Goal: Information Seeking & Learning: Learn about a topic

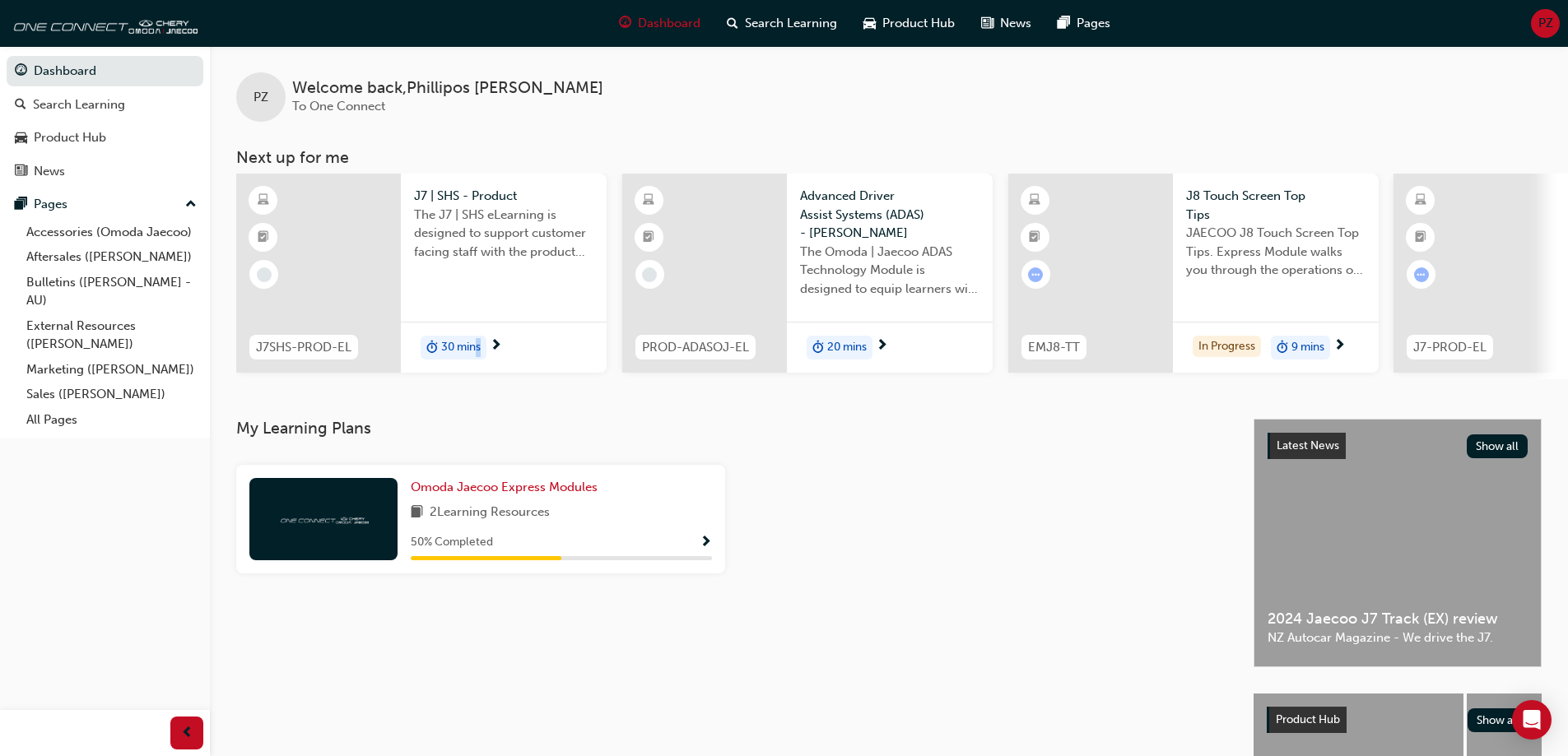
drag, startPoint x: 478, startPoint y: 378, endPoint x: 620, endPoint y: 382, distance: 142.1
click at [620, 379] on div "J7SHS-PROD-EL J7 | SHS - Product The J7 | SHS eLearning is designed to support …" at bounding box center [902, 276] width 1331 height 205
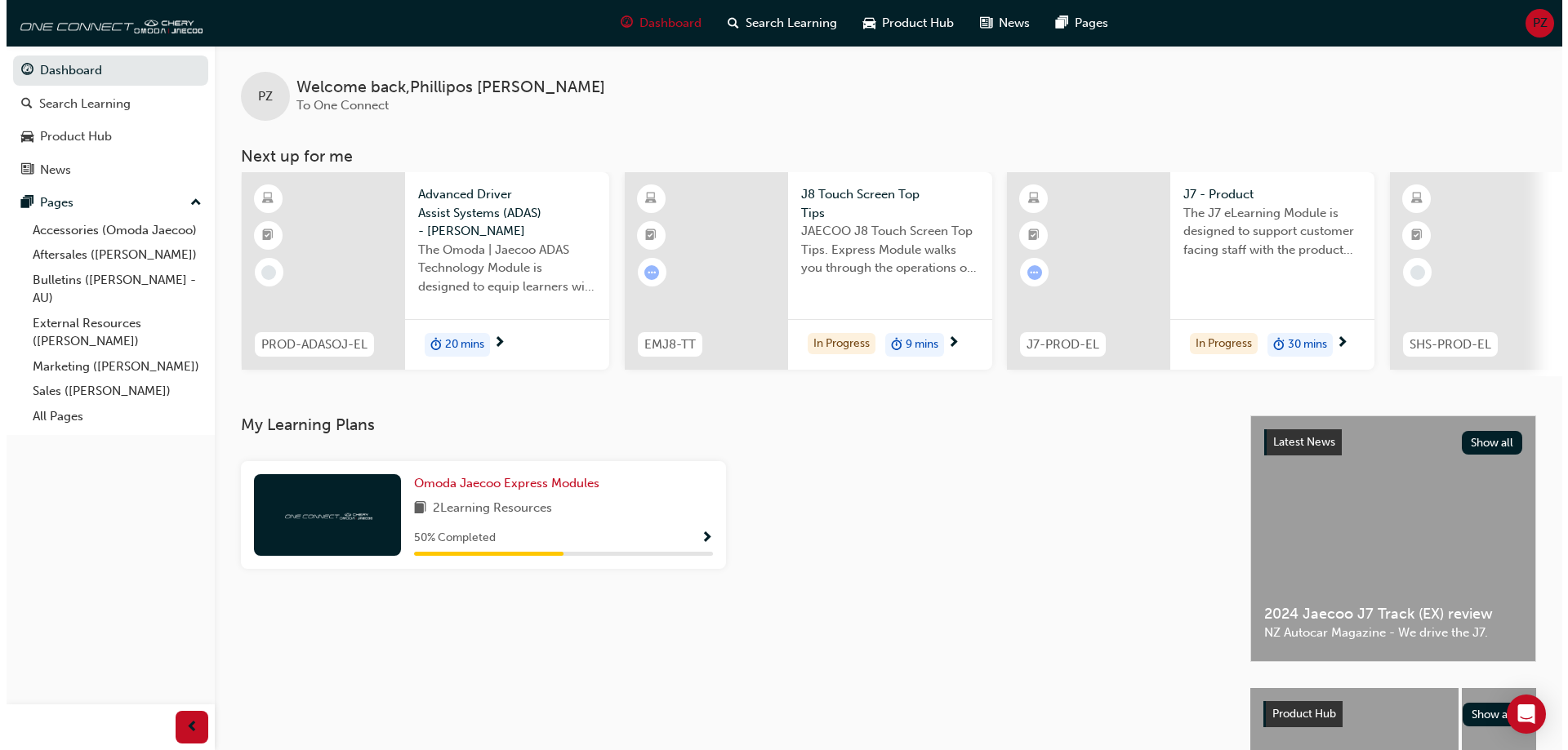
scroll to position [0, 589]
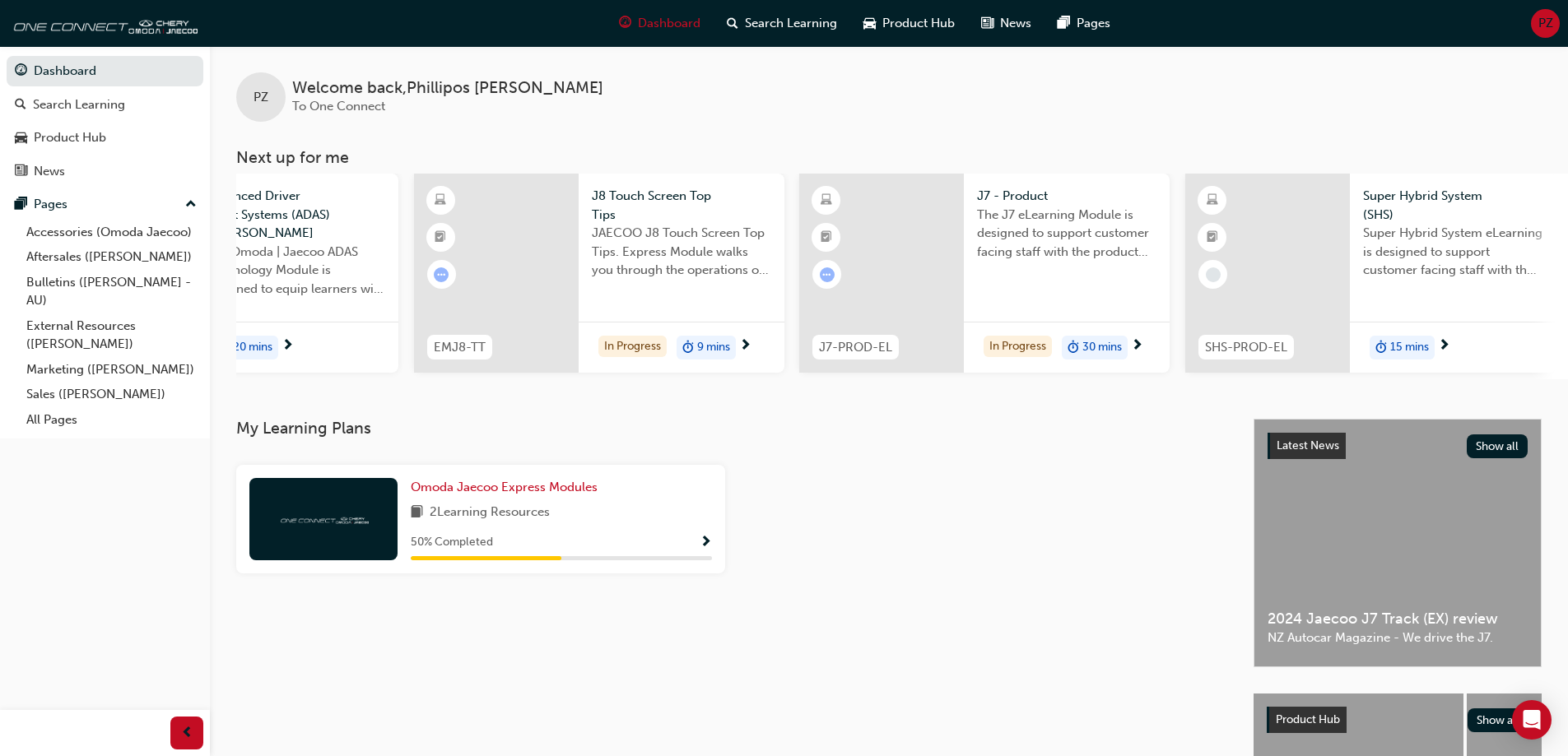
click at [1067, 345] on div "30 mins" at bounding box center [1095, 348] width 66 height 25
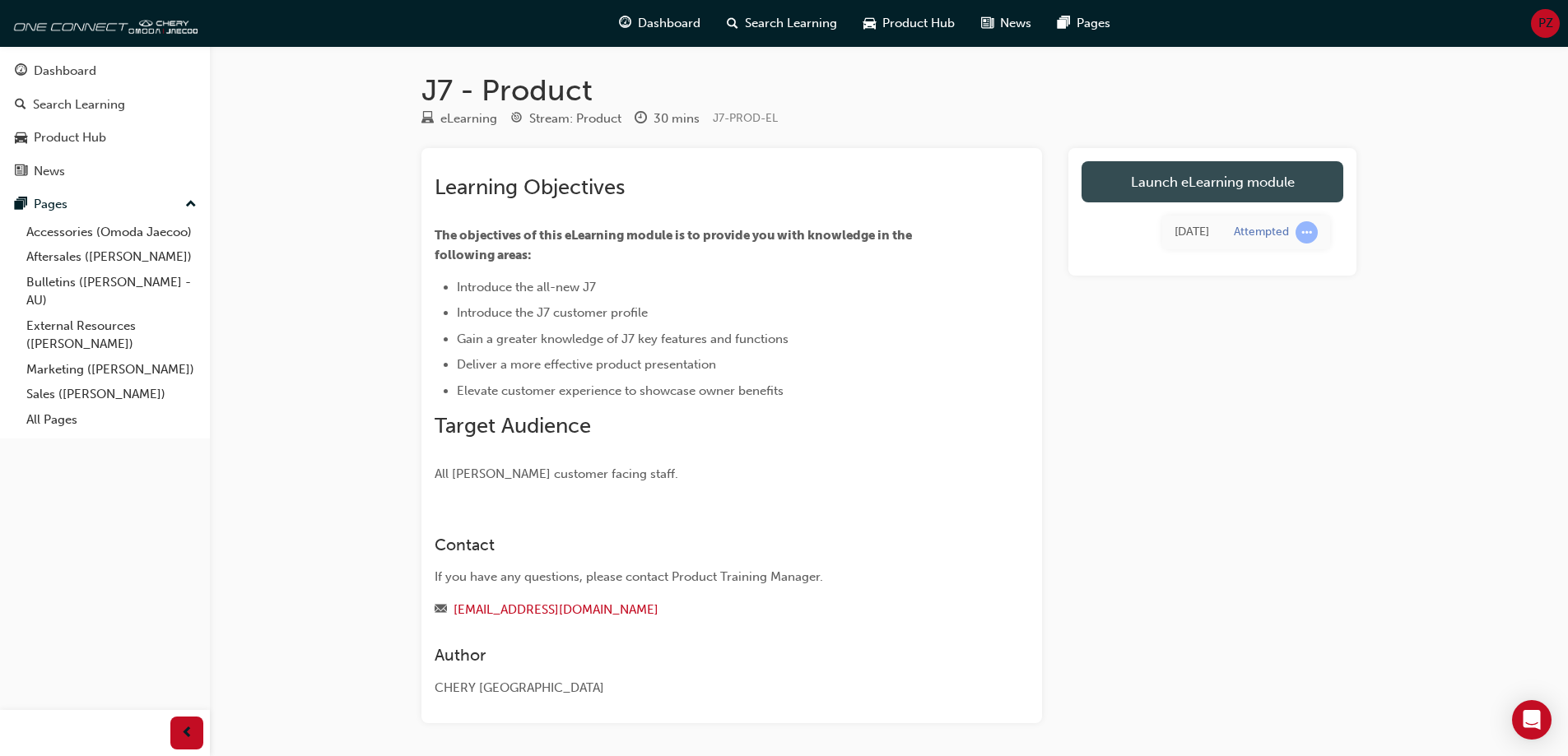
click at [1175, 176] on link "Launch eLearning module" at bounding box center [1213, 181] width 261 height 41
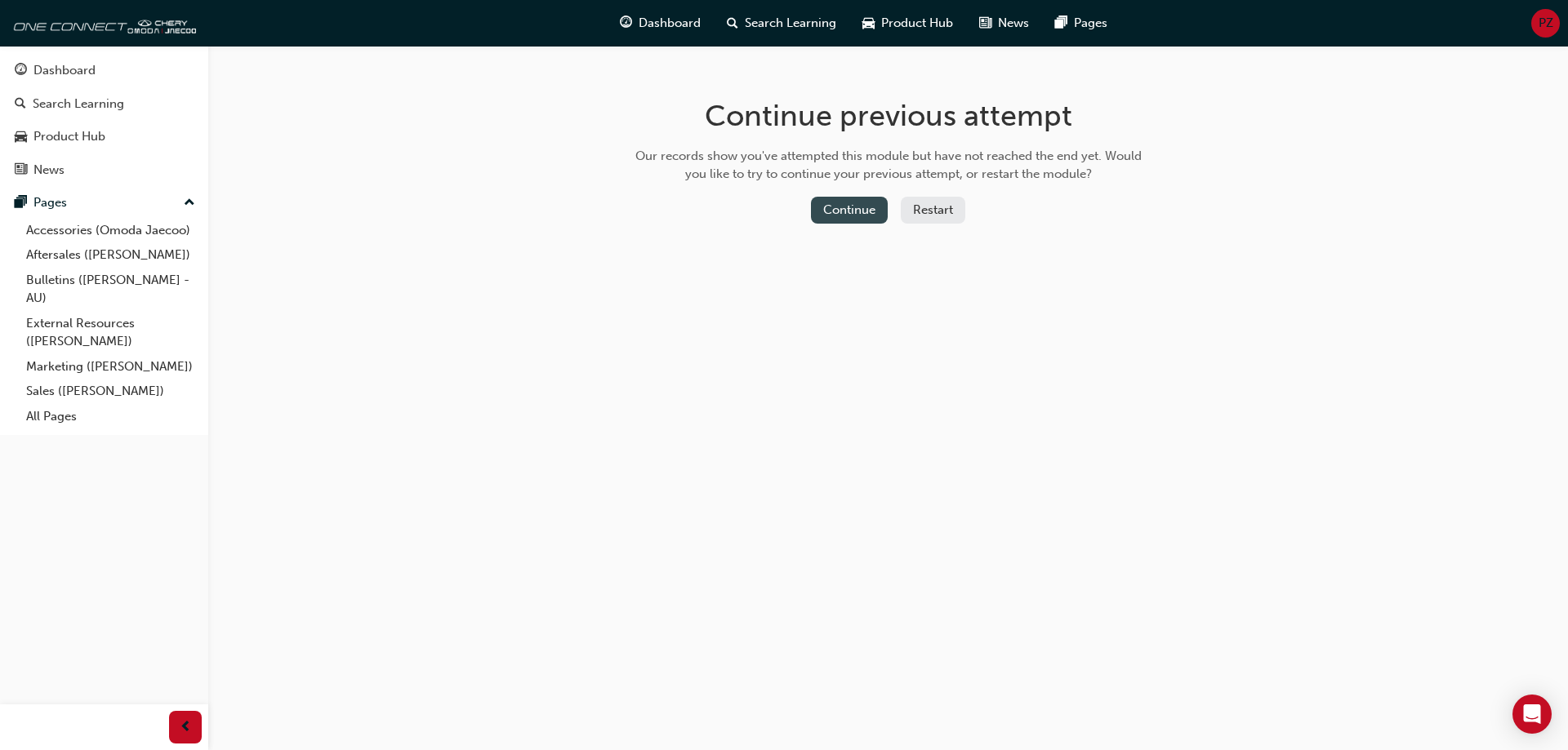
click at [842, 219] on button "Continue" at bounding box center [850, 209] width 77 height 26
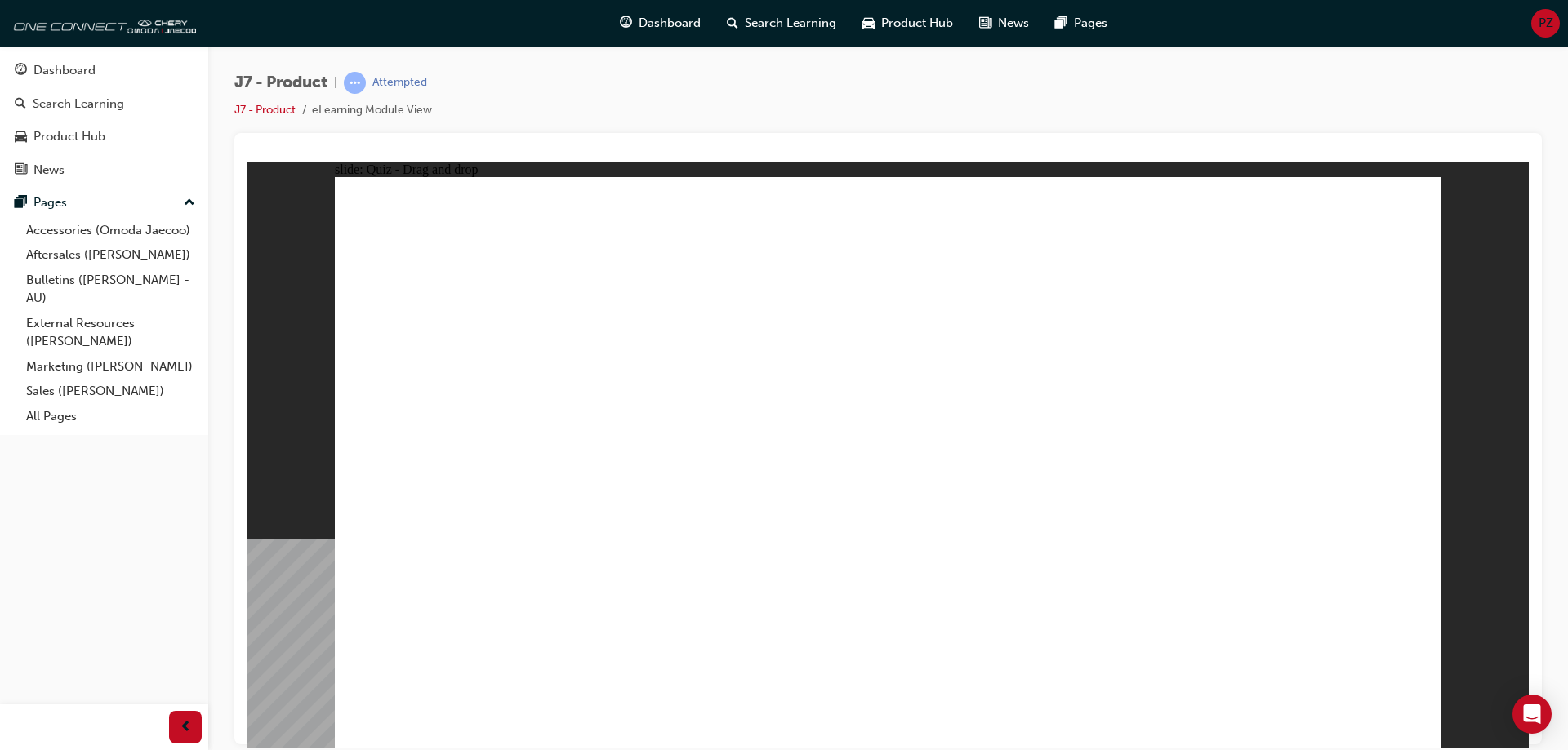
drag, startPoint x: 830, startPoint y: 254, endPoint x: 482, endPoint y: 517, distance: 436.2
drag, startPoint x: 917, startPoint y: 240, endPoint x: 894, endPoint y: 513, distance: 274.0
drag, startPoint x: 1337, startPoint y: 257, endPoint x: 642, endPoint y: 523, distance: 744.2
drag, startPoint x: 987, startPoint y: 262, endPoint x: 950, endPoint y: 537, distance: 277.5
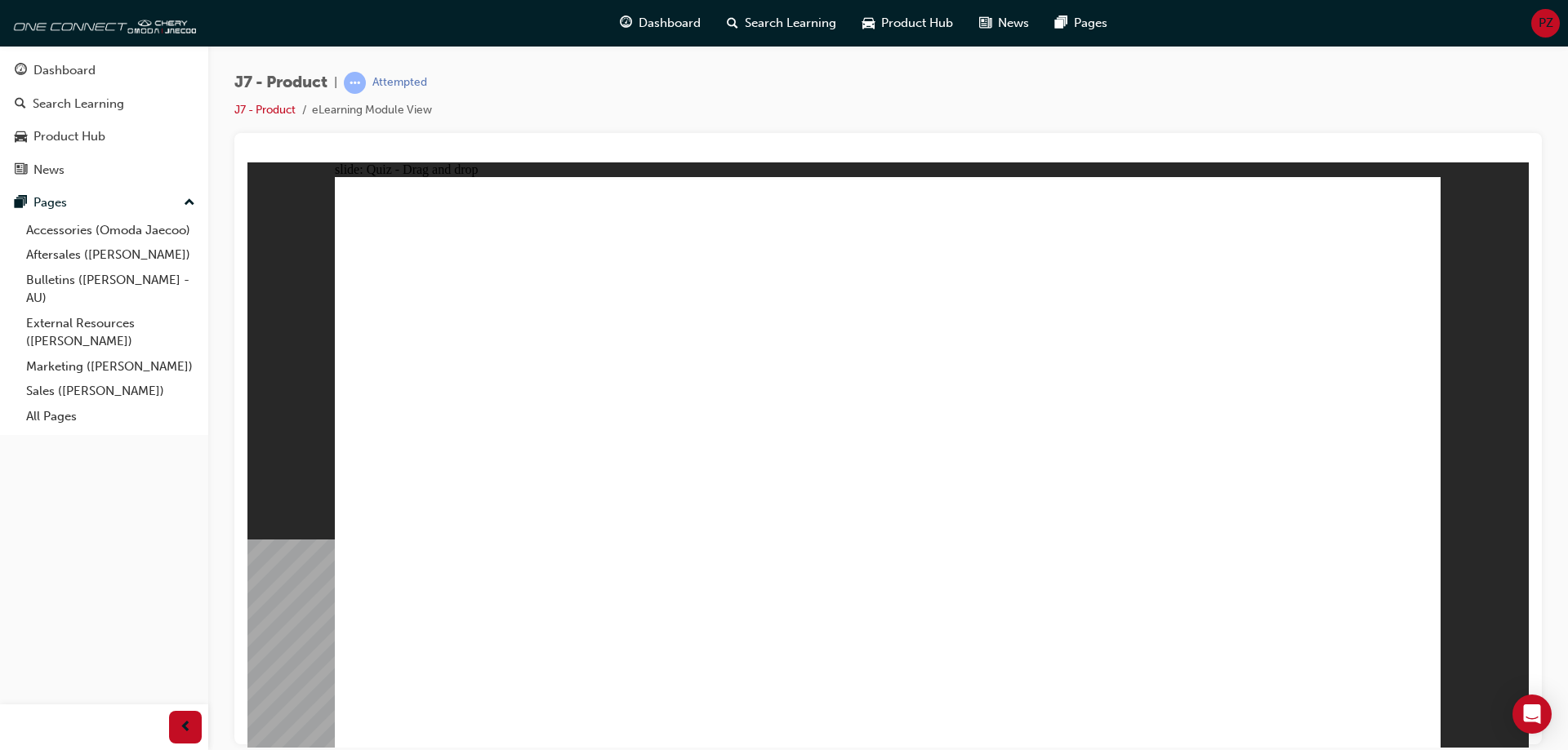
drag, startPoint x: 1086, startPoint y: 259, endPoint x: 956, endPoint y: 512, distance: 284.4
drag, startPoint x: 1181, startPoint y: 222, endPoint x: 1180, endPoint y: 259, distance: 37.0
drag, startPoint x: 1176, startPoint y: 242, endPoint x: 669, endPoint y: 495, distance: 566.6
drag, startPoint x: 1230, startPoint y: 244, endPoint x: 718, endPoint y: 502, distance: 573.3
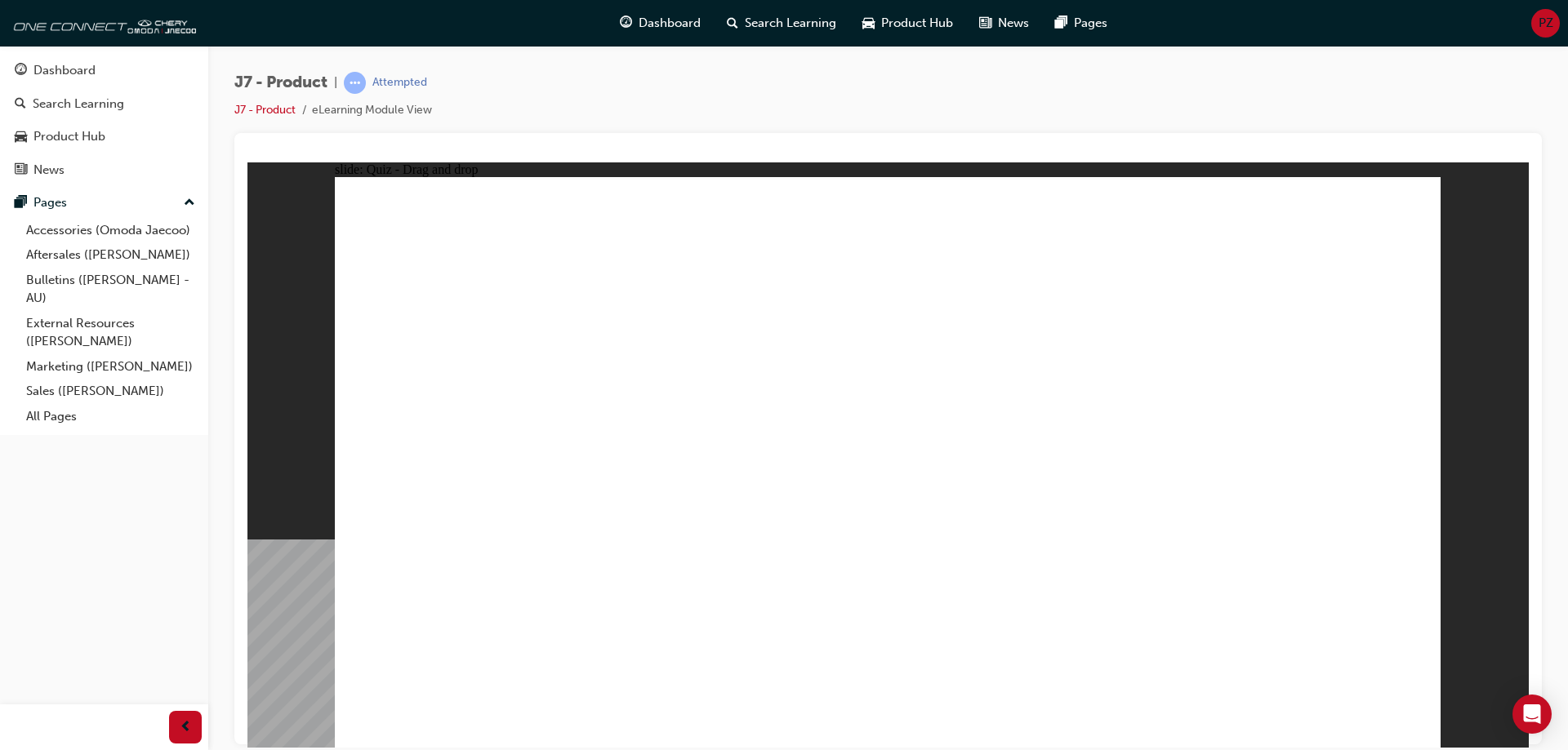
drag, startPoint x: 847, startPoint y: 289, endPoint x: 1088, endPoint y: 500, distance: 320.3
drag, startPoint x: 927, startPoint y: 291, endPoint x: 1160, endPoint y: 516, distance: 323.9
drag, startPoint x: 1118, startPoint y: 507, endPoint x: 730, endPoint y: 556, distance: 391.1
drag, startPoint x: 1038, startPoint y: 501, endPoint x: 672, endPoint y: 549, distance: 369.1
drag, startPoint x: 1020, startPoint y: 283, endPoint x: 1083, endPoint y: 536, distance: 260.7
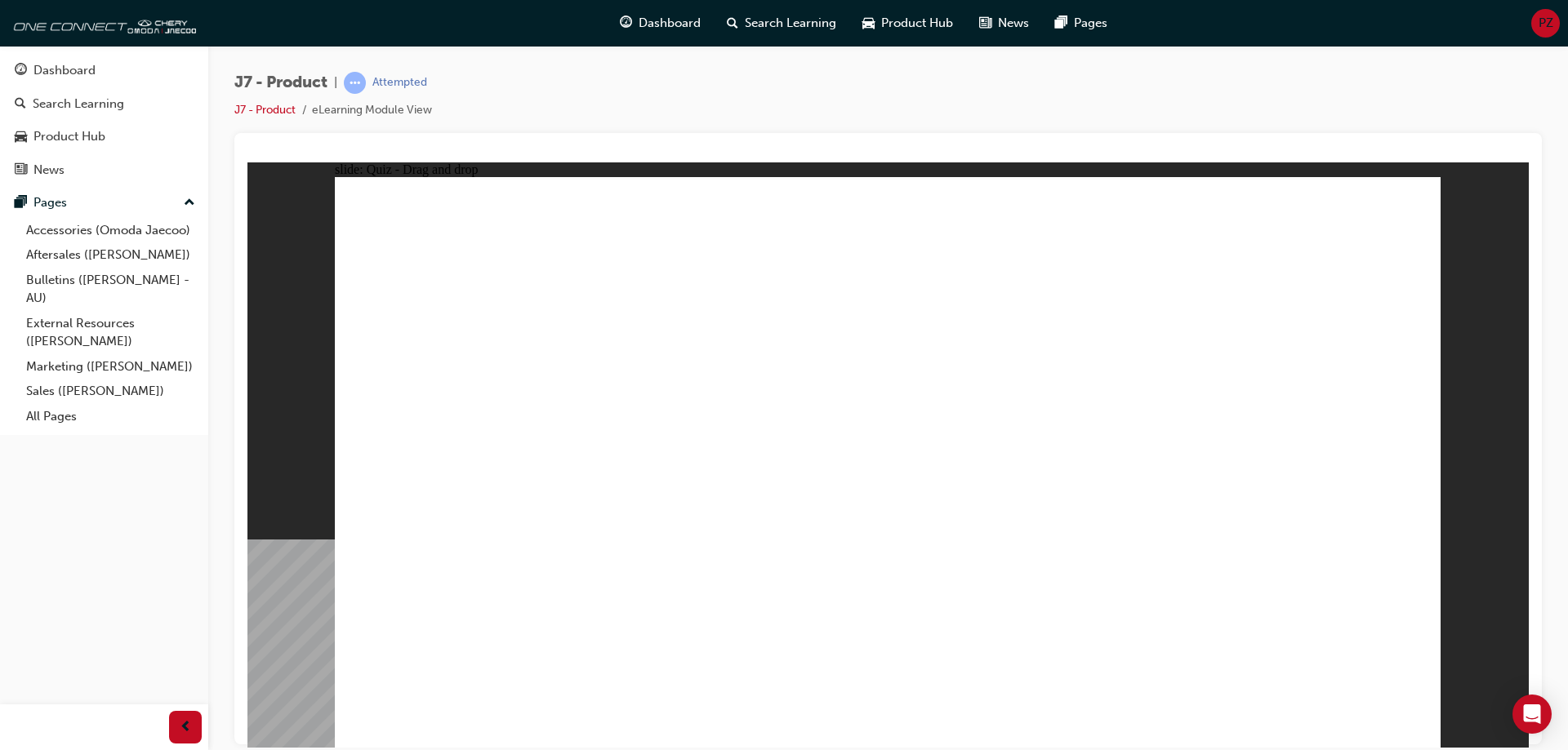
drag, startPoint x: 1087, startPoint y: 282, endPoint x: 750, endPoint y: 542, distance: 425.6
drag, startPoint x: 1159, startPoint y: 278, endPoint x: 1126, endPoint y: 520, distance: 244.2
drag, startPoint x: 1213, startPoint y: 334, endPoint x: 757, endPoint y: 541, distance: 500.8
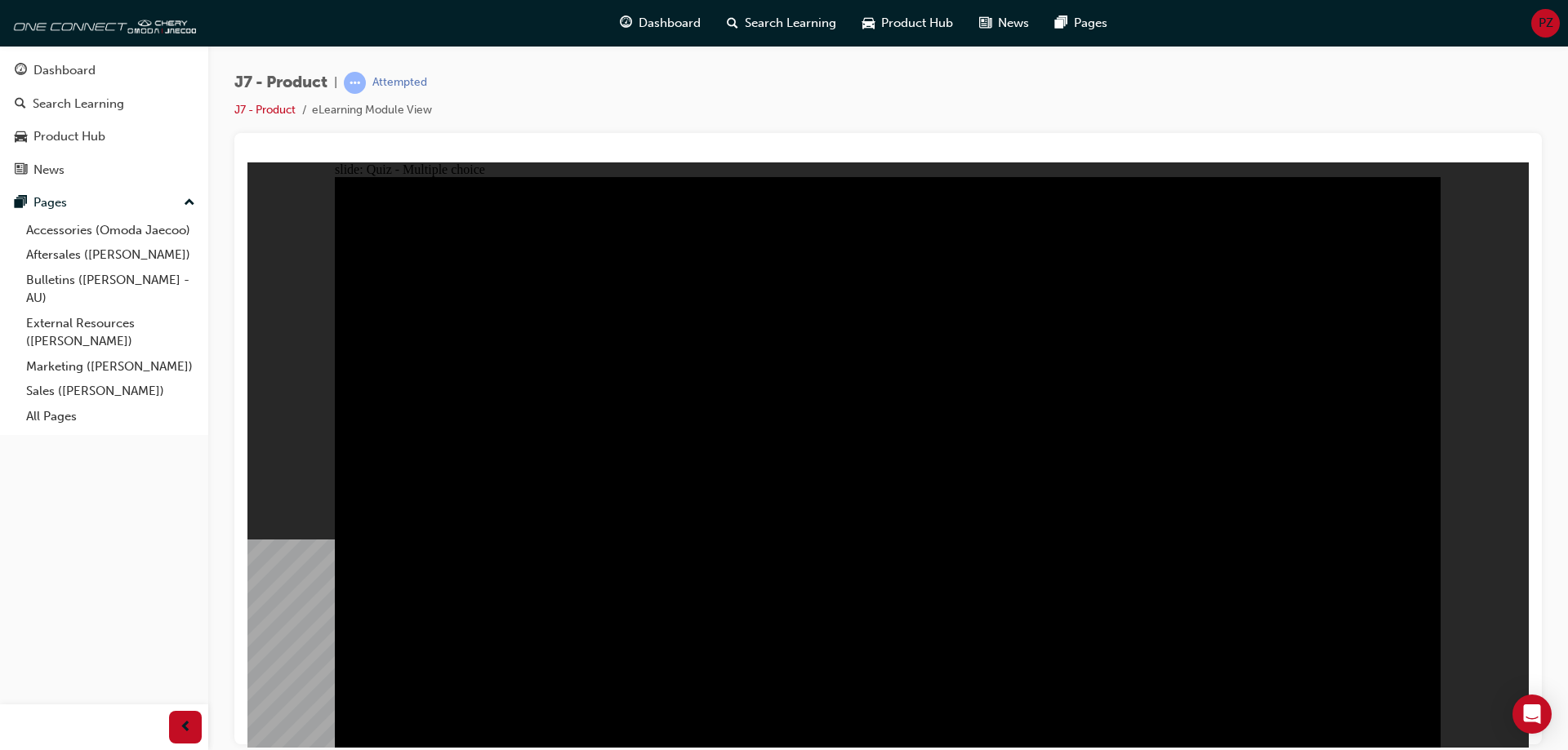
radio input "true"
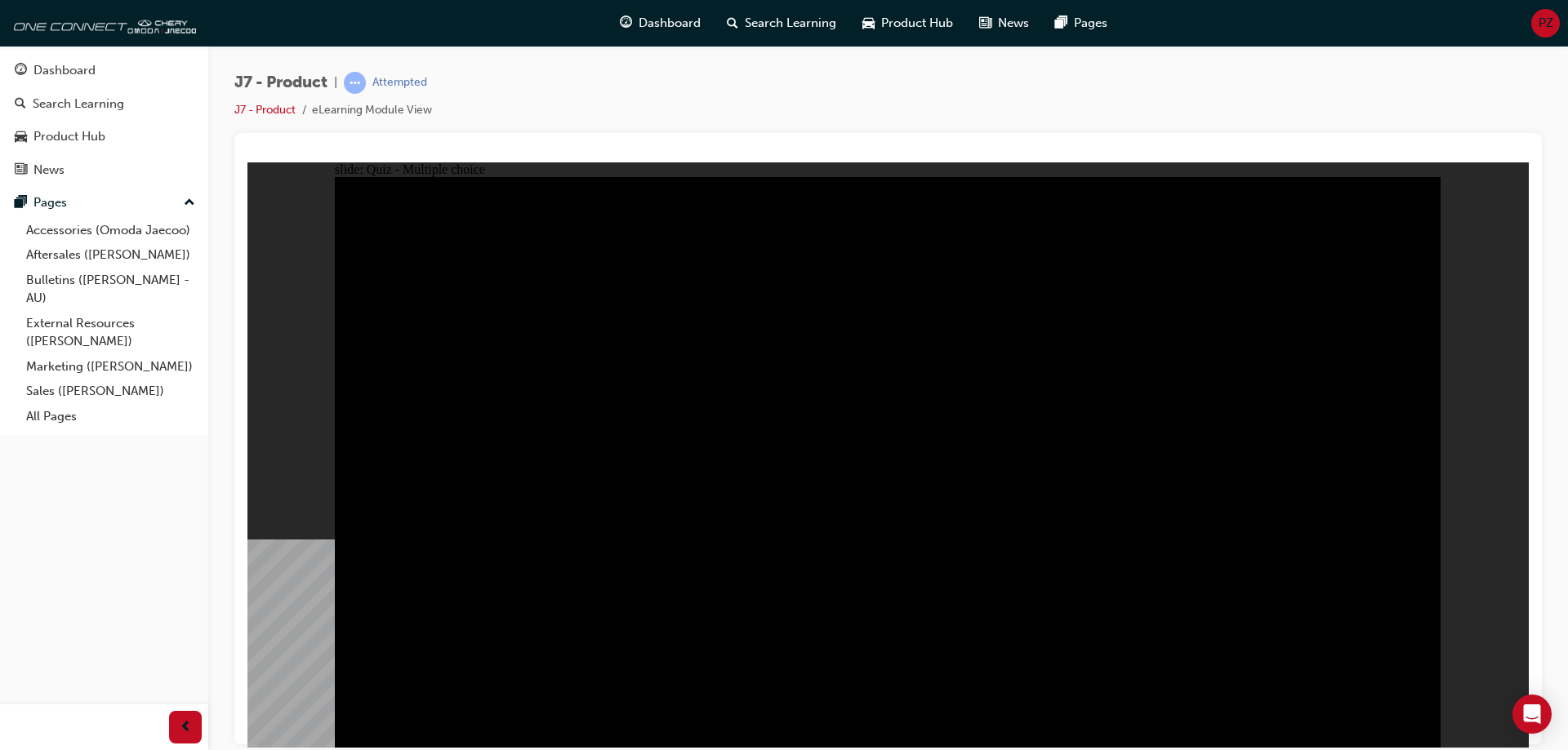
radio input "true"
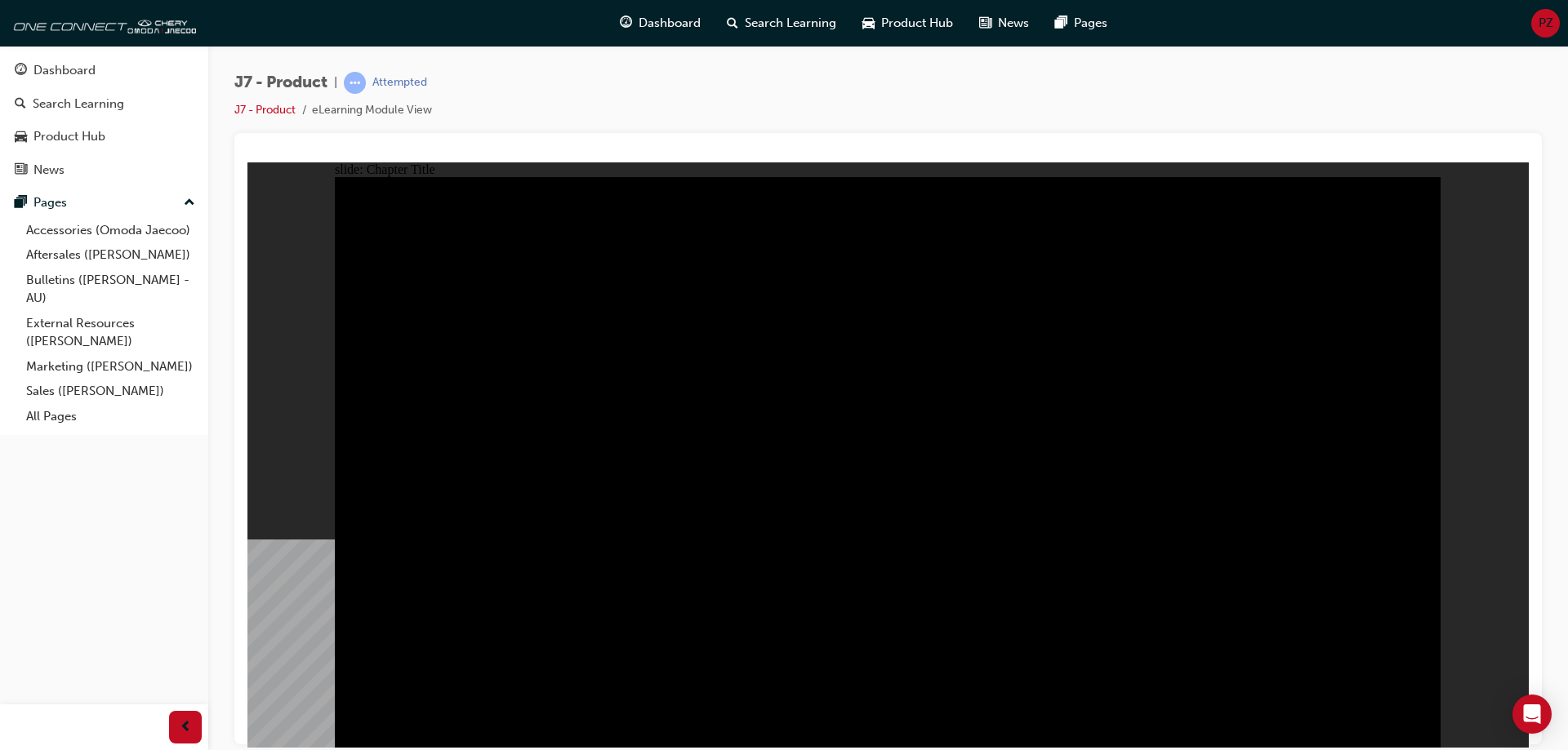
radio input "true"
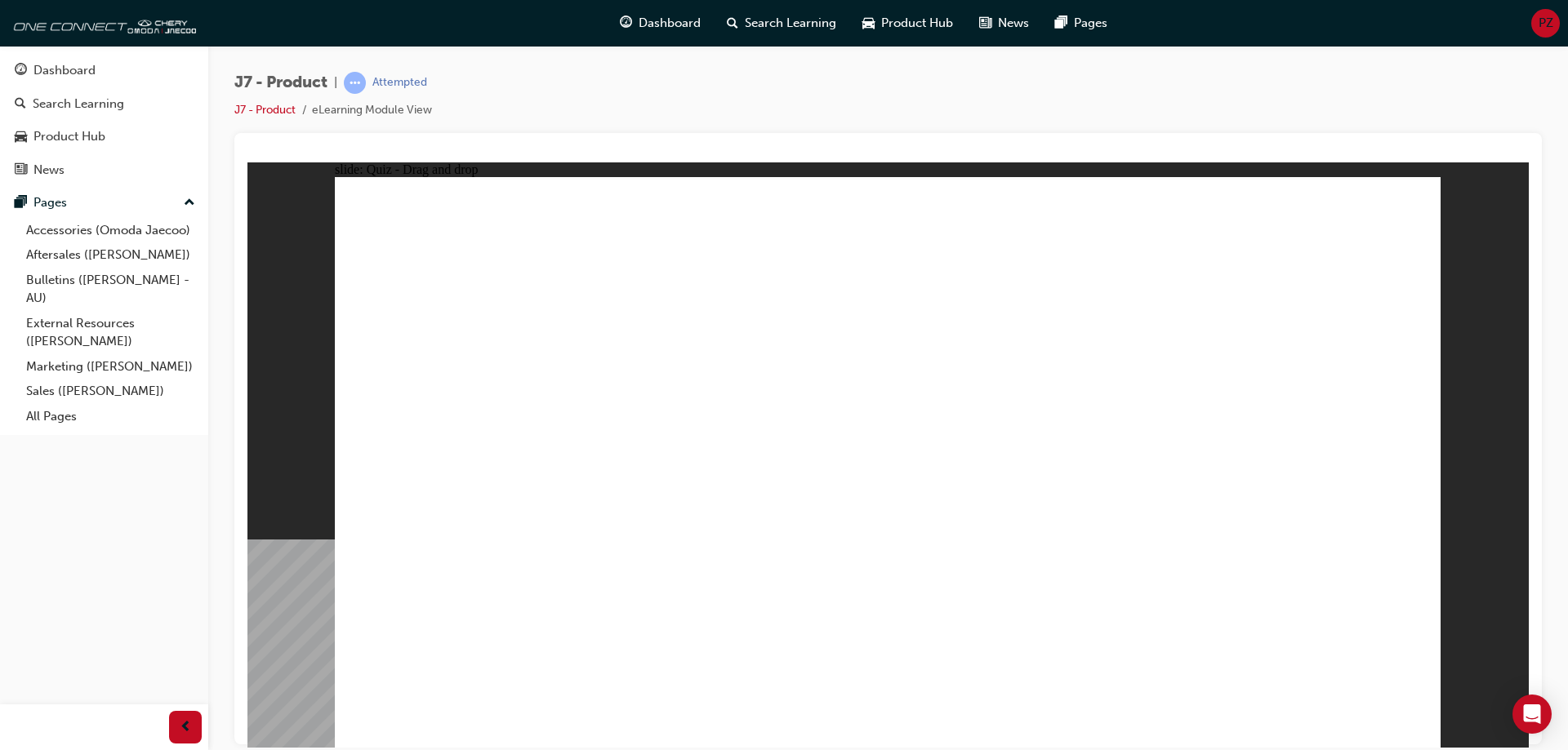
drag, startPoint x: 1334, startPoint y: 227, endPoint x: 484, endPoint y: 479, distance: 886.6
drag, startPoint x: 940, startPoint y: 350, endPoint x: 875, endPoint y: 488, distance: 152.5
drag, startPoint x: 888, startPoint y: 228, endPoint x: 1131, endPoint y: 484, distance: 353.0
drag, startPoint x: 1150, startPoint y: 350, endPoint x: 1285, endPoint y: 488, distance: 193.1
drag, startPoint x: 1084, startPoint y: 246, endPoint x: 696, endPoint y: 493, distance: 459.9
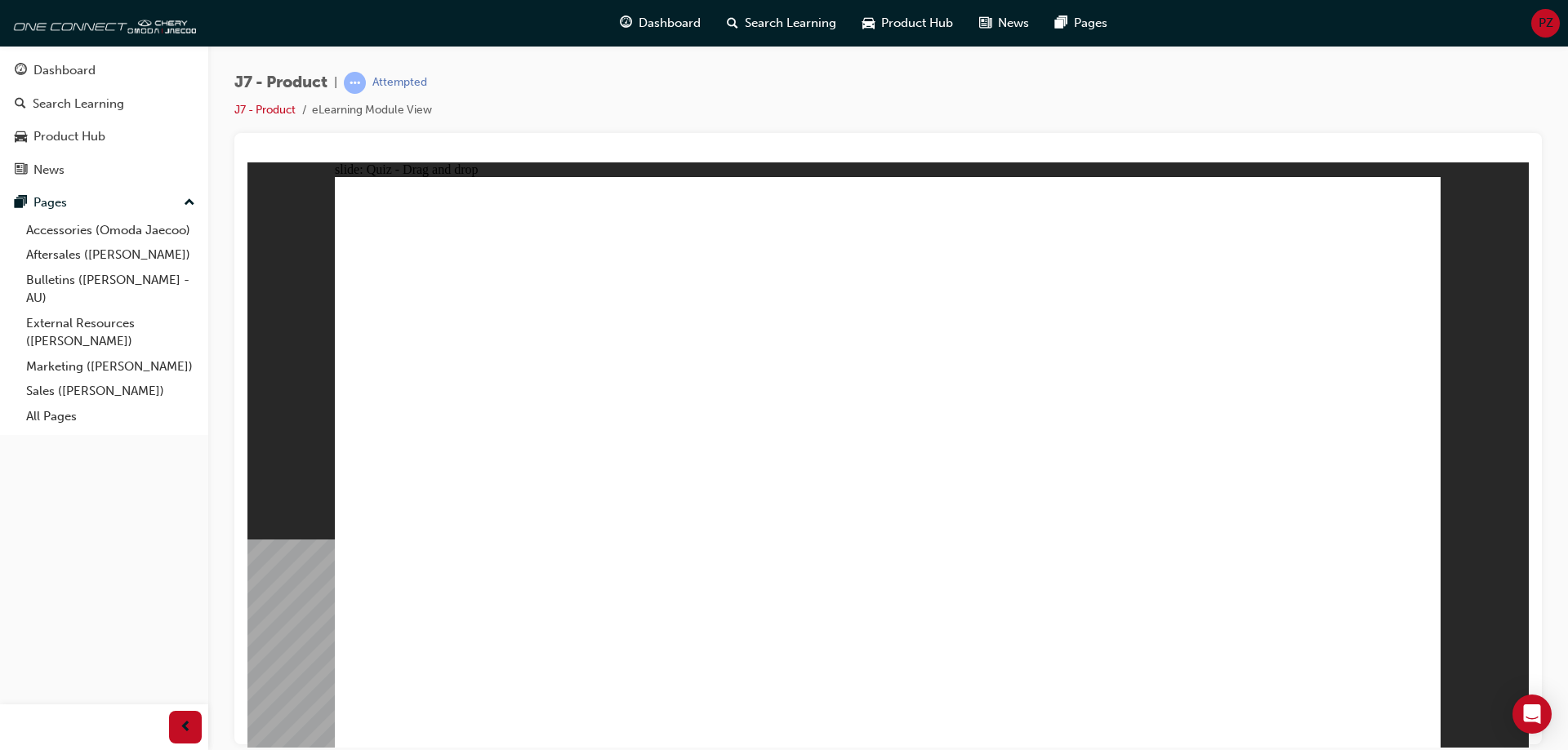
drag, startPoint x: 858, startPoint y: 227, endPoint x: 1319, endPoint y: 475, distance: 523.5
drag, startPoint x: 1202, startPoint y: 344, endPoint x: 1097, endPoint y: 496, distance: 184.7
drag, startPoint x: 1107, startPoint y: 224, endPoint x: 506, endPoint y: 478, distance: 652.5
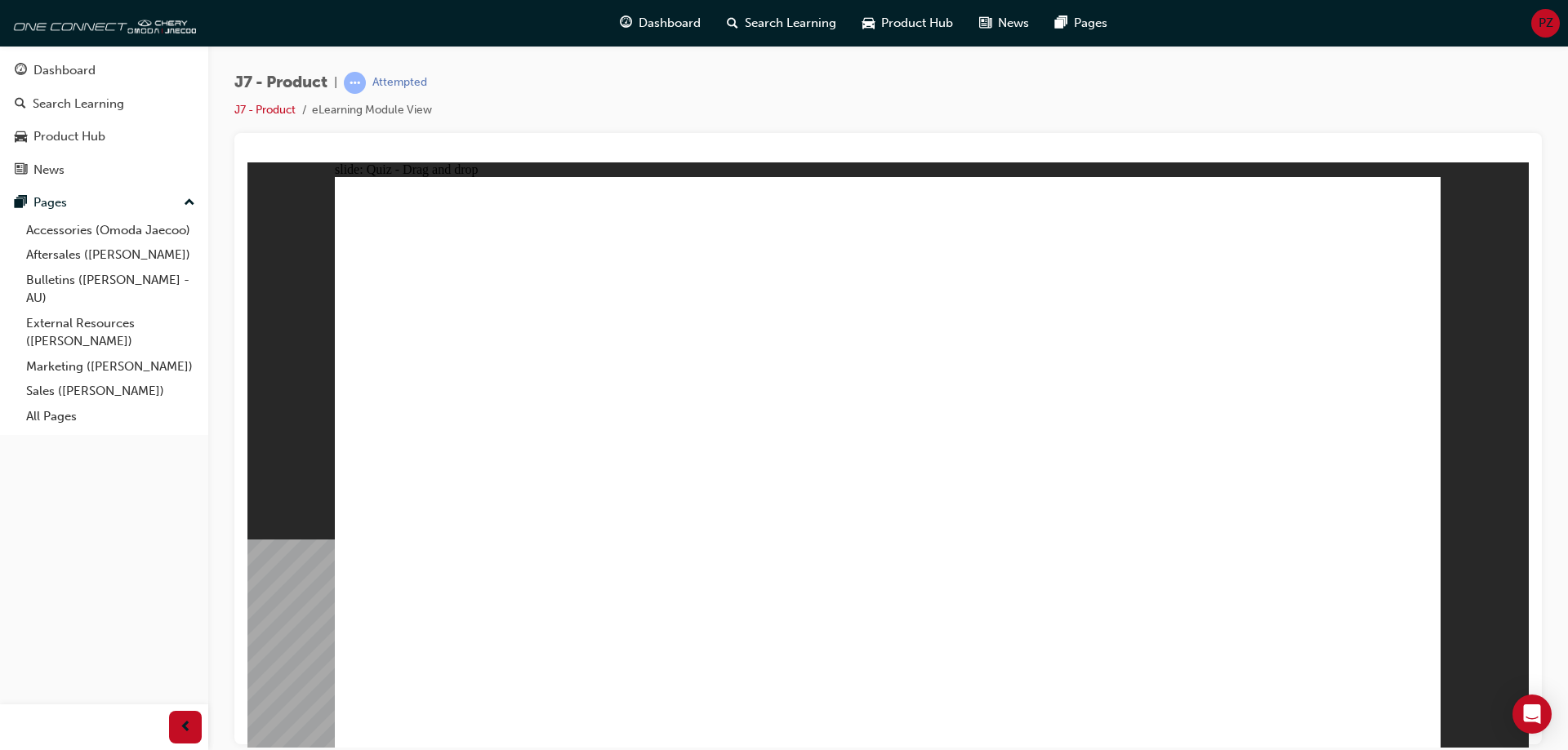
drag, startPoint x: 1334, startPoint y: 223, endPoint x: 930, endPoint y: 493, distance: 485.9
drag, startPoint x: 774, startPoint y: 389, endPoint x: 705, endPoint y: 494, distance: 125.6
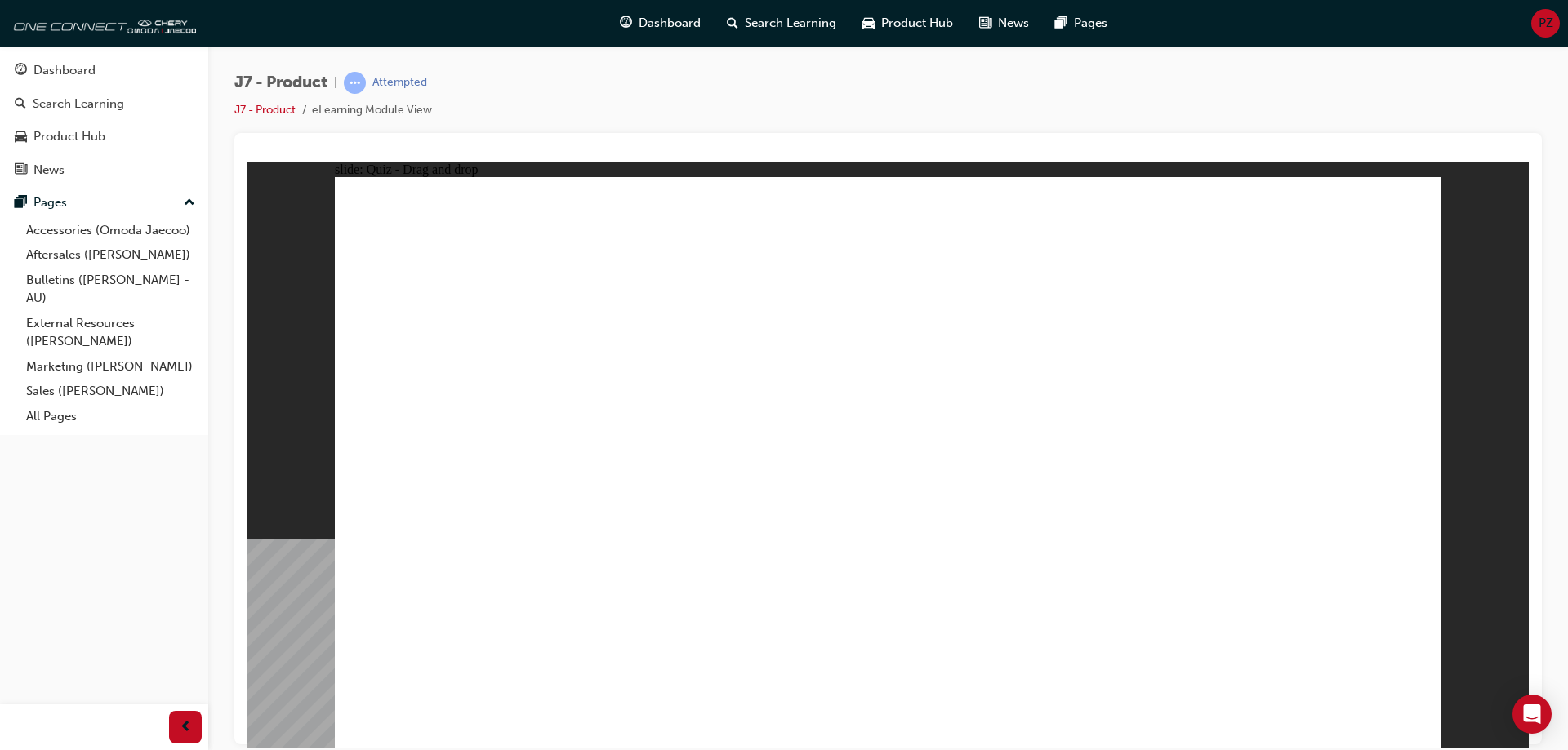
radio input "true"
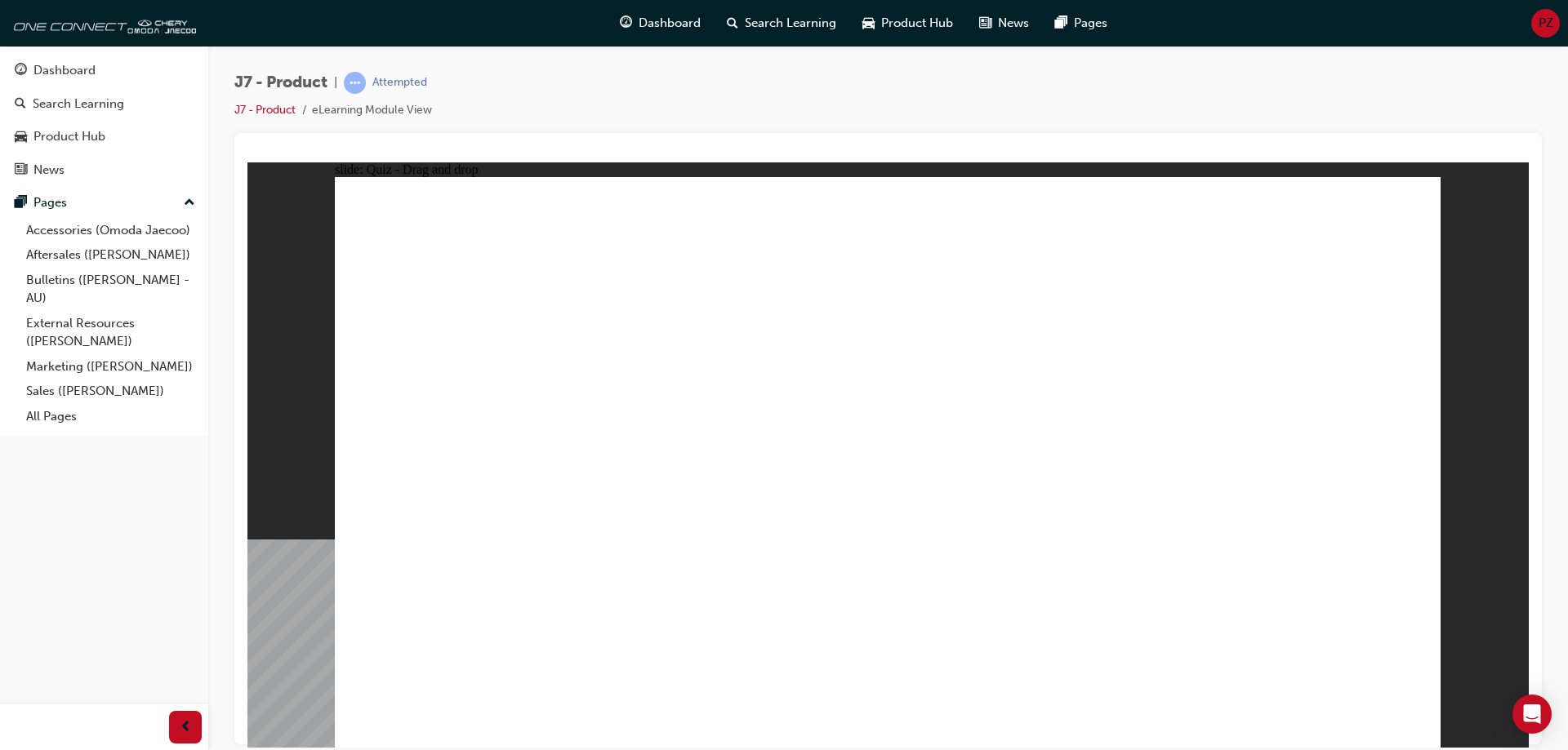
drag, startPoint x: 1058, startPoint y: 250, endPoint x: 989, endPoint y: 564, distance: 321.5
drag, startPoint x: 1021, startPoint y: 365, endPoint x: 1060, endPoint y: 566, distance: 204.7
drag, startPoint x: 1108, startPoint y: 279, endPoint x: 939, endPoint y: 625, distance: 385.1
drag, startPoint x: 908, startPoint y: 263, endPoint x: 940, endPoint y: 509, distance: 248.1
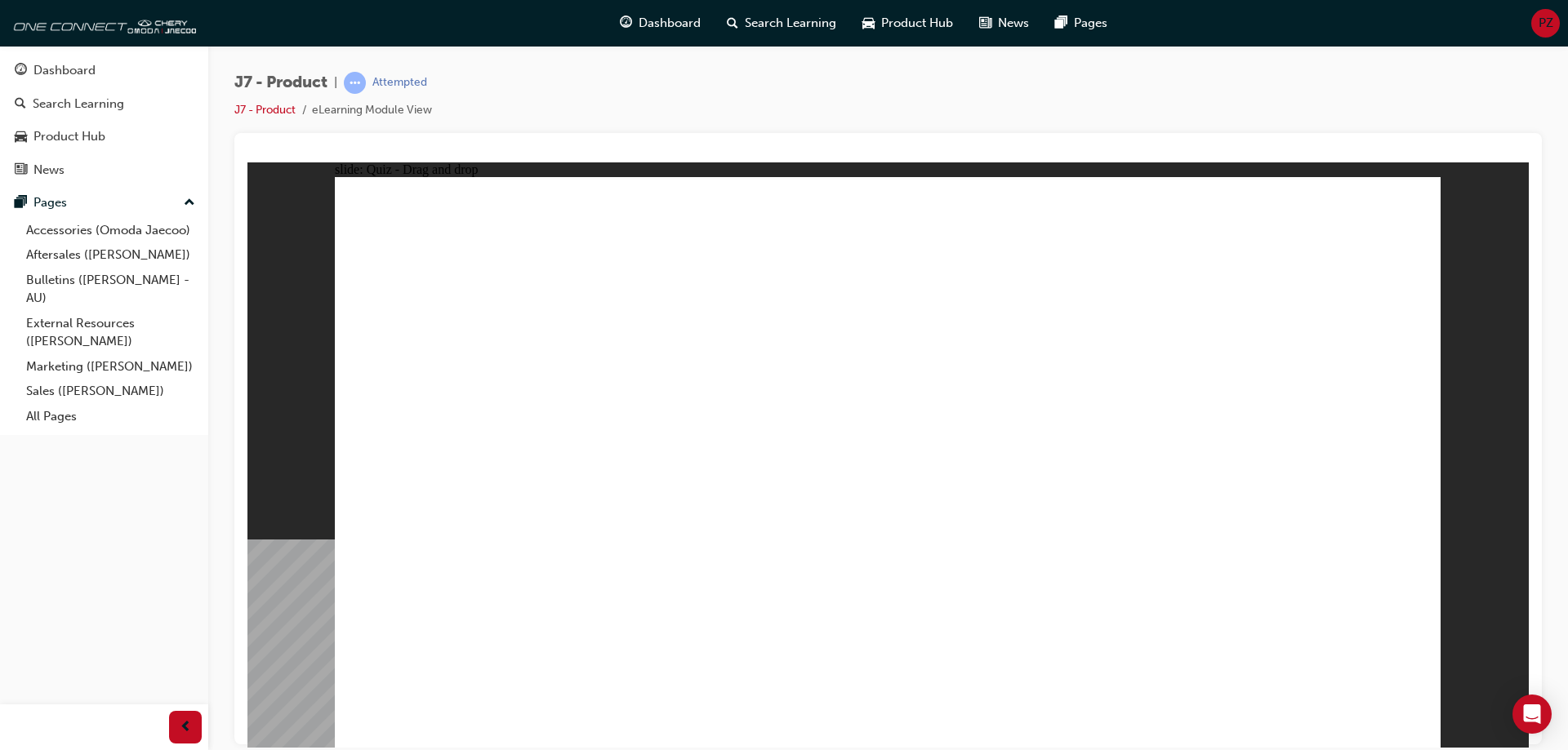
drag, startPoint x: 930, startPoint y: 262, endPoint x: 943, endPoint y: 343, distance: 82.0
drag, startPoint x: 943, startPoint y: 286, endPoint x: 1016, endPoint y: 594, distance: 316.5
drag, startPoint x: 927, startPoint y: 385, endPoint x: 959, endPoint y: 587, distance: 204.5
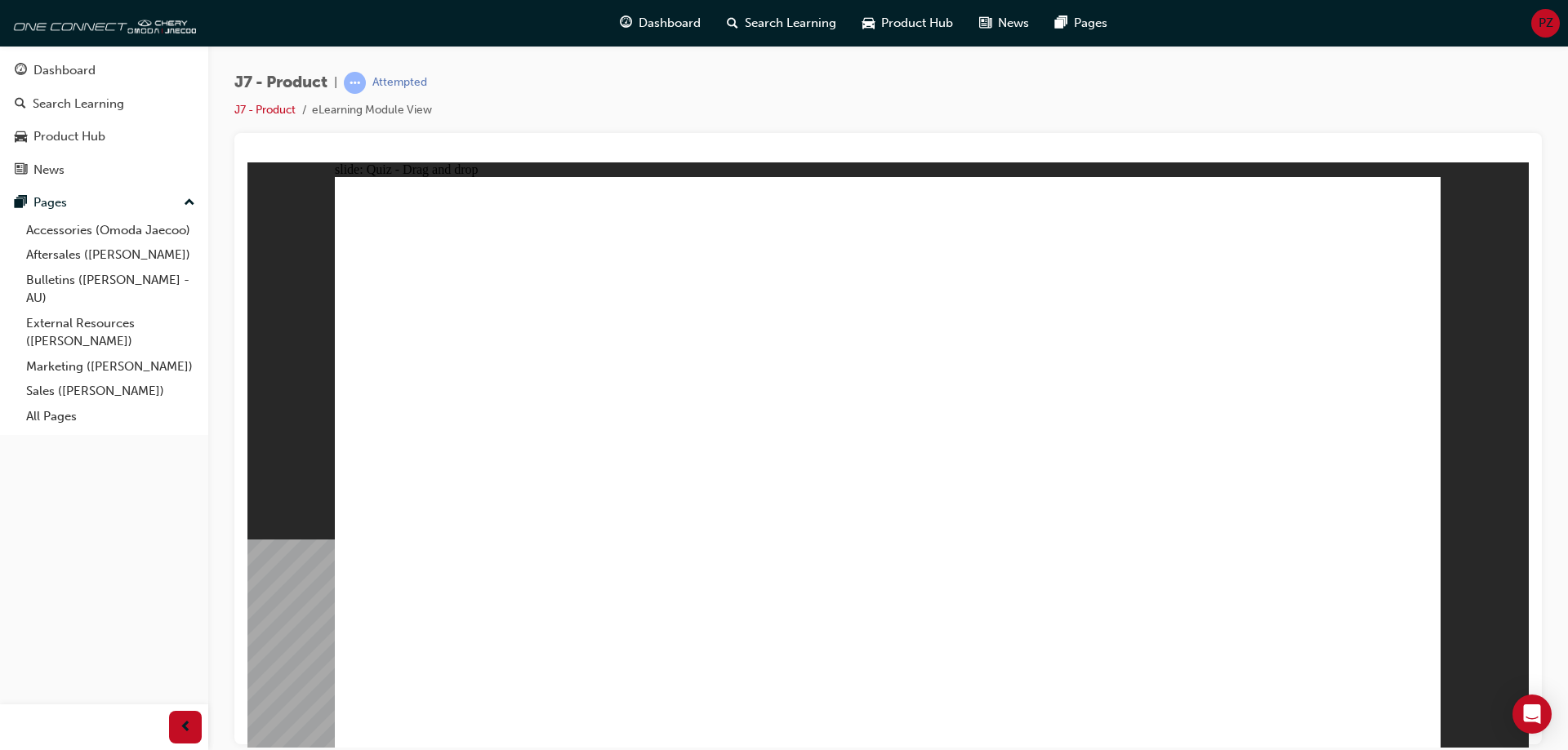
drag, startPoint x: 897, startPoint y: 464, endPoint x: 888, endPoint y: 534, distance: 70.6
drag, startPoint x: 1147, startPoint y: 314, endPoint x: 582, endPoint y: 543, distance: 609.6
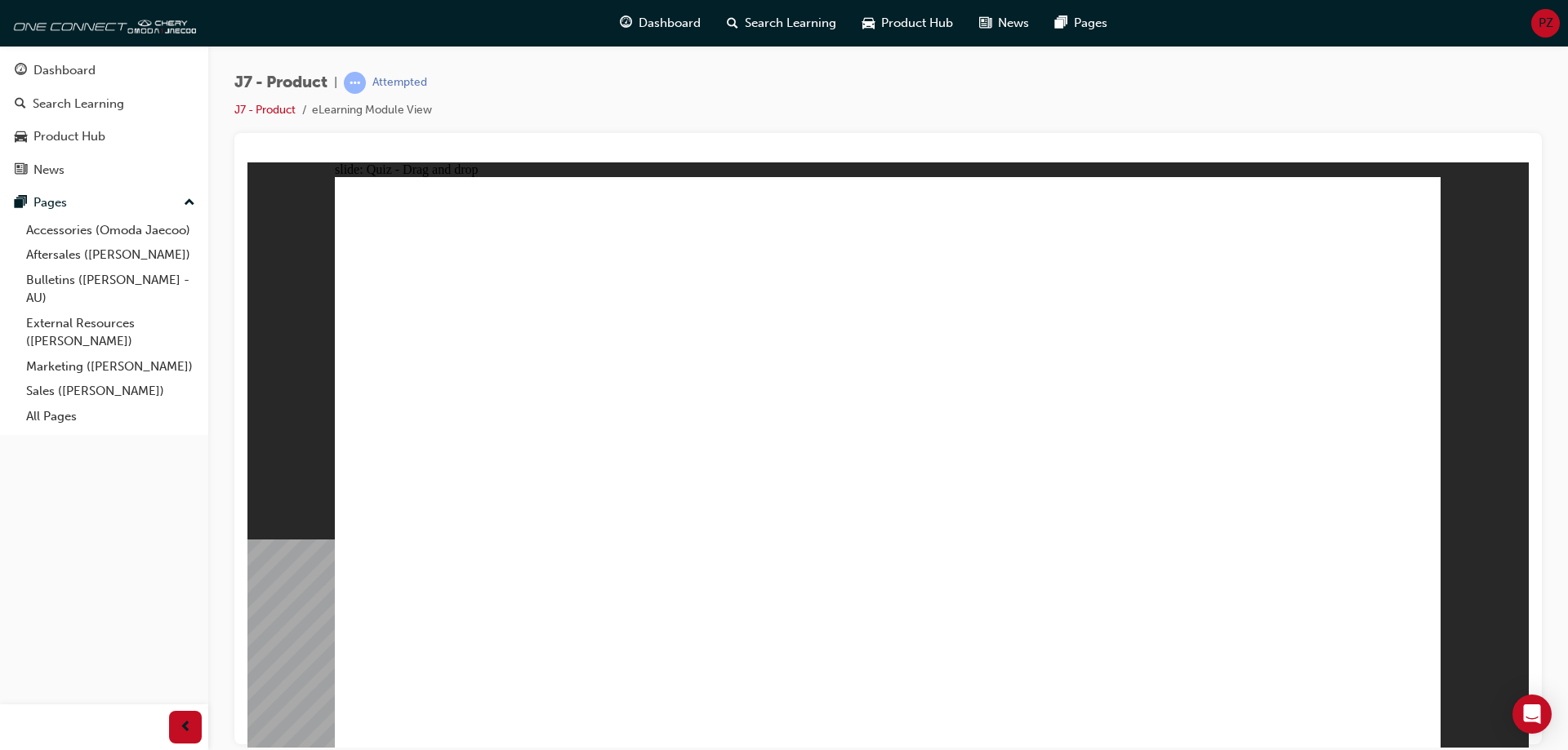
drag, startPoint x: 906, startPoint y: 238, endPoint x: 657, endPoint y: 502, distance: 362.9
drag, startPoint x: 1135, startPoint y: 239, endPoint x: 712, endPoint y: 497, distance: 495.5
drag, startPoint x: 1266, startPoint y: 243, endPoint x: 1079, endPoint y: 517, distance: 331.7
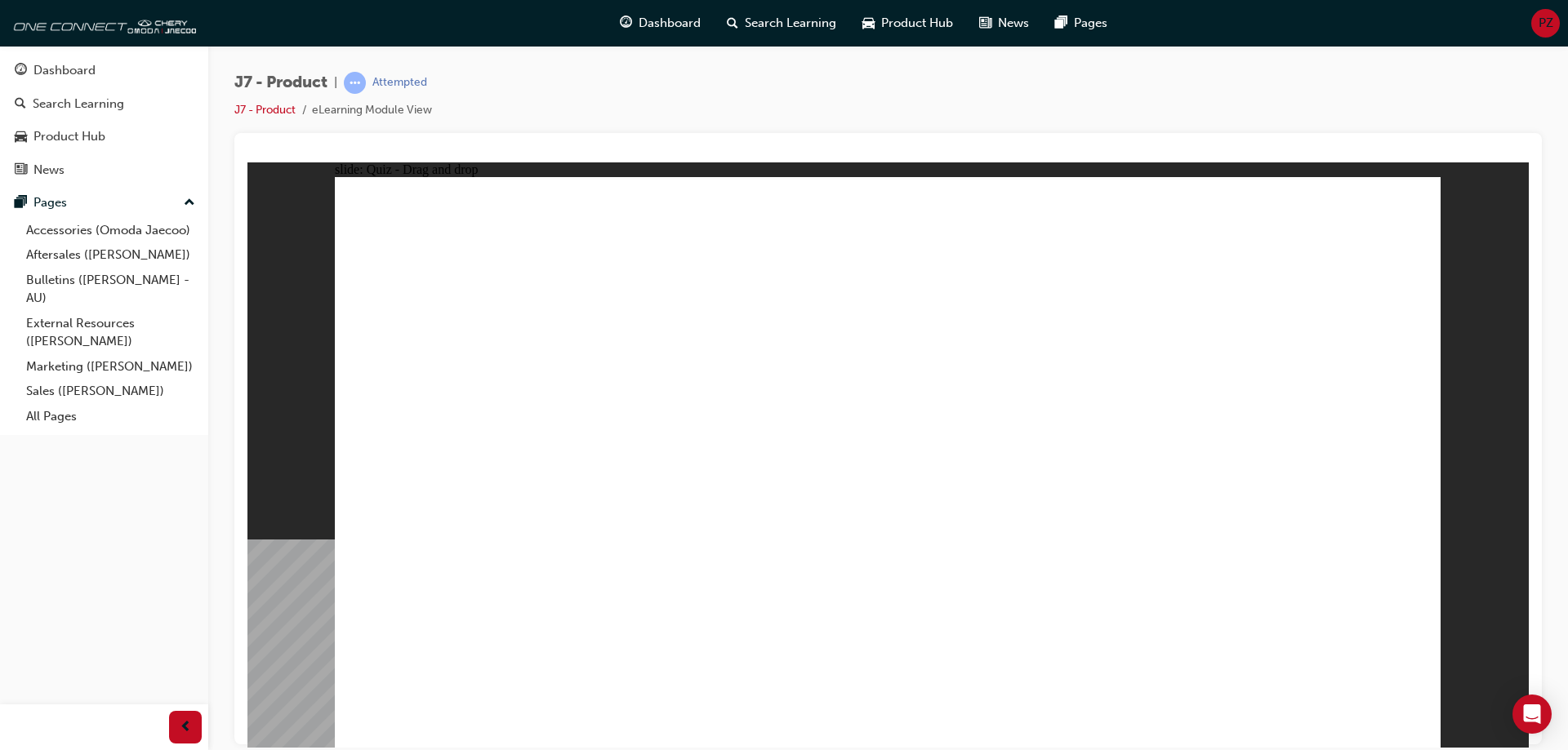
drag, startPoint x: 839, startPoint y: 238, endPoint x: 897, endPoint y: 500, distance: 268.3
drag, startPoint x: 918, startPoint y: 238, endPoint x: 977, endPoint y: 534, distance: 301.8
drag, startPoint x: 1010, startPoint y: 241, endPoint x: 597, endPoint y: 504, distance: 489.6
drag, startPoint x: 1097, startPoint y: 239, endPoint x: 1058, endPoint y: 551, distance: 314.4
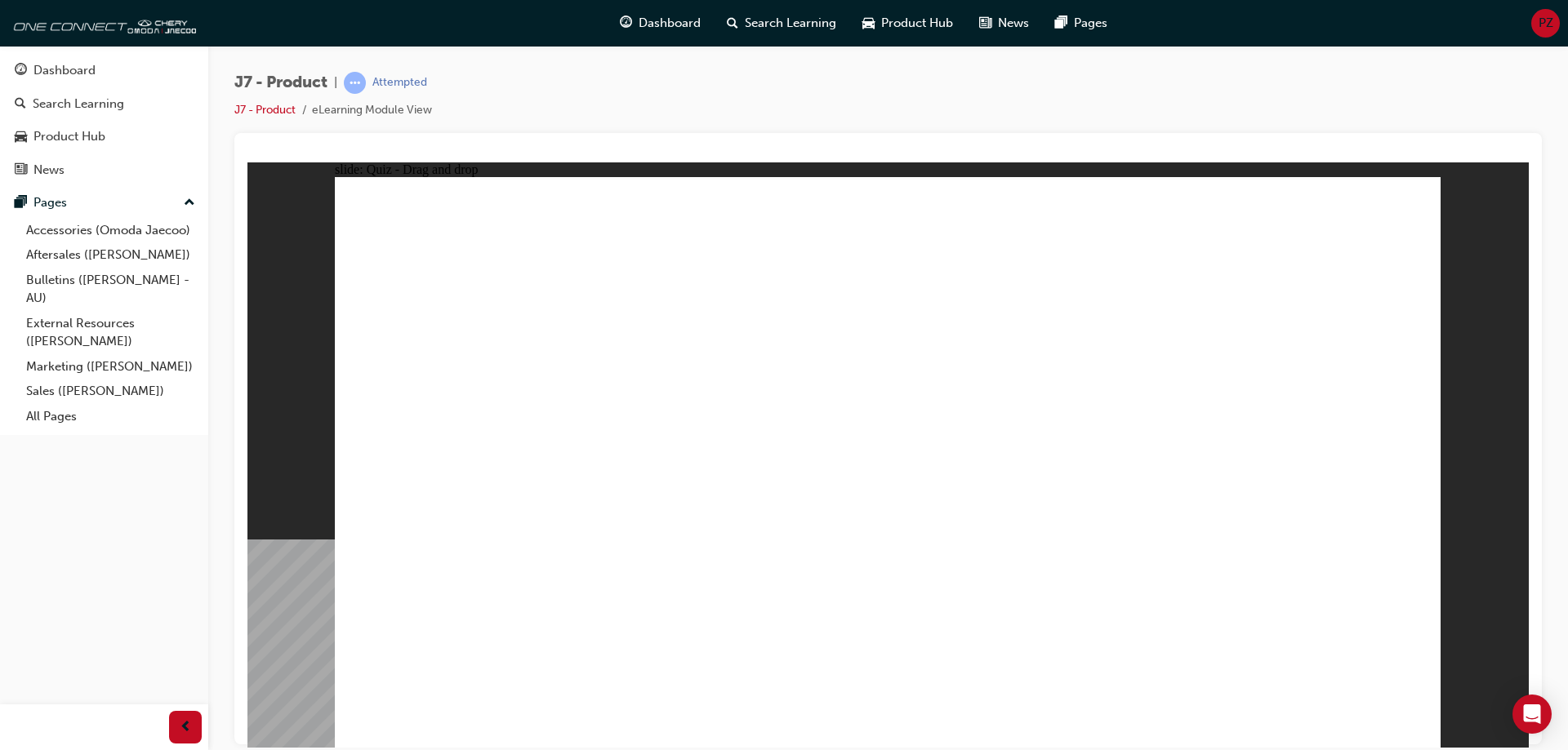
drag, startPoint x: 1166, startPoint y: 241, endPoint x: 647, endPoint y: 553, distance: 605.6
drag, startPoint x: 1231, startPoint y: 242, endPoint x: 601, endPoint y: 506, distance: 683.1
drag, startPoint x: 1315, startPoint y: 269, endPoint x: 1159, endPoint y: 581, distance: 348.8
drag, startPoint x: 1253, startPoint y: 283, endPoint x: 747, endPoint y: 485, distance: 544.8
drag, startPoint x: 856, startPoint y: 293, endPoint x: 753, endPoint y: 509, distance: 239.3
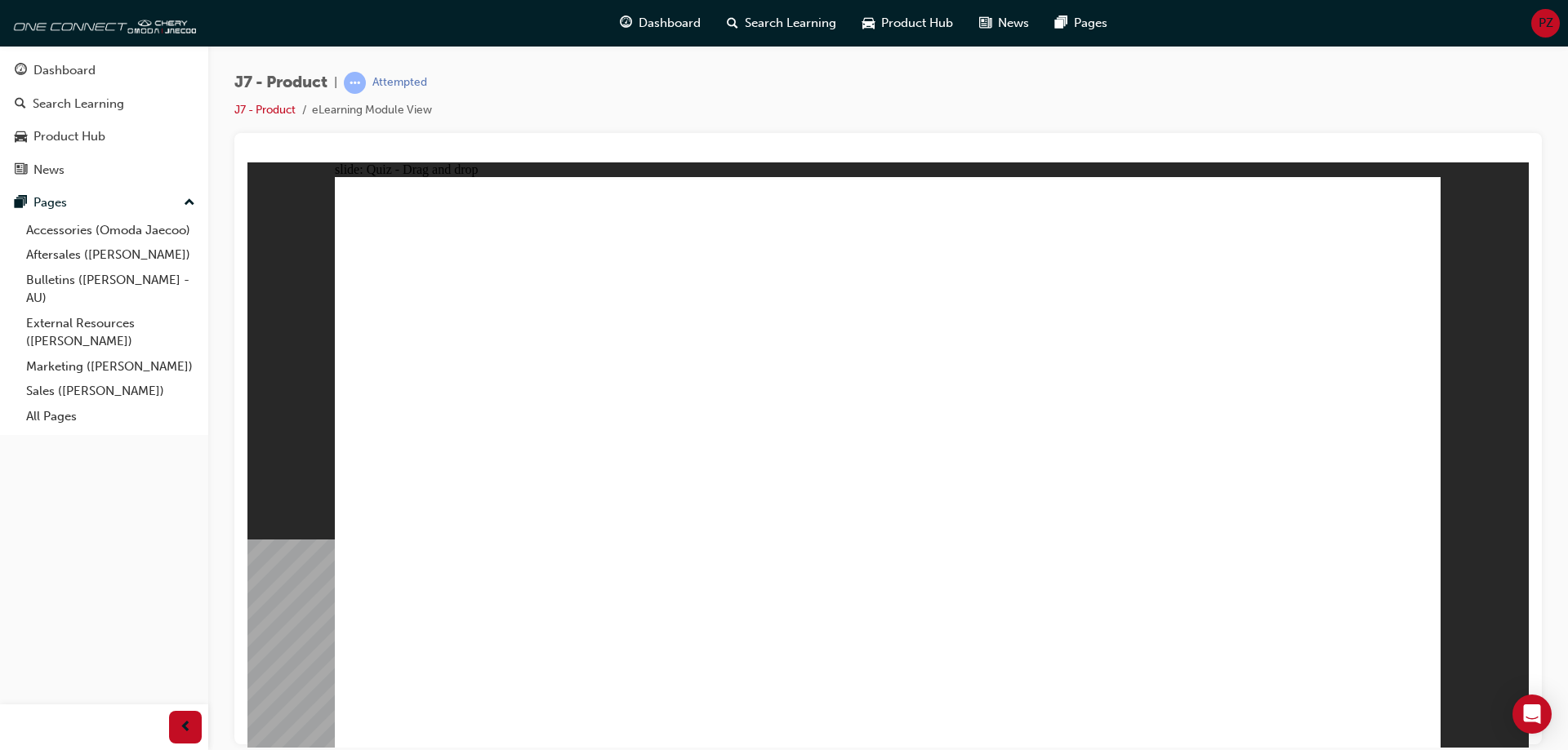
drag, startPoint x: 931, startPoint y: 293, endPoint x: 664, endPoint y: 581, distance: 392.7
drag, startPoint x: 1001, startPoint y: 284, endPoint x: 1021, endPoint y: 550, distance: 266.8
drag, startPoint x: 1089, startPoint y: 292, endPoint x: 710, endPoint y: 559, distance: 463.6
drag, startPoint x: 1166, startPoint y: 286, endPoint x: 1157, endPoint y: 562, distance: 276.1
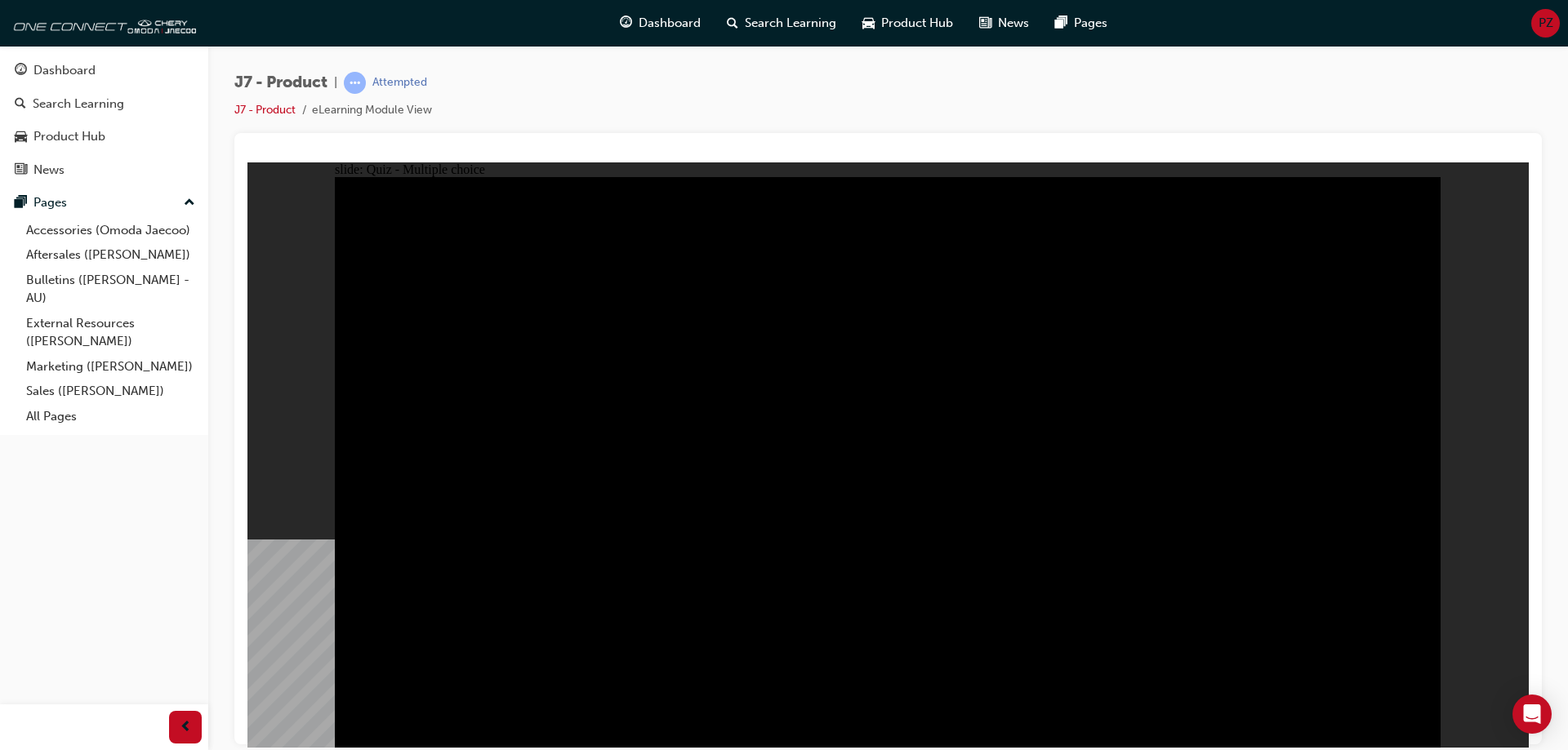
radio input "true"
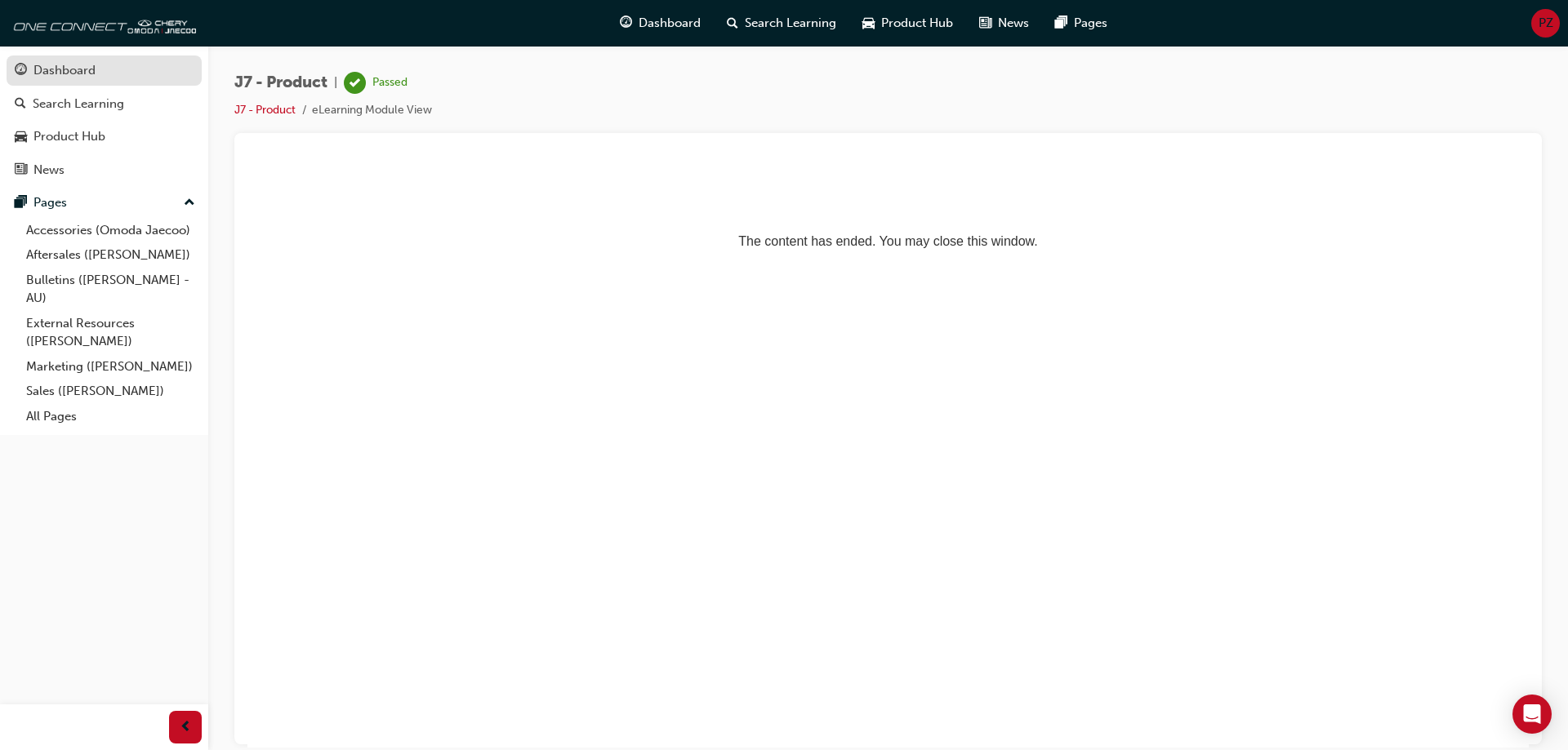
click at [58, 66] on div "Dashboard" at bounding box center [65, 70] width 62 height 19
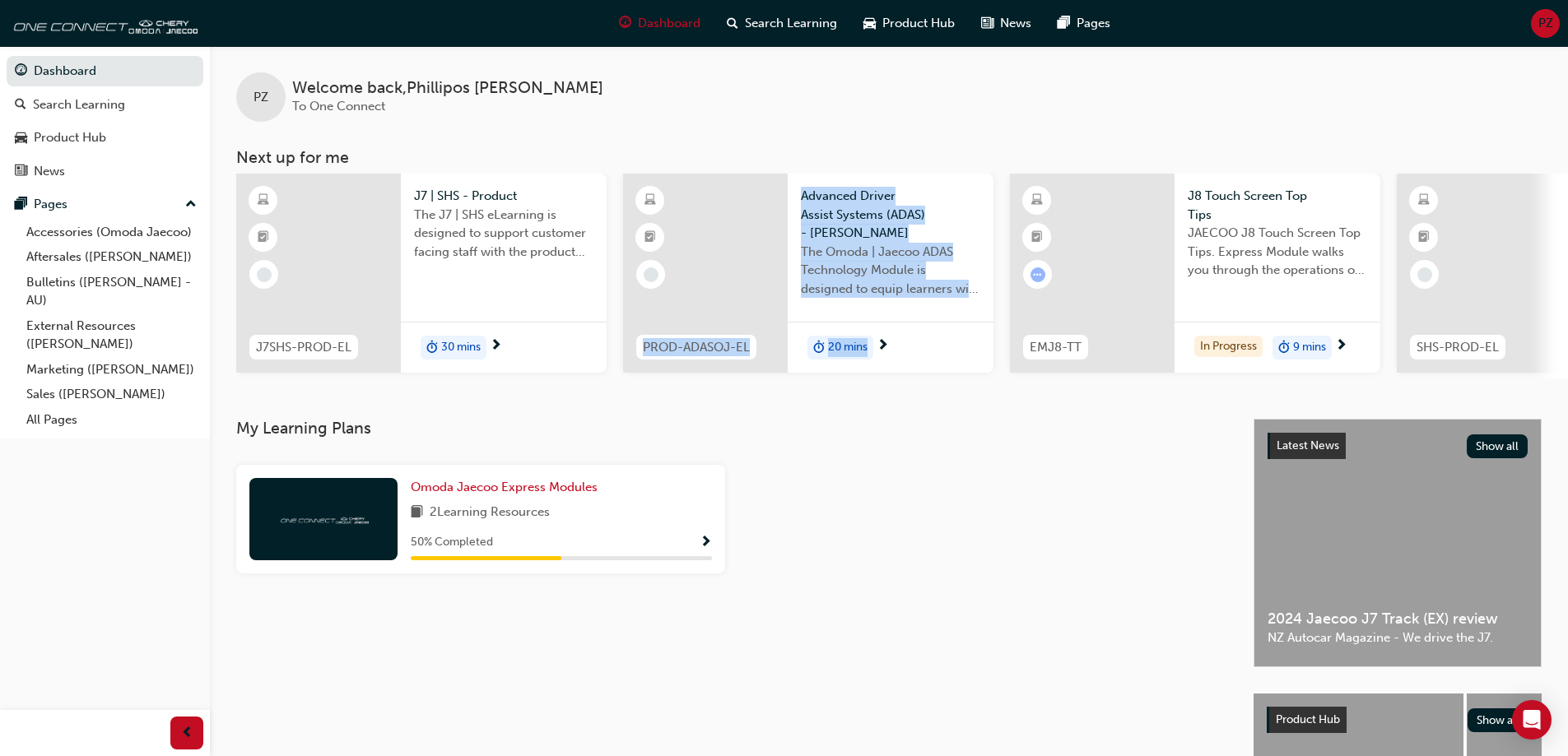
drag, startPoint x: 600, startPoint y: 386, endPoint x: 1048, endPoint y: 392, distance: 448.0
click at [1048, 392] on div "PZ Welcome back , Phillipos Zissis To One Connect Next up for me J7SHS-PROD-EL …" at bounding box center [889, 232] width 1358 height 373
click at [301, 251] on div at bounding box center [319, 273] width 165 height 199
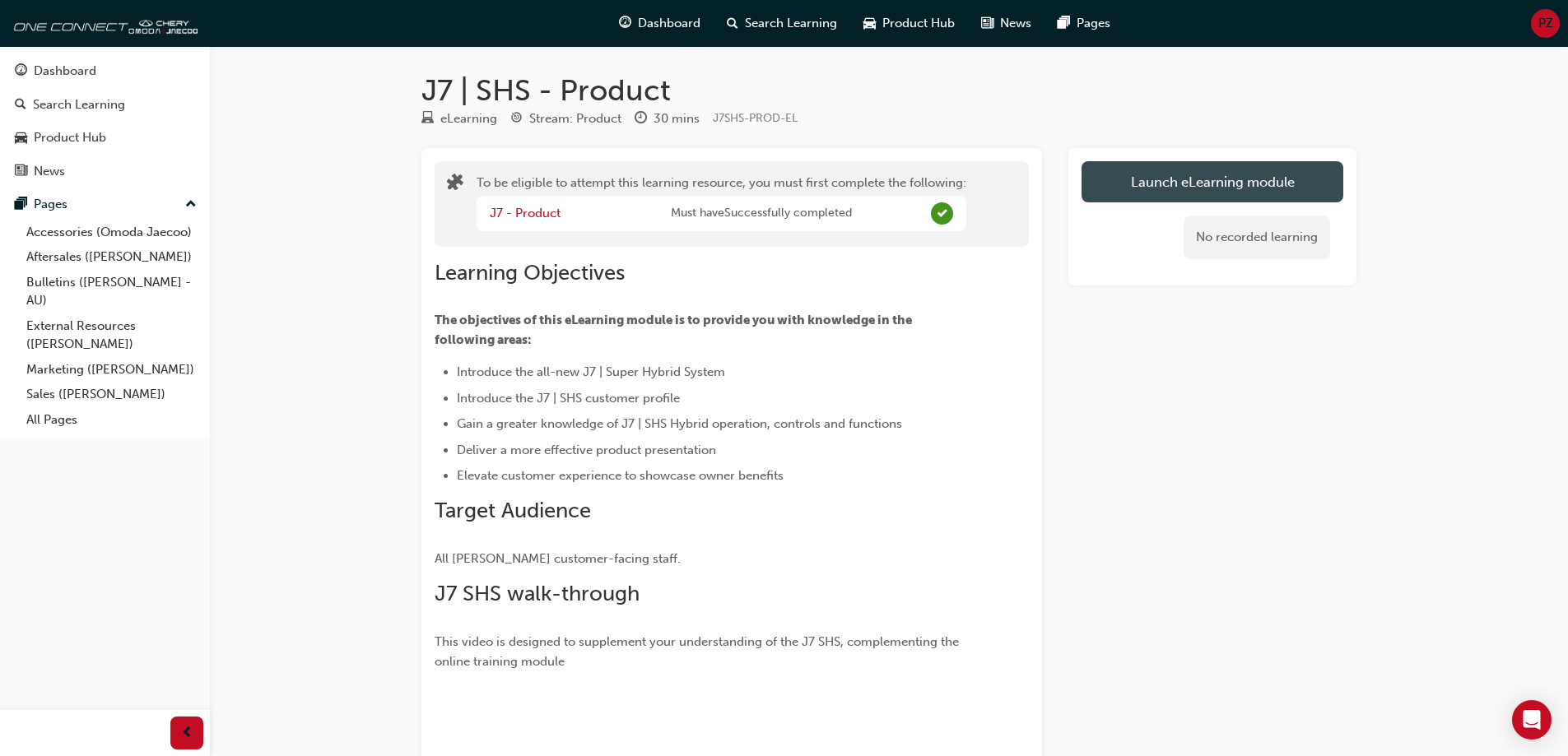
click at [1214, 173] on button "Launch eLearning module" at bounding box center [1213, 181] width 261 height 41
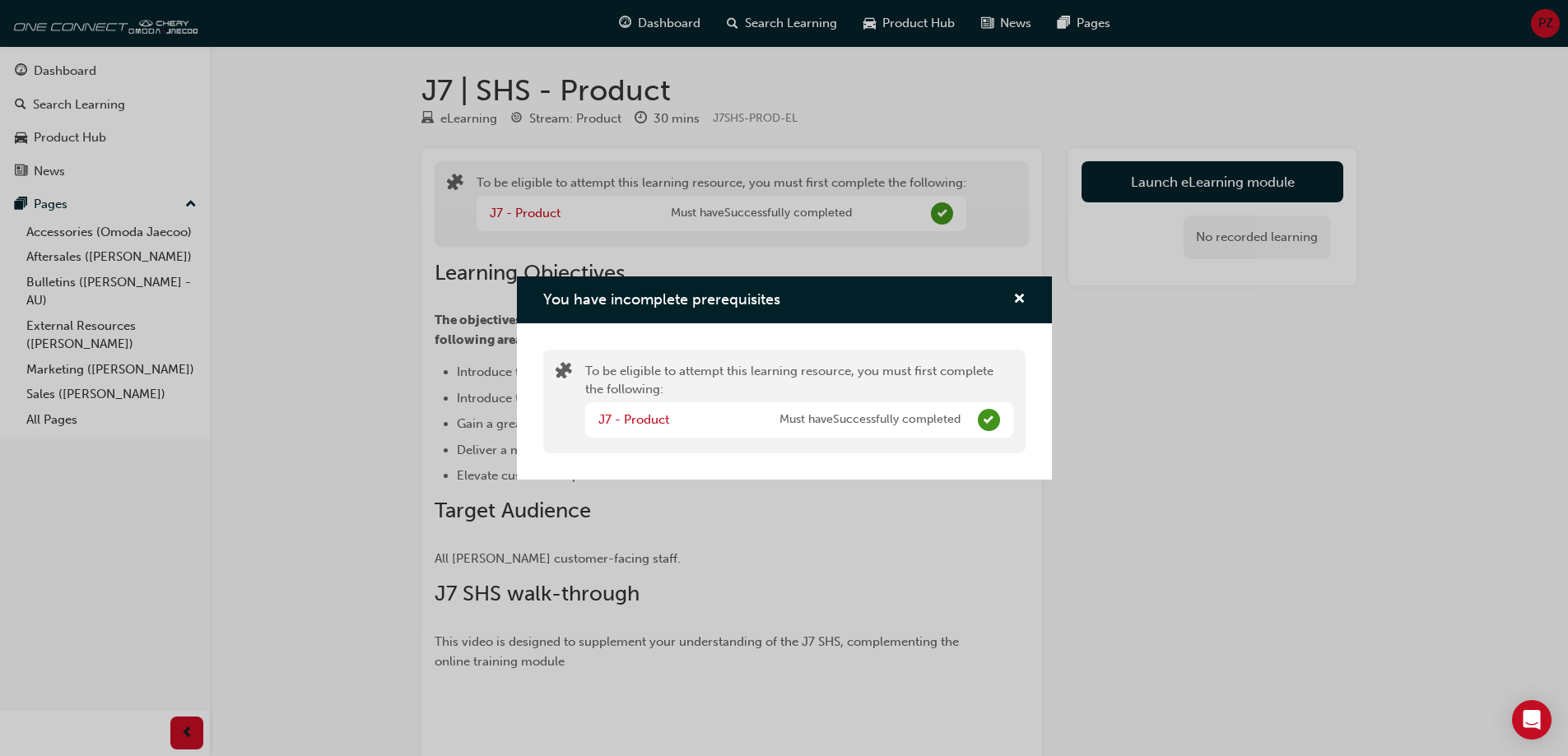
click at [1346, 467] on div "You have incomplete prerequisites To be eligible to attempt this learning resou…" at bounding box center [784, 378] width 1568 height 756
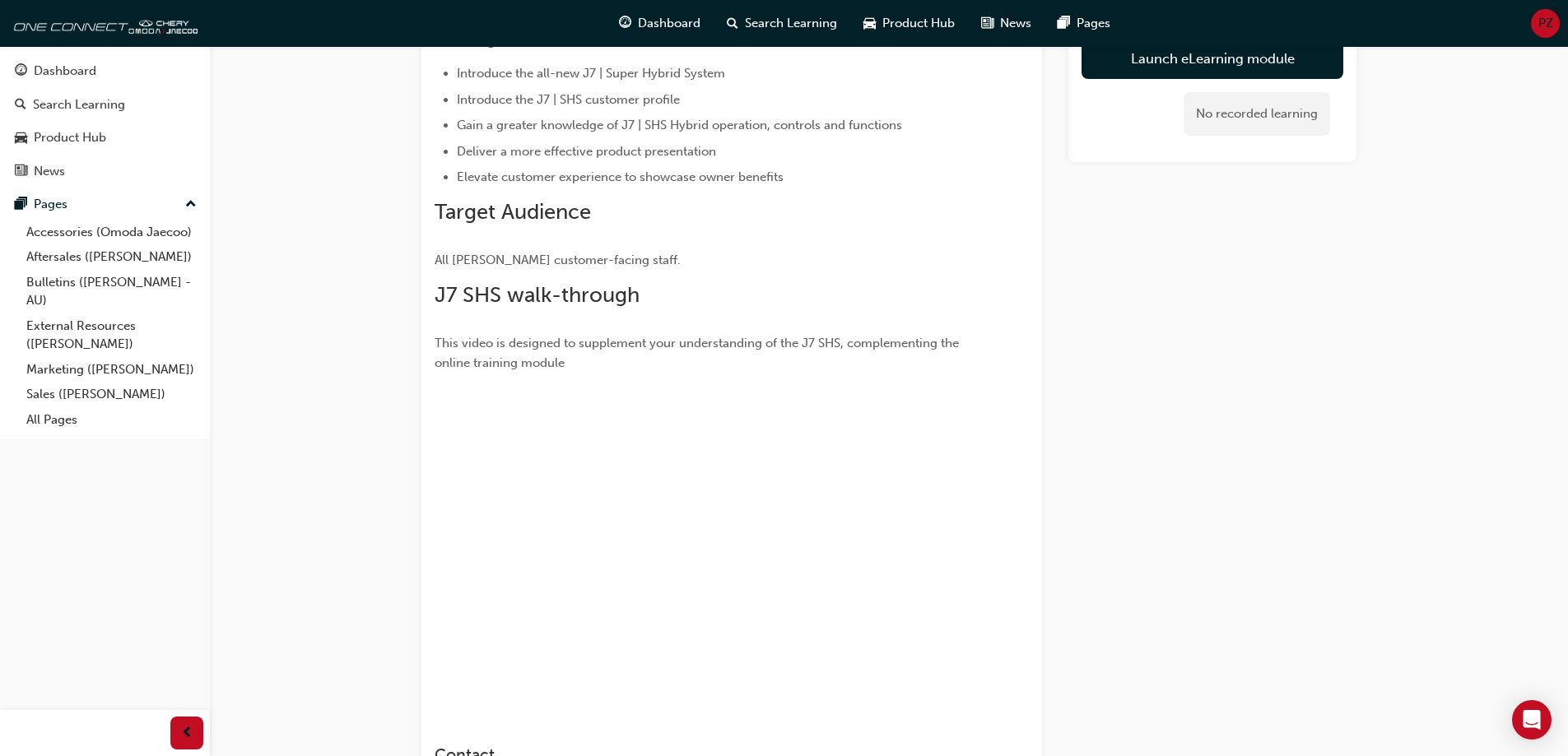
scroll to position [76, 0]
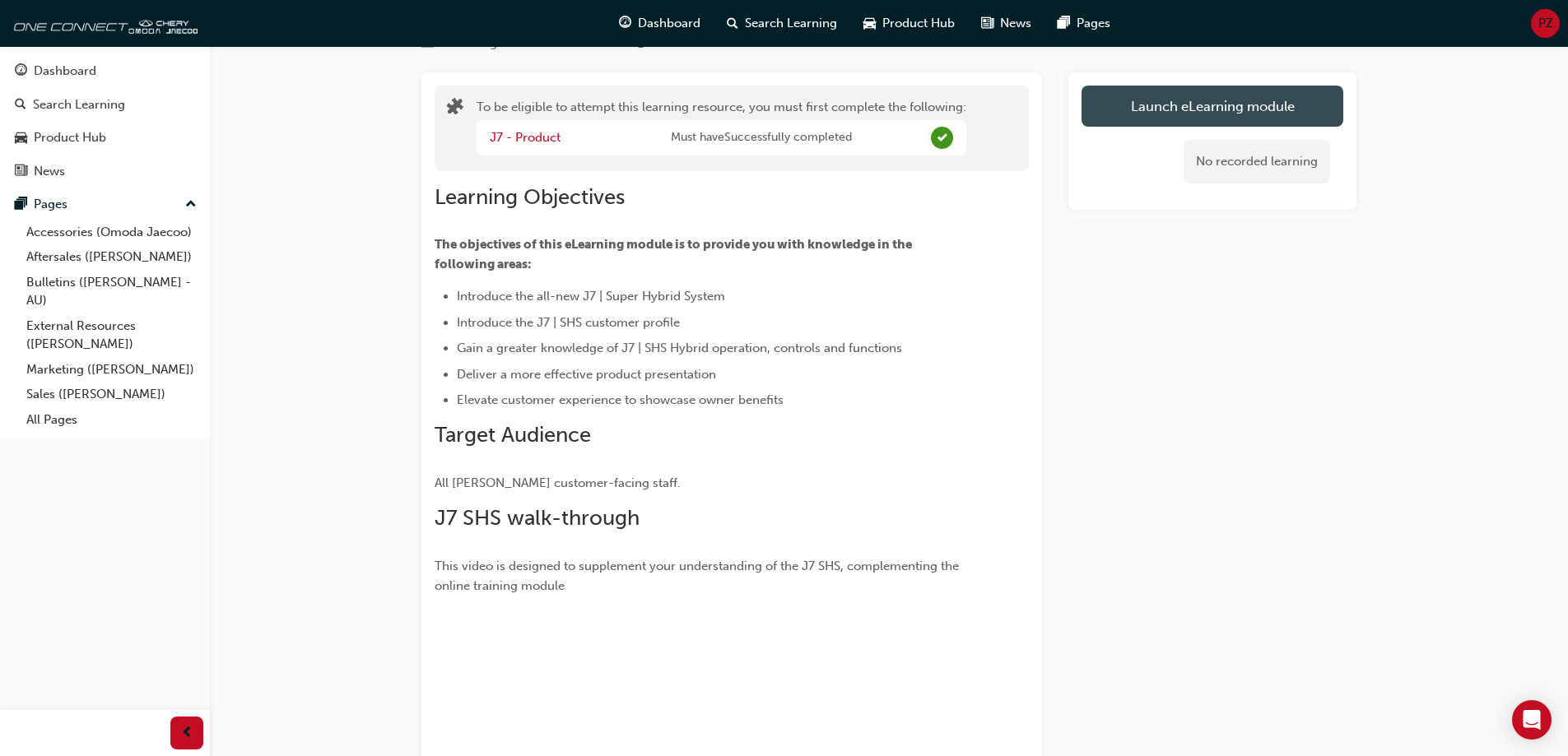
click at [1229, 110] on button "Launch eLearning module" at bounding box center [1213, 106] width 261 height 41
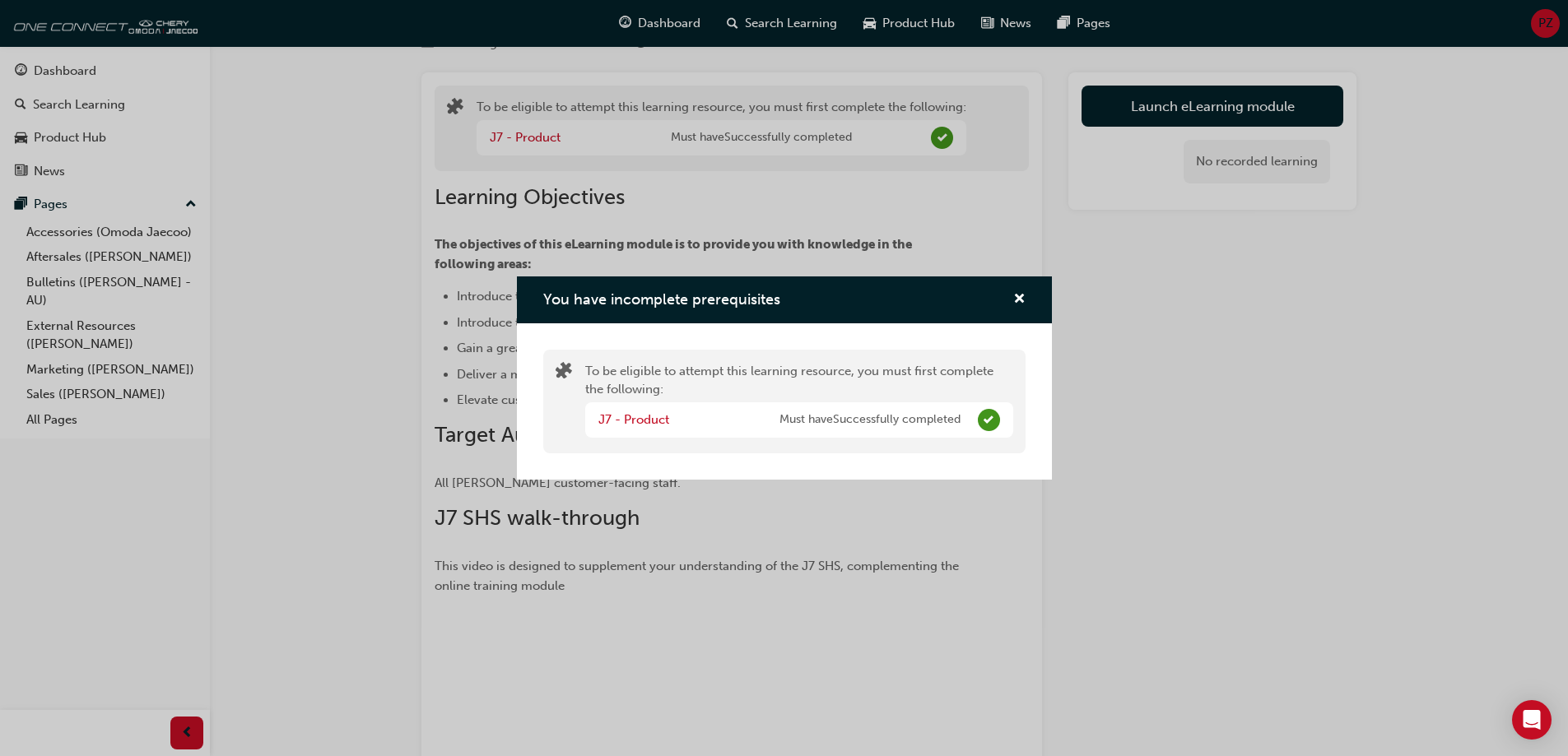
click at [784, 355] on div "To be eligible to attempt this learning resource, you must first complete the f…" at bounding box center [784, 401] width 482 height 104
drag, startPoint x: 971, startPoint y: 423, endPoint x: 959, endPoint y: 423, distance: 12.0
click at [966, 423] on div "J7 - Product Must have Successfully completed" at bounding box center [799, 420] width 428 height 35
drag, startPoint x: 875, startPoint y: 410, endPoint x: 705, endPoint y: 390, distance: 171.2
click at [850, 407] on div "J7 - Product Must have Successfully completed" at bounding box center [799, 420] width 428 height 35
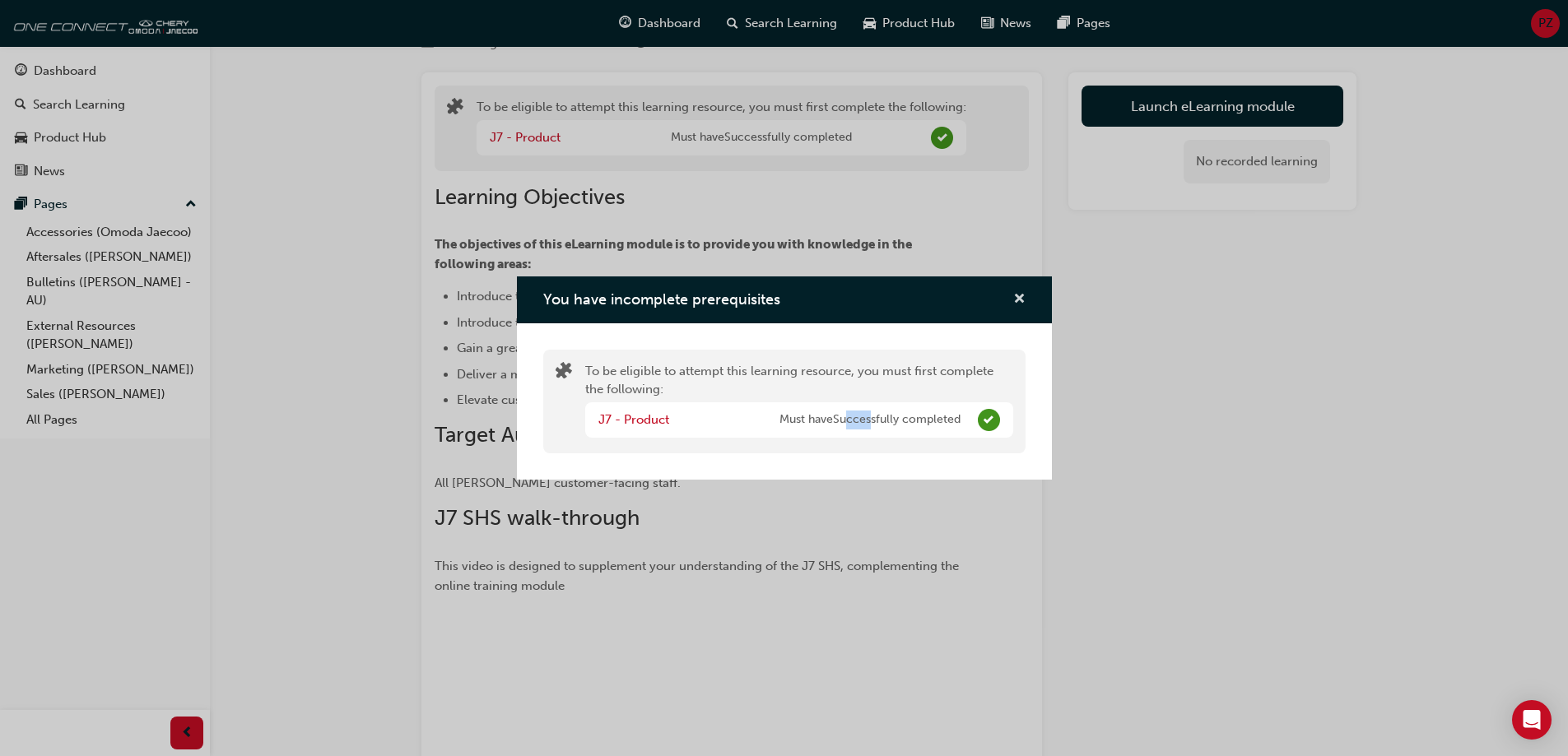
click at [1025, 297] on span "cross-icon" at bounding box center [1018, 300] width 12 height 15
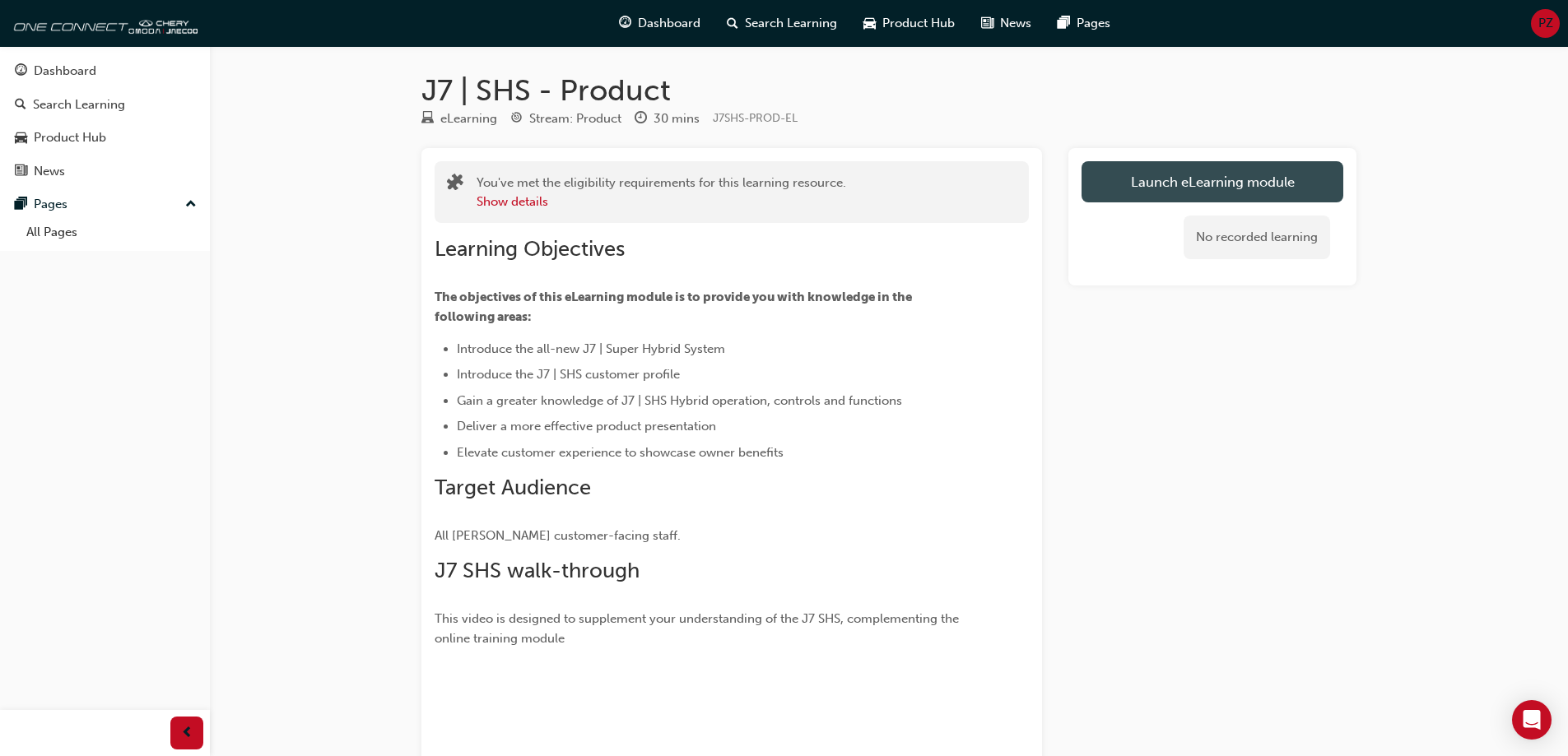
click at [1190, 178] on link "Launch eLearning module" at bounding box center [1213, 181] width 261 height 41
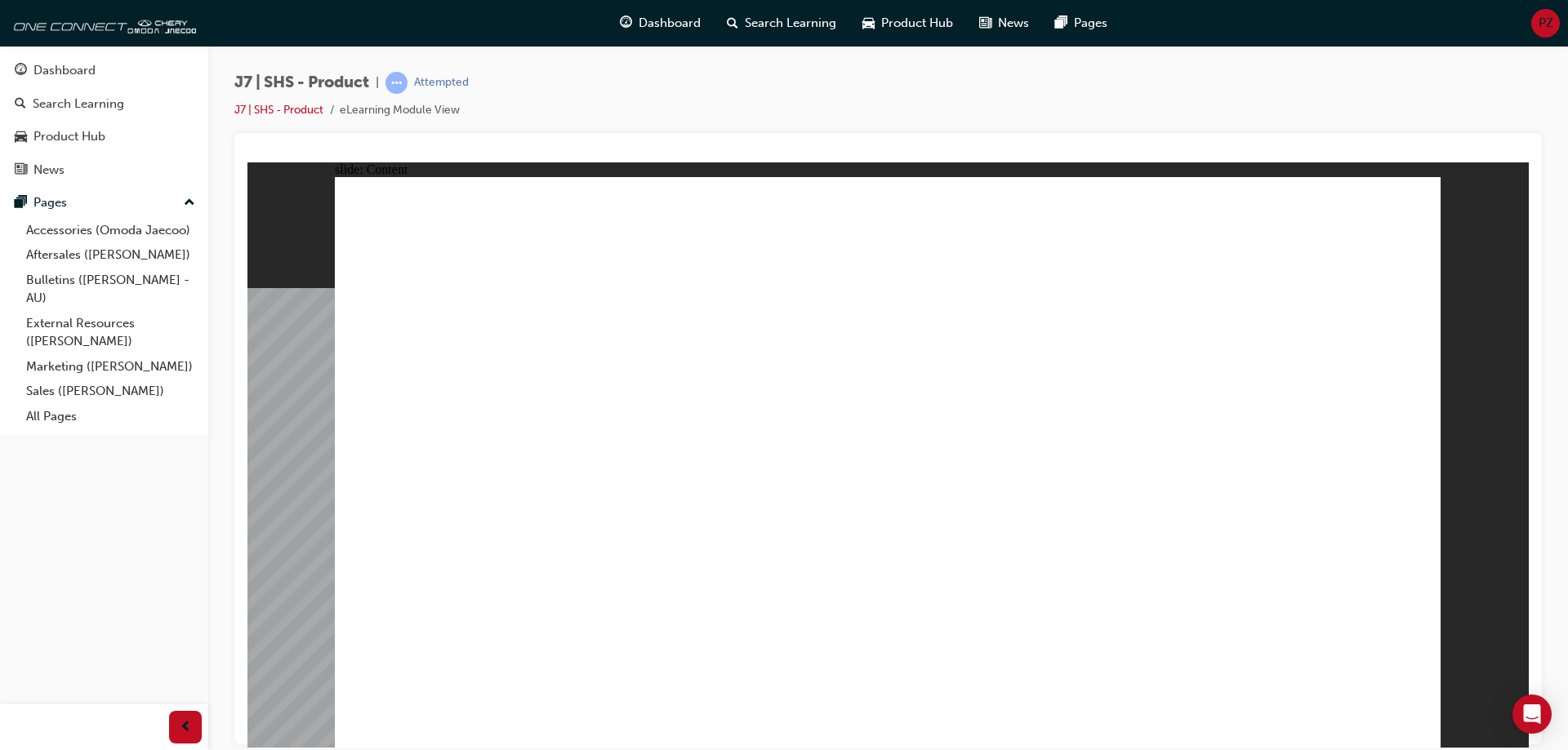
drag, startPoint x: 554, startPoint y: 444, endPoint x: 550, endPoint y: 481, distance: 37.2
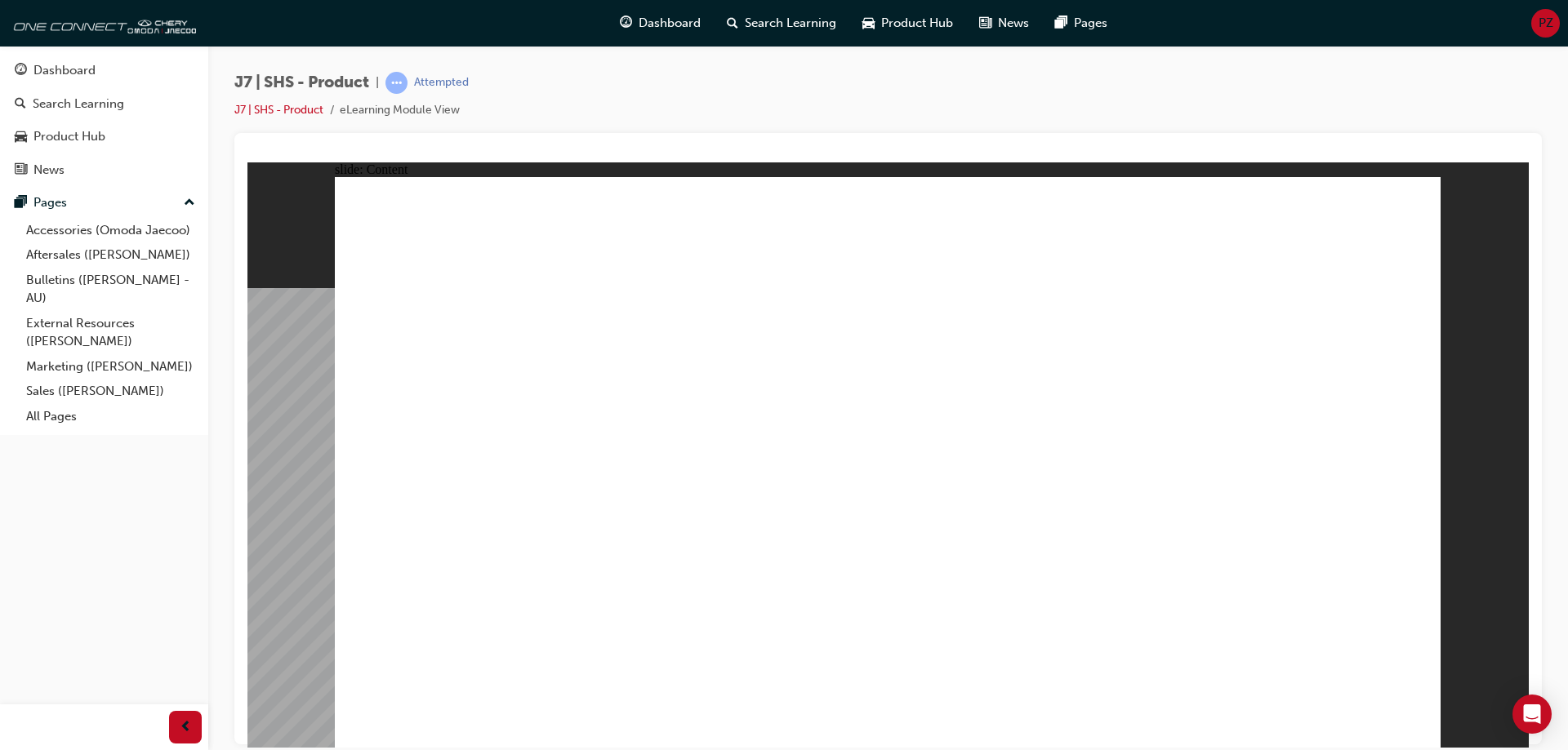
drag, startPoint x: 1097, startPoint y: 435, endPoint x: 1266, endPoint y: 429, distance: 169.1
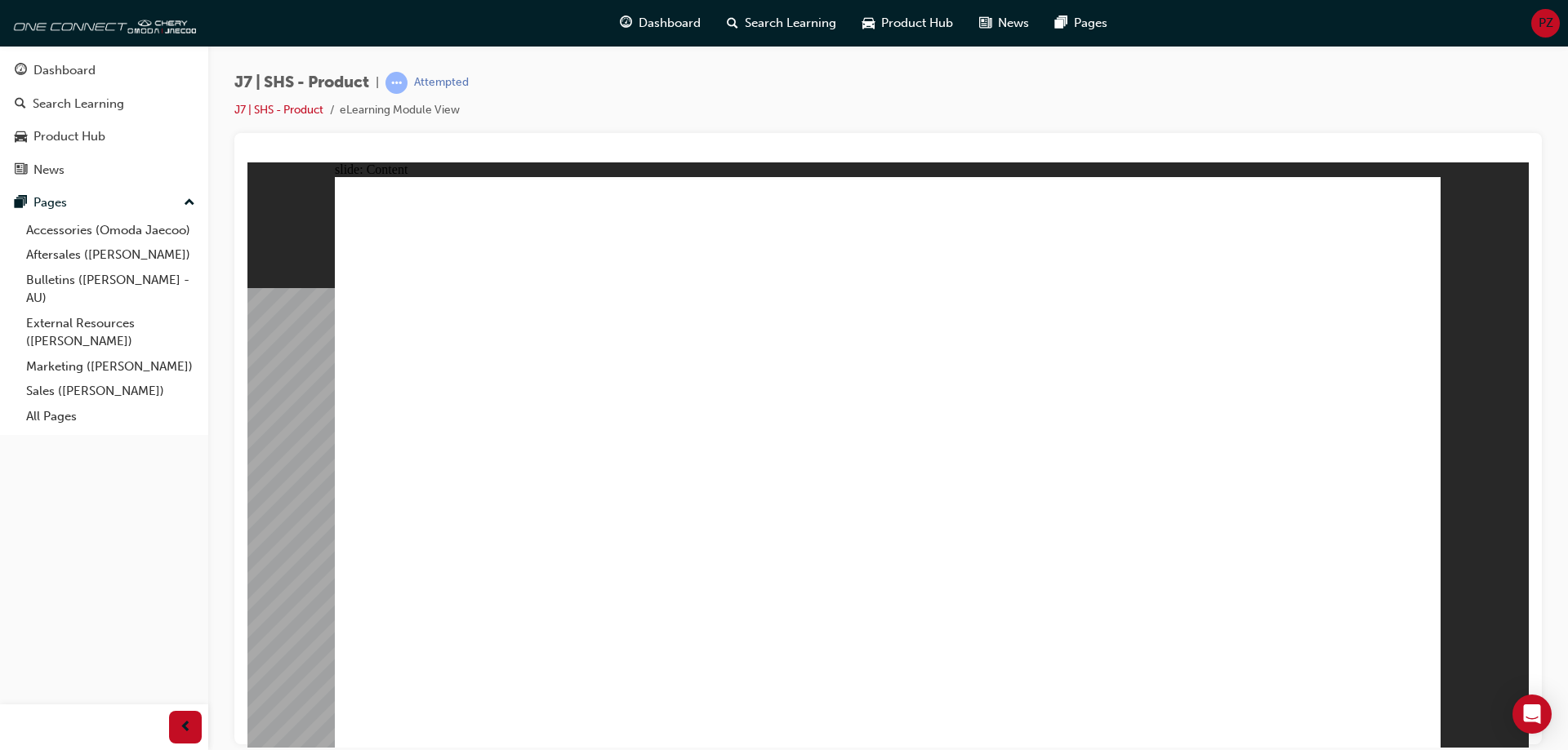
drag, startPoint x: 628, startPoint y: 467, endPoint x: 806, endPoint y: 471, distance: 178.0
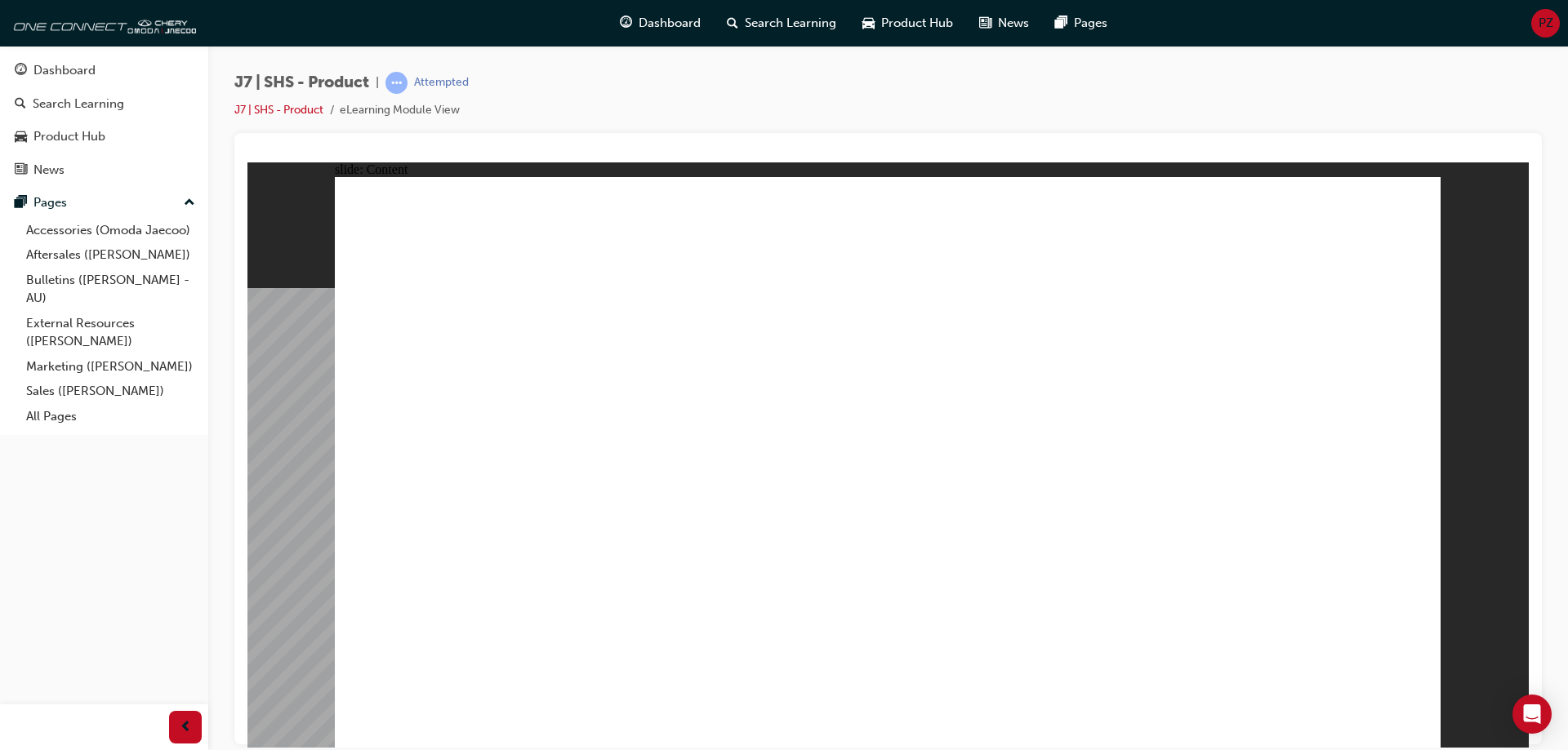
drag, startPoint x: 892, startPoint y: 596, endPoint x: 934, endPoint y: 596, distance: 42.0
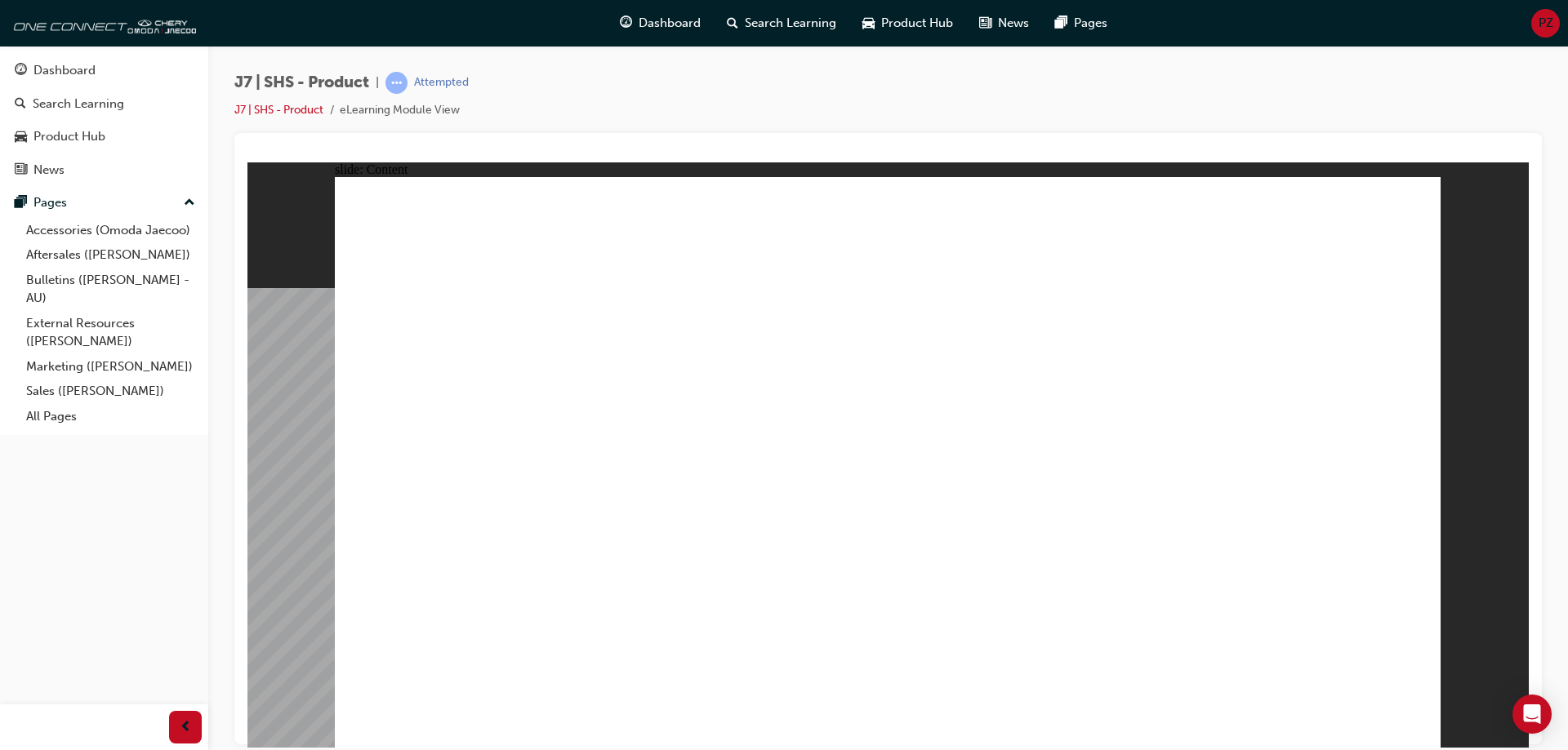
drag, startPoint x: 749, startPoint y: 406, endPoint x: 790, endPoint y: 442, distance: 54.6
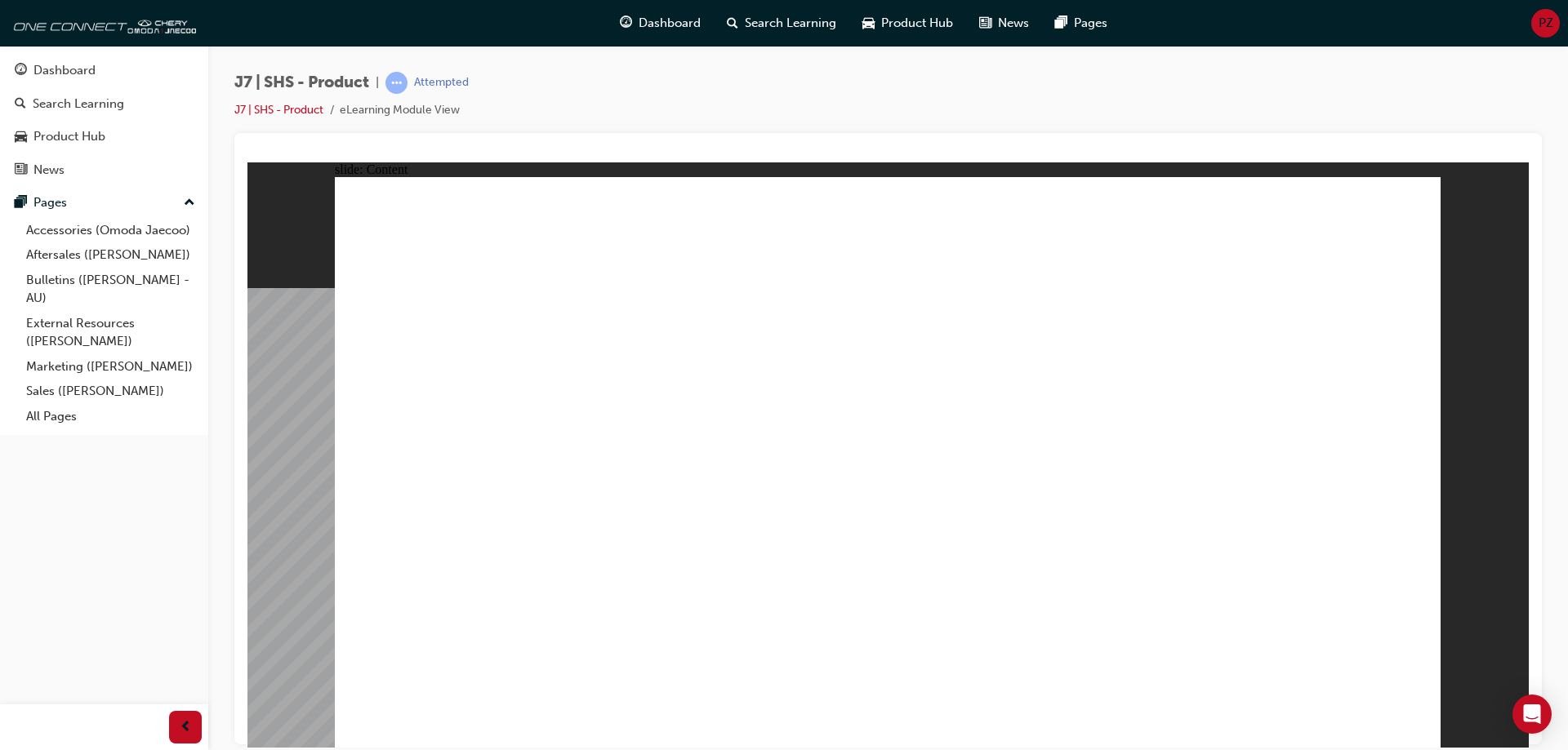
drag, startPoint x: 651, startPoint y: 606, endPoint x: 1097, endPoint y: 599, distance: 446.1
drag, startPoint x: 1139, startPoint y: 589, endPoint x: 1093, endPoint y: 583, distance: 46.4
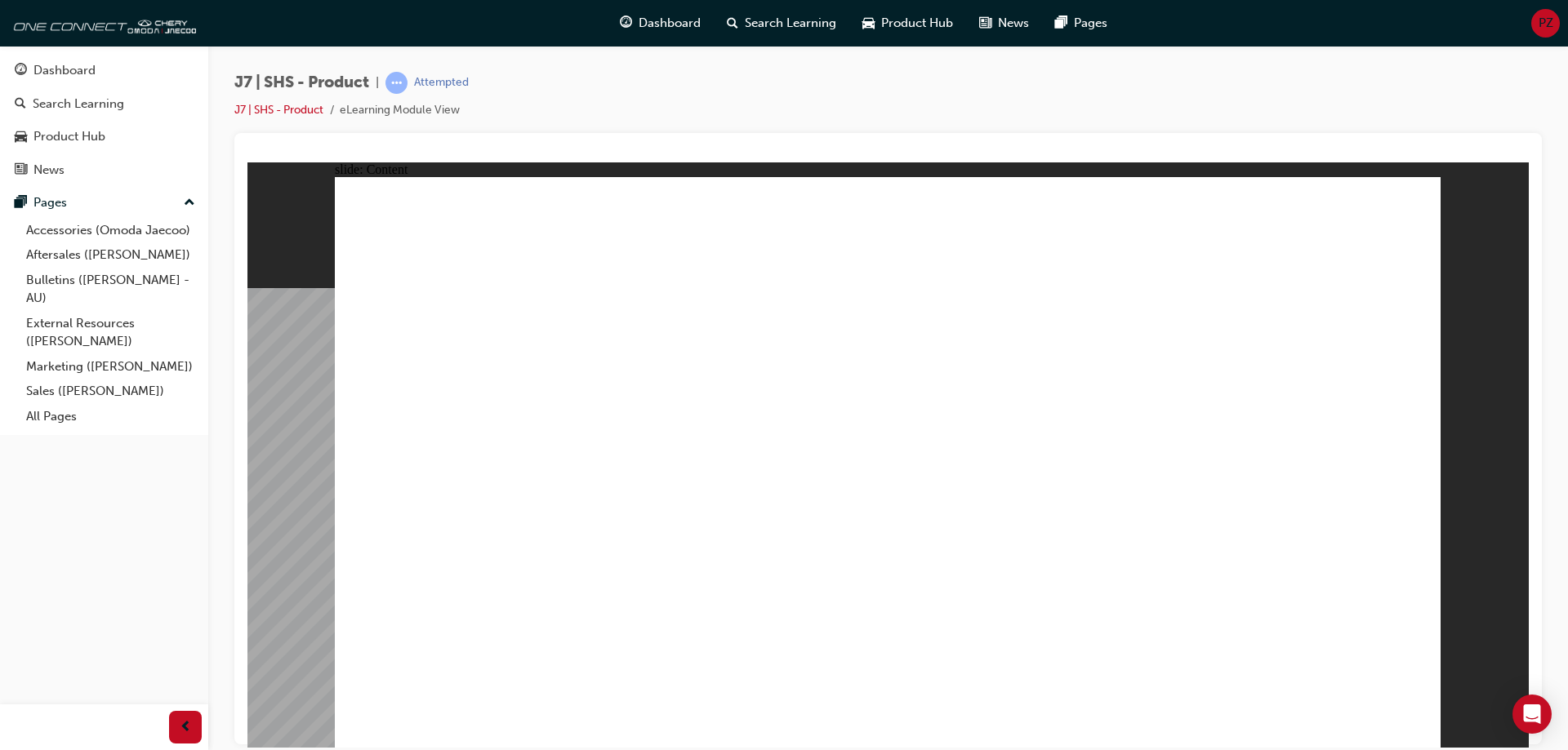
drag, startPoint x: 870, startPoint y: 488, endPoint x: 1134, endPoint y: 386, distance: 283.0
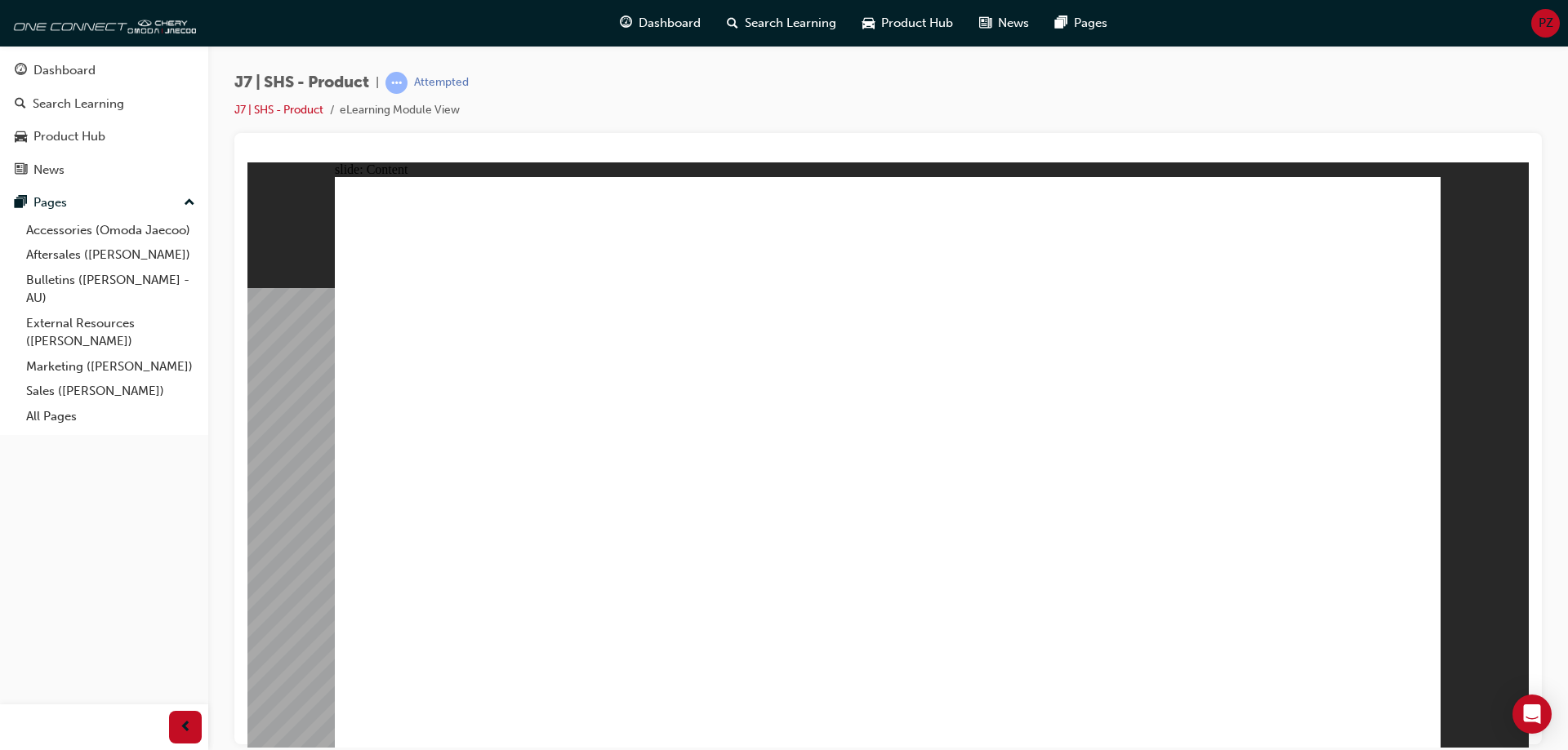
drag, startPoint x: 1267, startPoint y: 639, endPoint x: 1297, endPoint y: 599, distance: 50.0
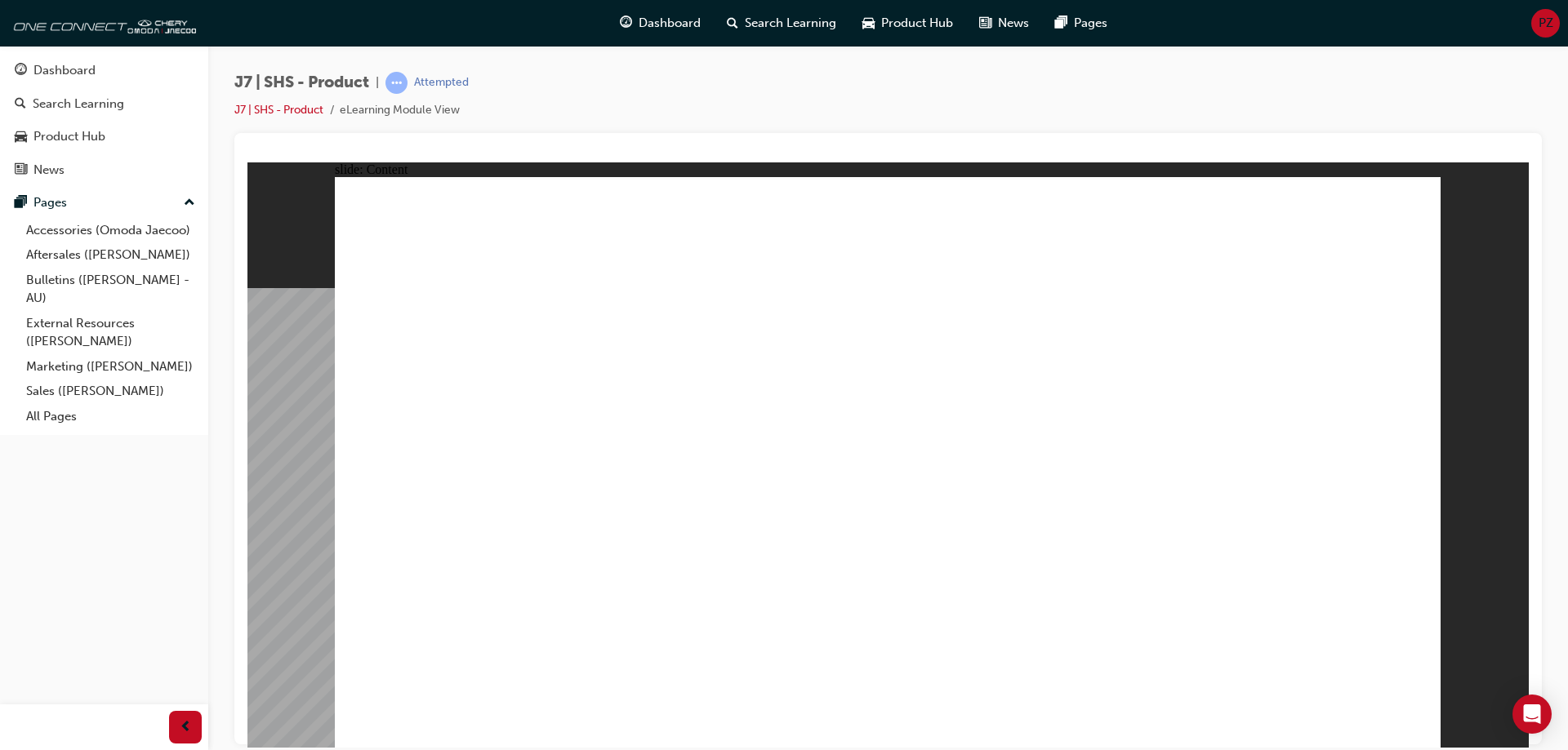
drag, startPoint x: 1405, startPoint y: 722, endPoint x: 1202, endPoint y: 669, distance: 209.8
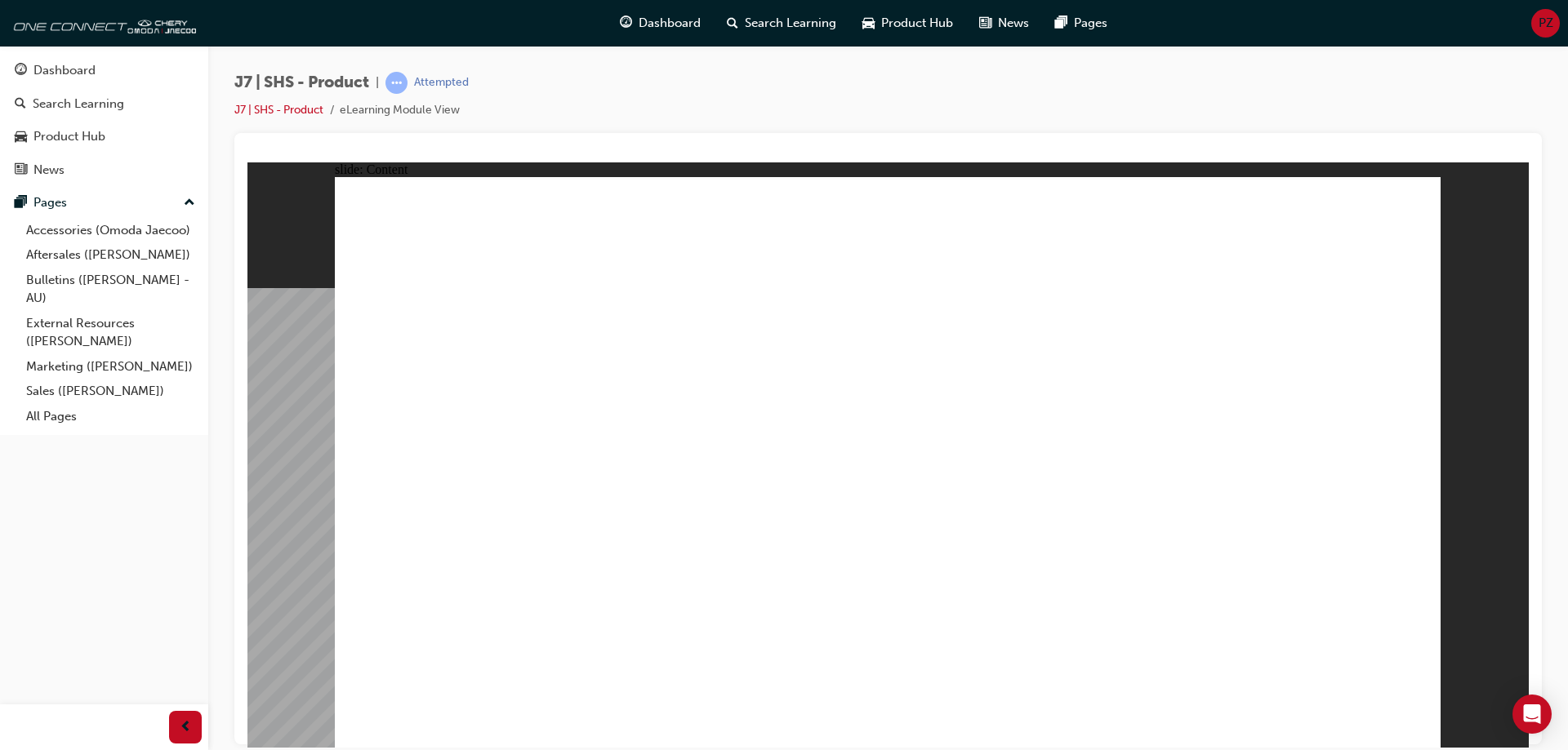
drag, startPoint x: 1401, startPoint y: 718, endPoint x: 1343, endPoint y: 669, distance: 75.9
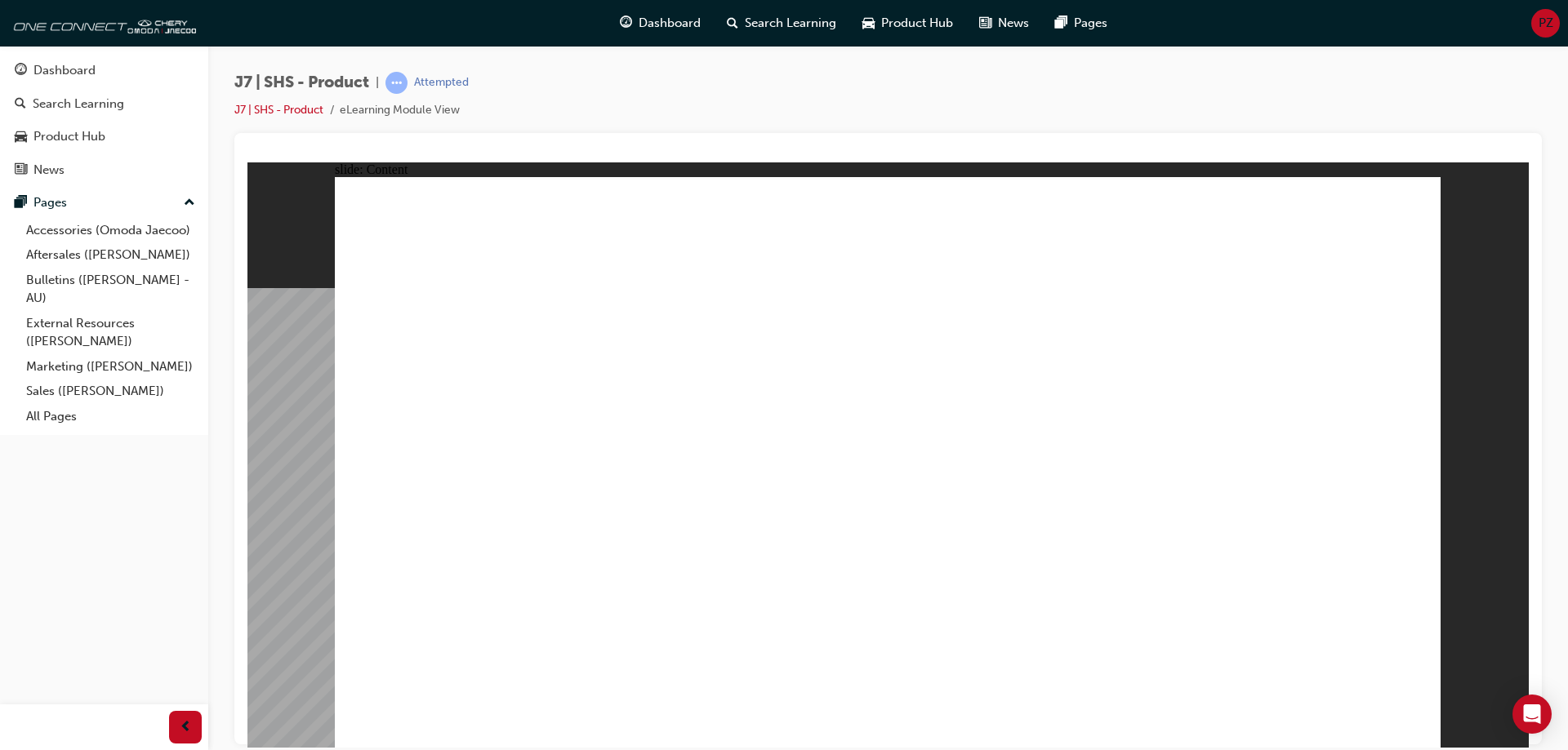
drag, startPoint x: 568, startPoint y: 337, endPoint x: 894, endPoint y: 386, distance: 329.7
drag, startPoint x: 1420, startPoint y: 731, endPoint x: 1407, endPoint y: 724, distance: 14.8
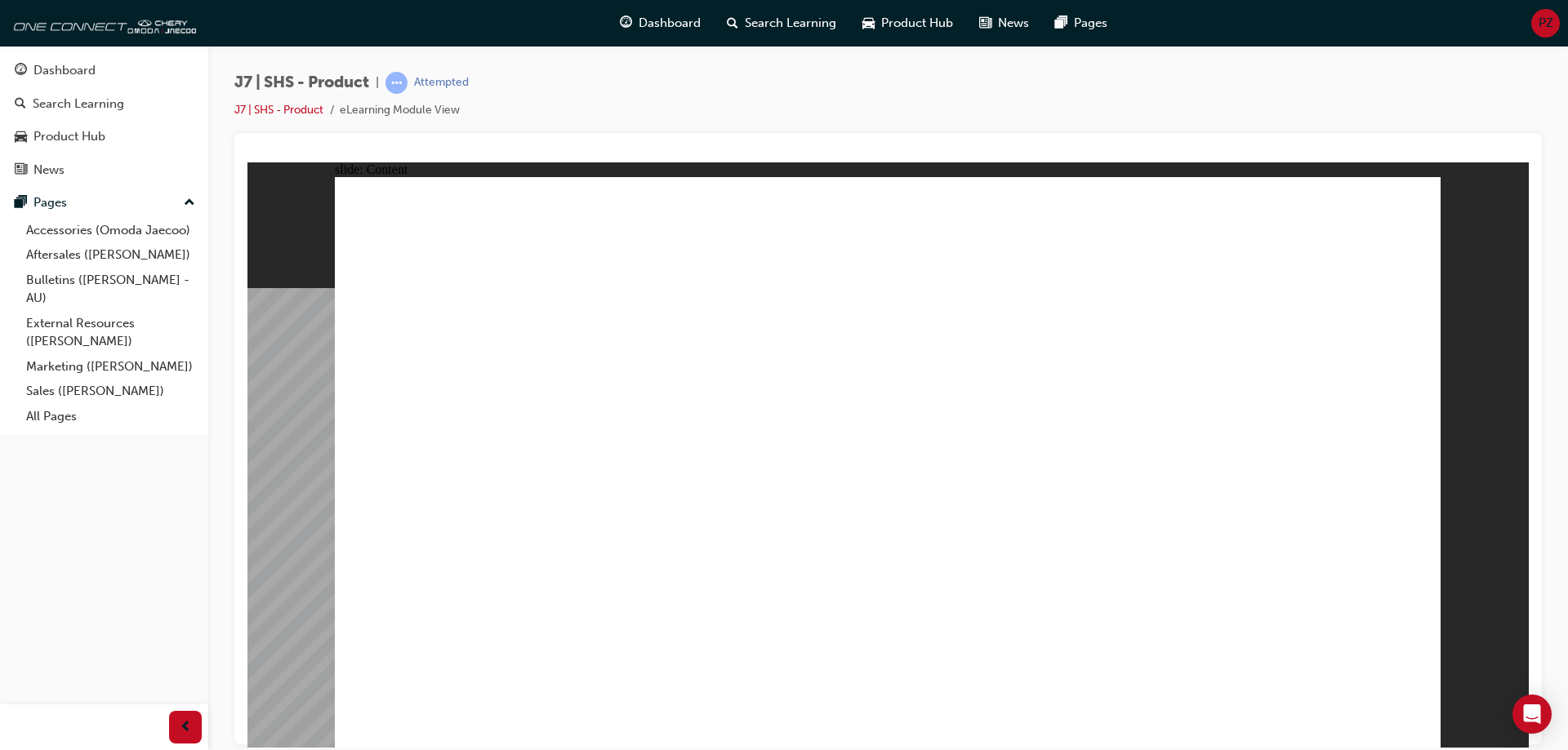
drag, startPoint x: 597, startPoint y: 510, endPoint x: 684, endPoint y: 489, distance: 89.5
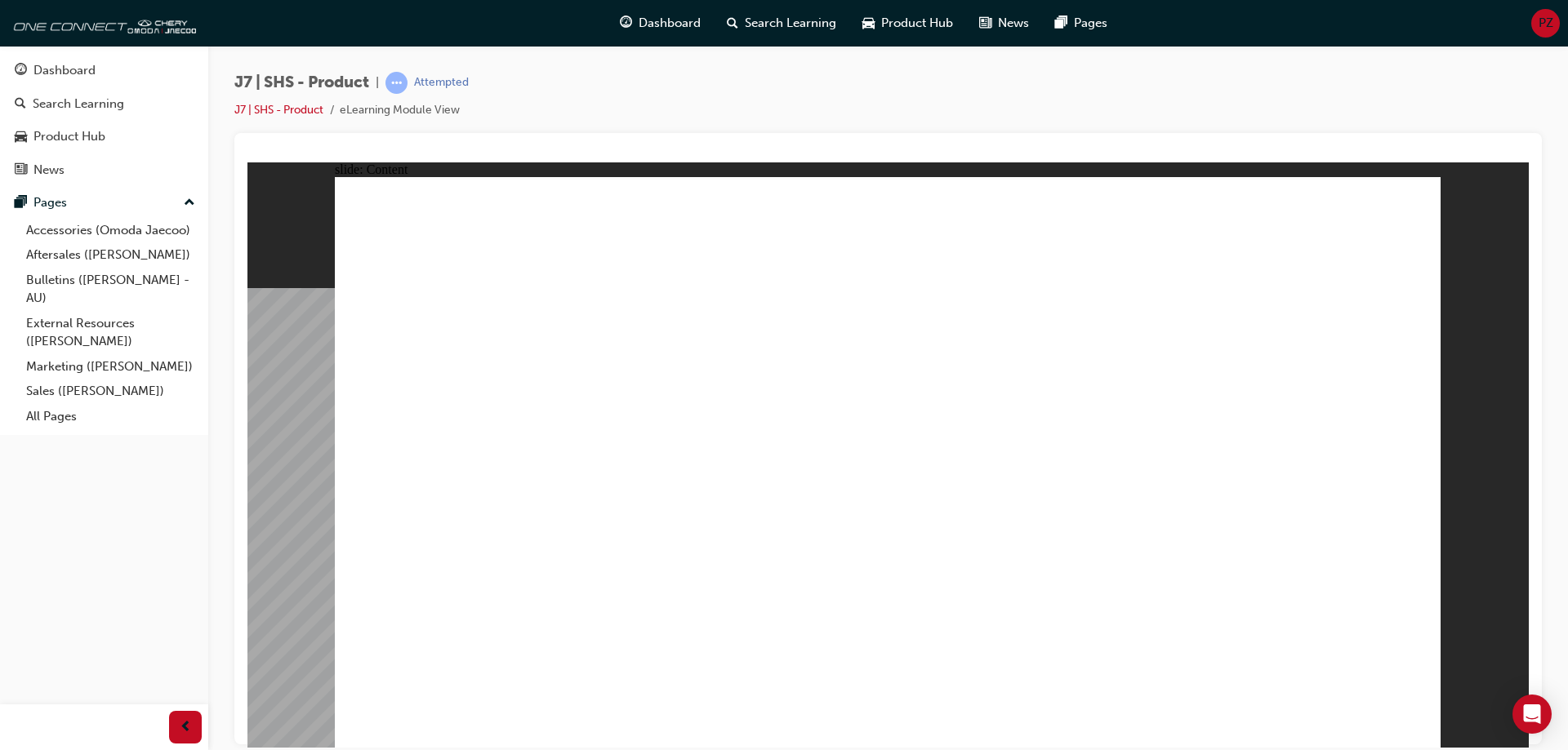
drag, startPoint x: 955, startPoint y: 512, endPoint x: 989, endPoint y: 508, distance: 34.2
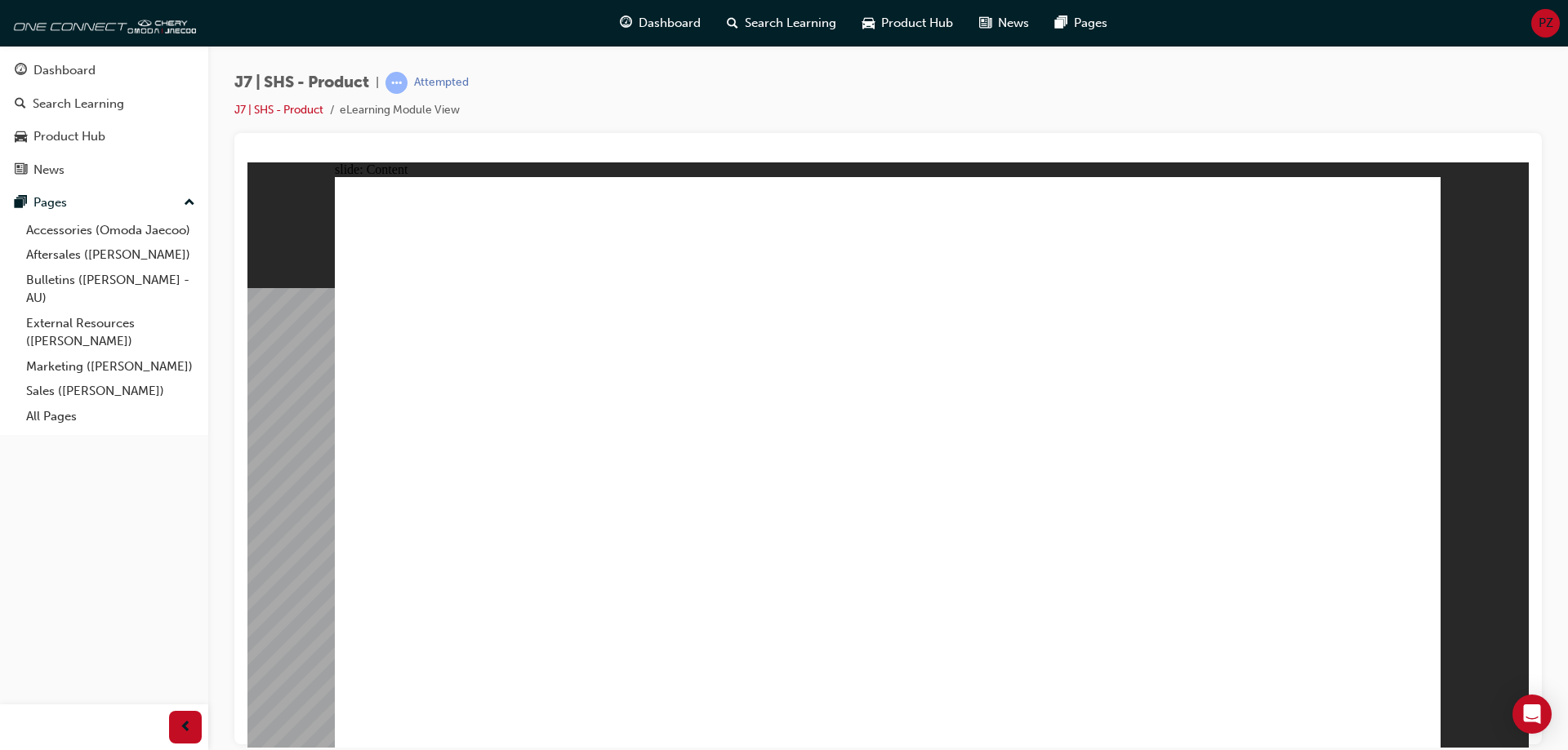
drag, startPoint x: 1337, startPoint y: 622, endPoint x: 1351, endPoint y: 519, distance: 103.9
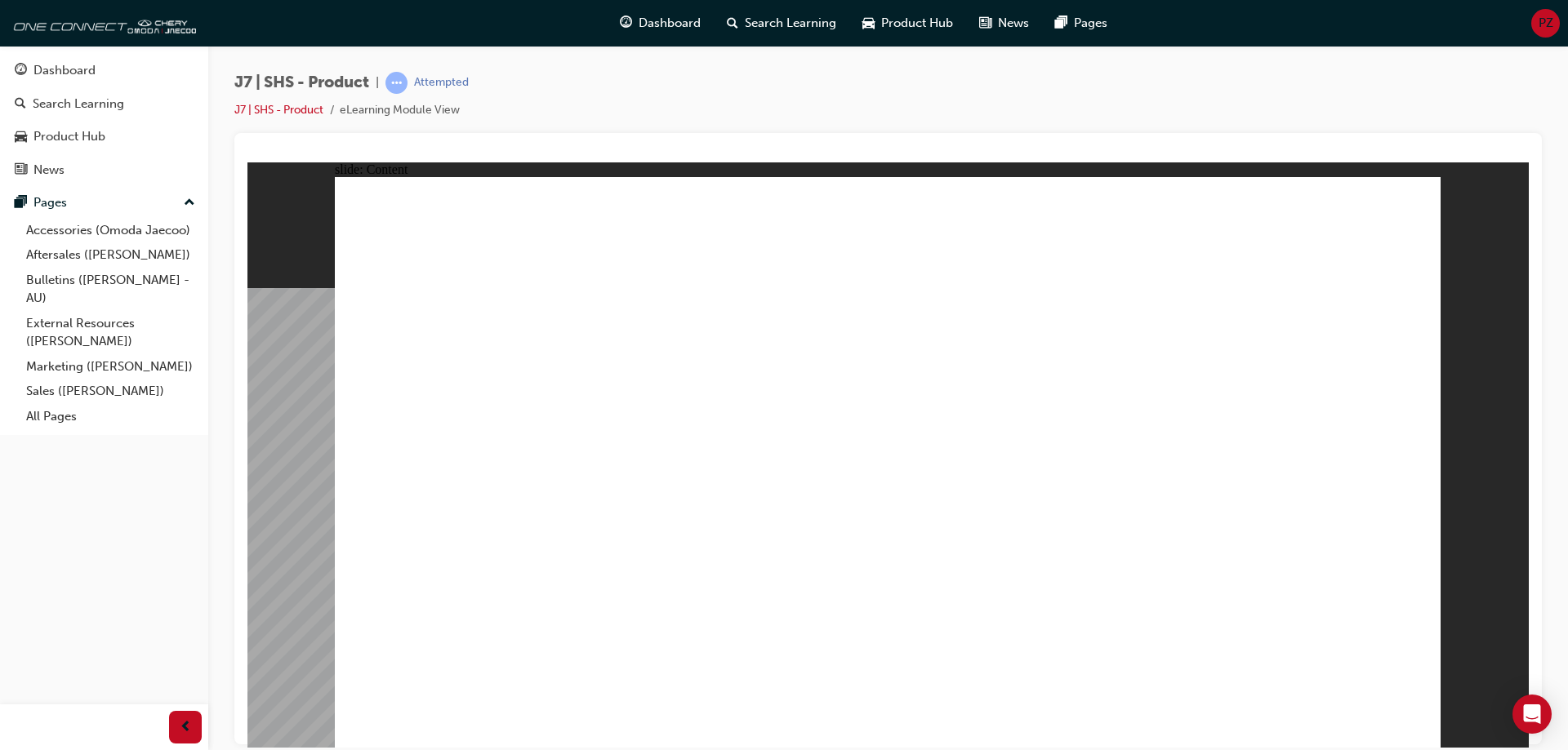
drag, startPoint x: 1045, startPoint y: 625, endPoint x: 1140, endPoint y: 638, distance: 95.9
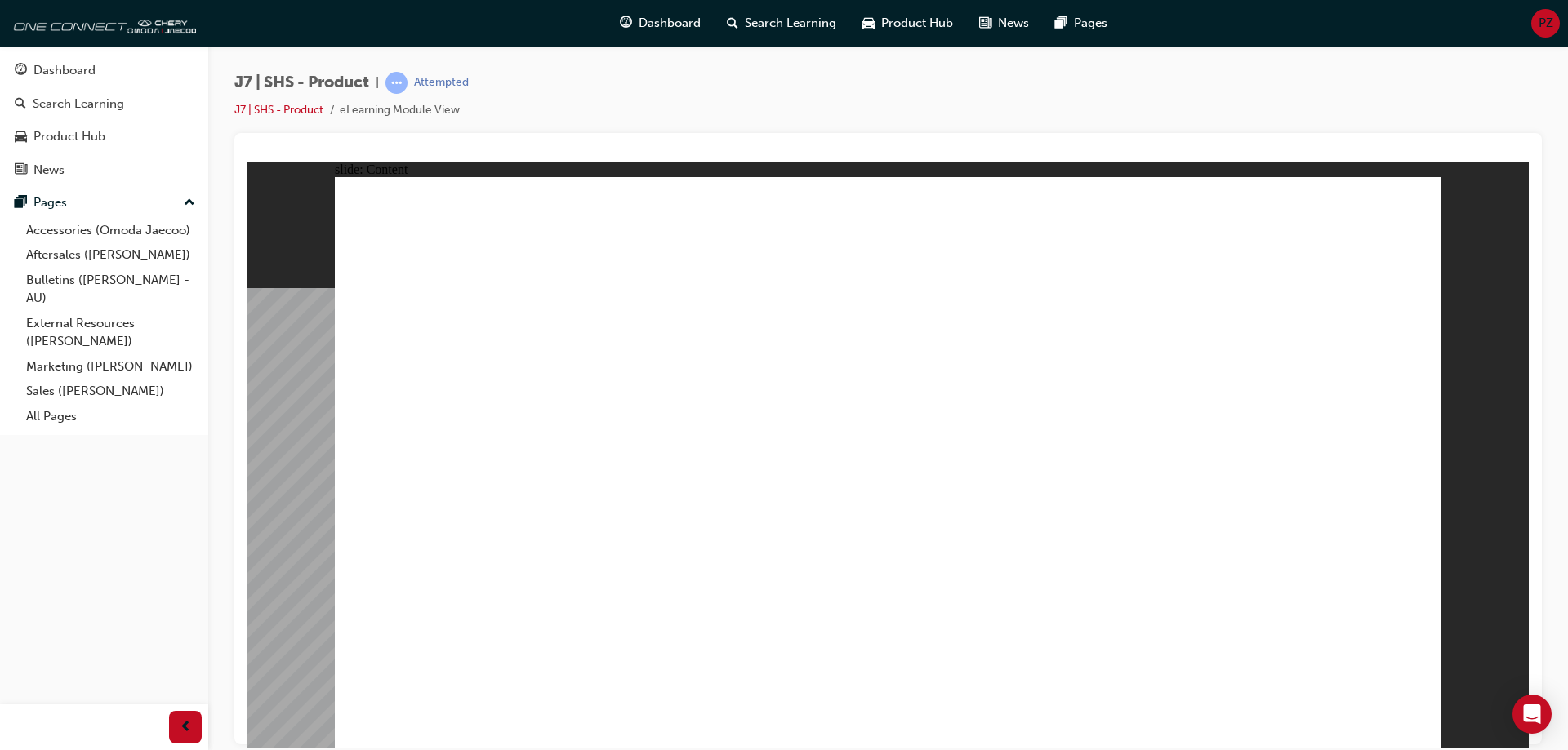
drag, startPoint x: 1202, startPoint y: 213, endPoint x: 1213, endPoint y: 213, distance: 11.0
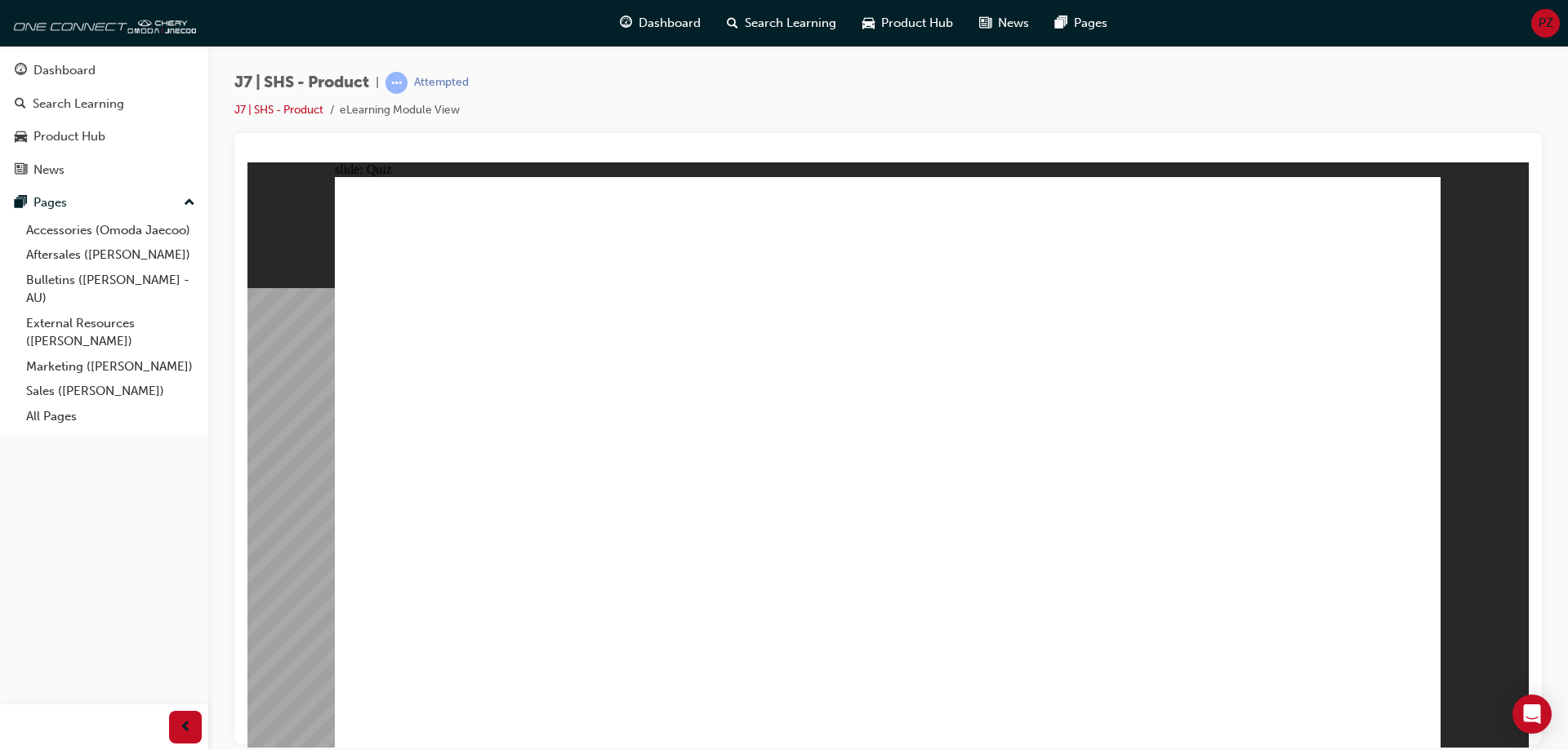
drag, startPoint x: 1123, startPoint y: 254, endPoint x: 1100, endPoint y: 318, distance: 68.0
radio input "true"
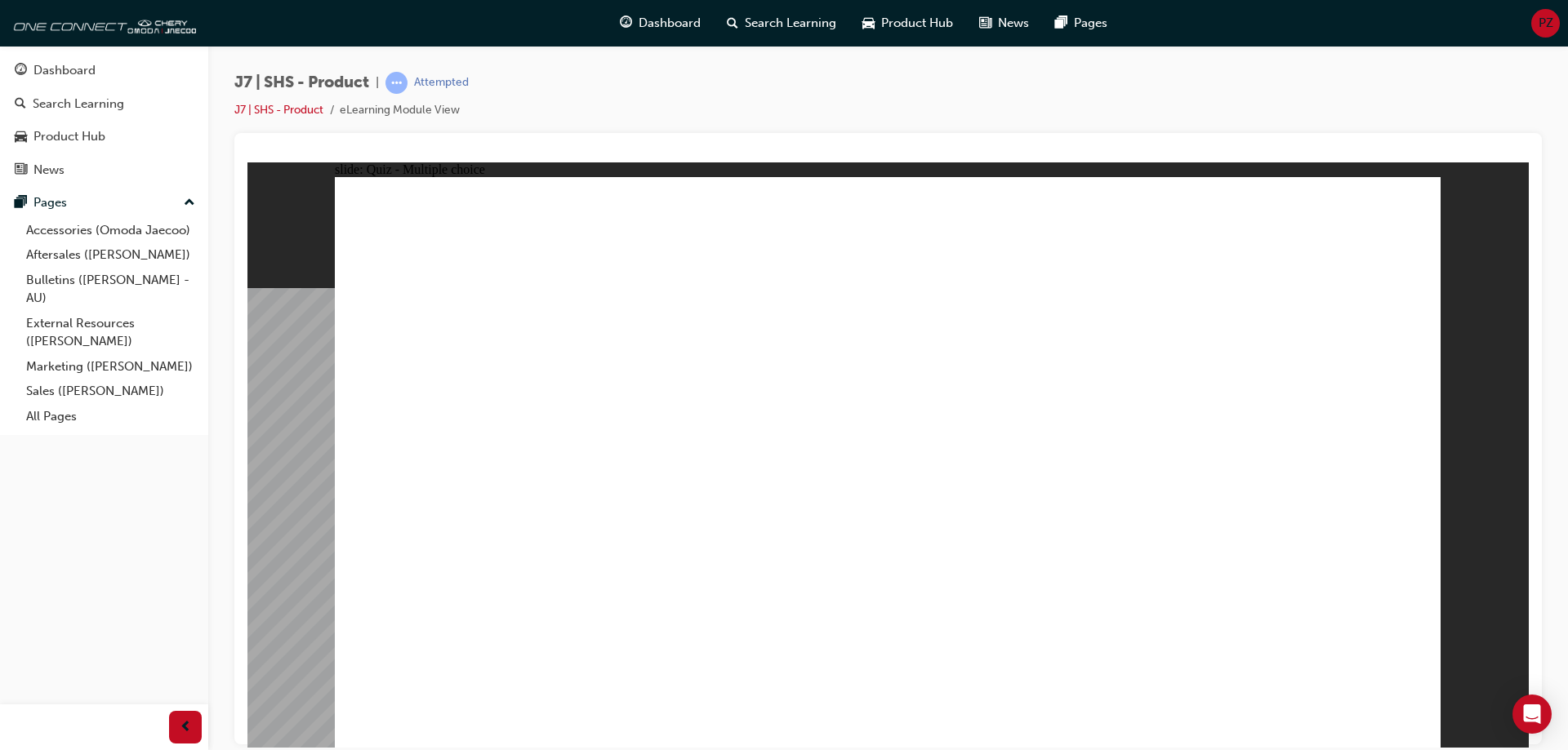
radio input "true"
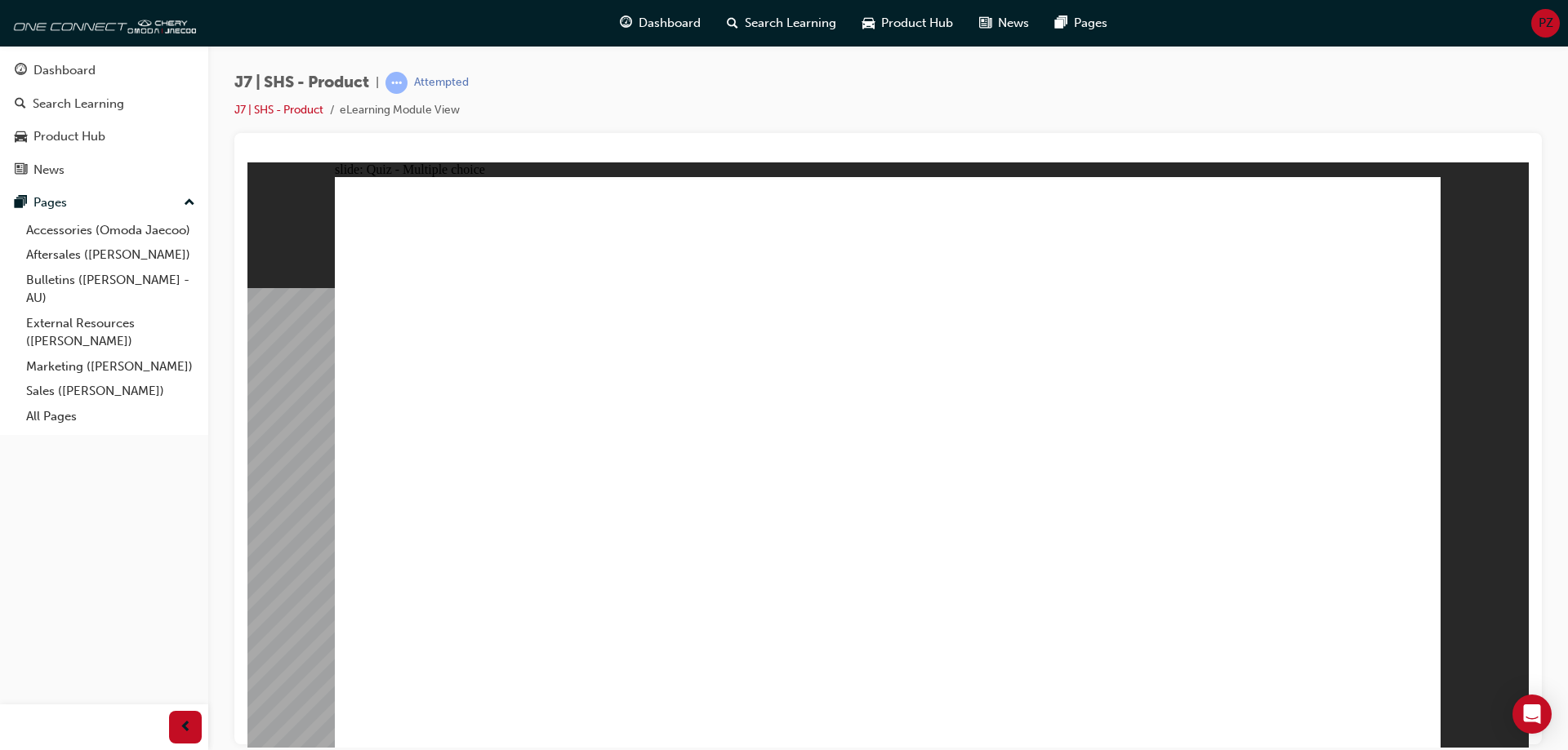
drag, startPoint x: 1093, startPoint y: 445, endPoint x: 1097, endPoint y: 455, distance: 10.8
radio input "true"
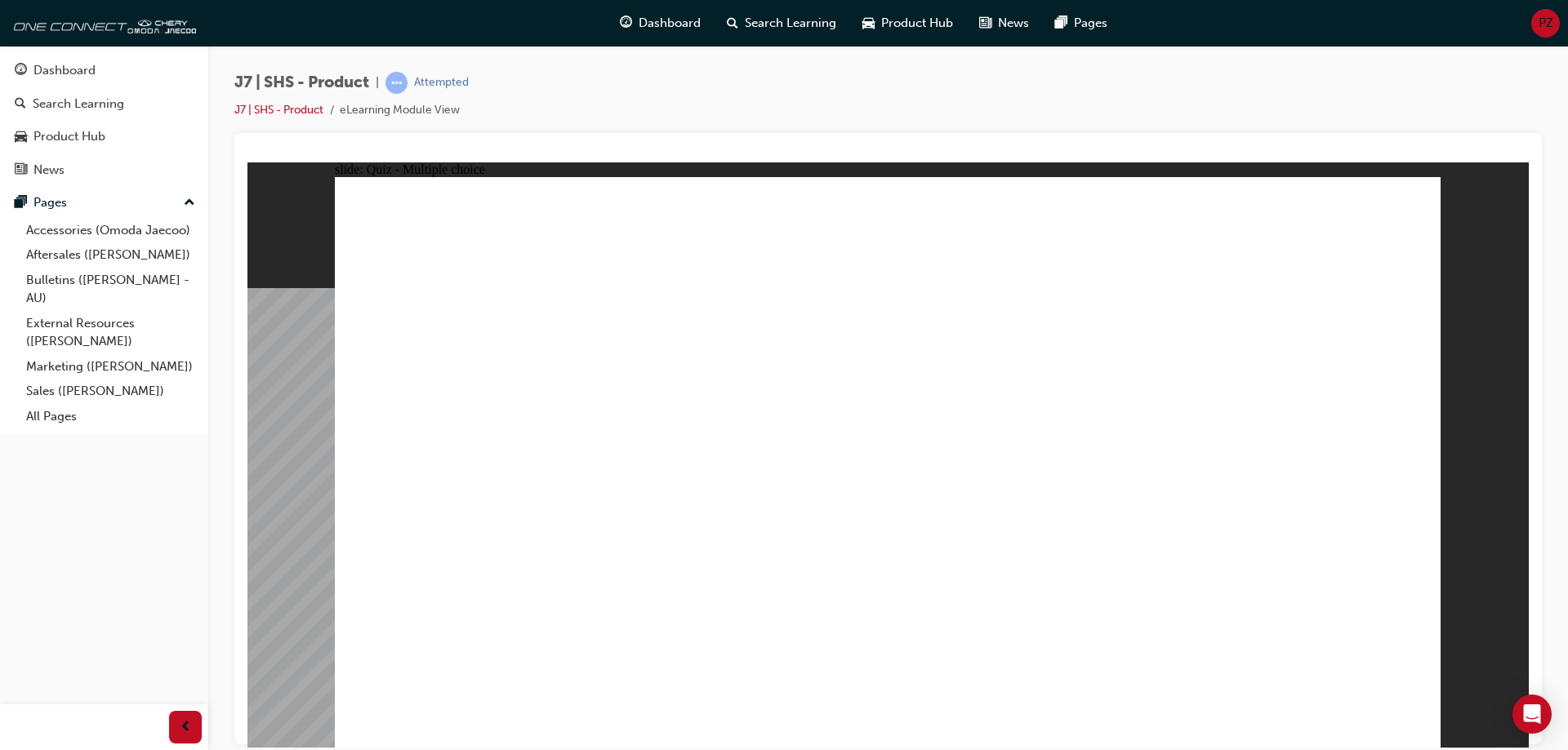
radio input "true"
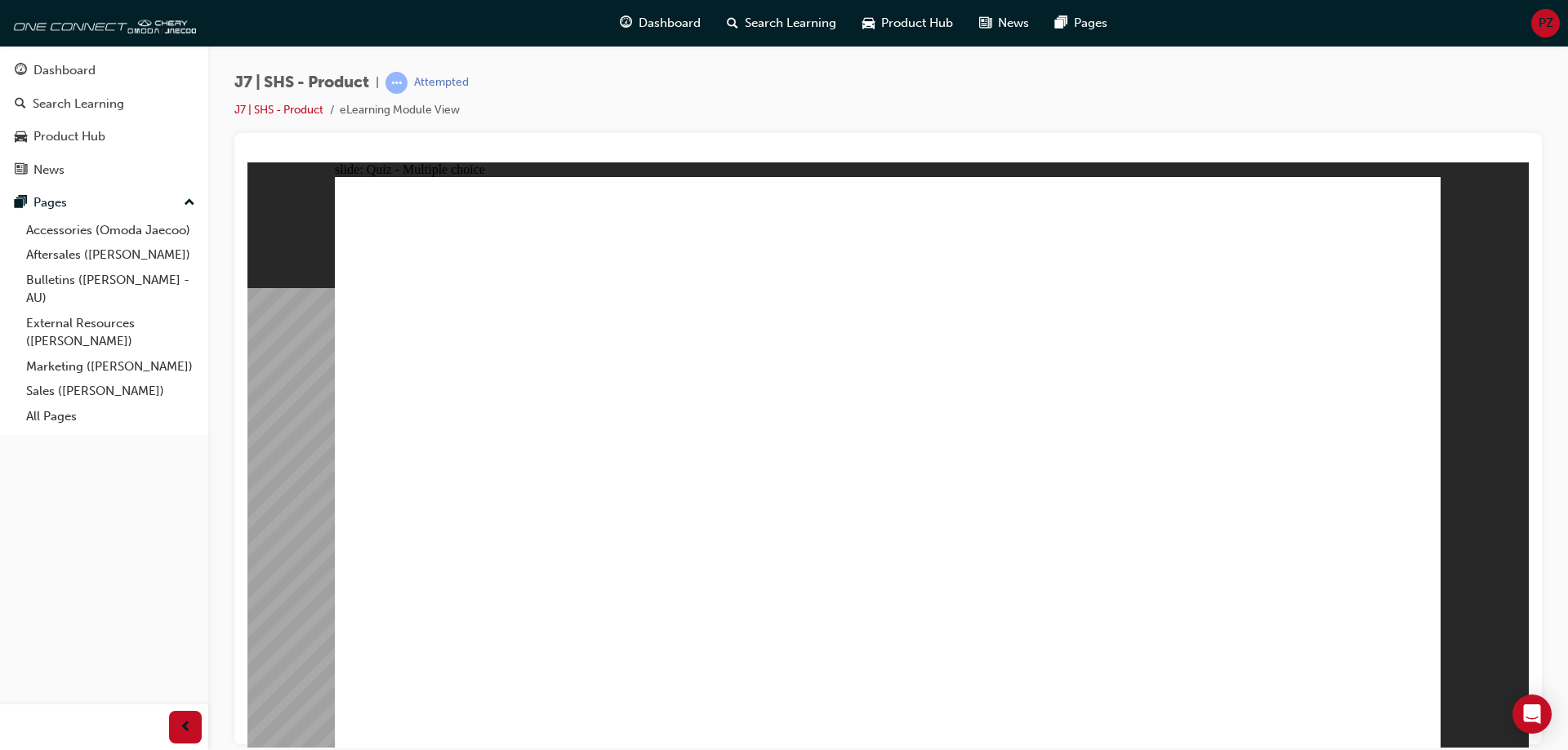
drag, startPoint x: 850, startPoint y: 543, endPoint x: 858, endPoint y: 565, distance: 23.4
radio input "true"
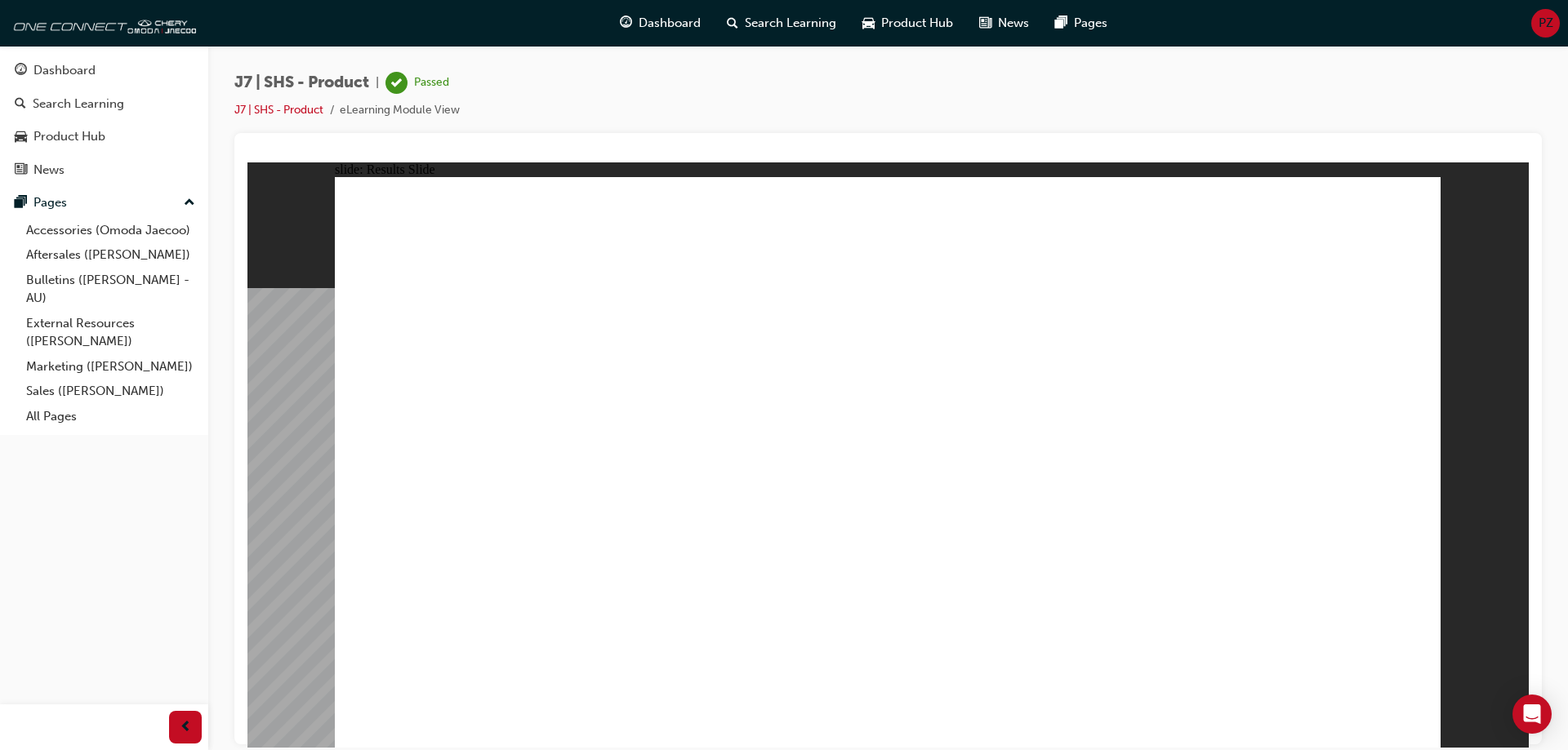
drag, startPoint x: 1196, startPoint y: 653, endPoint x: 1192, endPoint y: 644, distance: 9.8
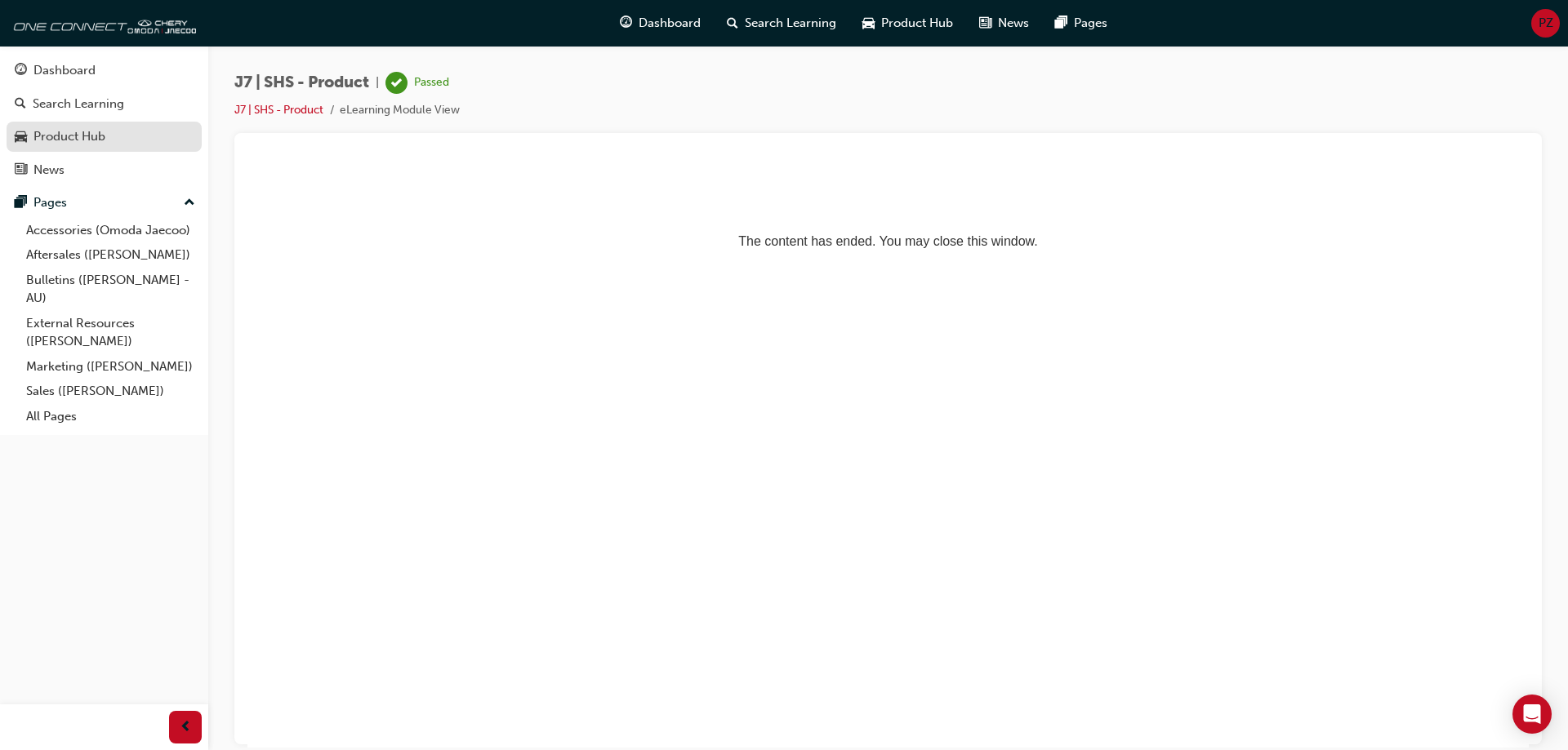
click at [105, 128] on div "Product Hub" at bounding box center [69, 136] width 72 height 19
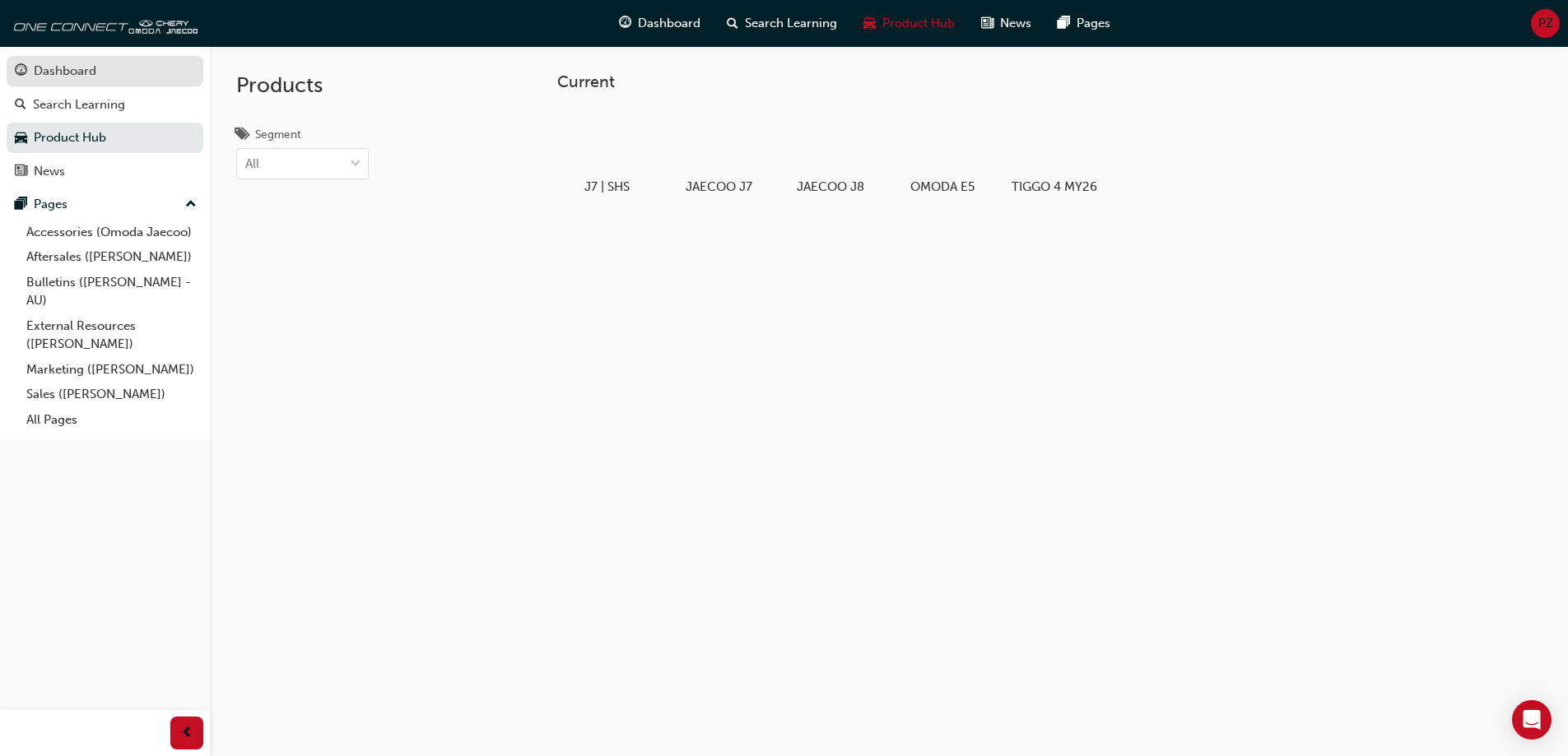
click at [129, 76] on div "Dashboard" at bounding box center [105, 71] width 180 height 20
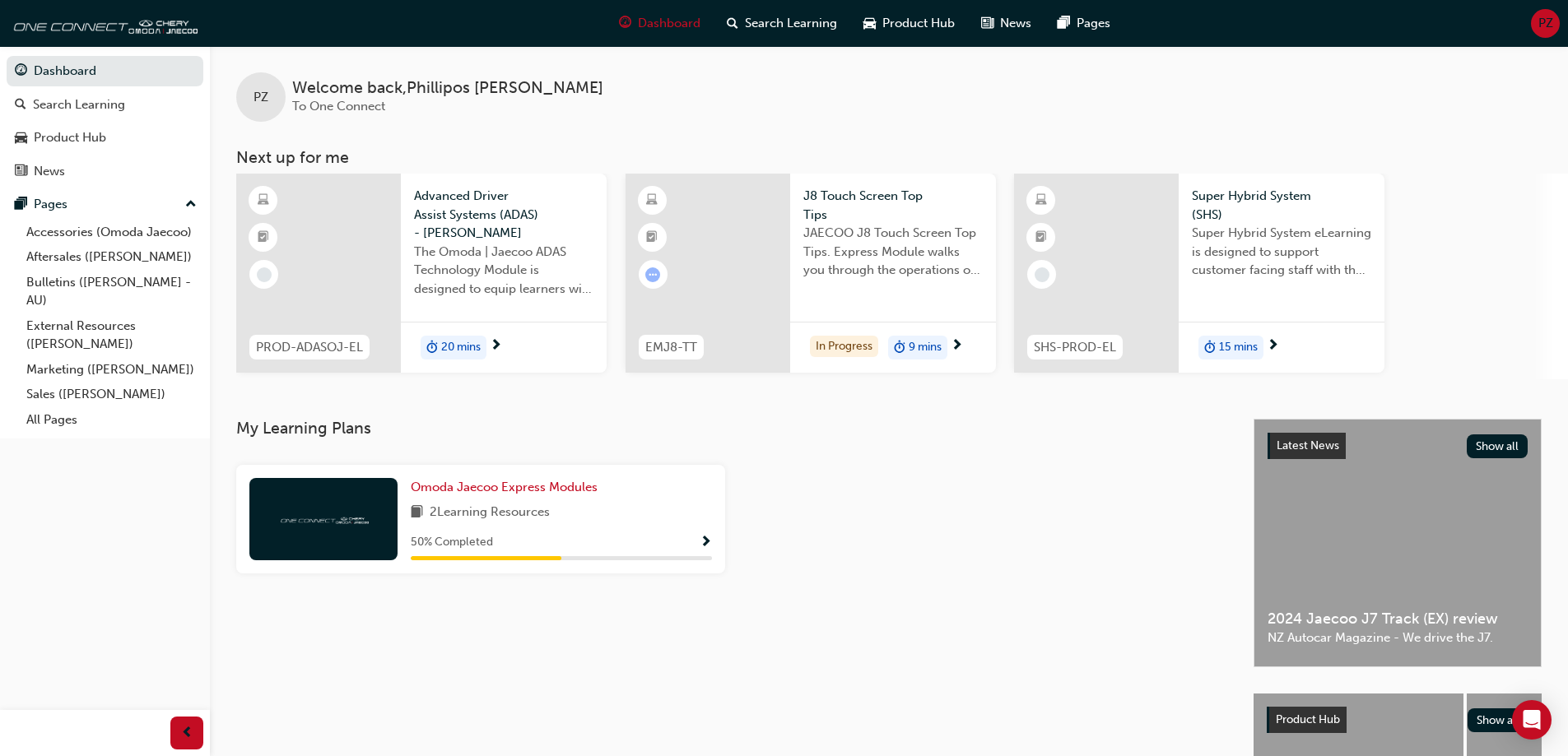
click at [541, 345] on div "20 mins" at bounding box center [503, 348] width 205 height 52
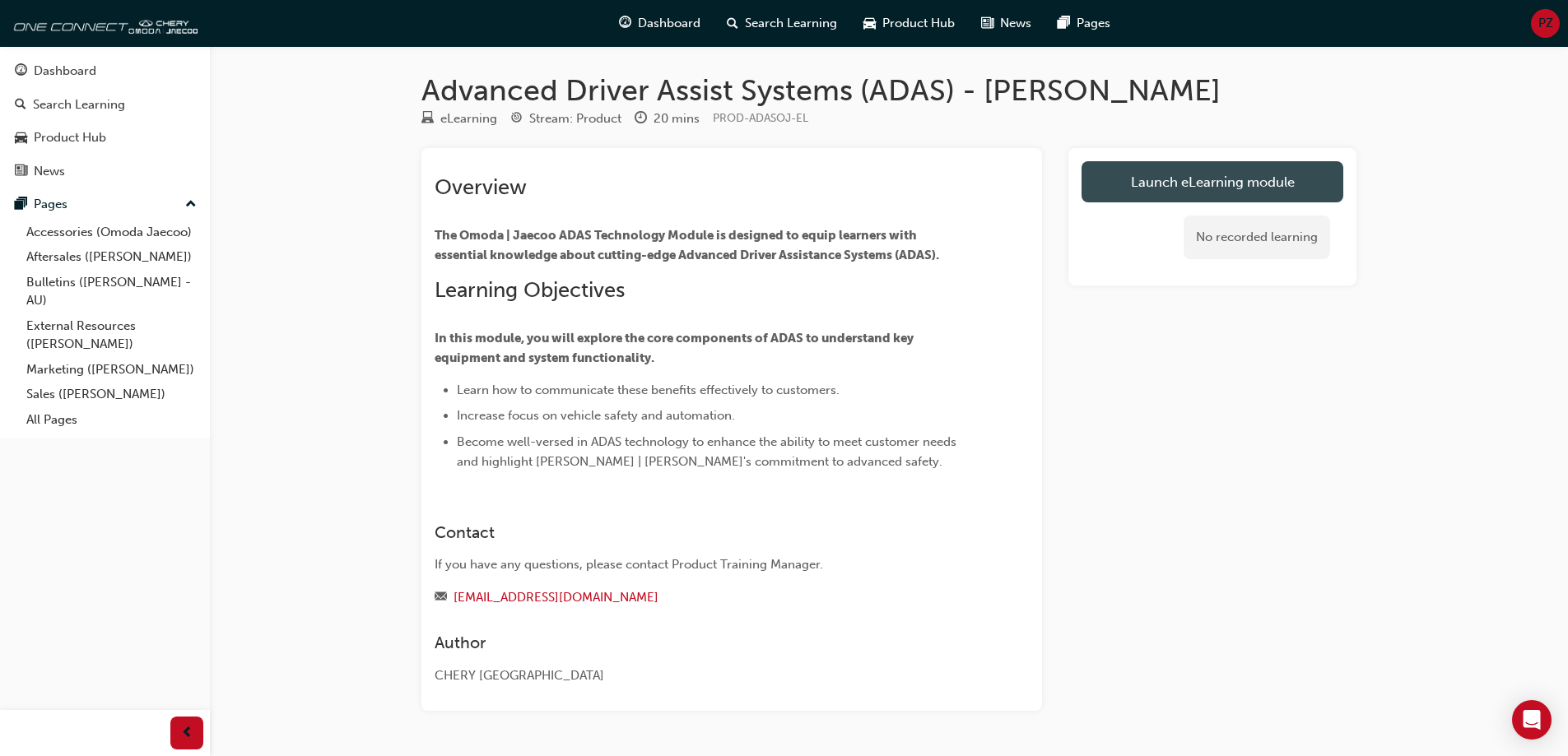
click at [1292, 173] on link "Launch eLearning module" at bounding box center [1213, 181] width 261 height 41
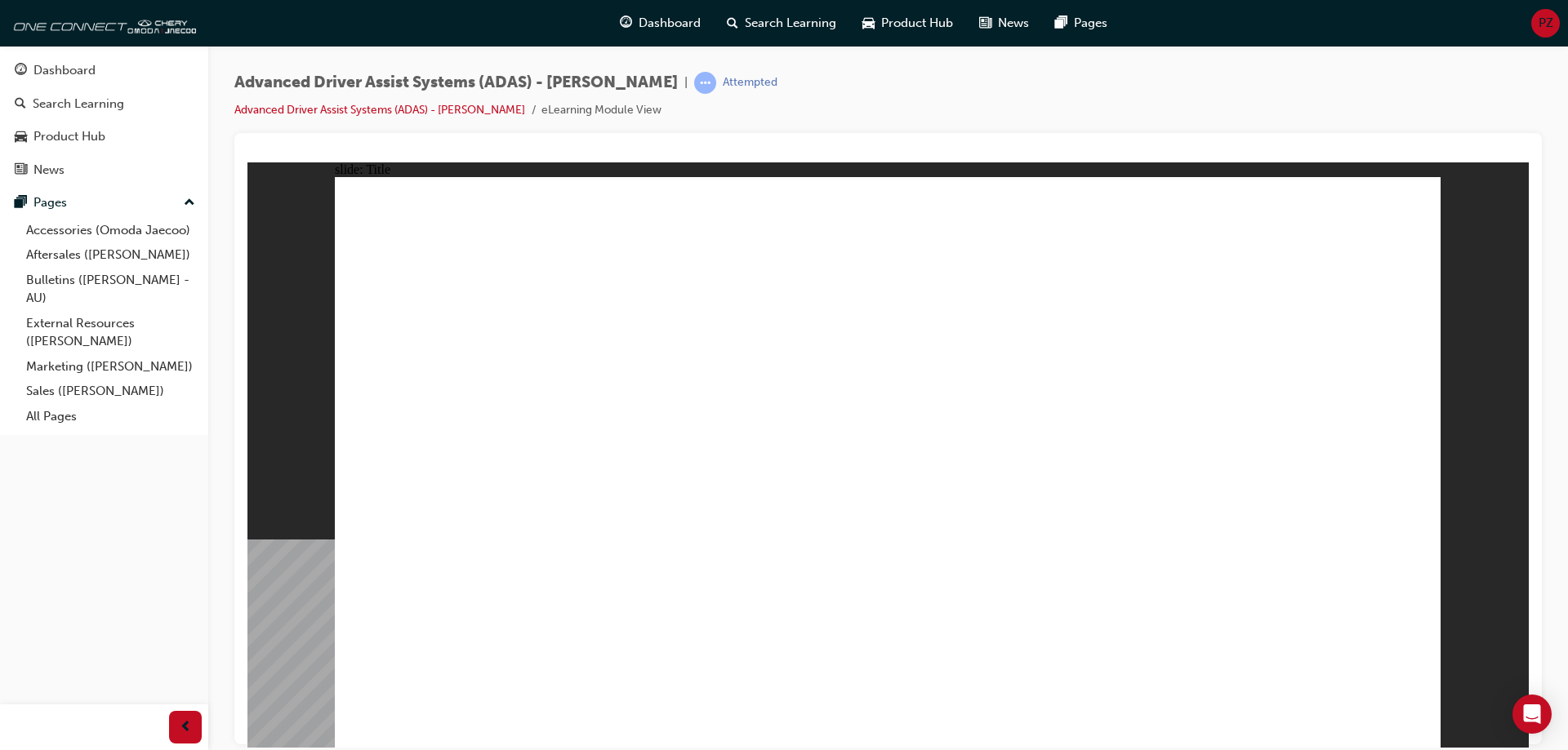
drag, startPoint x: 1053, startPoint y: 565, endPoint x: 1106, endPoint y: 649, distance: 99.3
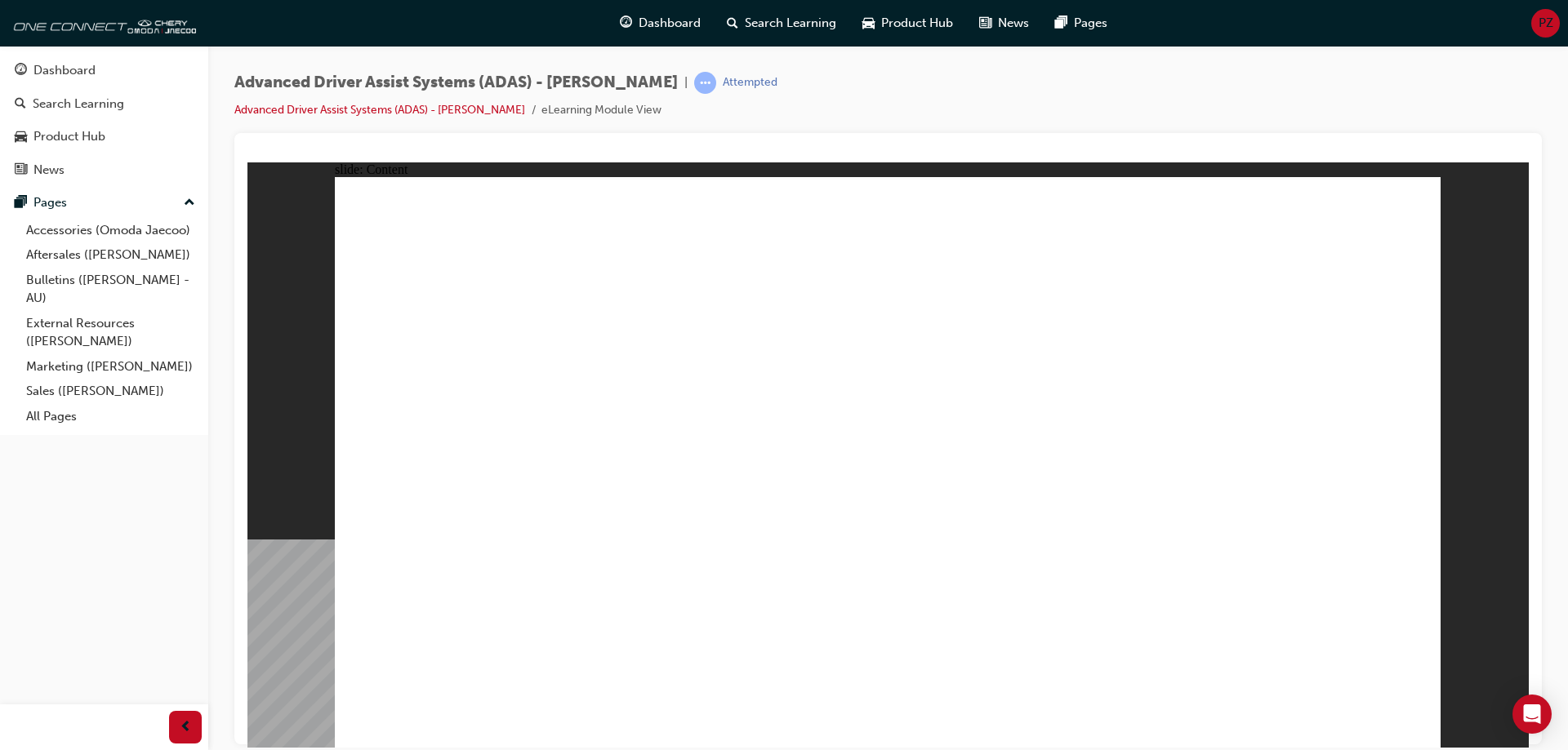
drag, startPoint x: 826, startPoint y: 388, endPoint x: 999, endPoint y: 387, distance: 173.0
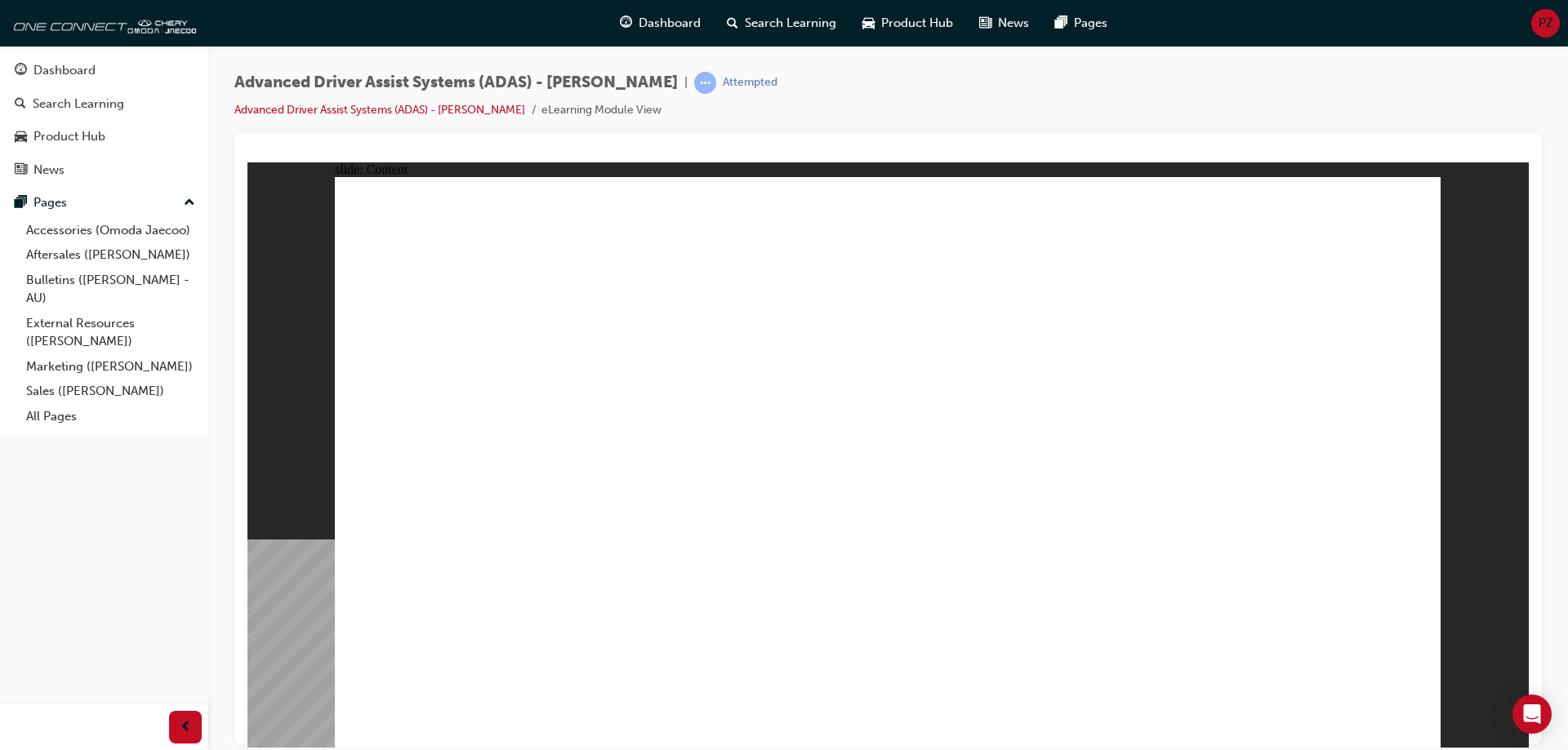
drag, startPoint x: 451, startPoint y: 298, endPoint x: 532, endPoint y: 310, distance: 81.9
drag, startPoint x: 626, startPoint y: 375, endPoint x: 654, endPoint y: 407, distance: 42.5
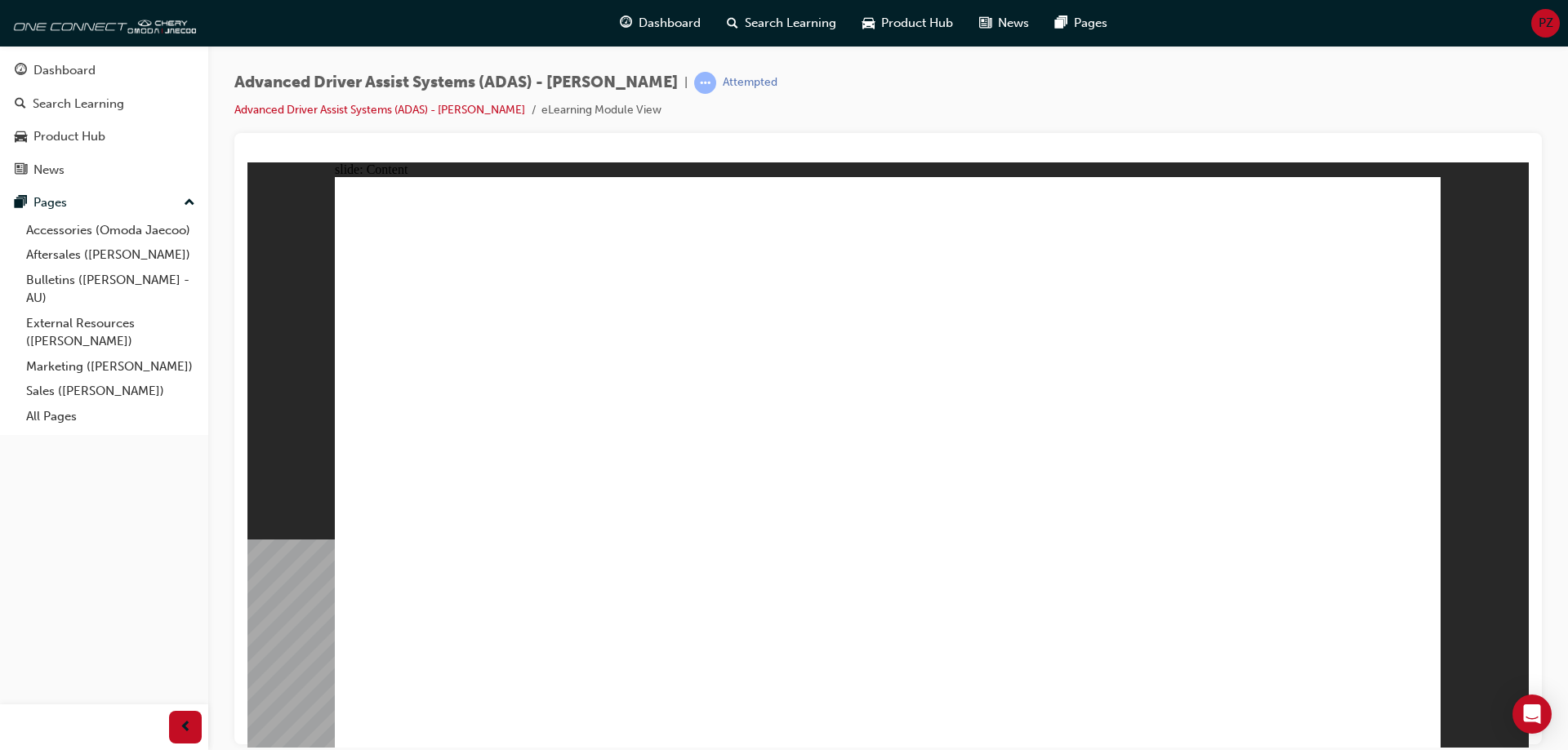
drag, startPoint x: 654, startPoint y: 407, endPoint x: 778, endPoint y: 473, distance: 140.5
drag, startPoint x: 1052, startPoint y: 543, endPoint x: 1129, endPoint y: 422, distance: 143.4
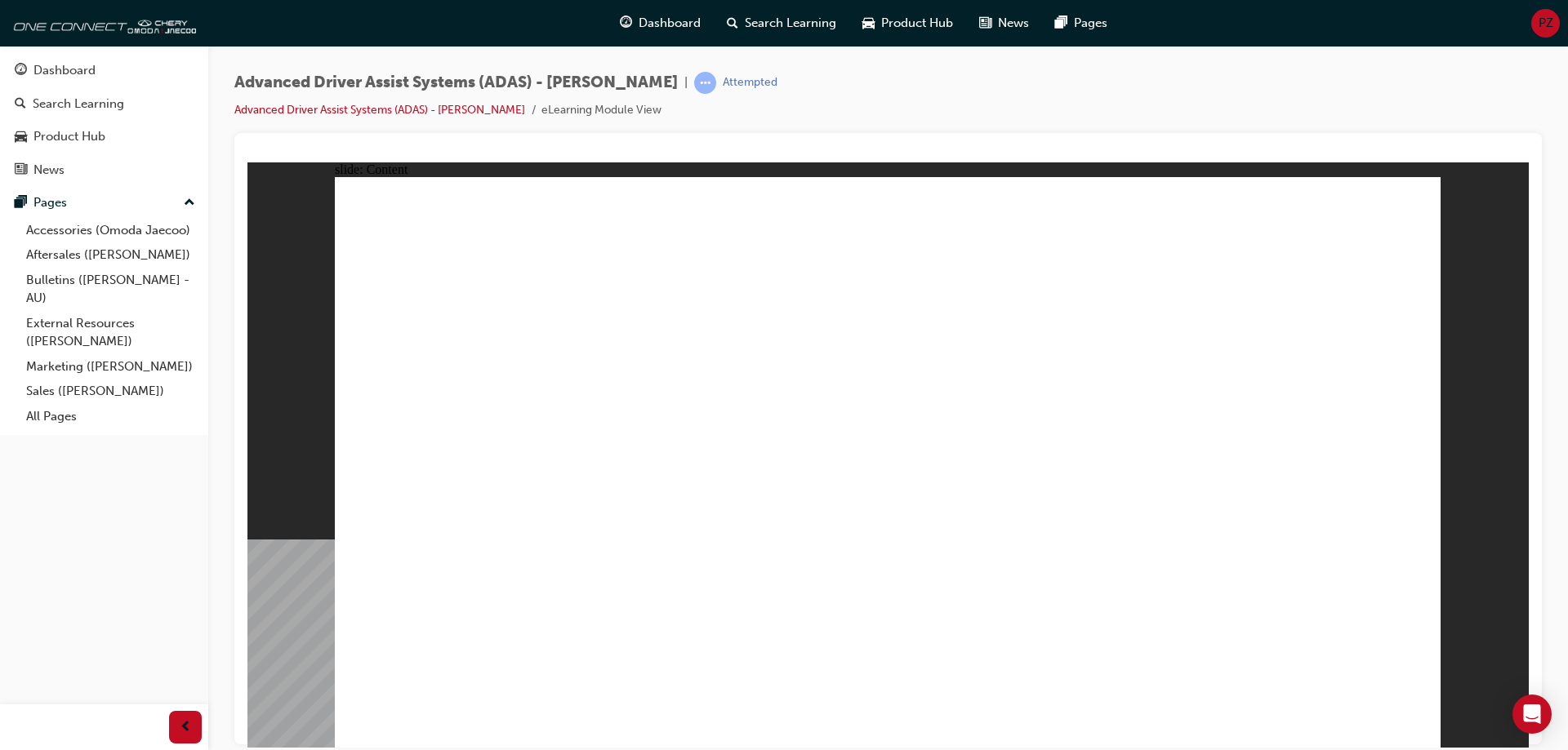
drag, startPoint x: 1396, startPoint y: 722, endPoint x: 1375, endPoint y: 724, distance: 21.1
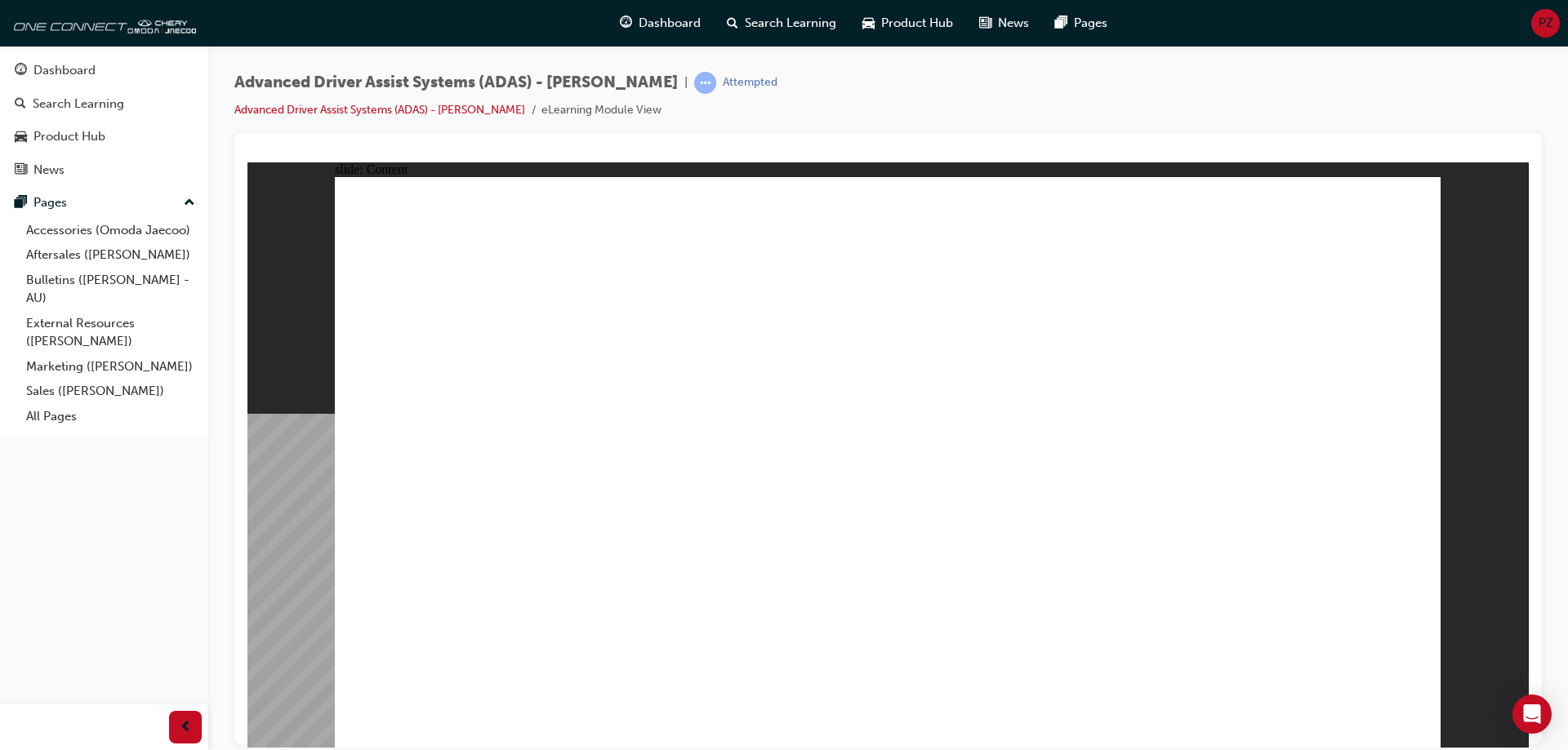
drag, startPoint x: 1390, startPoint y: 257, endPoint x: 1377, endPoint y: 256, distance: 13.0
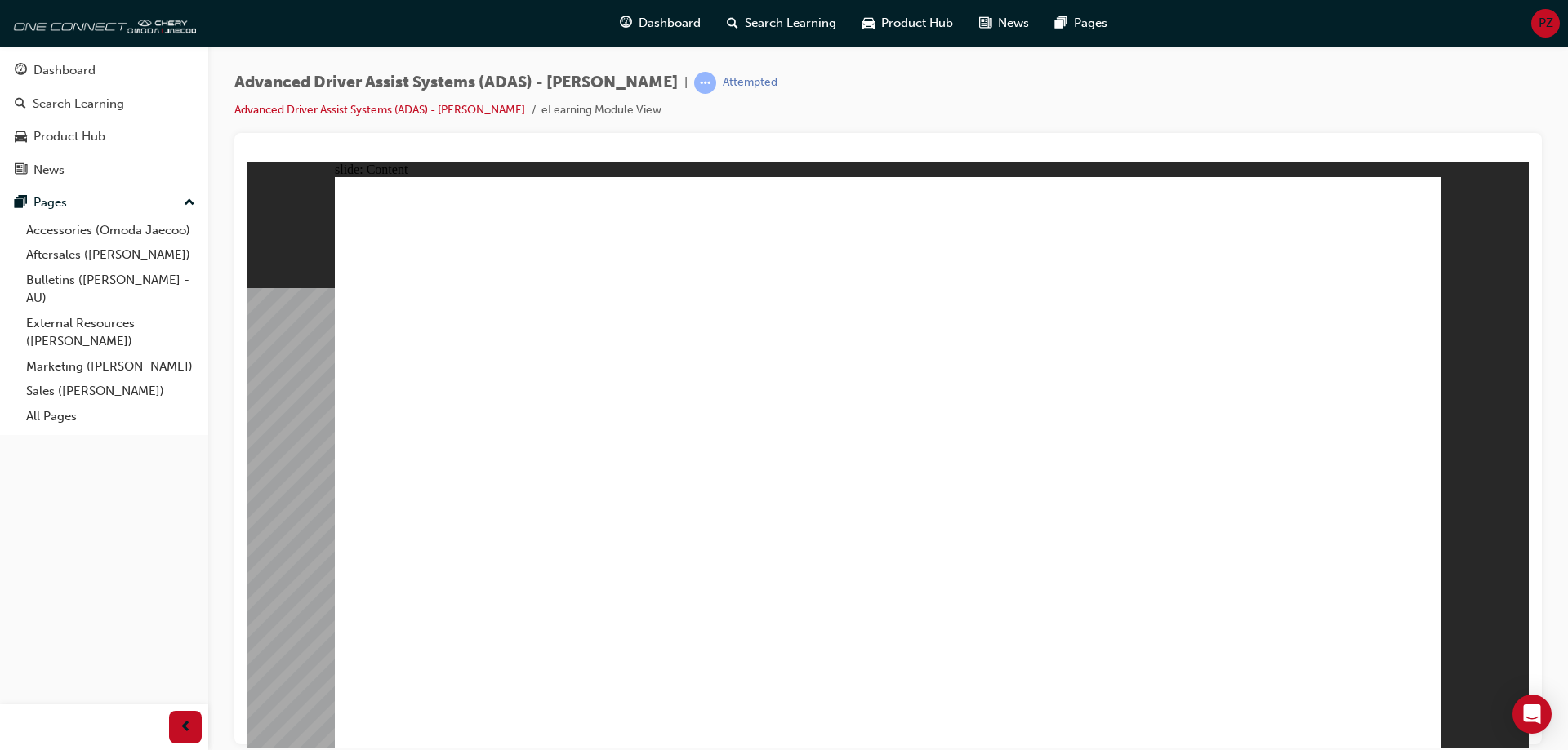
drag, startPoint x: 509, startPoint y: 305, endPoint x: 520, endPoint y: 307, distance: 11.2
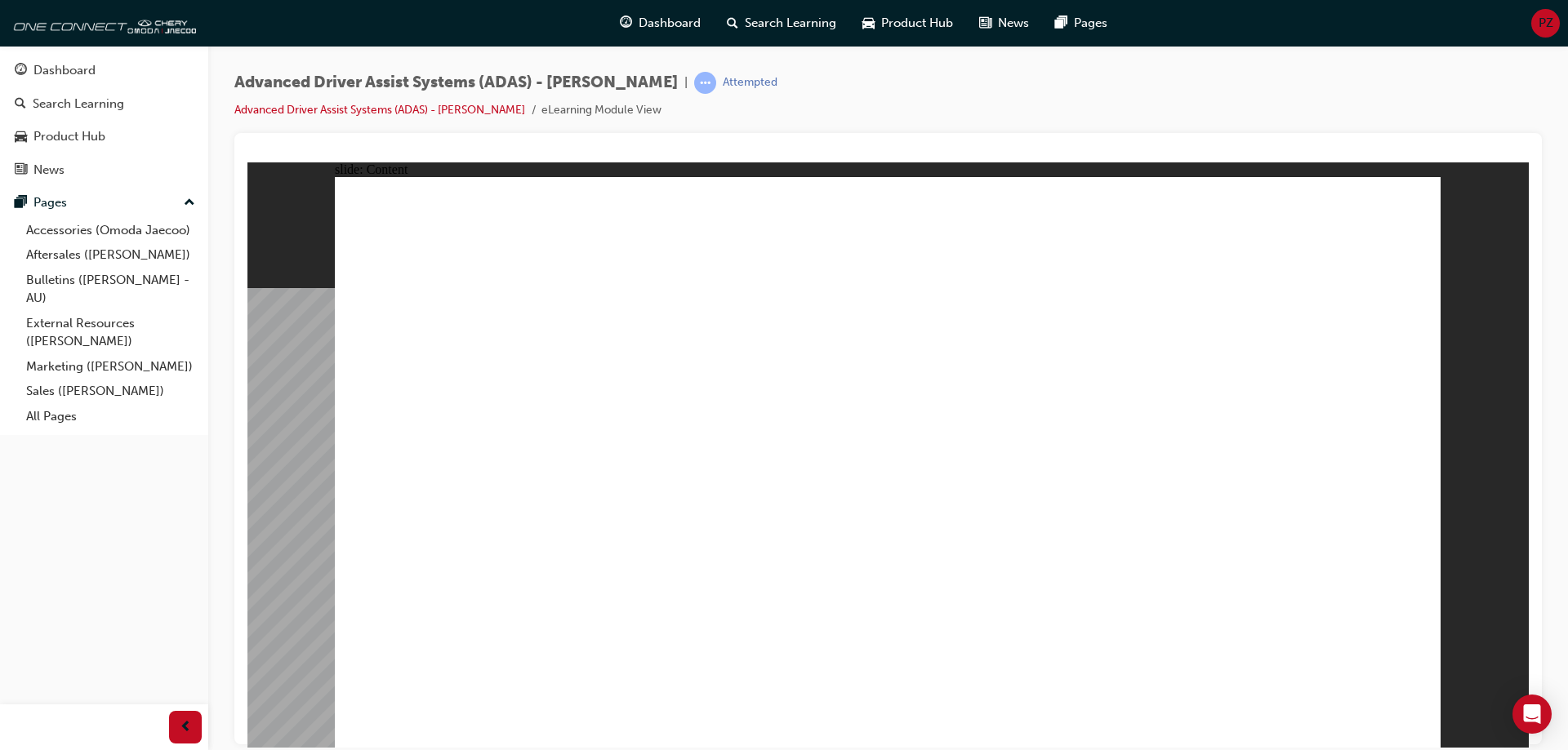
drag, startPoint x: 761, startPoint y: 301, endPoint x: 1069, endPoint y: 257, distance: 311.1
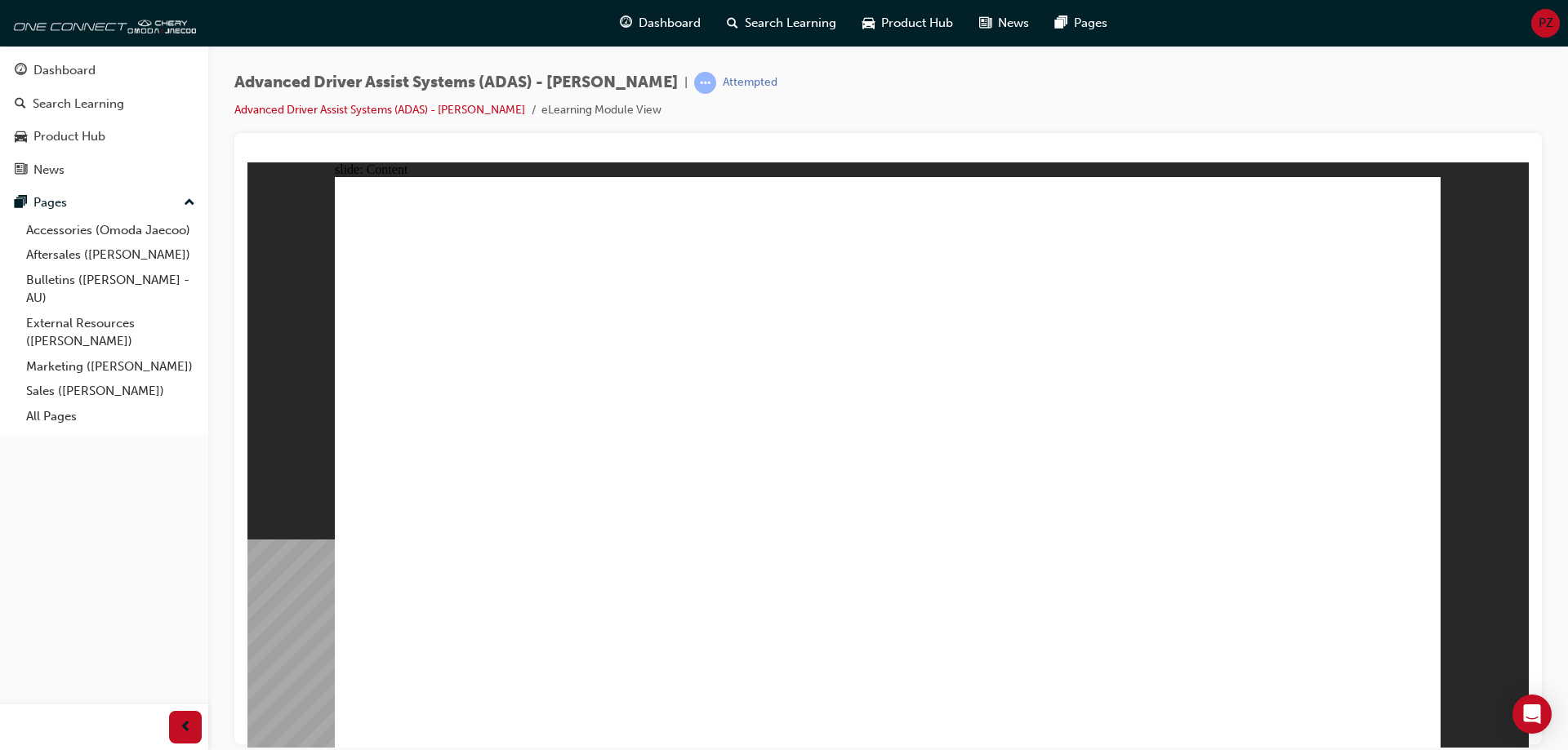
drag, startPoint x: 1144, startPoint y: 397, endPoint x: 1100, endPoint y: 452, distance: 70.4
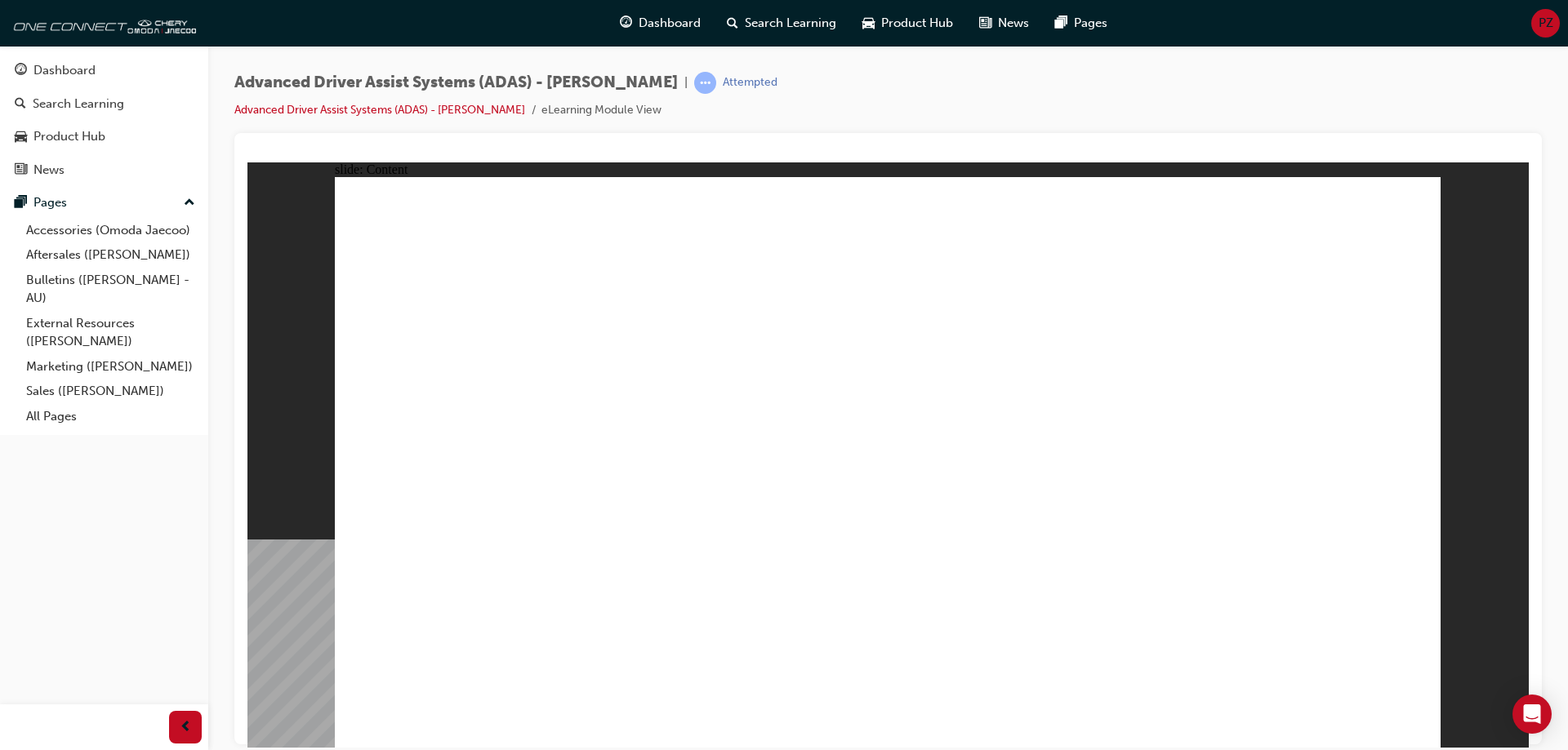
drag, startPoint x: 1097, startPoint y: 442, endPoint x: 1131, endPoint y: 400, distance: 54.0
drag, startPoint x: 1145, startPoint y: 511, endPoint x: 1157, endPoint y: 512, distance: 12.0
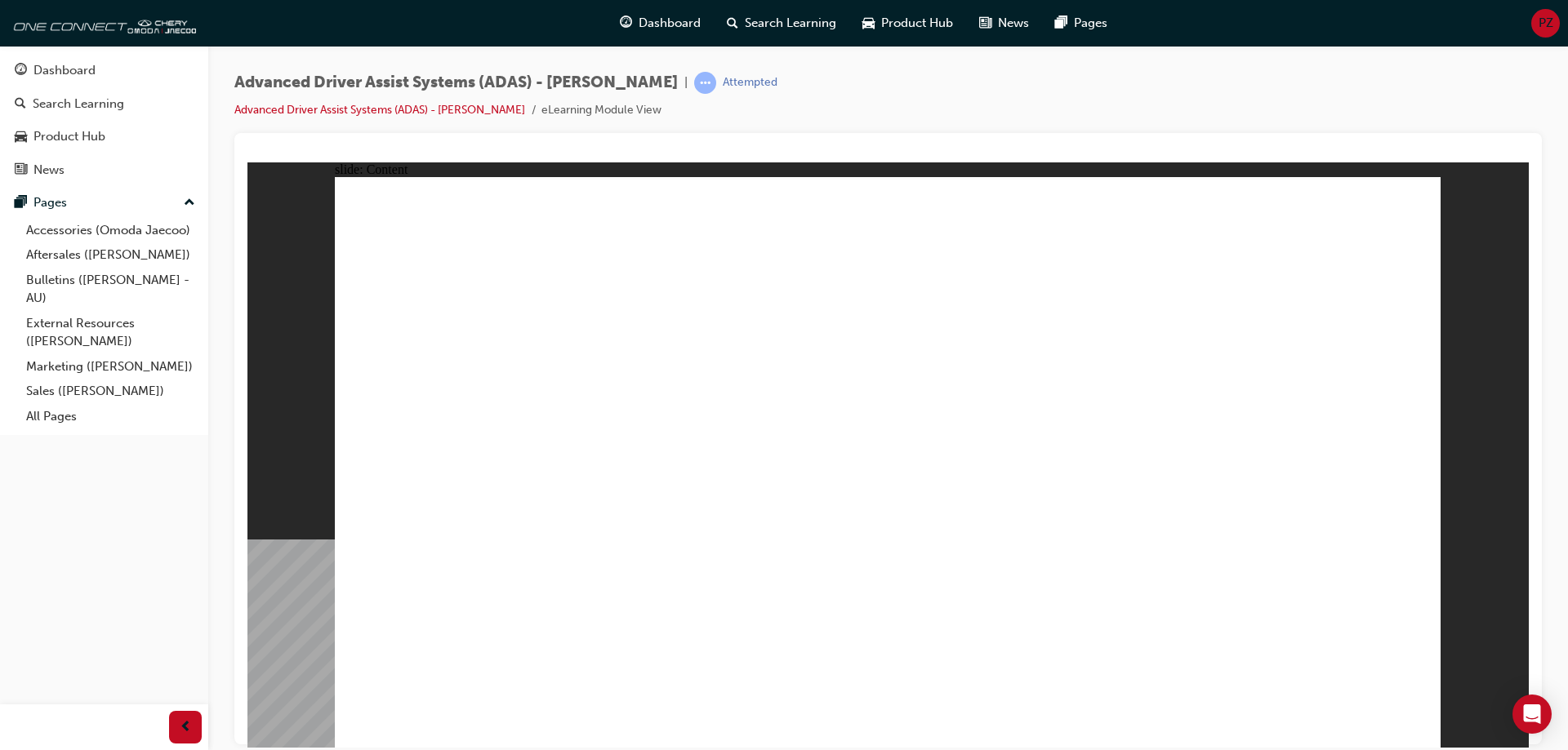
drag, startPoint x: 1235, startPoint y: 246, endPoint x: 1253, endPoint y: 244, distance: 18.1
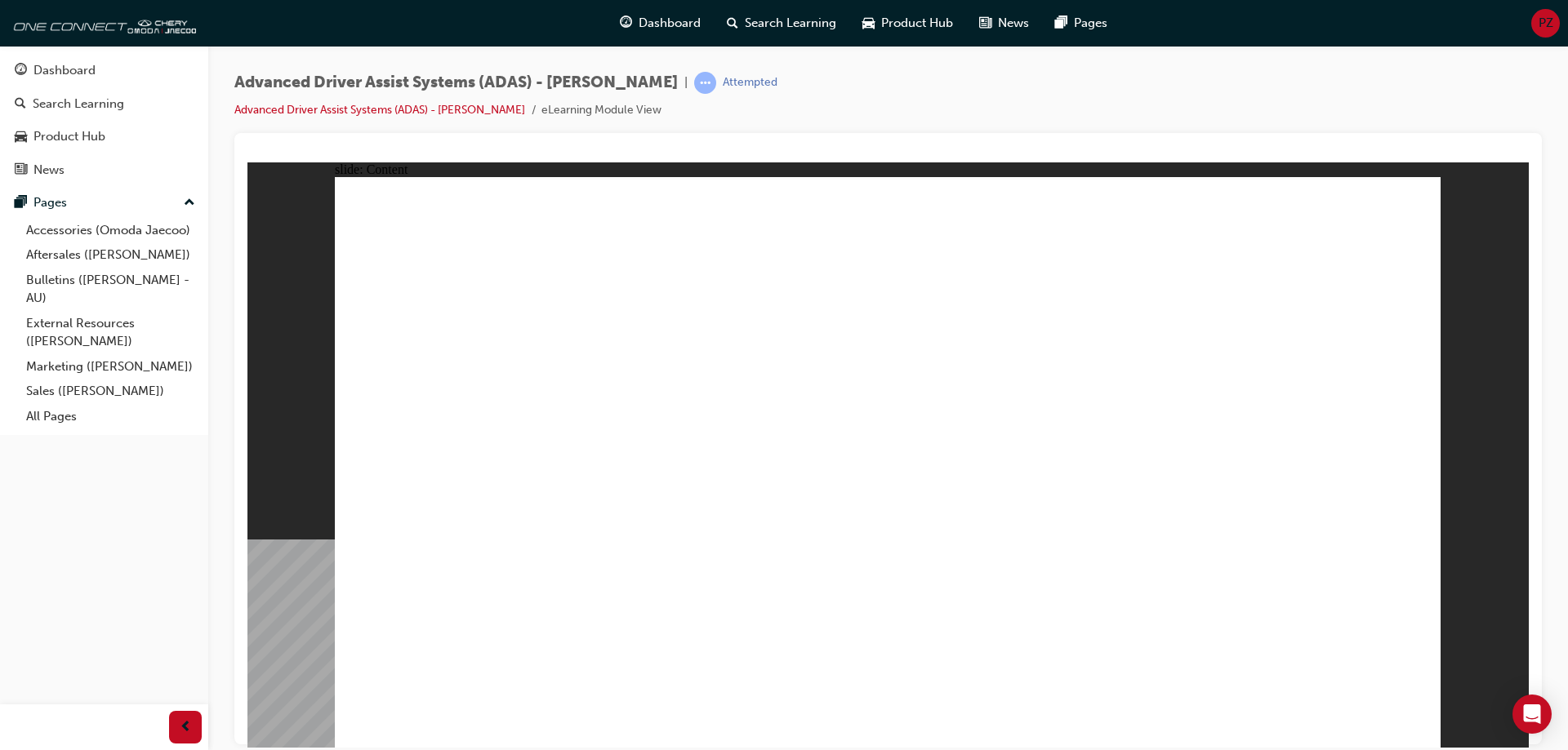
drag, startPoint x: 791, startPoint y: 575, endPoint x: 846, endPoint y: 575, distance: 55.0
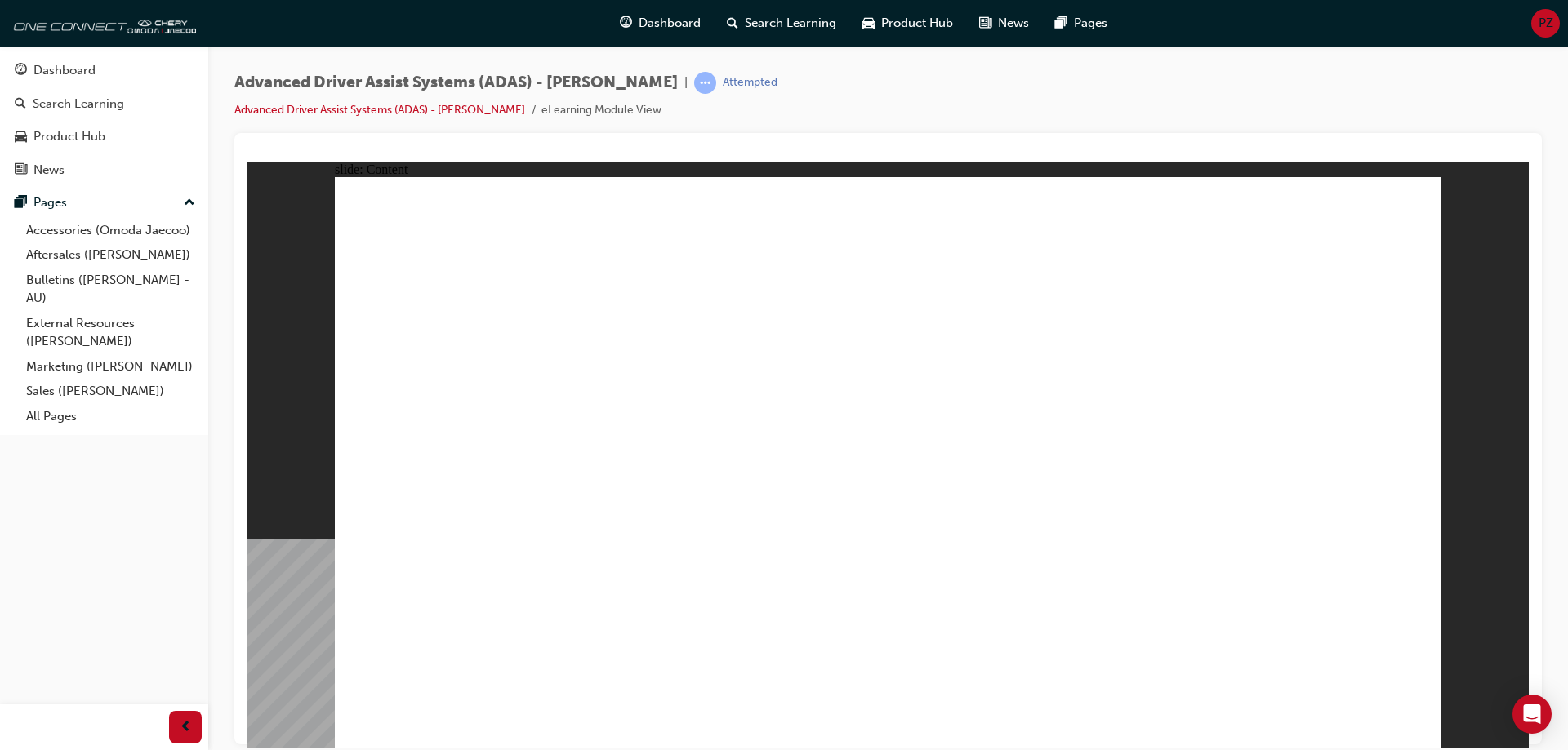
drag, startPoint x: 878, startPoint y: 286, endPoint x: 872, endPoint y: 392, distance: 106.2
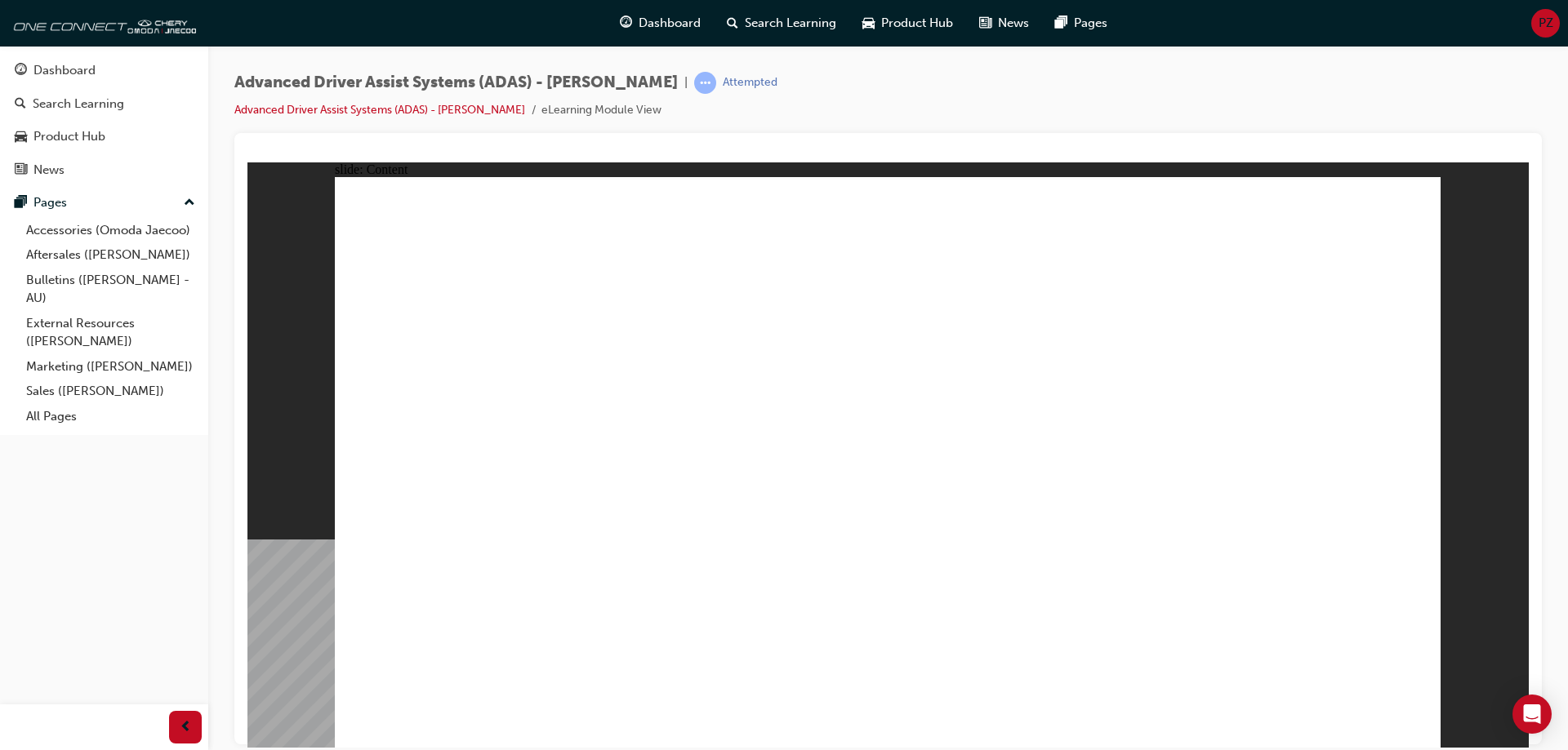
drag, startPoint x: 637, startPoint y: 627, endPoint x: 652, endPoint y: 618, distance: 17.5
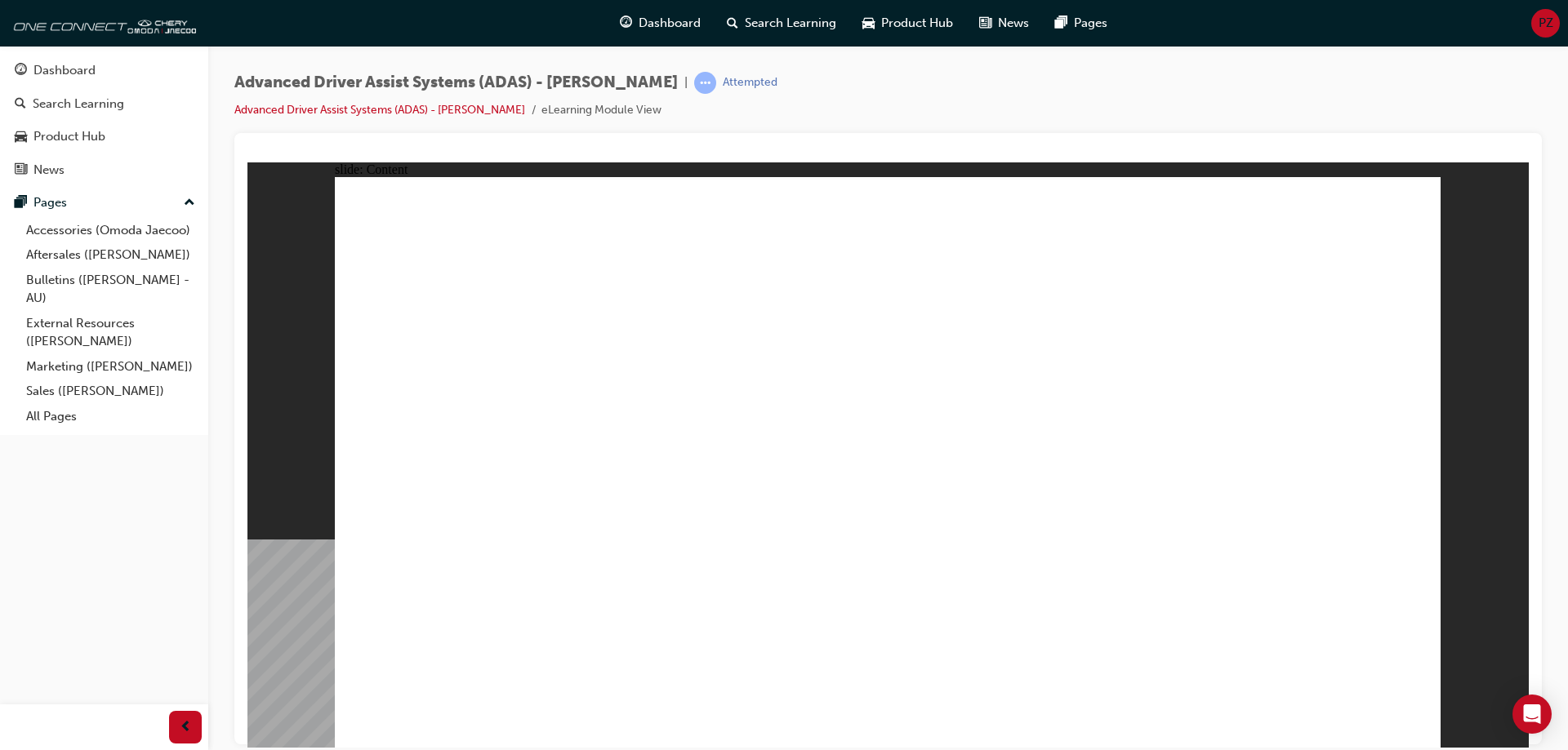
drag, startPoint x: 1394, startPoint y: 714, endPoint x: 1406, endPoint y: 714, distance: 12.0
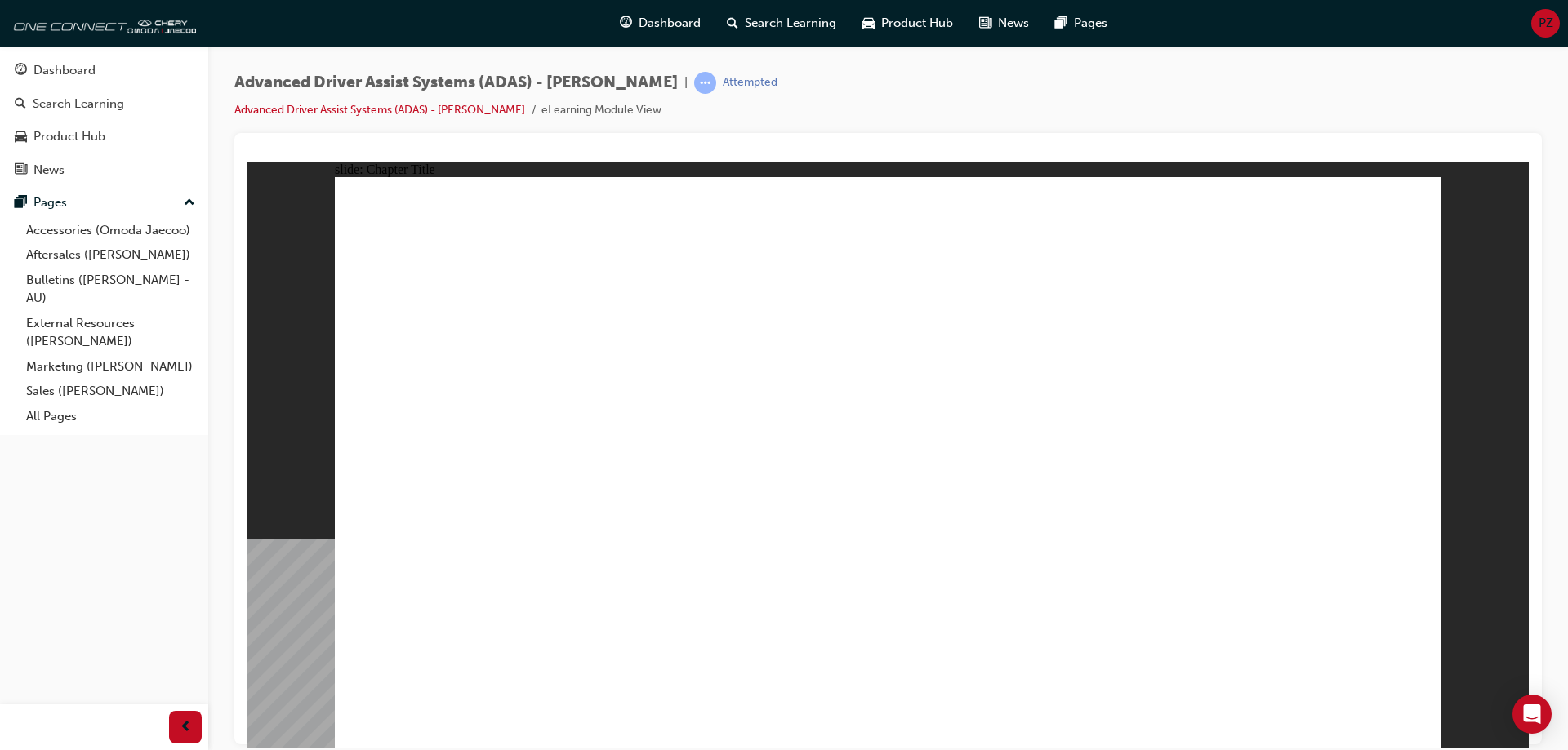
drag, startPoint x: 1086, startPoint y: 635, endPoint x: 1170, endPoint y: 289, distance: 356.1
drag, startPoint x: 887, startPoint y: 639, endPoint x: 1297, endPoint y: 399, distance: 475.1
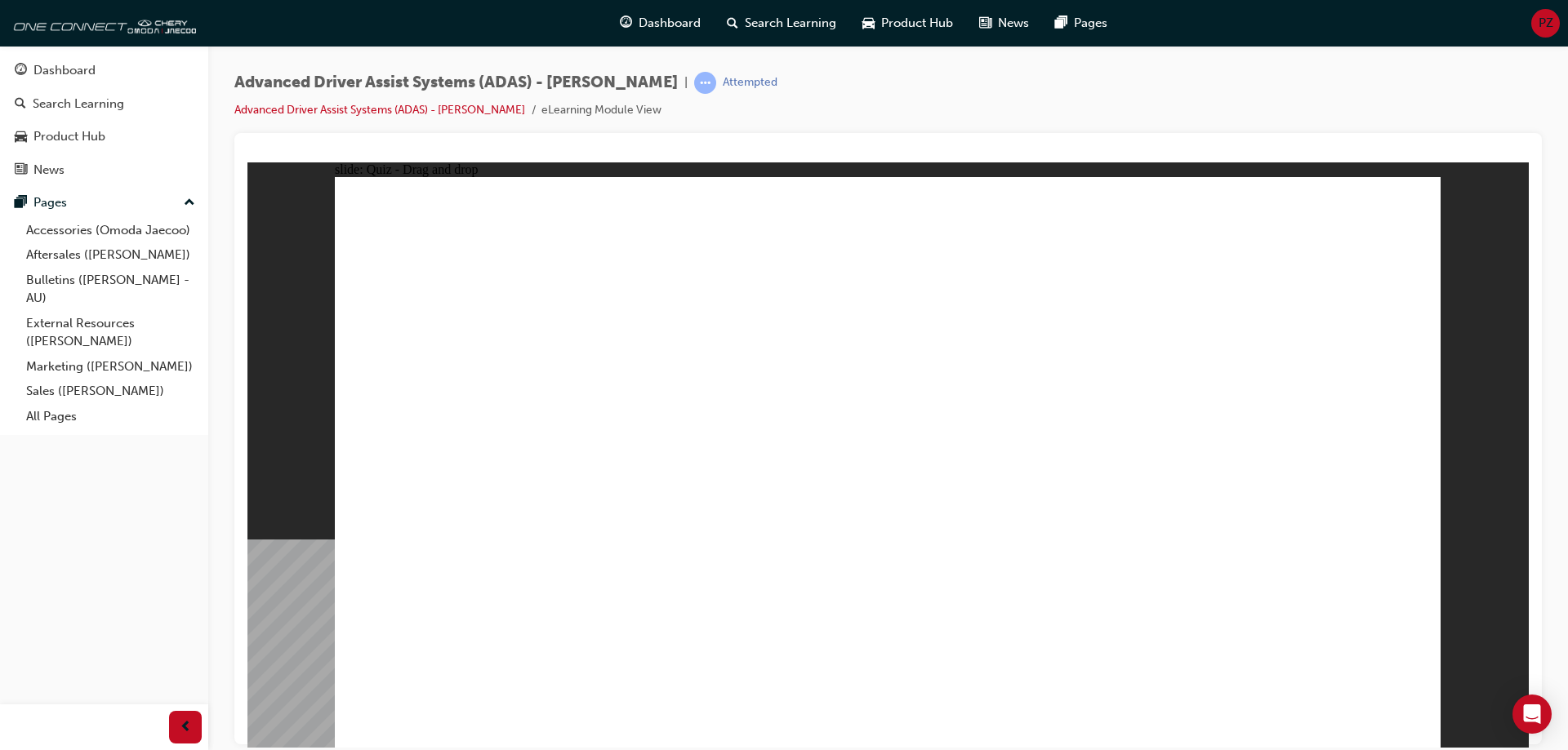
drag, startPoint x: 749, startPoint y: 617, endPoint x: 962, endPoint y: 226, distance: 445.3
drag, startPoint x: 553, startPoint y: 642, endPoint x: 981, endPoint y: 401, distance: 491.2
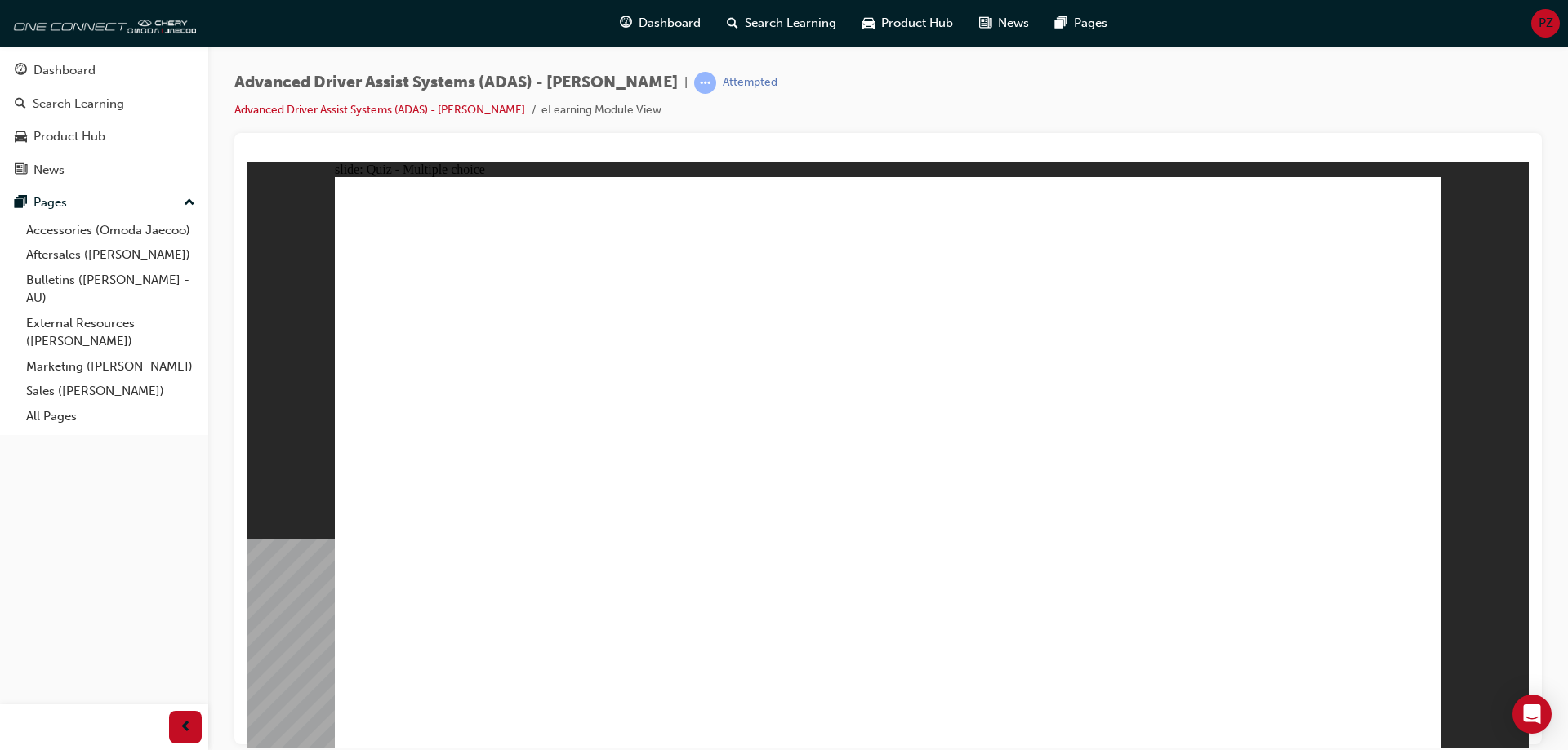
checkbox input "true"
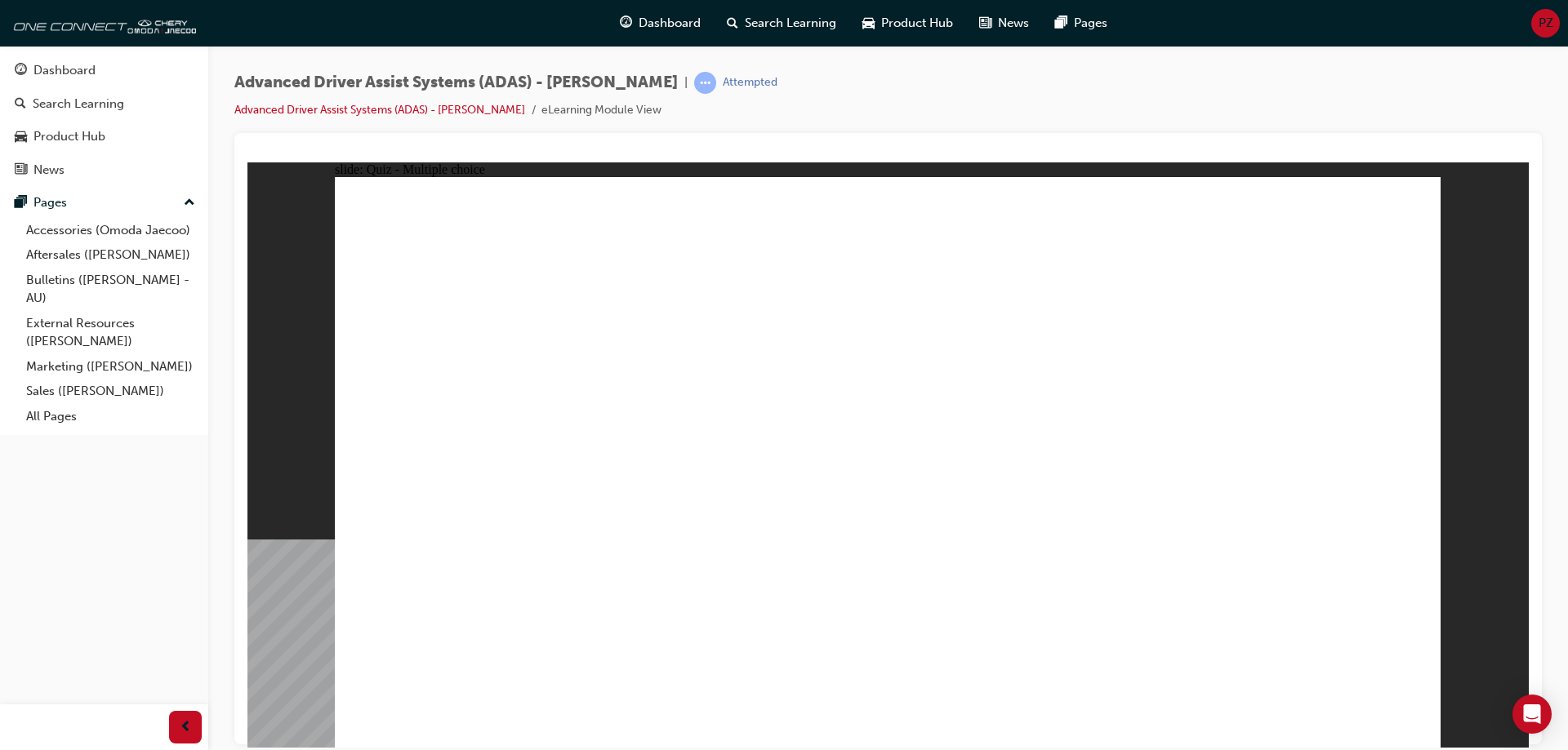
checkbox input "true"
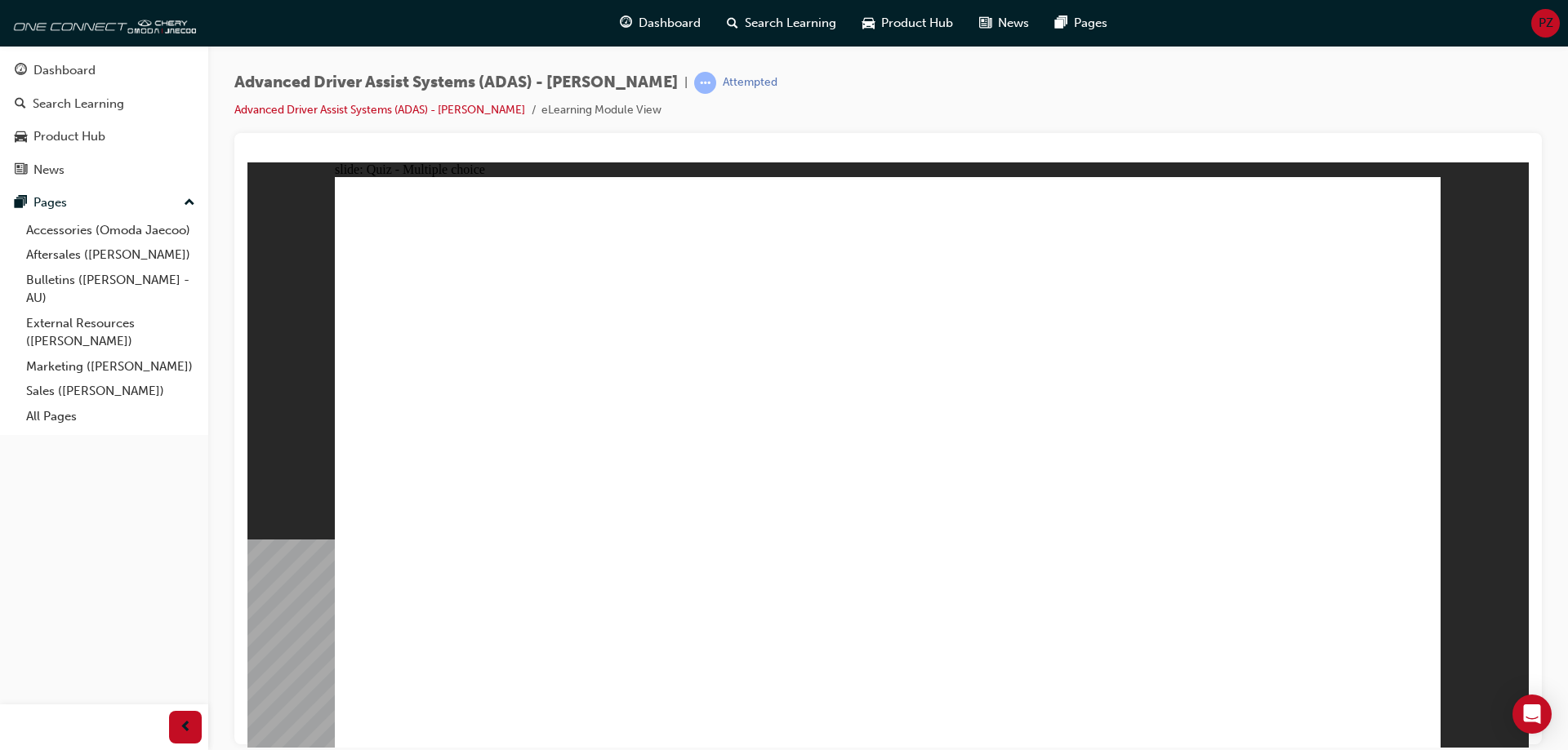
checkbox input "false"
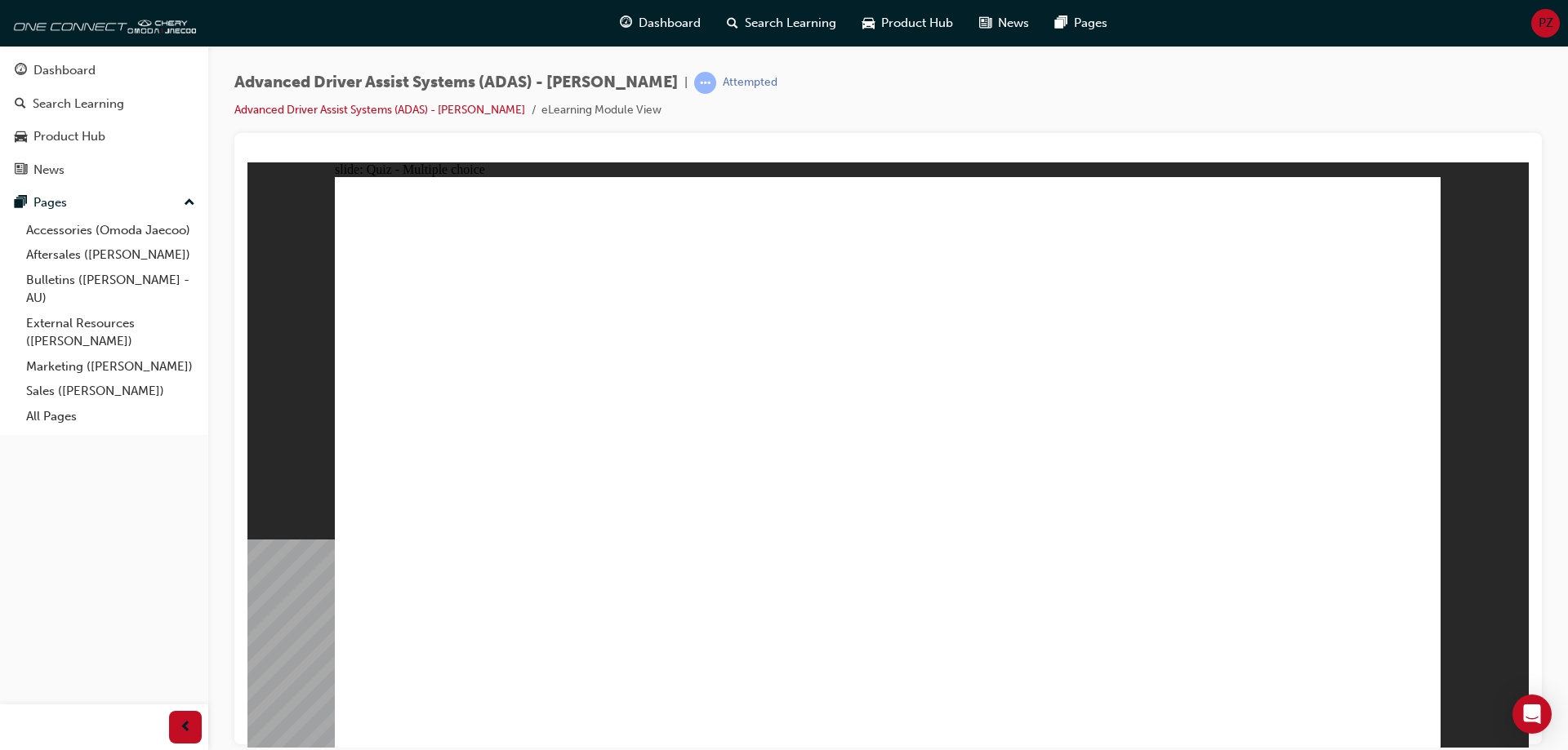
checkbox input "false"
drag, startPoint x: 1138, startPoint y: 284, endPoint x: 1147, endPoint y: 282, distance: 9.2
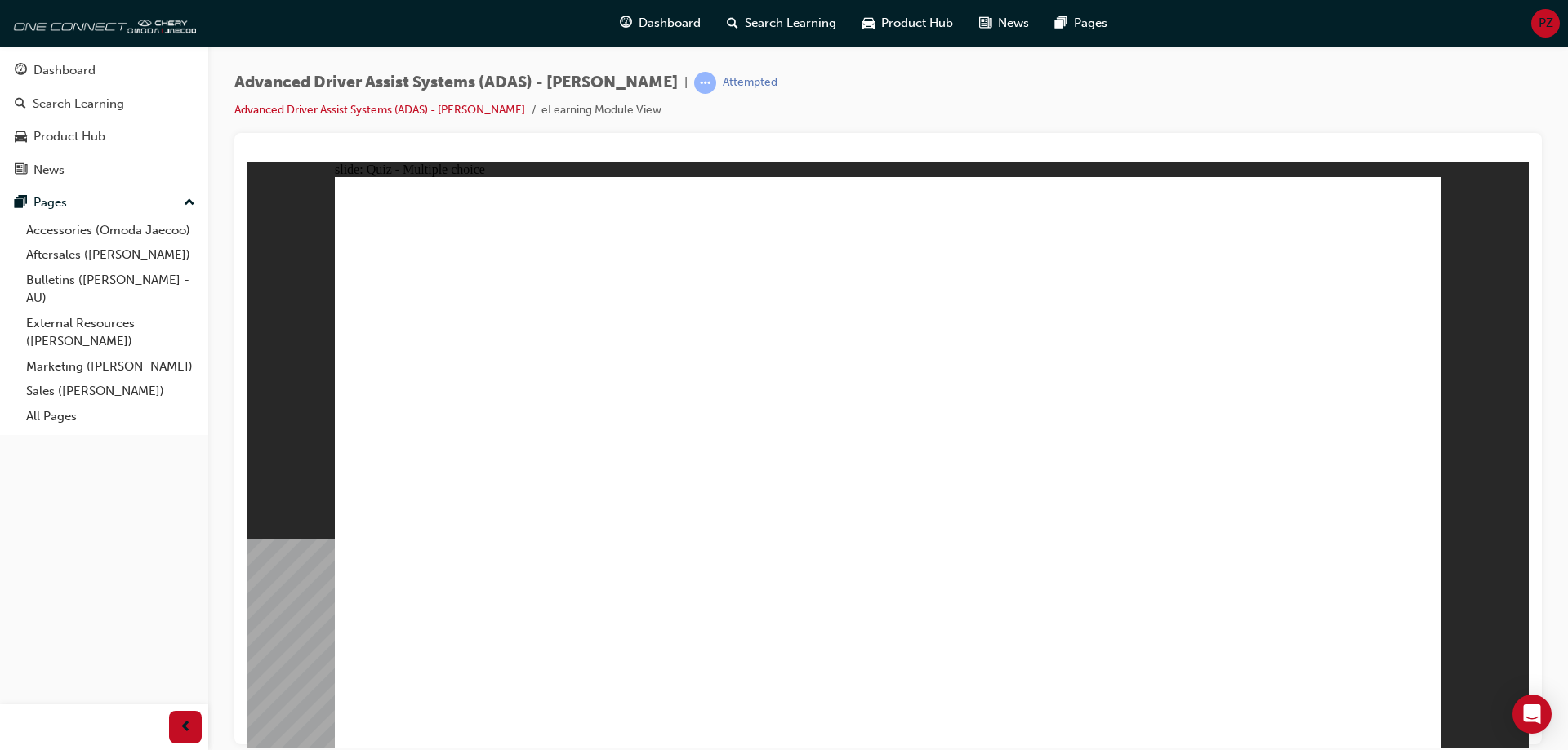
checkbox input "true"
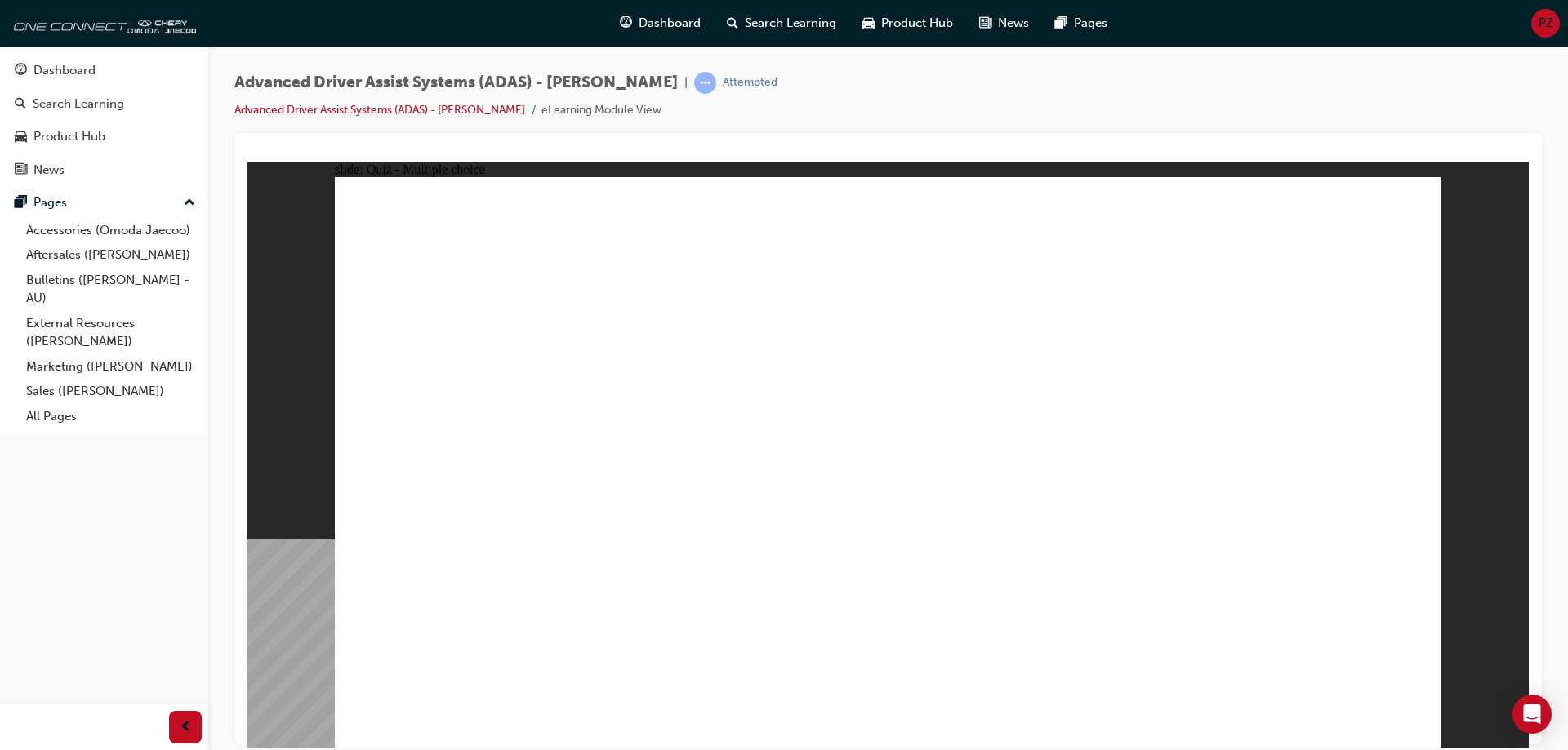
checkbox input "true"
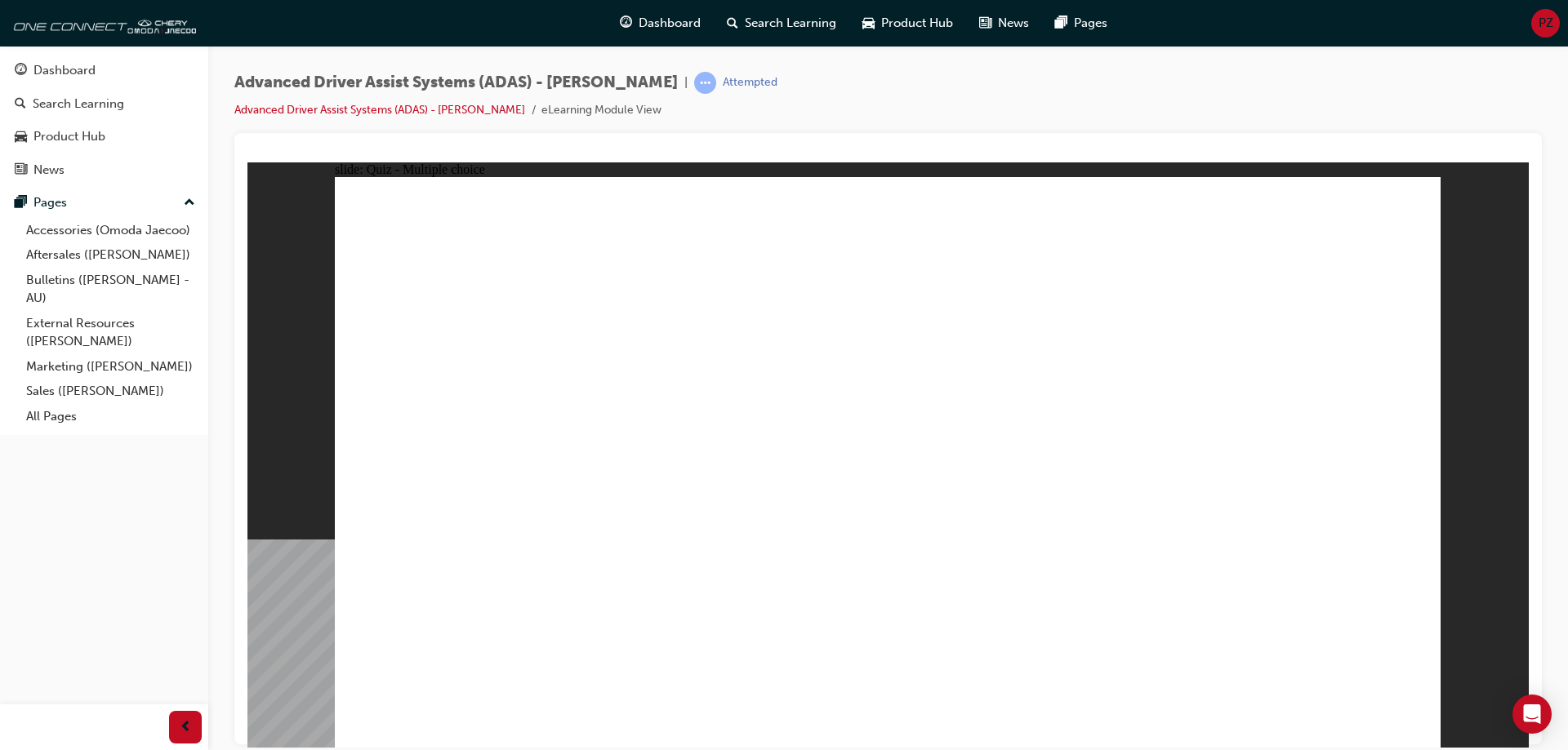
drag, startPoint x: 892, startPoint y: 243, endPoint x: 929, endPoint y: 576, distance: 335.0
drag, startPoint x: 1020, startPoint y: 234, endPoint x: 1003, endPoint y: 531, distance: 297.5
drag, startPoint x: 1135, startPoint y: 239, endPoint x: 585, endPoint y: 552, distance: 632.8
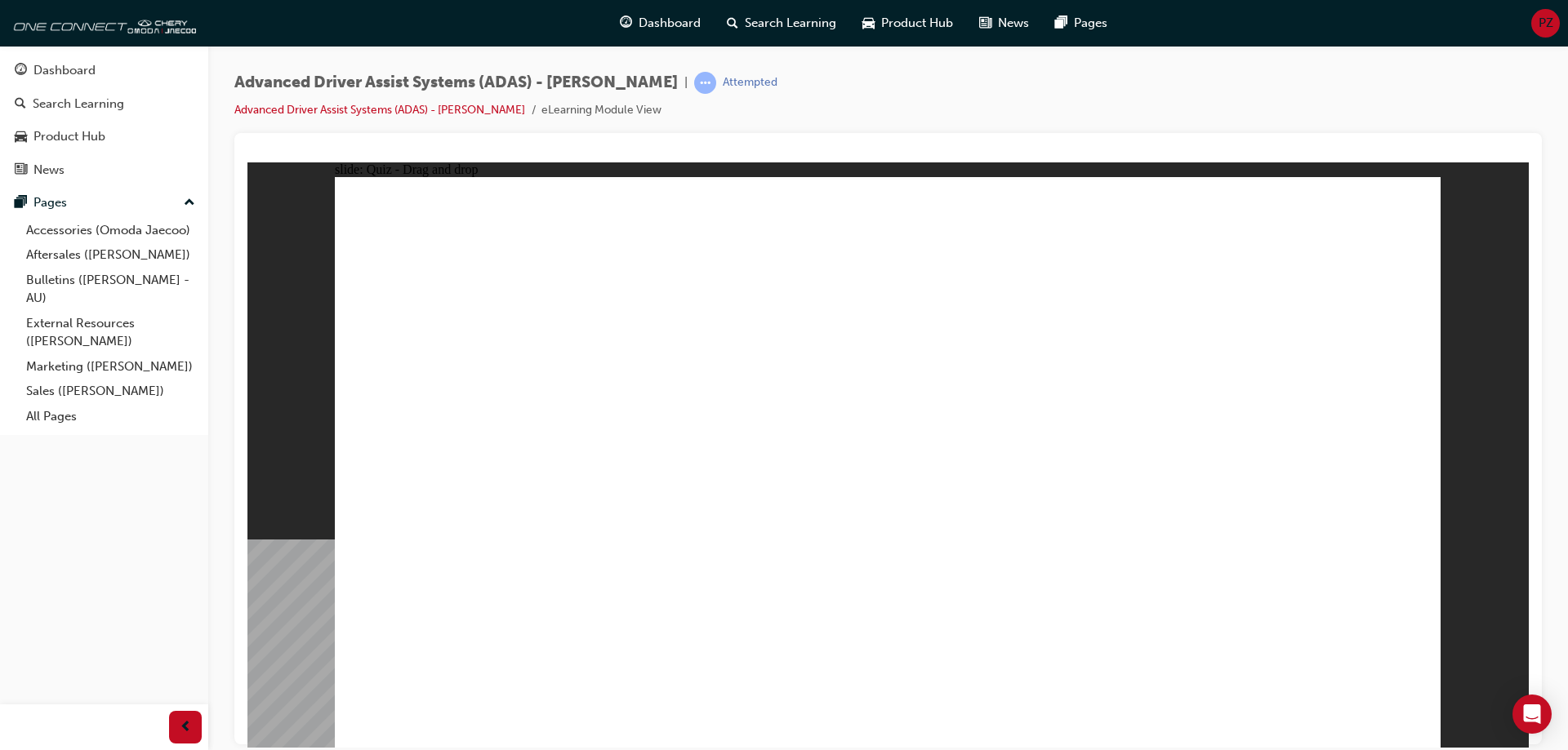
drag, startPoint x: 1272, startPoint y: 239, endPoint x: 561, endPoint y: 540, distance: 772.1
drag, startPoint x: 901, startPoint y: 280, endPoint x: 1082, endPoint y: 529, distance: 307.8
drag, startPoint x: 1023, startPoint y: 281, endPoint x: 656, endPoint y: 539, distance: 448.6
drag, startPoint x: 1150, startPoint y: 292, endPoint x: 775, endPoint y: 539, distance: 449.0
drag, startPoint x: 1255, startPoint y: 287, endPoint x: 1275, endPoint y: 536, distance: 249.8
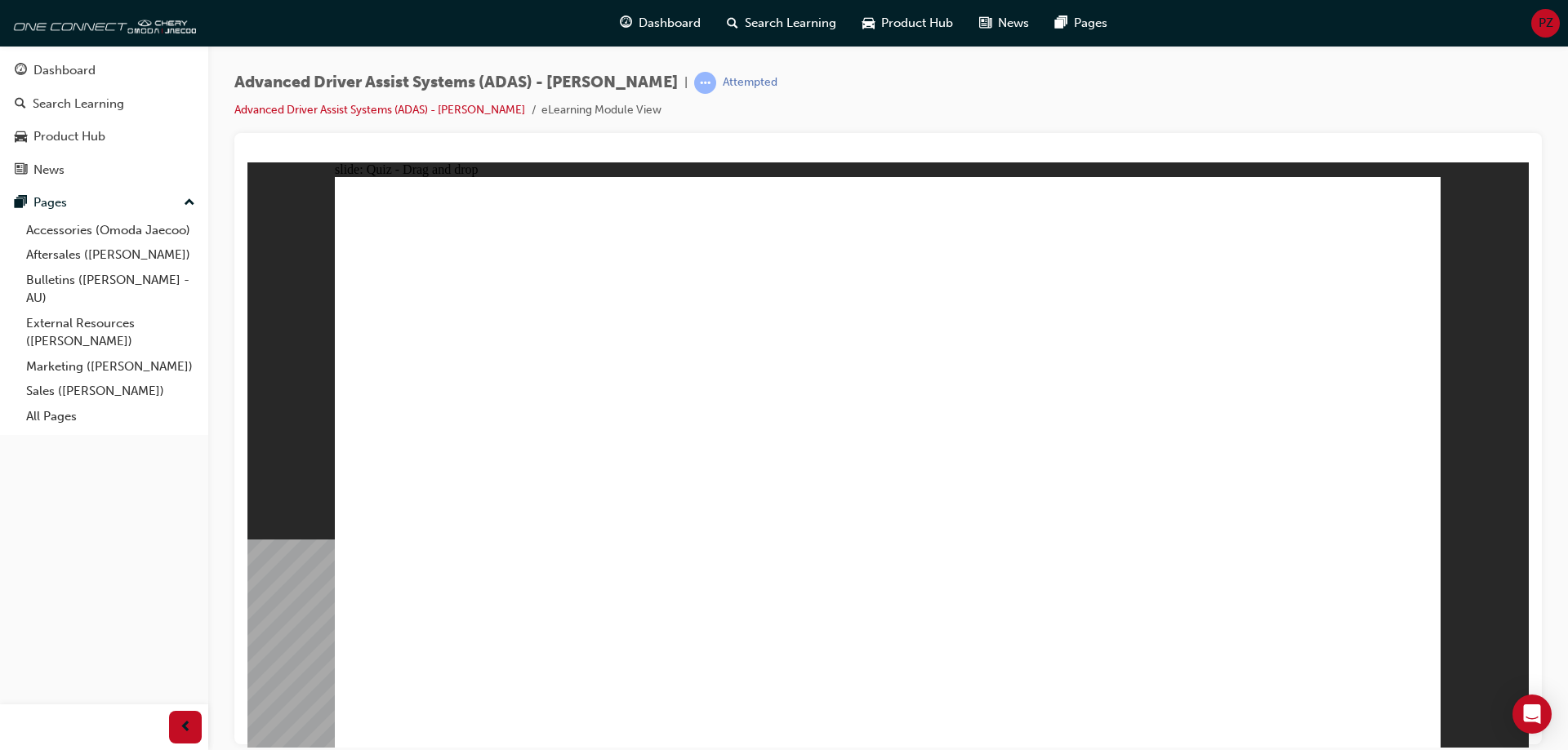
drag, startPoint x: 1366, startPoint y: 561, endPoint x: 1417, endPoint y: 585, distance: 56.4
drag, startPoint x: 1056, startPoint y: 629, endPoint x: 882, endPoint y: 343, distance: 334.8
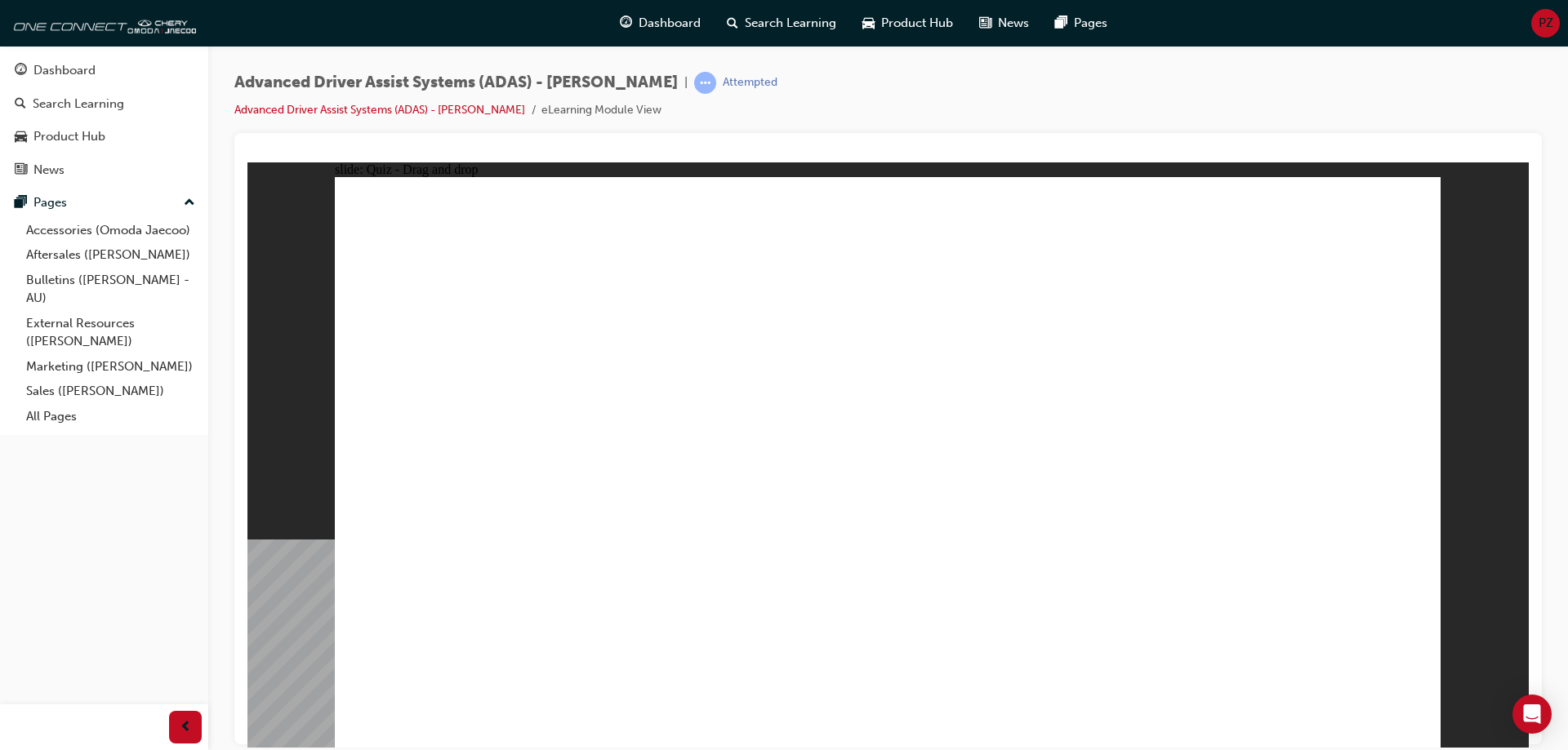
drag, startPoint x: 895, startPoint y: 629, endPoint x: 969, endPoint y: 350, distance: 288.6
drag, startPoint x: 750, startPoint y: 624, endPoint x: 858, endPoint y: 390, distance: 257.7
drag, startPoint x: 596, startPoint y: 619, endPoint x: 1274, endPoint y: 310, distance: 745.1
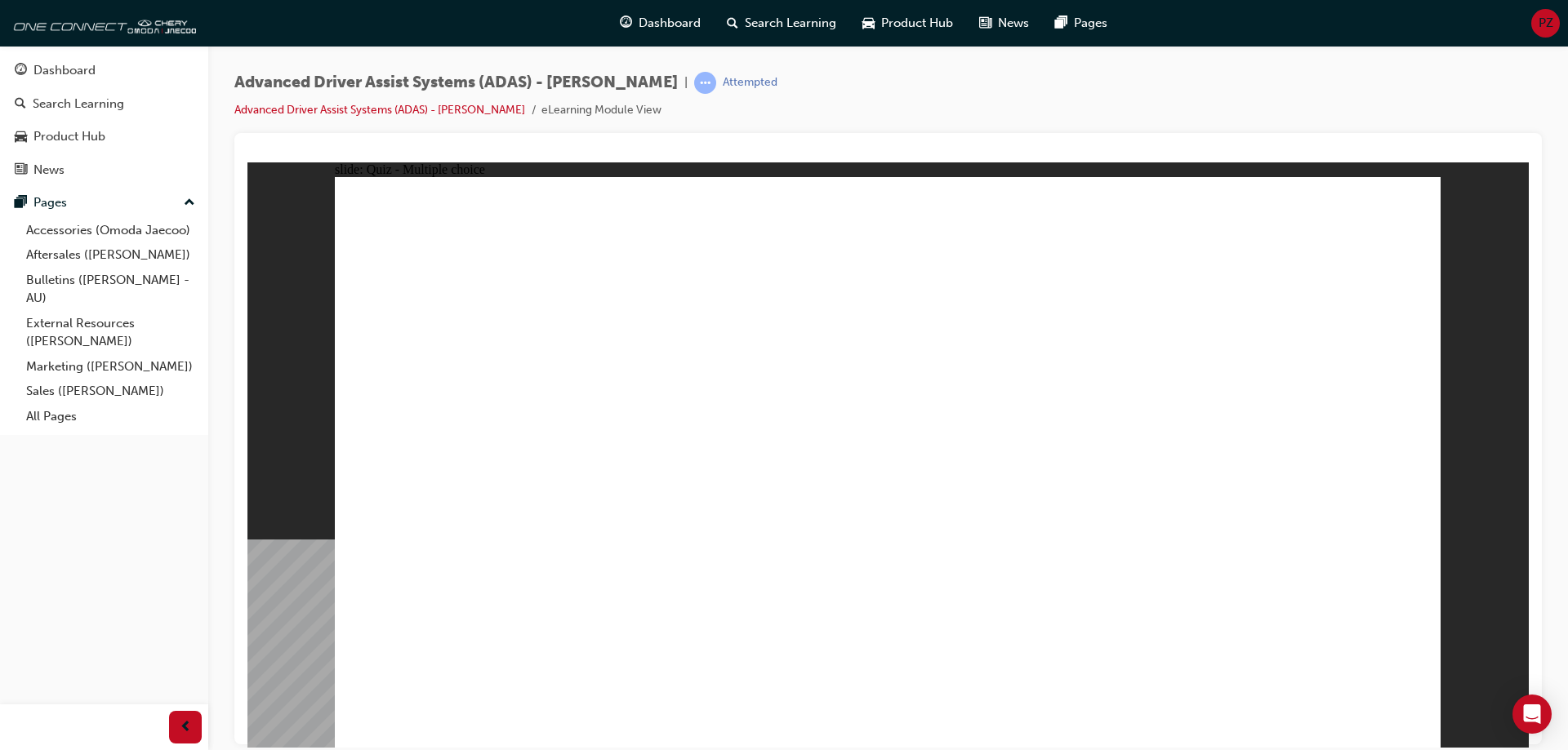
checkbox input "true"
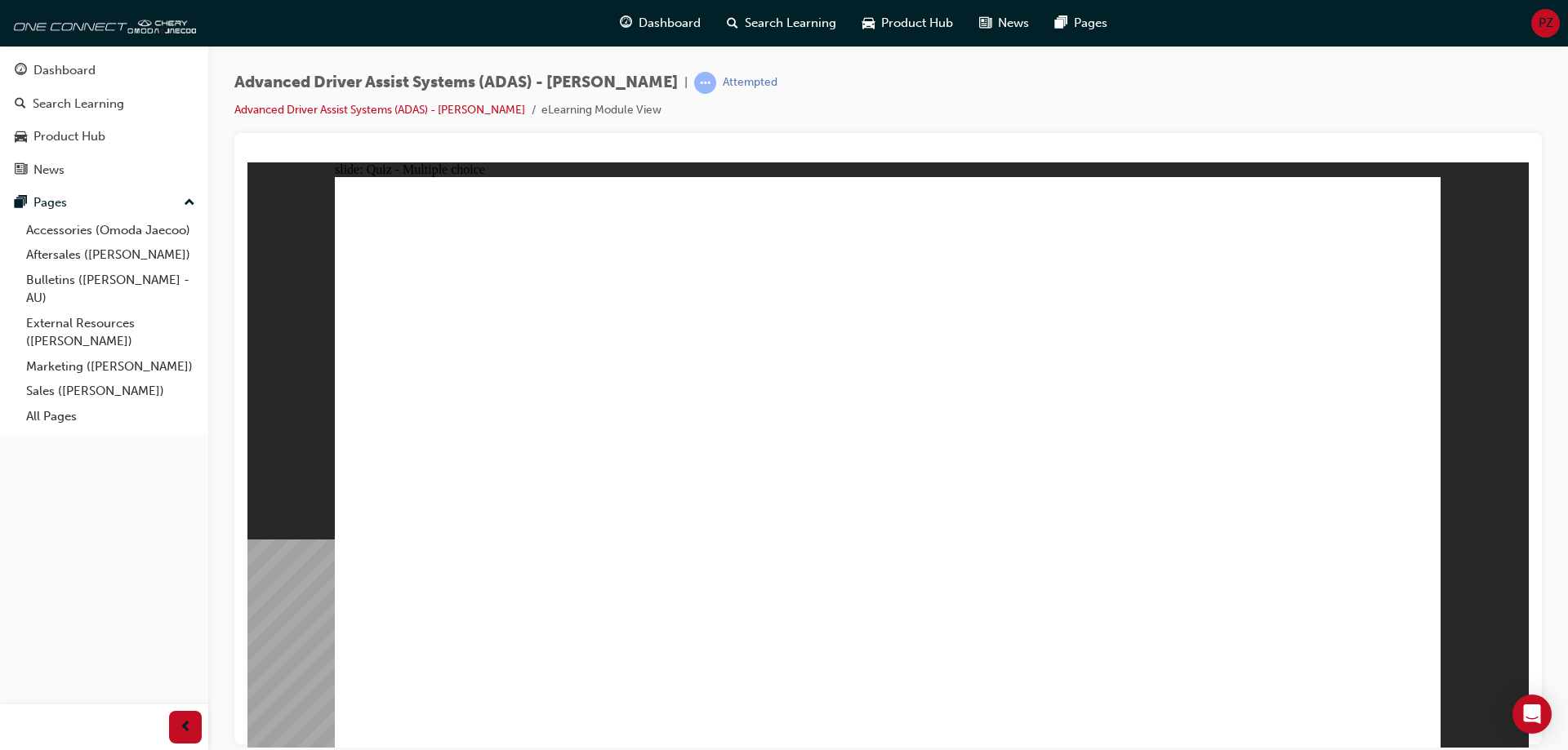
checkbox input "true"
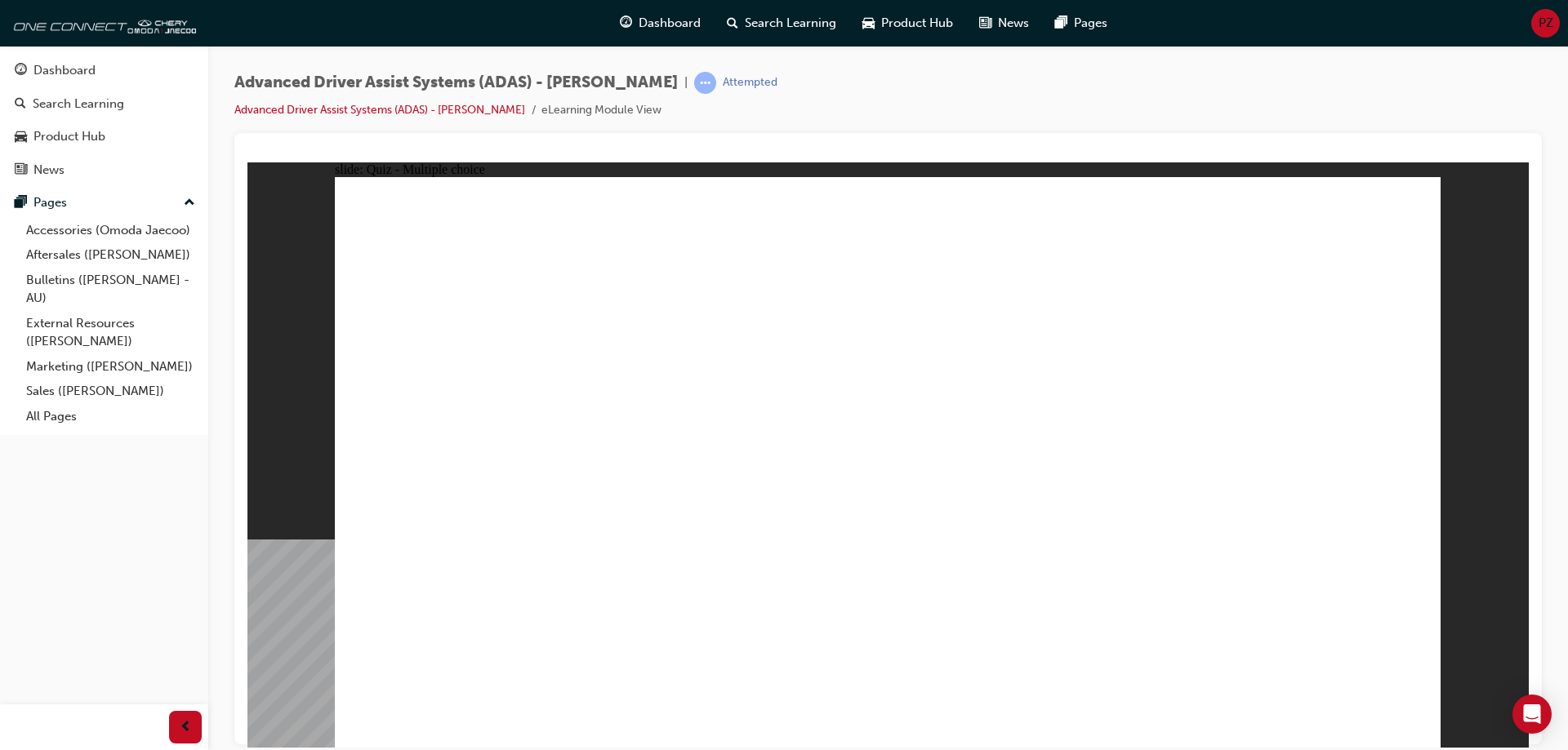
checkbox input "true"
drag, startPoint x: 911, startPoint y: 232, endPoint x: 943, endPoint y: 542, distance: 311.6
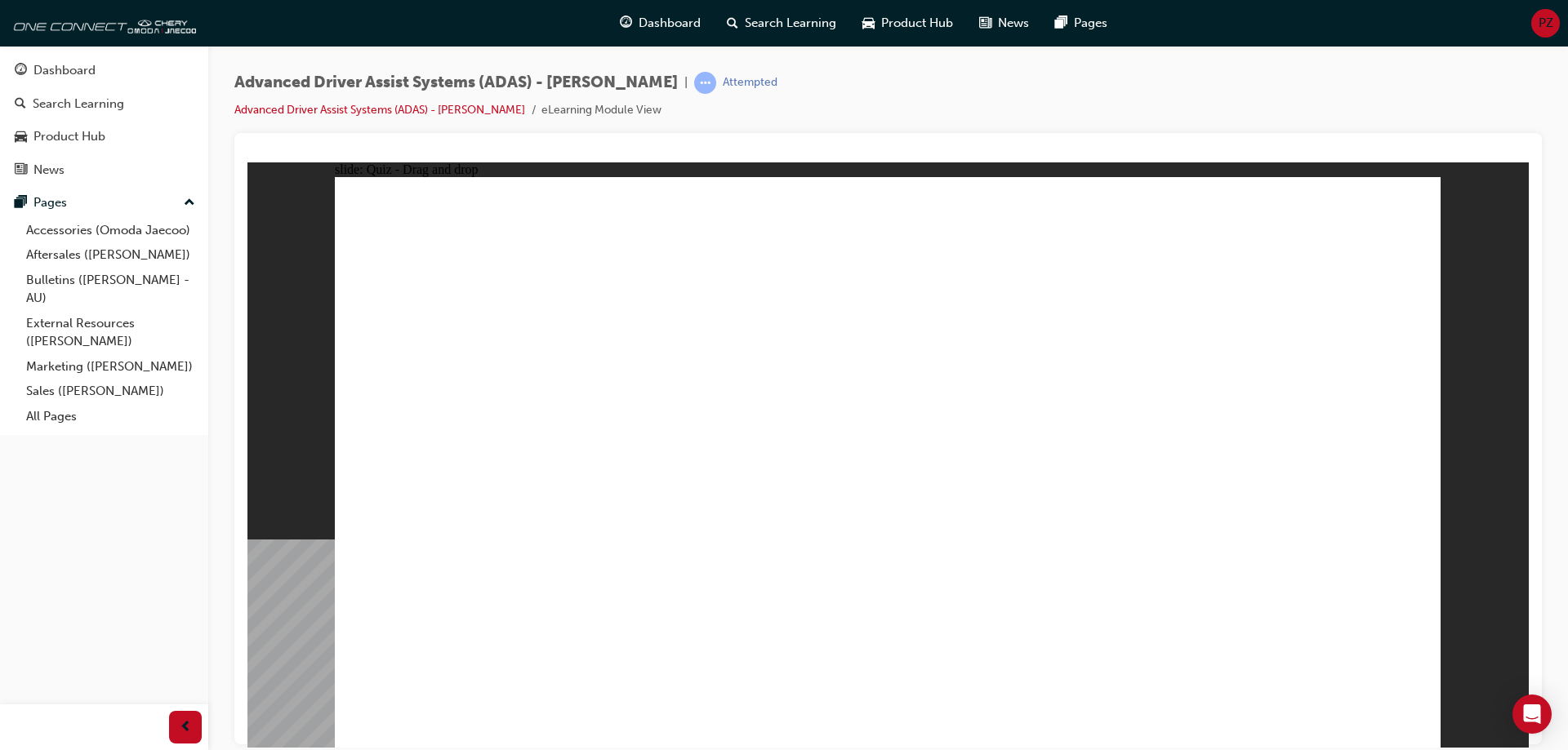
drag, startPoint x: 1008, startPoint y: 238, endPoint x: 1026, endPoint y: 531, distance: 293.6
drag, startPoint x: 1131, startPoint y: 232, endPoint x: 492, endPoint y: 607, distance: 740.9
drag, startPoint x: 1263, startPoint y: 240, endPoint x: 548, endPoint y: 576, distance: 790.0
drag, startPoint x: 908, startPoint y: 286, endPoint x: 1115, endPoint y: 652, distance: 420.5
drag, startPoint x: 926, startPoint y: 287, endPoint x: 1151, endPoint y: 545, distance: 342.3
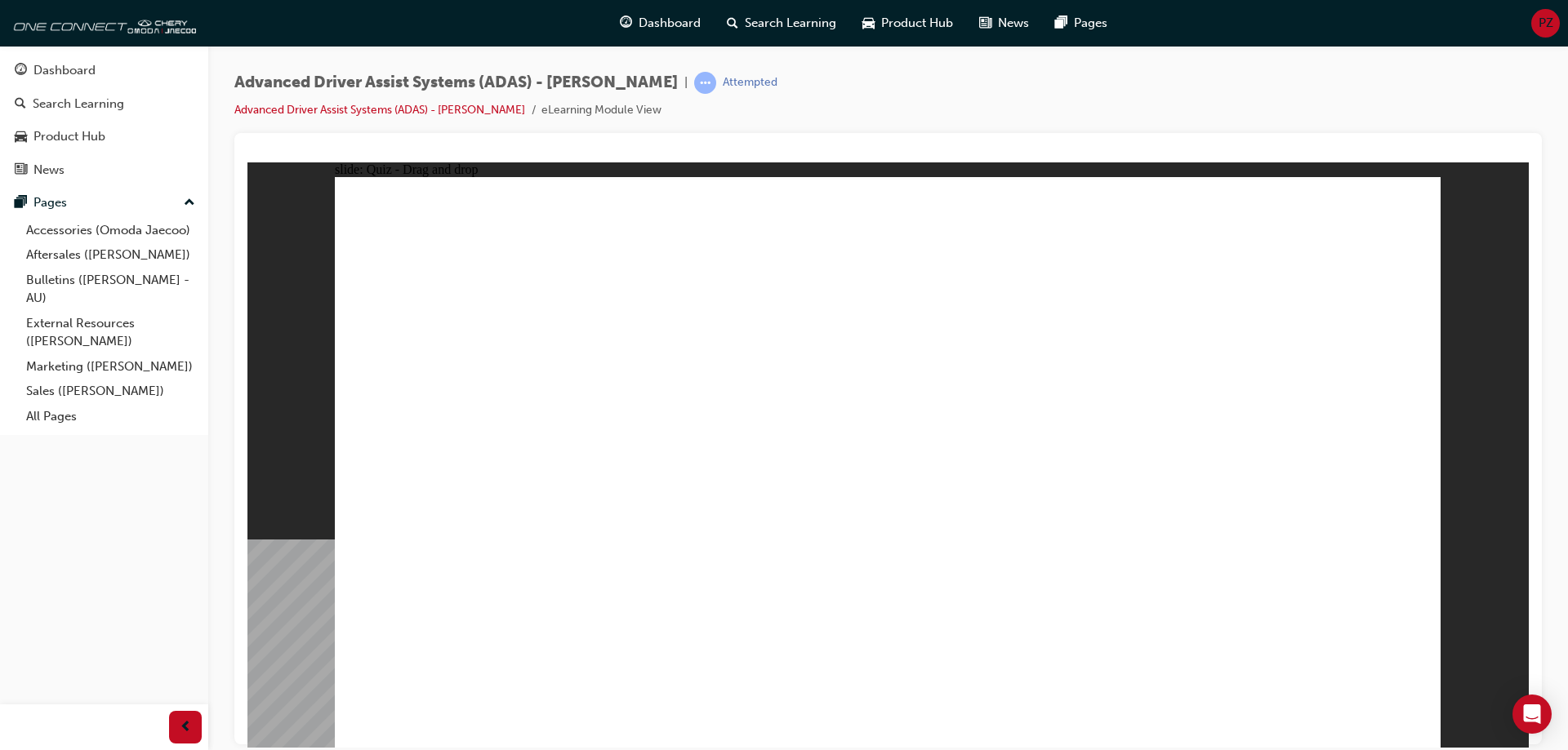
drag, startPoint x: 1022, startPoint y: 287, endPoint x: 616, endPoint y: 559, distance: 488.7
drag, startPoint x: 1155, startPoint y: 290, endPoint x: 700, endPoint y: 565, distance: 531.6
drag, startPoint x: 1263, startPoint y: 279, endPoint x: 1188, endPoint y: 558, distance: 288.9
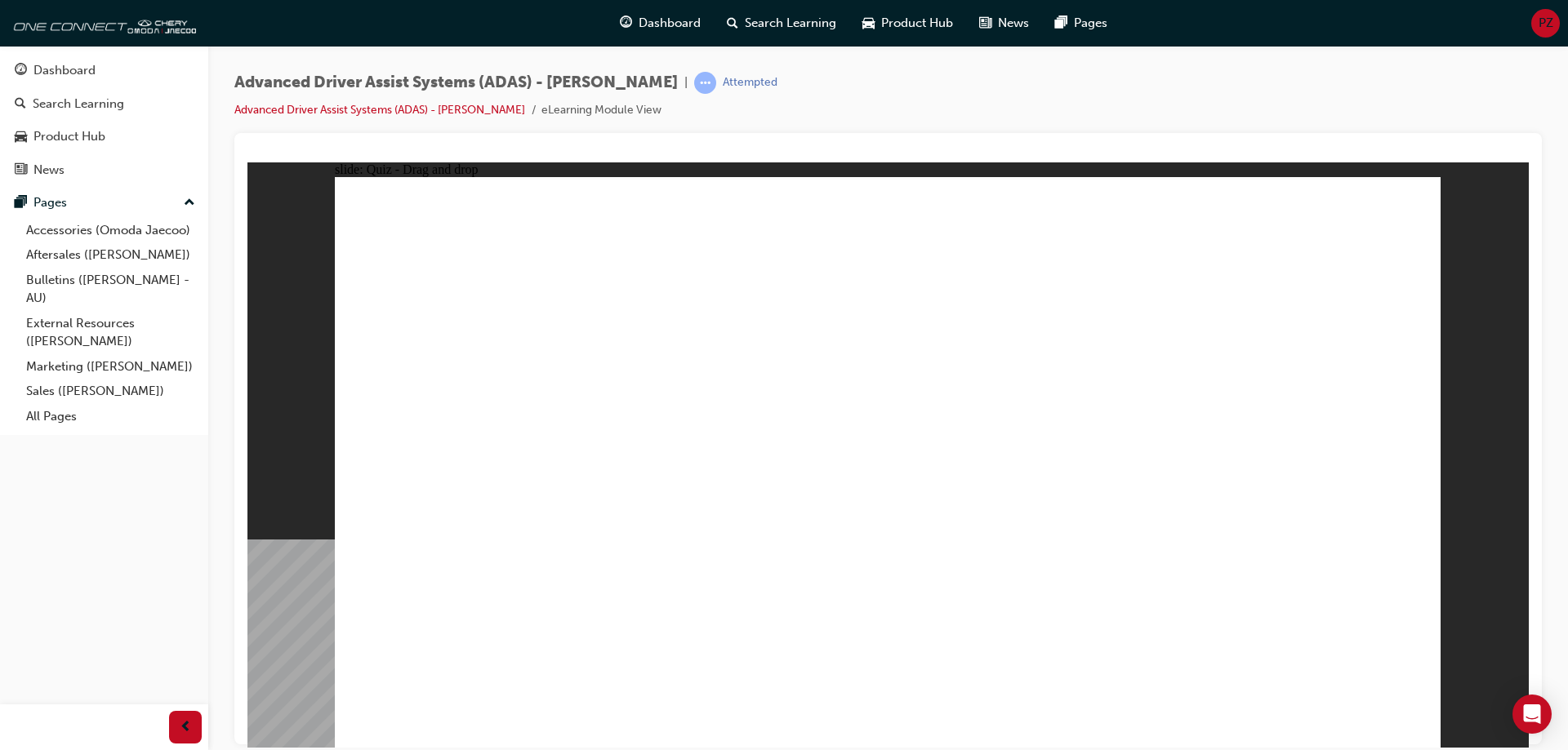
drag, startPoint x: 900, startPoint y: 619, endPoint x: 823, endPoint y: 277, distance: 350.6
drag, startPoint x: 1086, startPoint y: 634, endPoint x: 959, endPoint y: 319, distance: 339.6
drag, startPoint x: 747, startPoint y: 624, endPoint x: 1230, endPoint y: 301, distance: 581.0
drag, startPoint x: 580, startPoint y: 619, endPoint x: 1234, endPoint y: 273, distance: 739.9
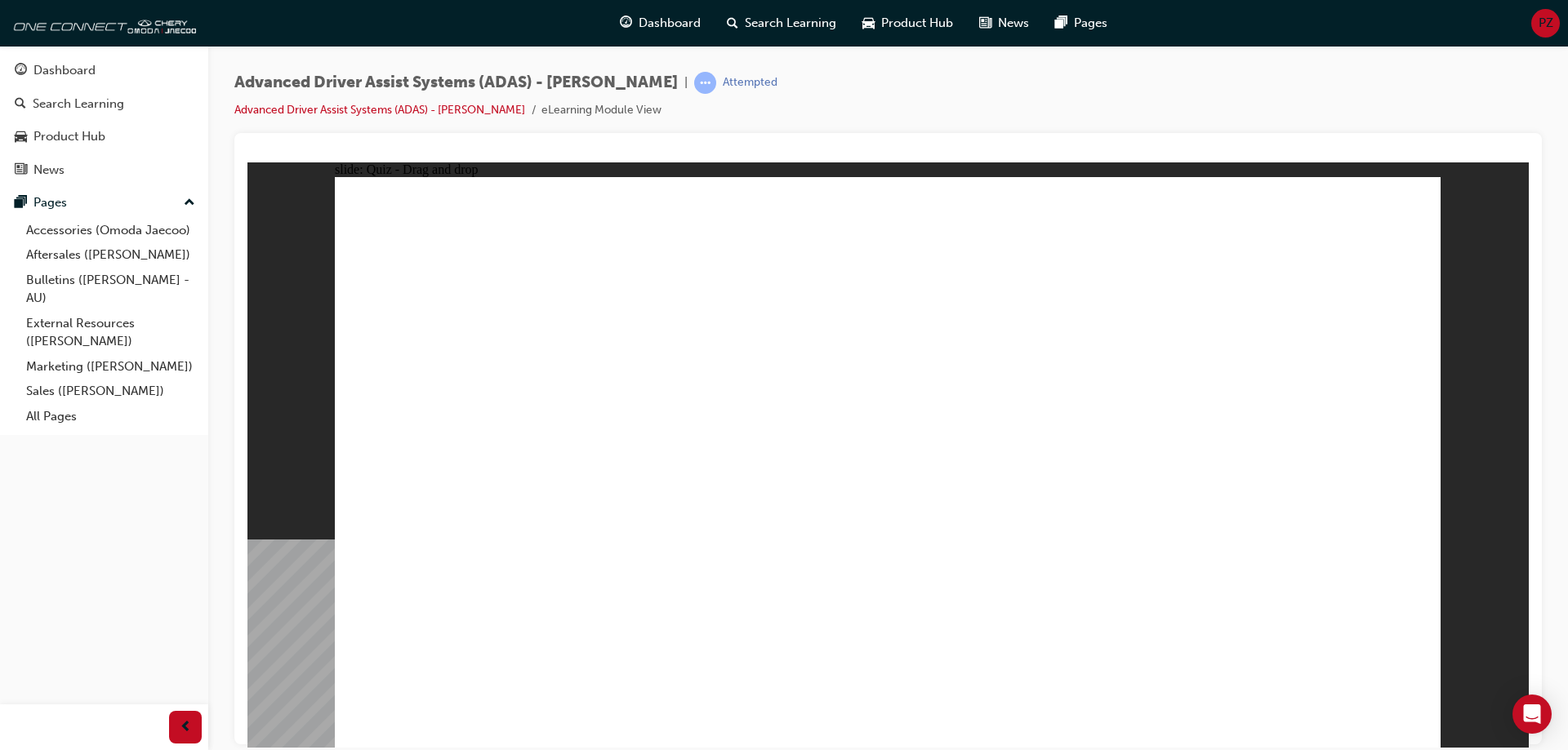
checkbox input "true"
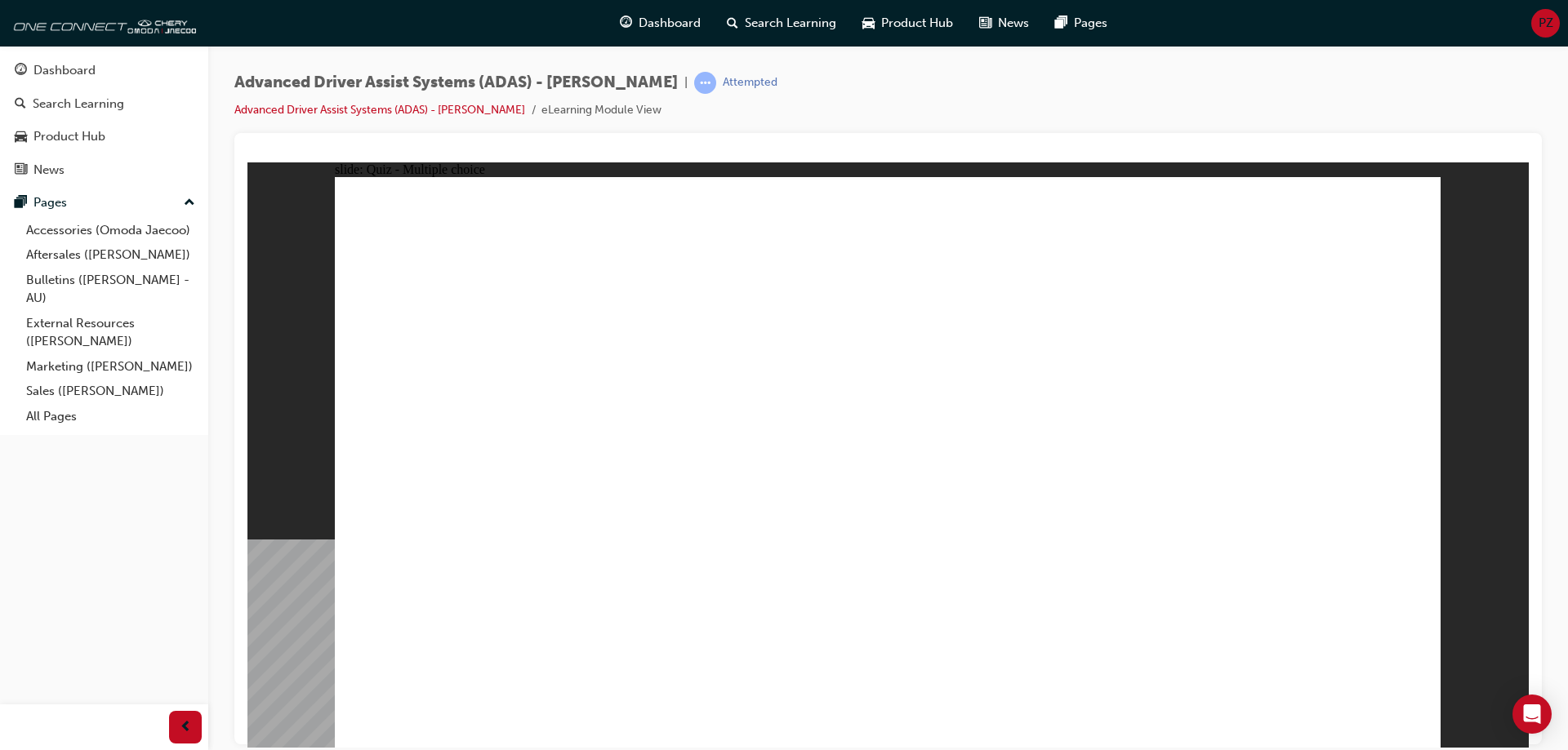
checkbox input "true"
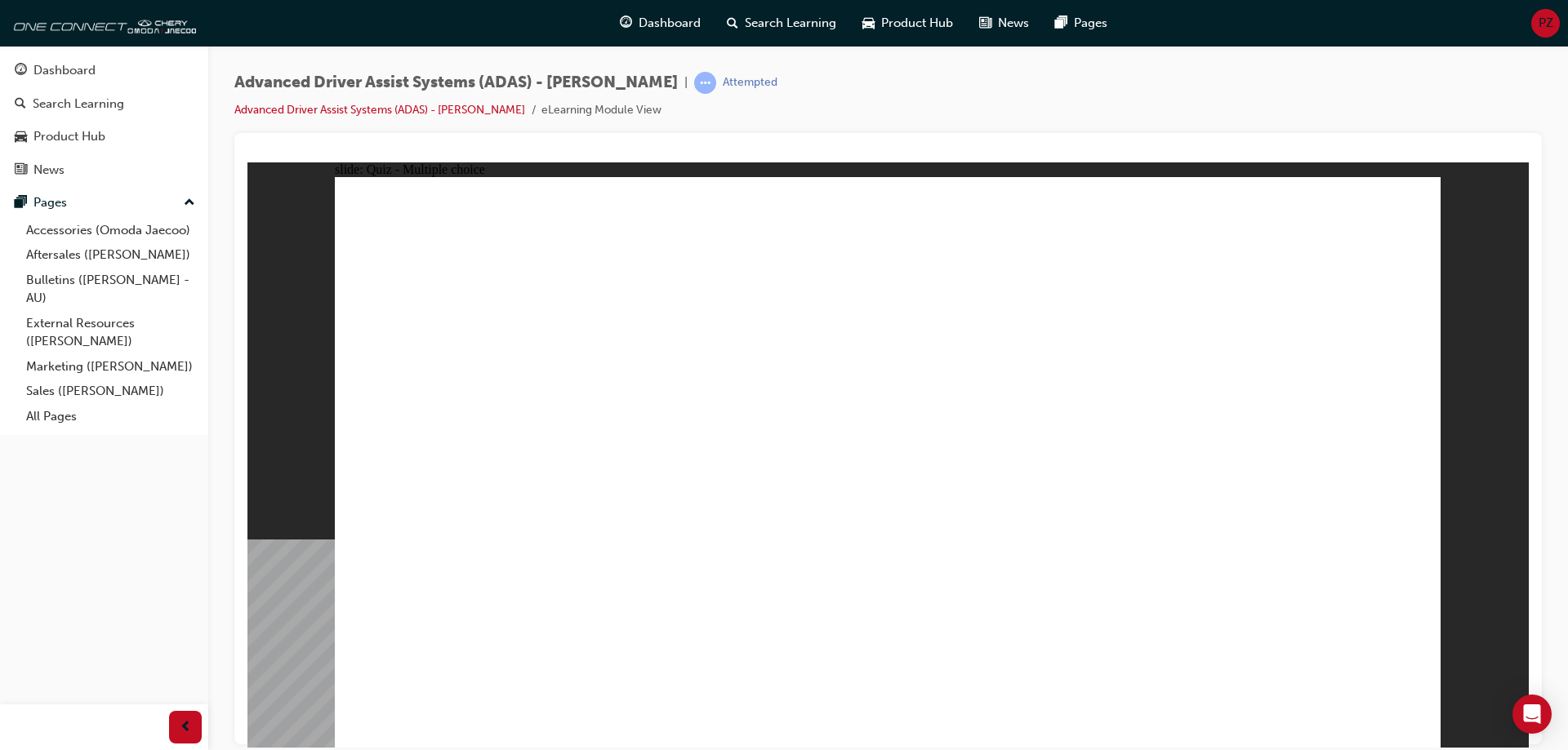
checkbox input "true"
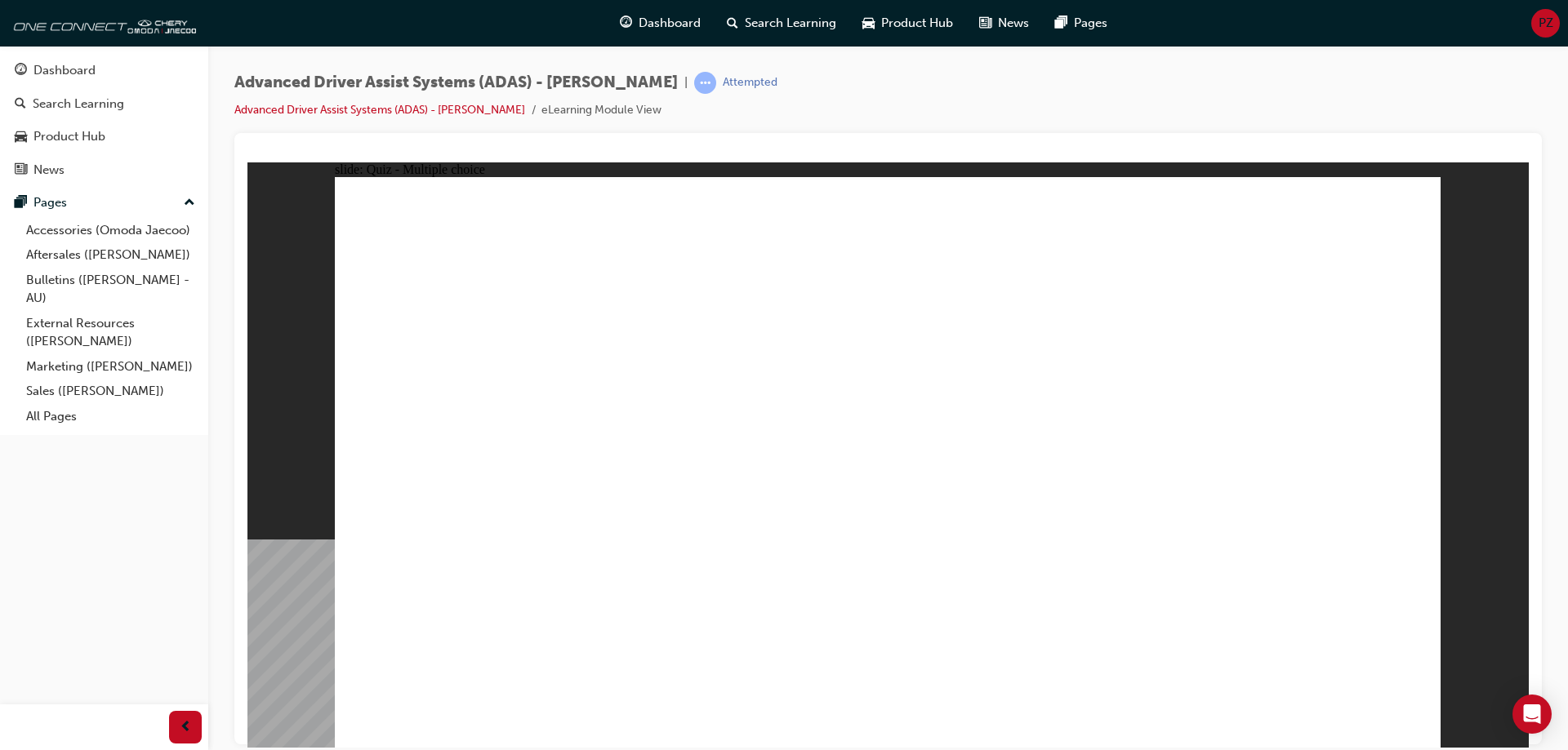
drag, startPoint x: 1048, startPoint y: 404, endPoint x: 1026, endPoint y: 546, distance: 143.7
drag, startPoint x: 1016, startPoint y: 454, endPoint x: 781, endPoint y: 409, distance: 239.3
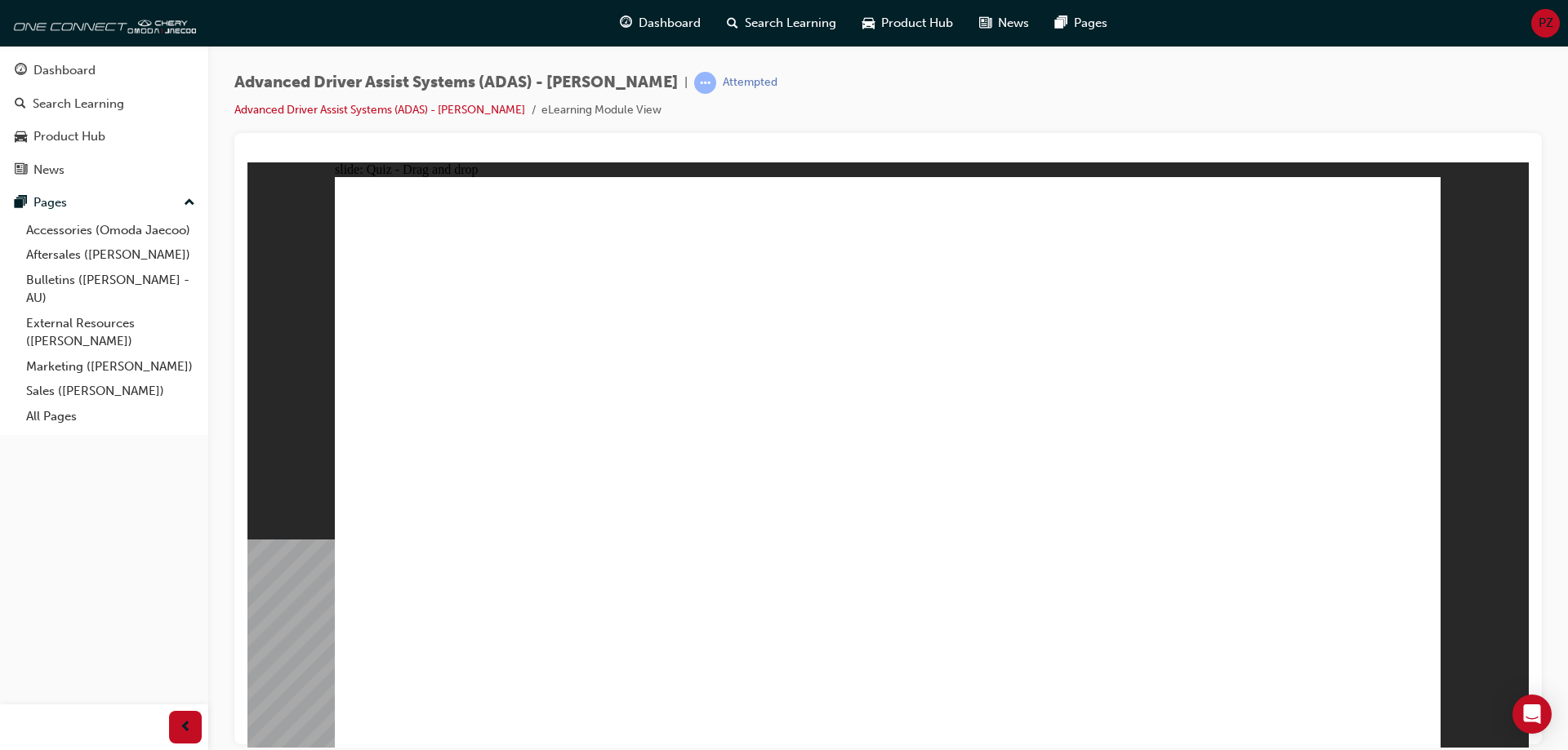
drag, startPoint x: 705, startPoint y: 422, endPoint x: 1140, endPoint y: 350, distance: 440.9
drag, startPoint x: 1150, startPoint y: 294, endPoint x: 933, endPoint y: 324, distance: 219.1
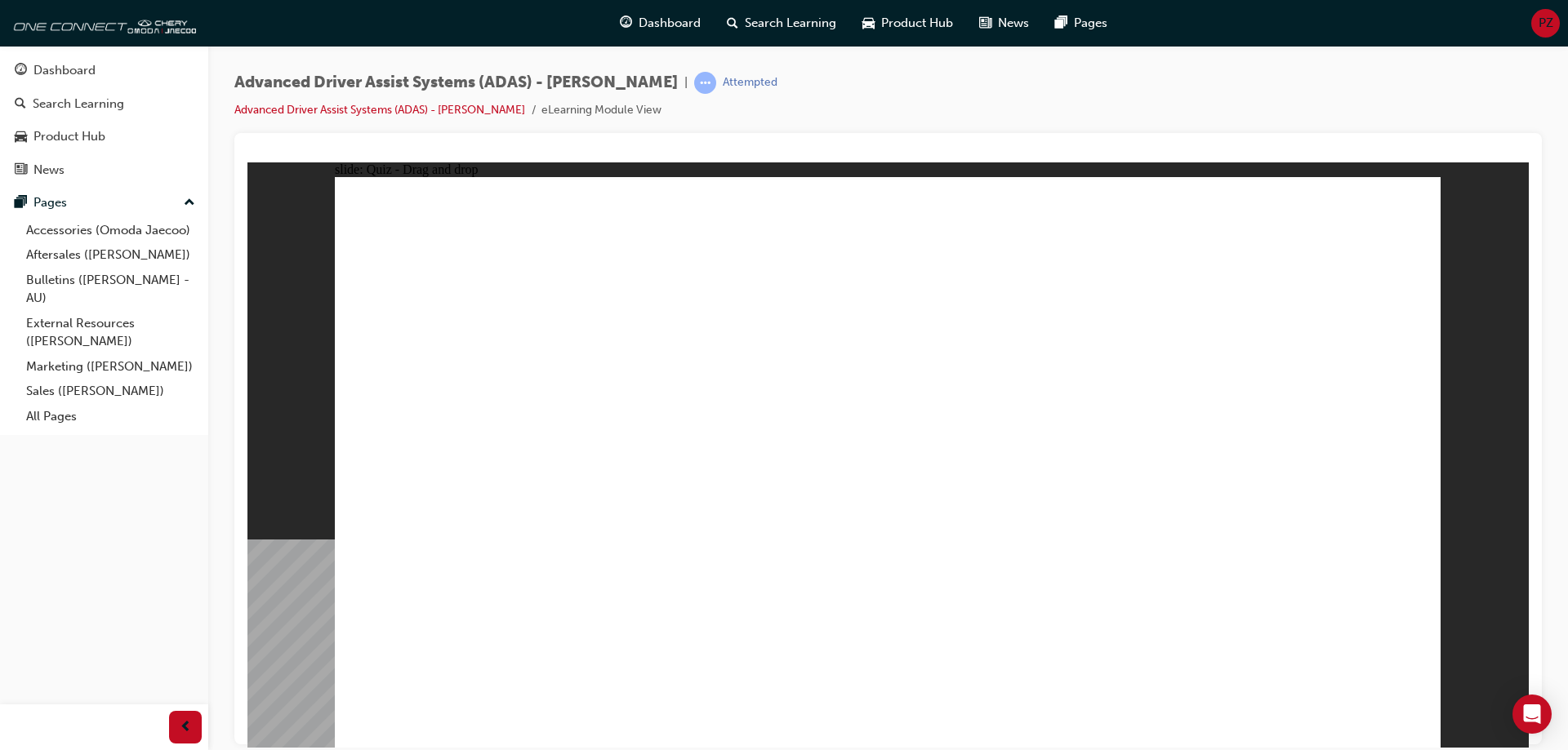
drag, startPoint x: 991, startPoint y: 300, endPoint x: 980, endPoint y: 398, distance: 98.6
drag, startPoint x: 1036, startPoint y: 290, endPoint x: 1077, endPoint y: 589, distance: 301.8
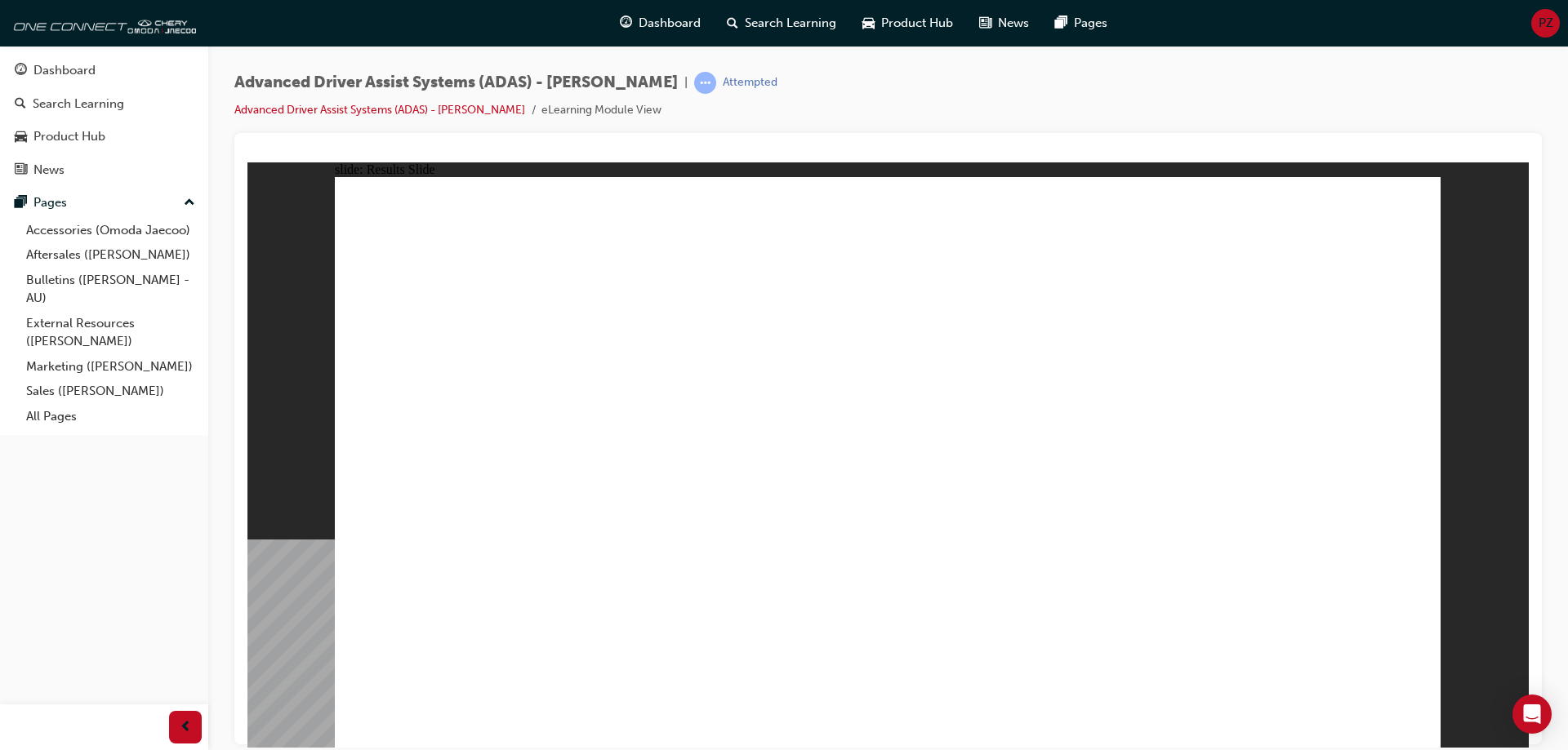
drag, startPoint x: 534, startPoint y: 633, endPoint x: 1160, endPoint y: 273, distance: 722.1
drag, startPoint x: 734, startPoint y: 618, endPoint x: 886, endPoint y: 295, distance: 357.0
drag, startPoint x: 901, startPoint y: 586, endPoint x: 895, endPoint y: 322, distance: 264.1
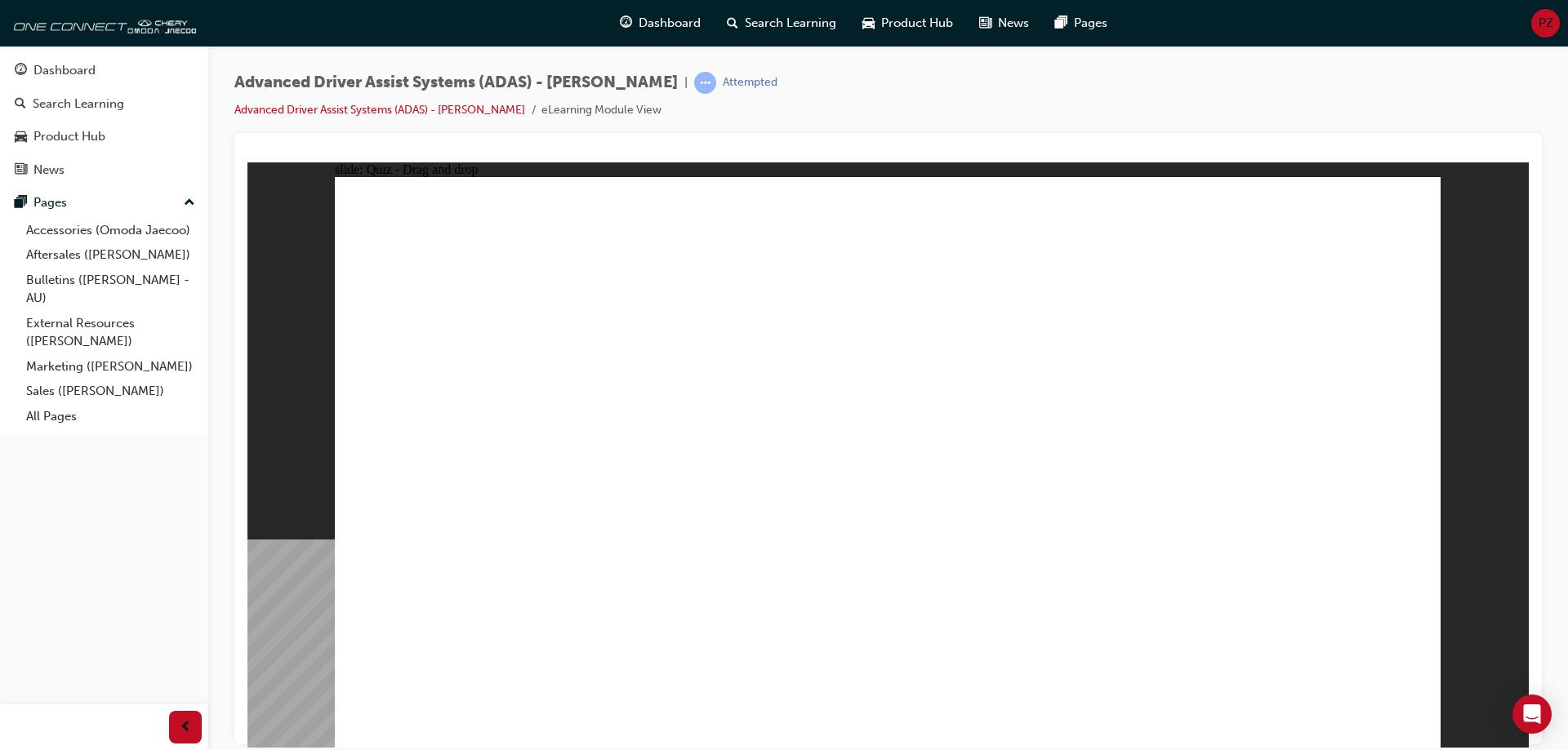
drag, startPoint x: 1082, startPoint y: 628, endPoint x: 912, endPoint y: 294, distance: 374.8
checkbox input "true"
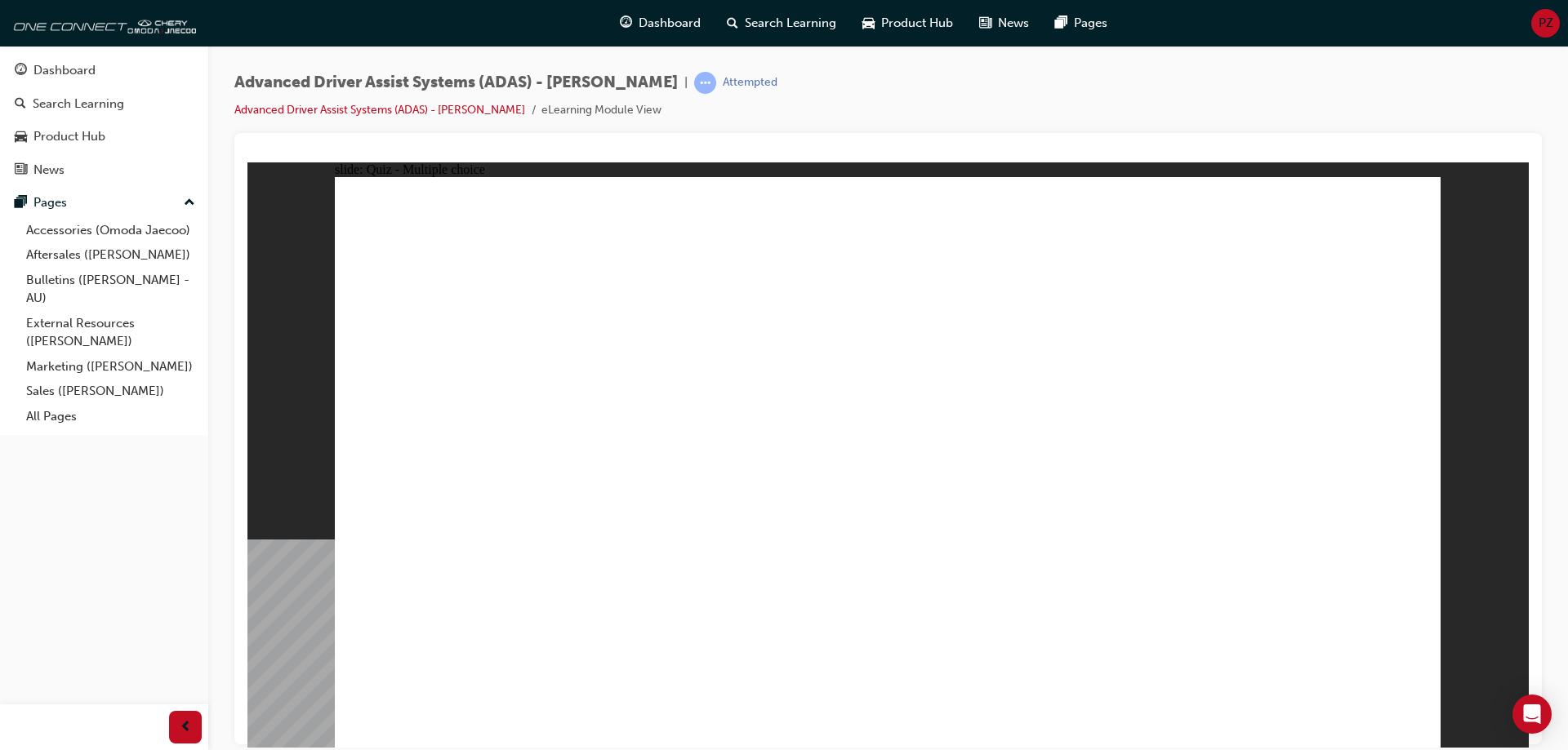
drag, startPoint x: 1330, startPoint y: 648, endPoint x: 1221, endPoint y: 542, distance: 152.0
checkbox input "true"
drag, startPoint x: 852, startPoint y: 438, endPoint x: 857, endPoint y: 513, distance: 75.2
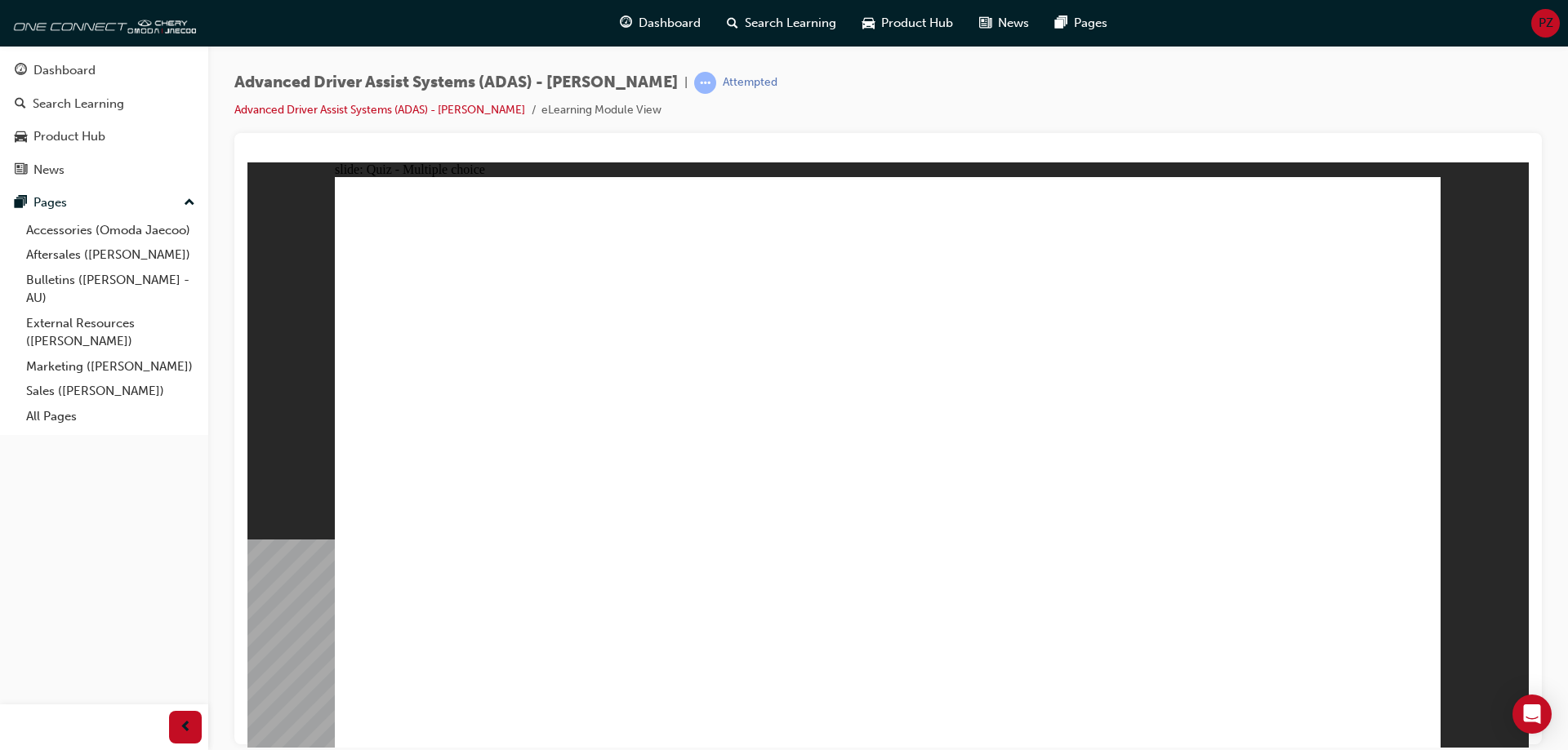
drag, startPoint x: 861, startPoint y: 539, endPoint x: 861, endPoint y: 549, distance: 10.0
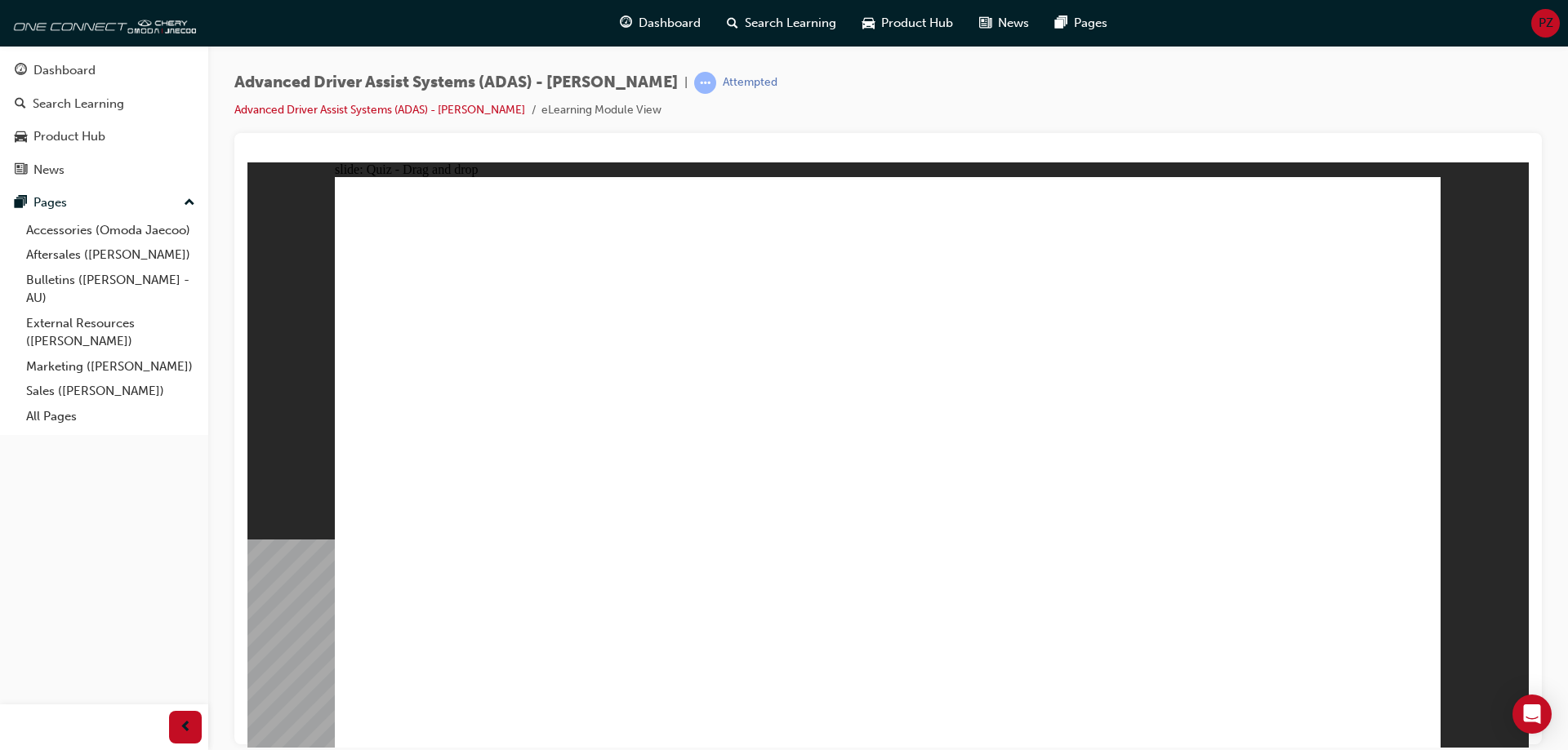
drag, startPoint x: 894, startPoint y: 284, endPoint x: 997, endPoint y: 556, distance: 290.8
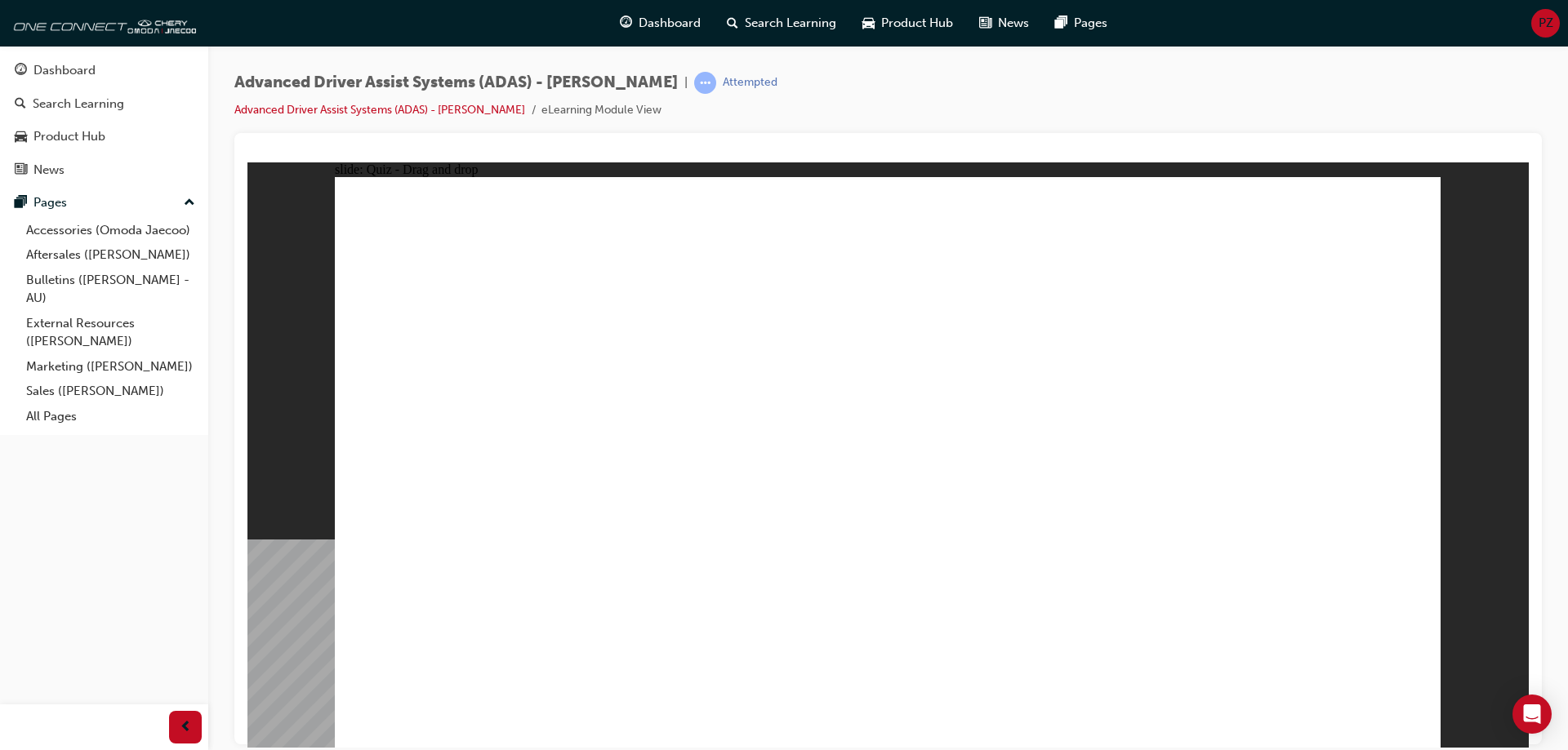
drag, startPoint x: 586, startPoint y: 631, endPoint x: 588, endPoint y: 639, distance: 8.2
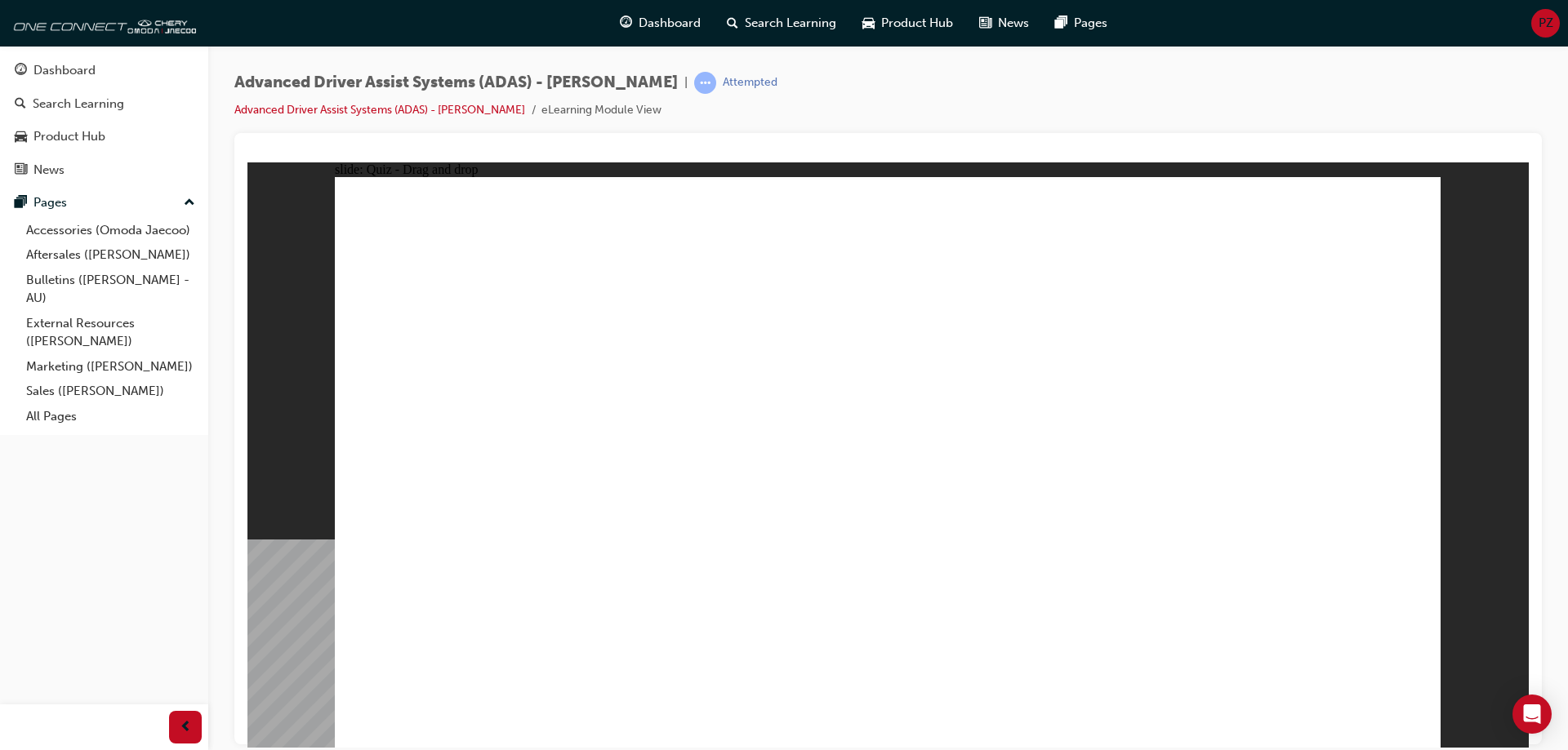
drag, startPoint x: 1075, startPoint y: 638, endPoint x: 899, endPoint y: 256, distance: 420.6
drag, startPoint x: 910, startPoint y: 607, endPoint x: 983, endPoint y: 270, distance: 344.8
drag, startPoint x: 748, startPoint y: 650, endPoint x: 1312, endPoint y: 323, distance: 651.9
drag, startPoint x: 525, startPoint y: 634, endPoint x: 1308, endPoint y: 308, distance: 848.2
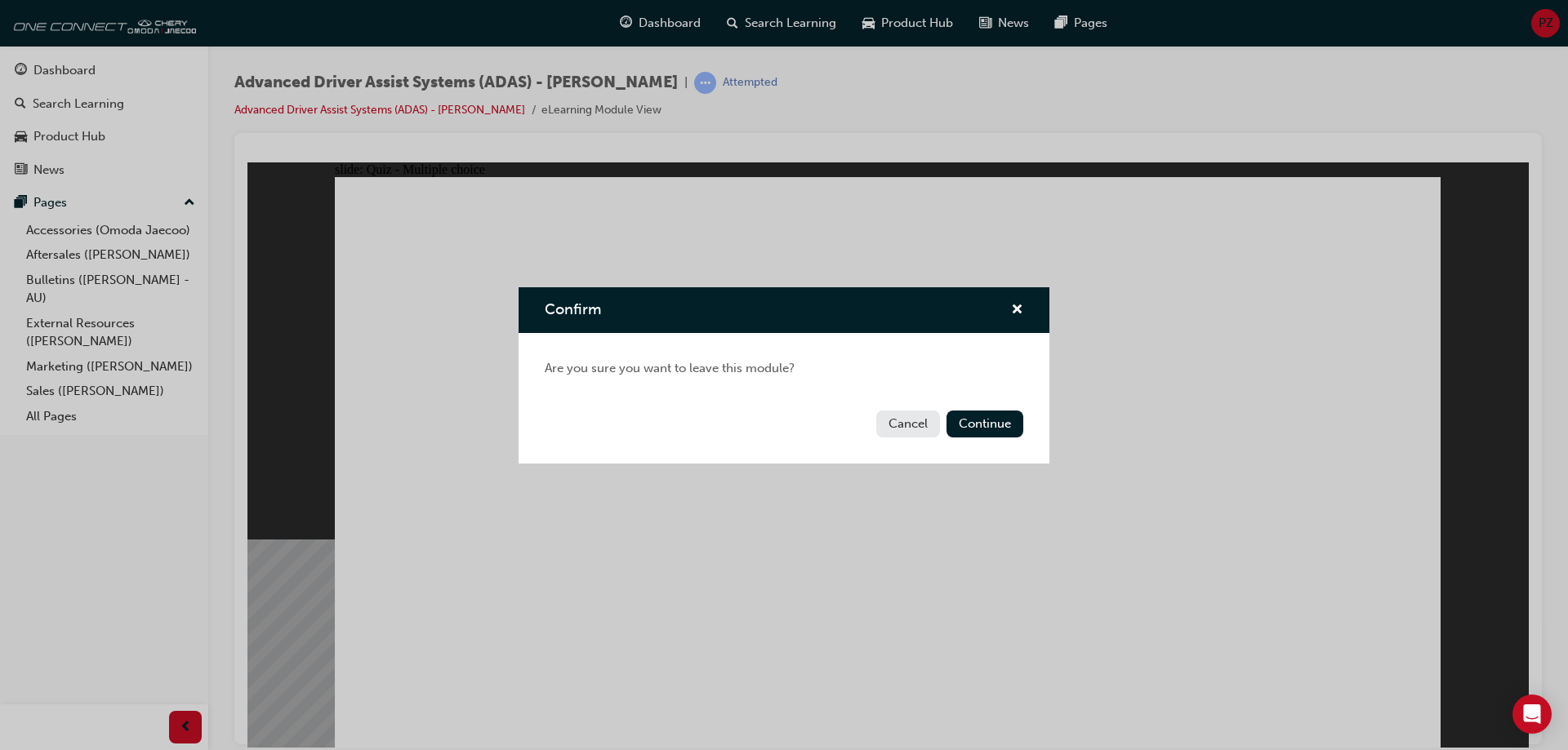
click at [918, 423] on button "Cancel" at bounding box center [908, 424] width 64 height 26
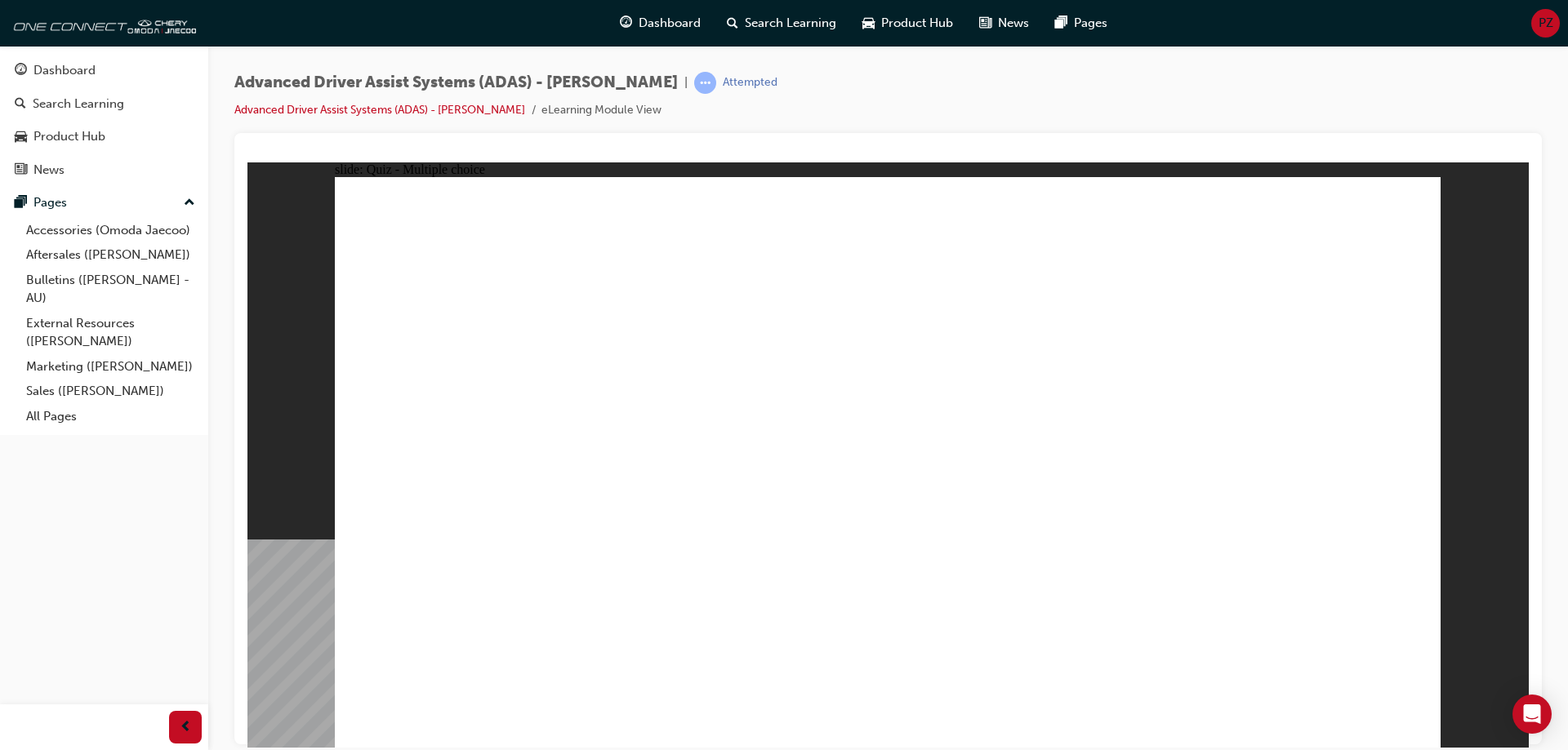
checkbox input "true"
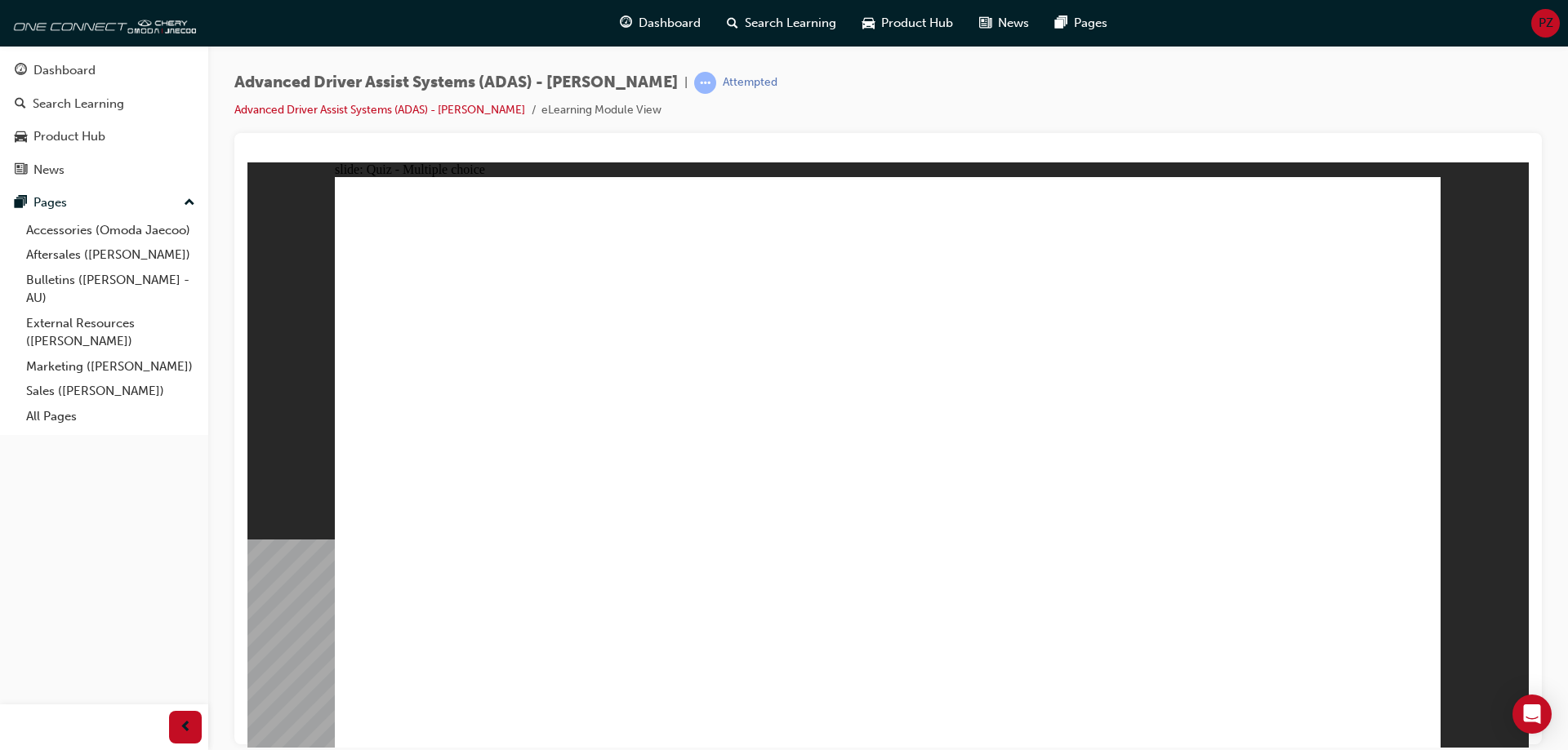
drag, startPoint x: 1002, startPoint y: 533, endPoint x: 1017, endPoint y: 317, distance: 216.5
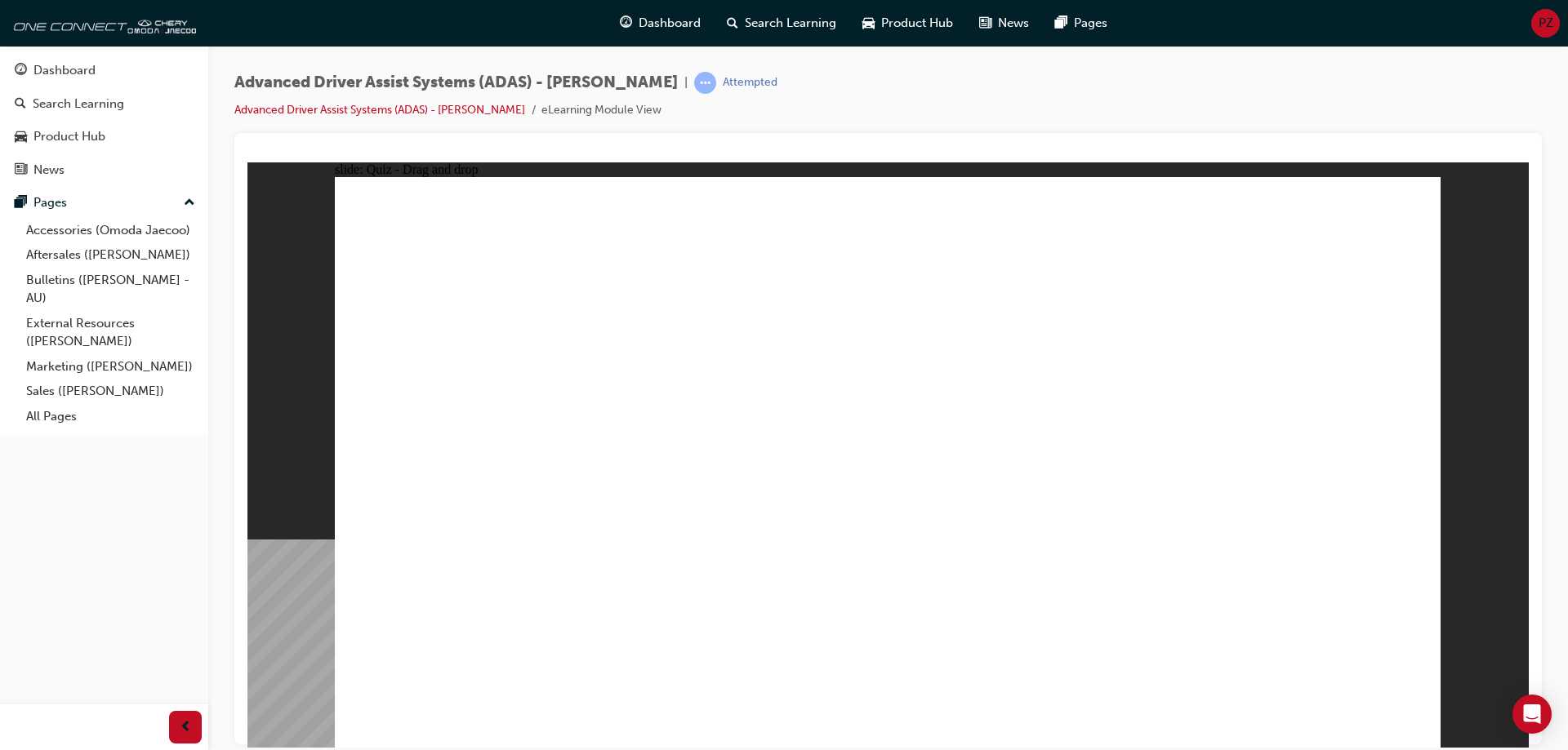
drag, startPoint x: 990, startPoint y: 243, endPoint x: 1023, endPoint y: 558, distance: 316.7
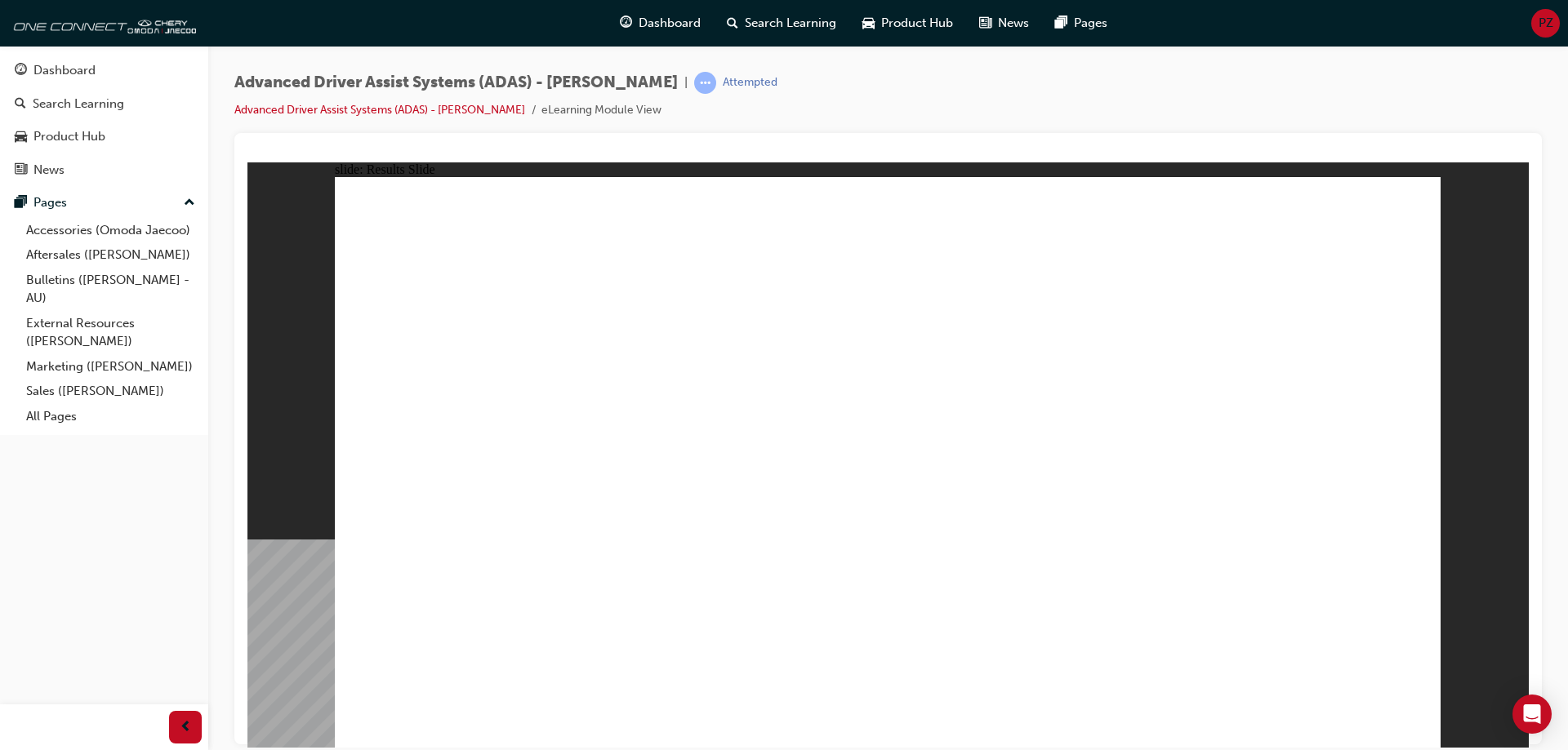
drag, startPoint x: 1080, startPoint y: 628, endPoint x: 927, endPoint y: 292, distance: 369.2
drag, startPoint x: 871, startPoint y: 223, endPoint x: 1232, endPoint y: 273, distance: 364.4
drag, startPoint x: 891, startPoint y: 621, endPoint x: 1292, endPoint y: 326, distance: 497.8
drag, startPoint x: 713, startPoint y: 624, endPoint x: 866, endPoint y: 323, distance: 337.7
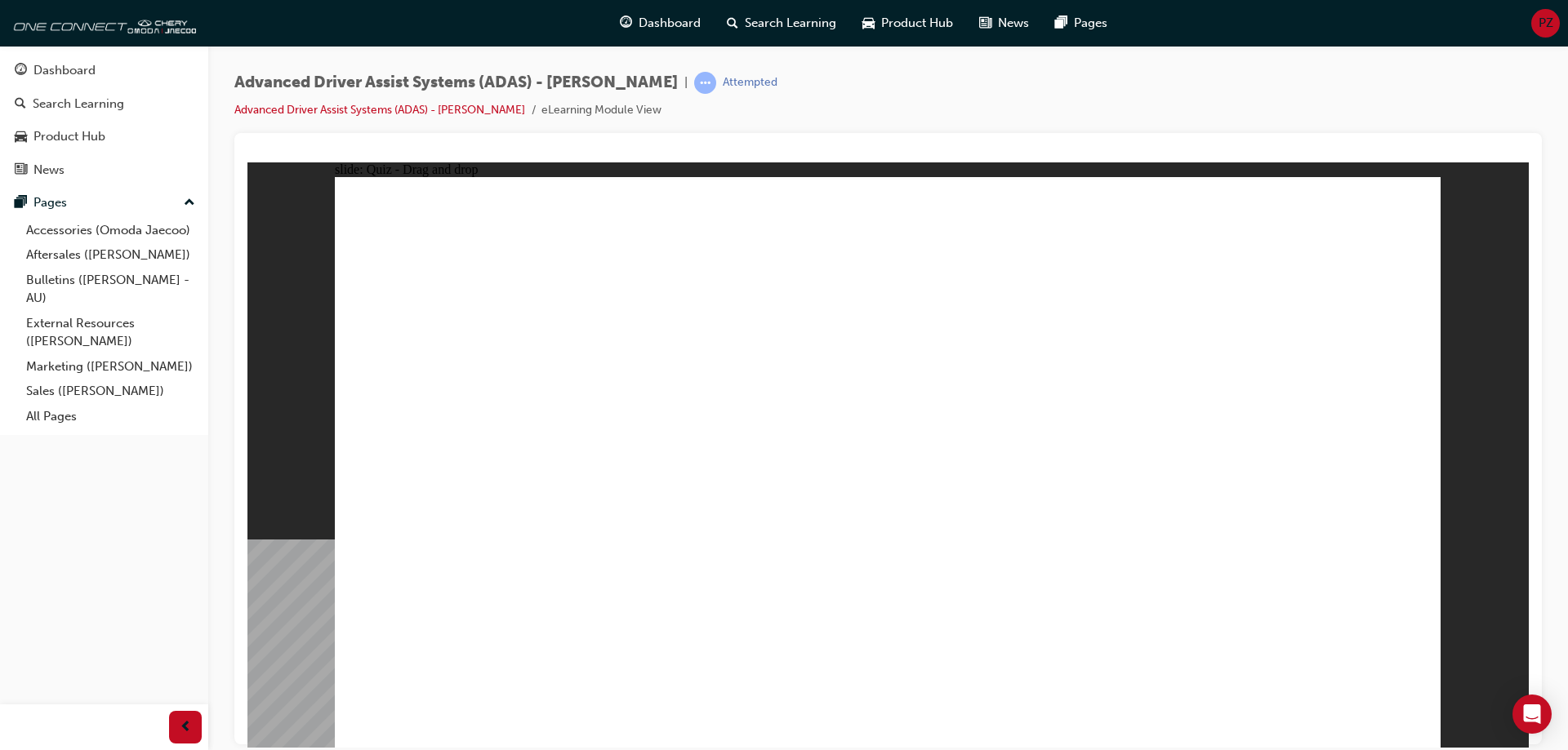
drag, startPoint x: 542, startPoint y: 632, endPoint x: 927, endPoint y: 383, distance: 458.5
drag, startPoint x: 638, startPoint y: 557, endPoint x: 749, endPoint y: 504, distance: 123.0
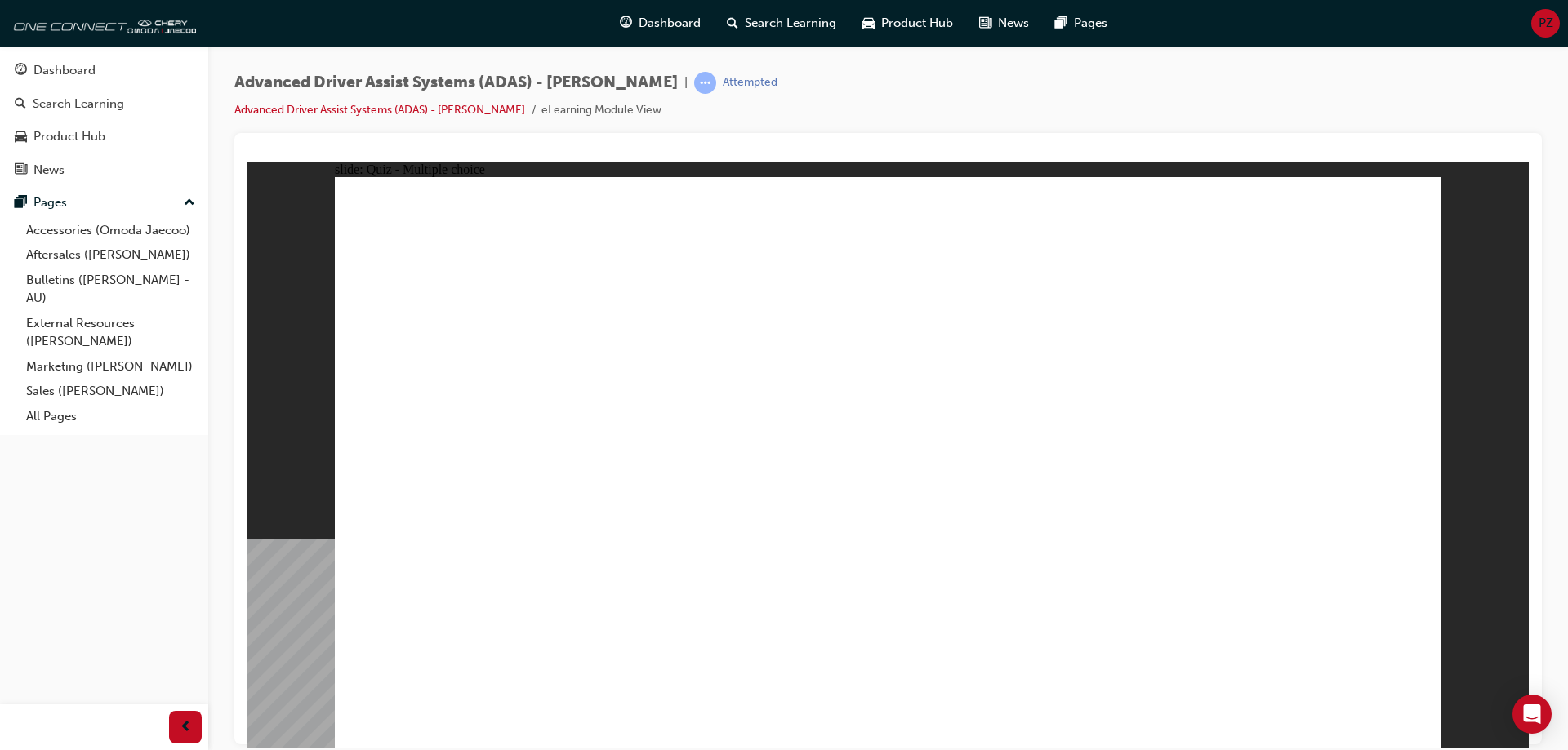
checkbox input "true"
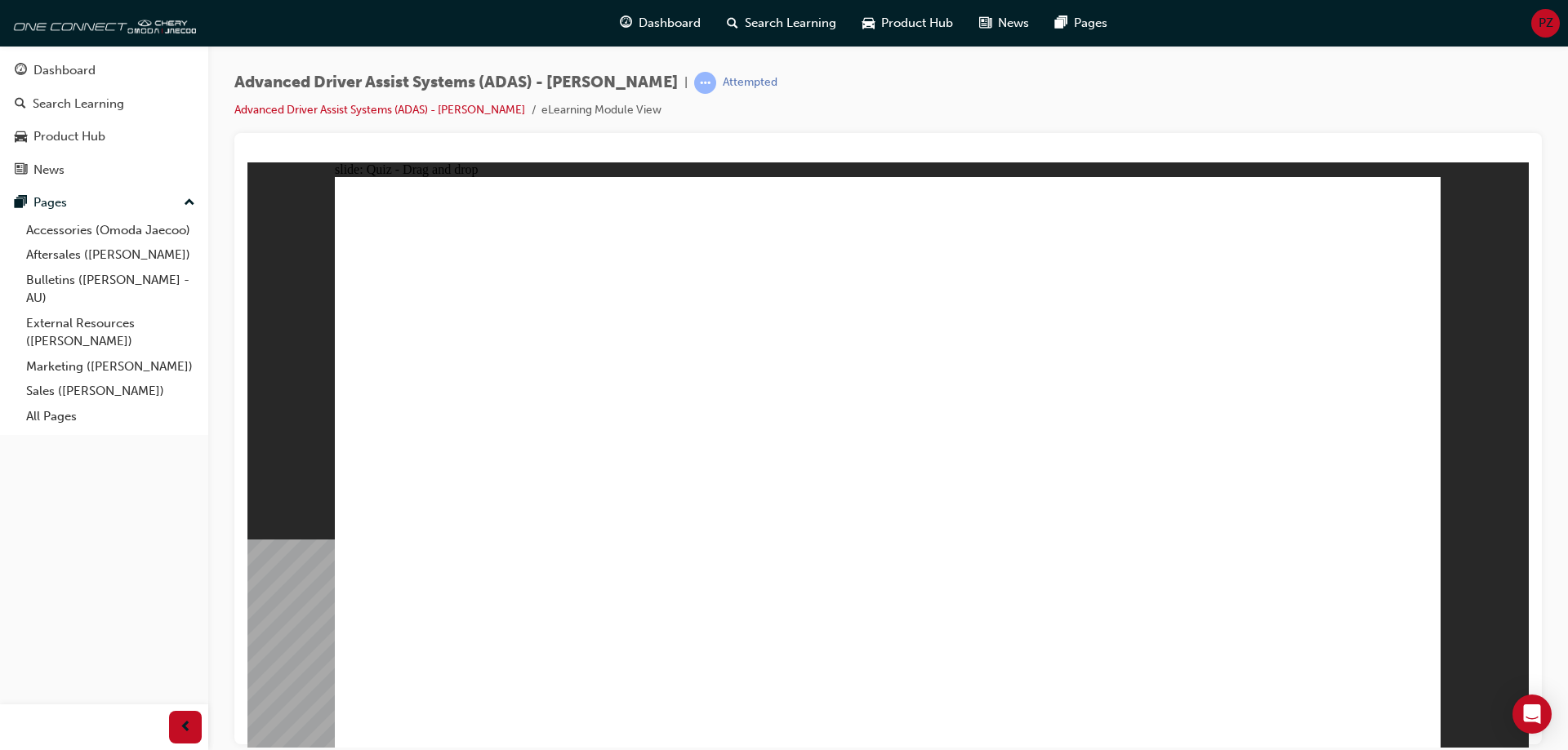
drag, startPoint x: 1042, startPoint y: 282, endPoint x: 1092, endPoint y: 650, distance: 371.4
drag, startPoint x: 1004, startPoint y: 275, endPoint x: 1085, endPoint y: 542, distance: 279.0
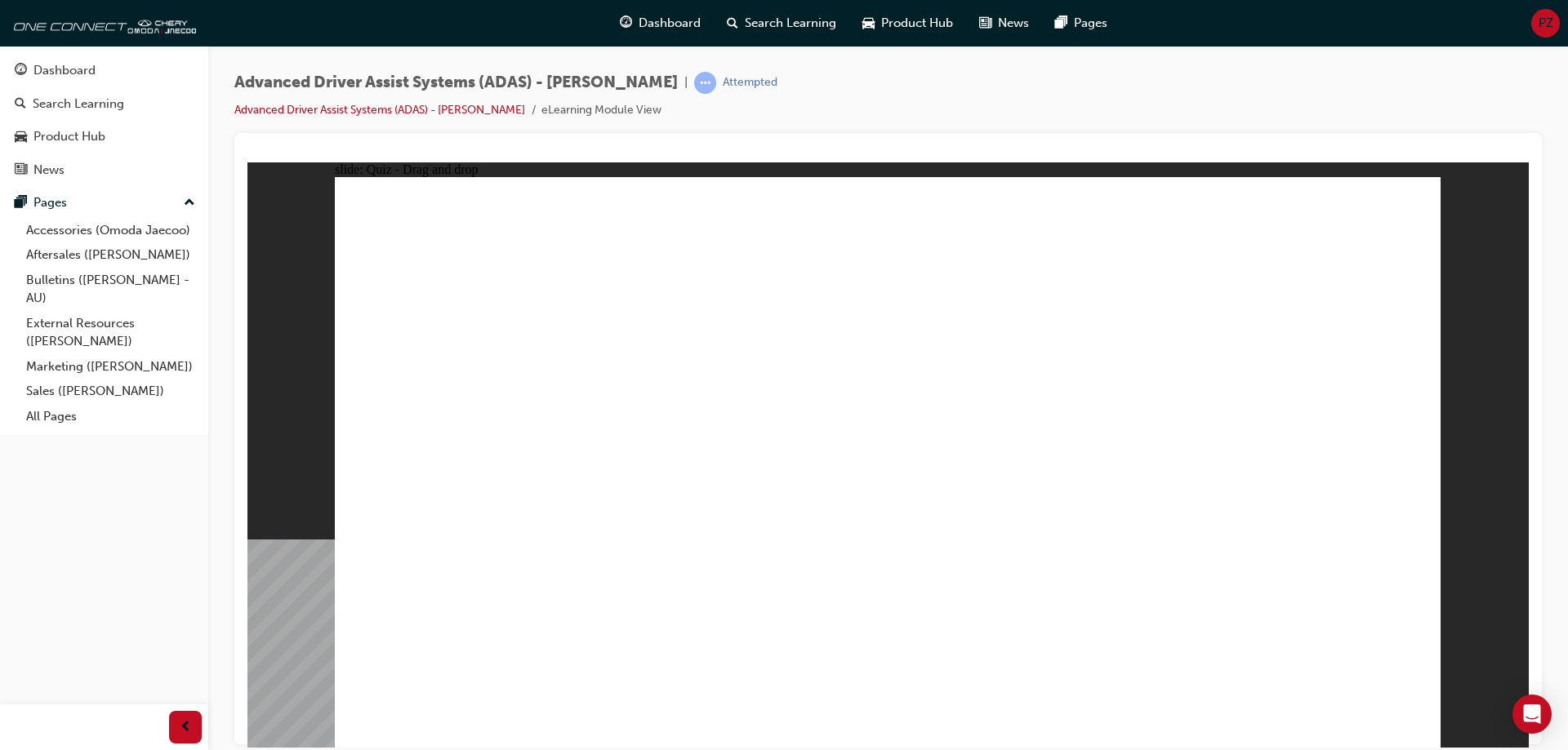
drag, startPoint x: 920, startPoint y: 629, endPoint x: 910, endPoint y: 420, distance: 209.2
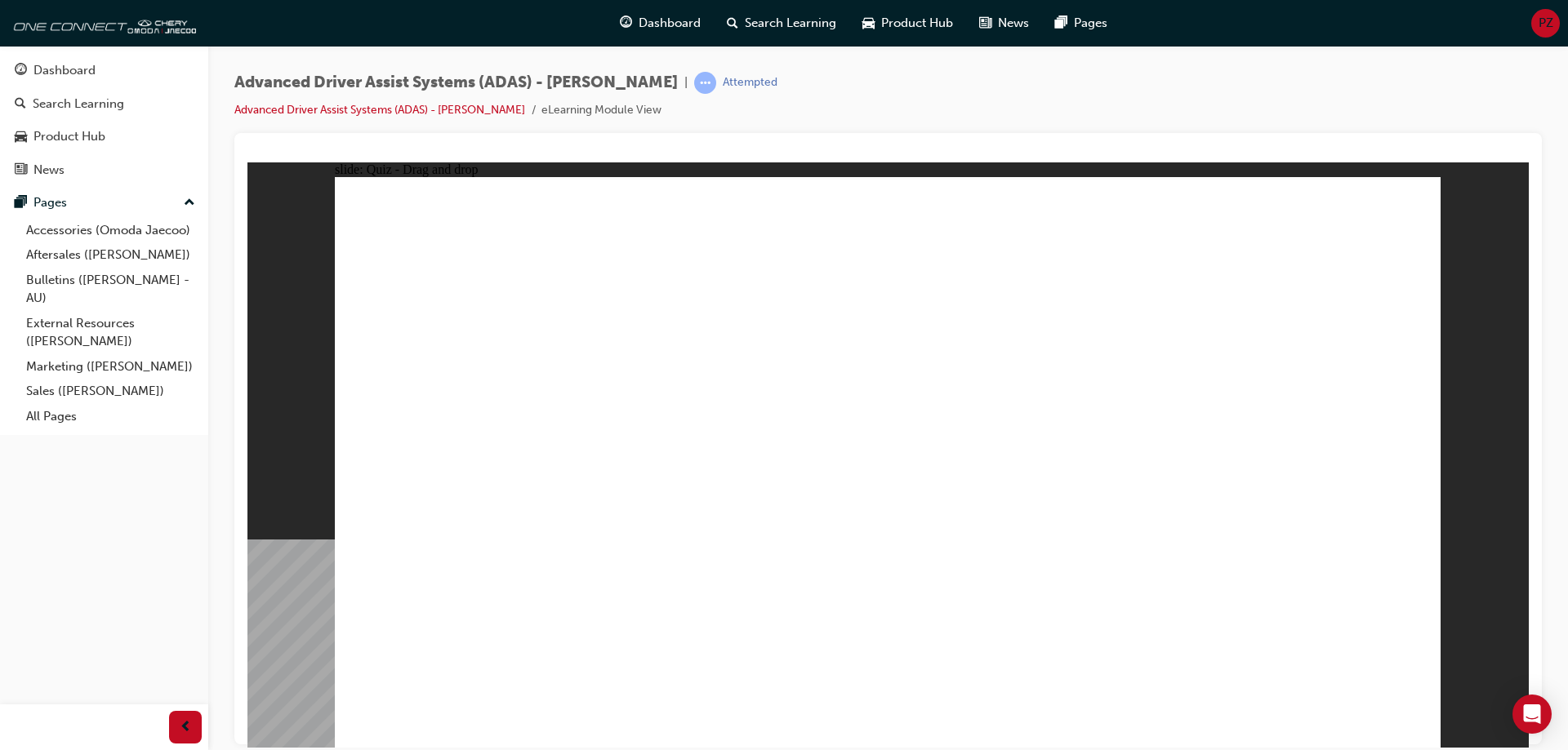
drag, startPoint x: 1107, startPoint y: 623, endPoint x: 1022, endPoint y: 320, distance: 314.7
drag, startPoint x: 741, startPoint y: 613, endPoint x: 897, endPoint y: 312, distance: 339.0
drag, startPoint x: 925, startPoint y: 289, endPoint x: 1340, endPoint y: 280, distance: 415.1
drag, startPoint x: 504, startPoint y: 635, endPoint x: 883, endPoint y: 301, distance: 505.2
drag, startPoint x: 834, startPoint y: 296, endPoint x: 1294, endPoint y: 272, distance: 460.6
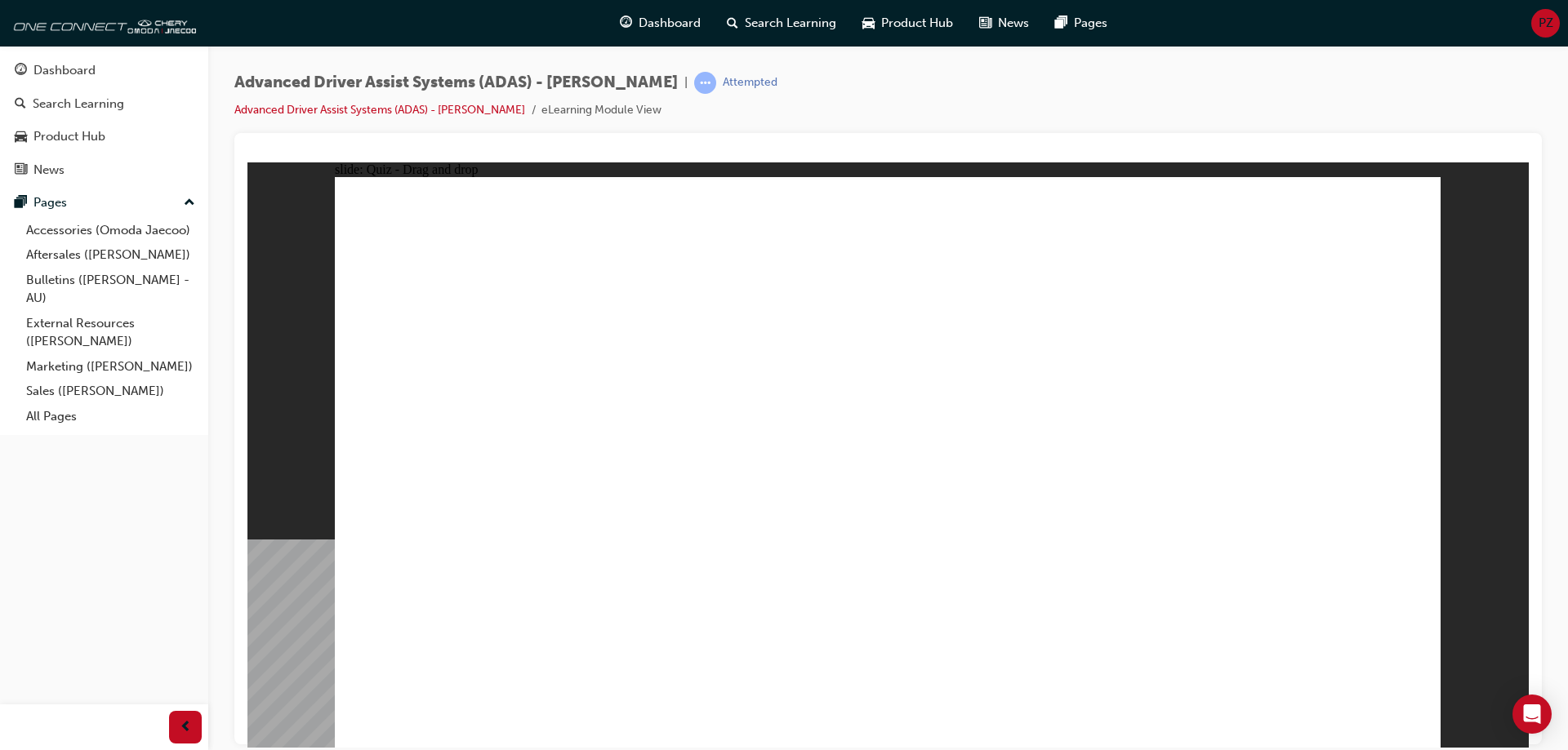
drag, startPoint x: 997, startPoint y: 220, endPoint x: 1275, endPoint y: 271, distance: 282.6
drag, startPoint x: 871, startPoint y: 217, endPoint x: 1520, endPoint y: 253, distance: 650.0
drag, startPoint x: 953, startPoint y: 414, endPoint x: 963, endPoint y: 416, distance: 10.2
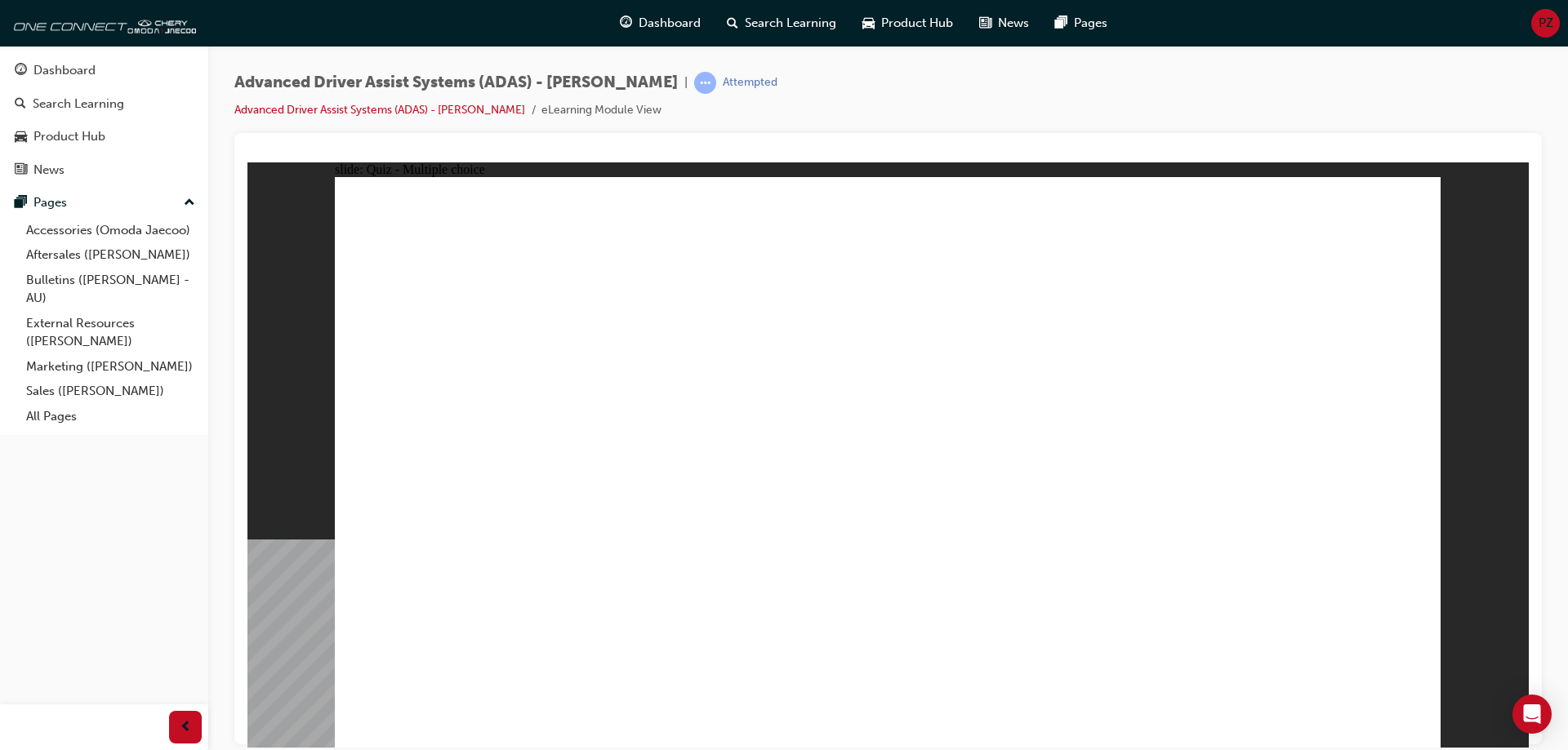
checkbox input "true"
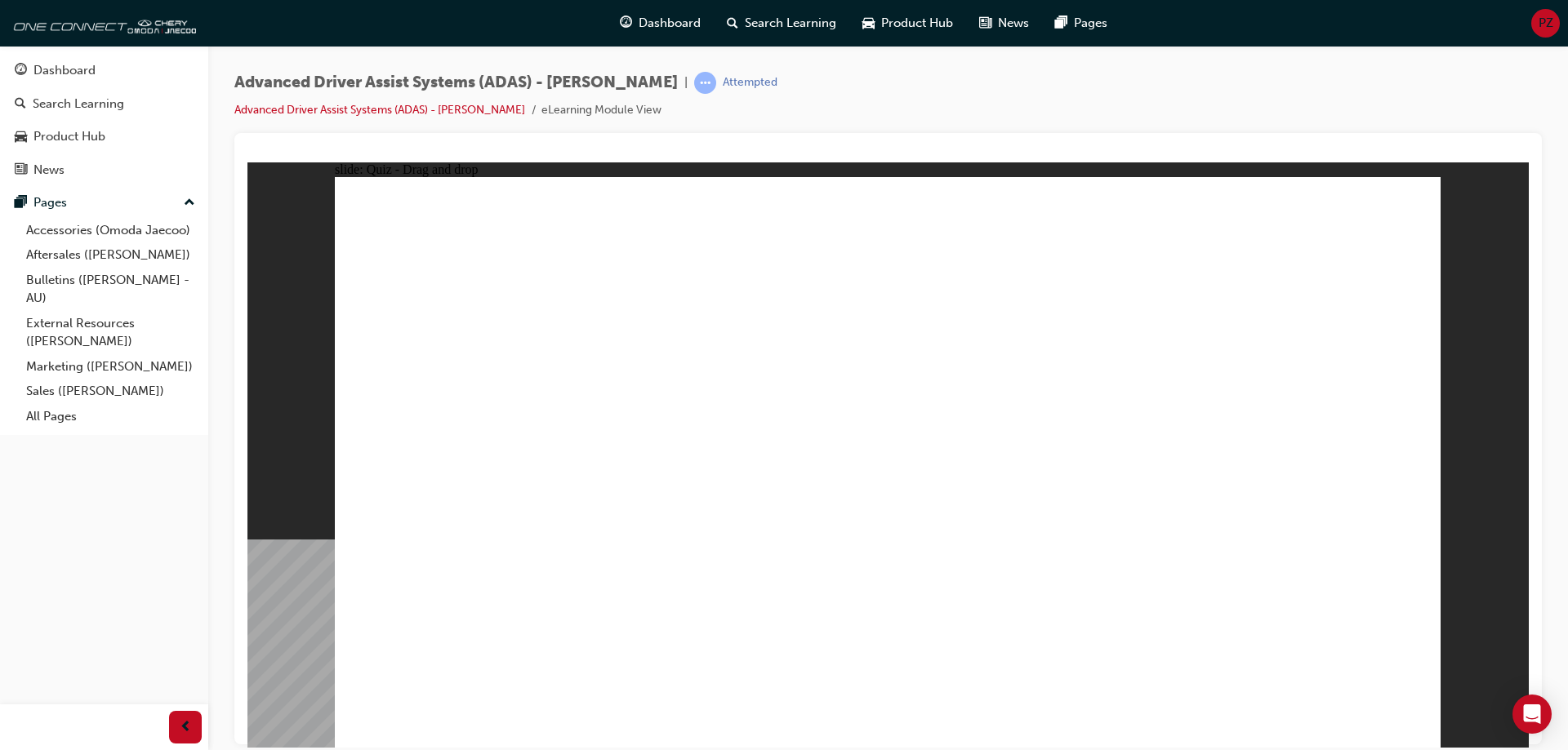
drag, startPoint x: 1058, startPoint y: 292, endPoint x: 1074, endPoint y: 524, distance: 232.6
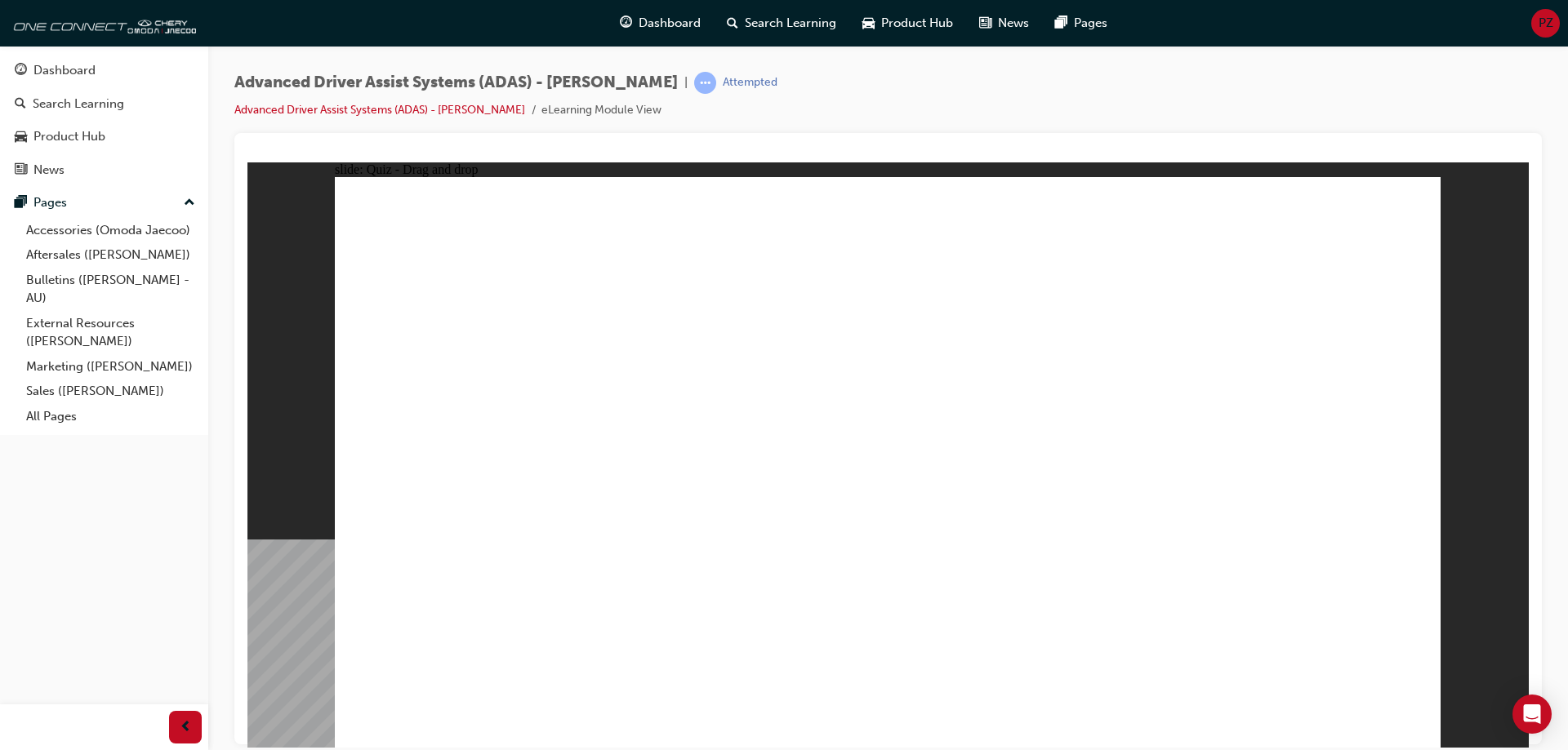
drag, startPoint x: 733, startPoint y: 608, endPoint x: 1204, endPoint y: 312, distance: 556.3
drag, startPoint x: 1025, startPoint y: 574, endPoint x: 889, endPoint y: 267, distance: 335.8
drag, startPoint x: 882, startPoint y: 617, endPoint x: 908, endPoint y: 306, distance: 312.1
drag, startPoint x: 538, startPoint y: 605, endPoint x: 979, endPoint y: 294, distance: 539.6
drag, startPoint x: 1229, startPoint y: 229, endPoint x: 1040, endPoint y: 242, distance: 189.4
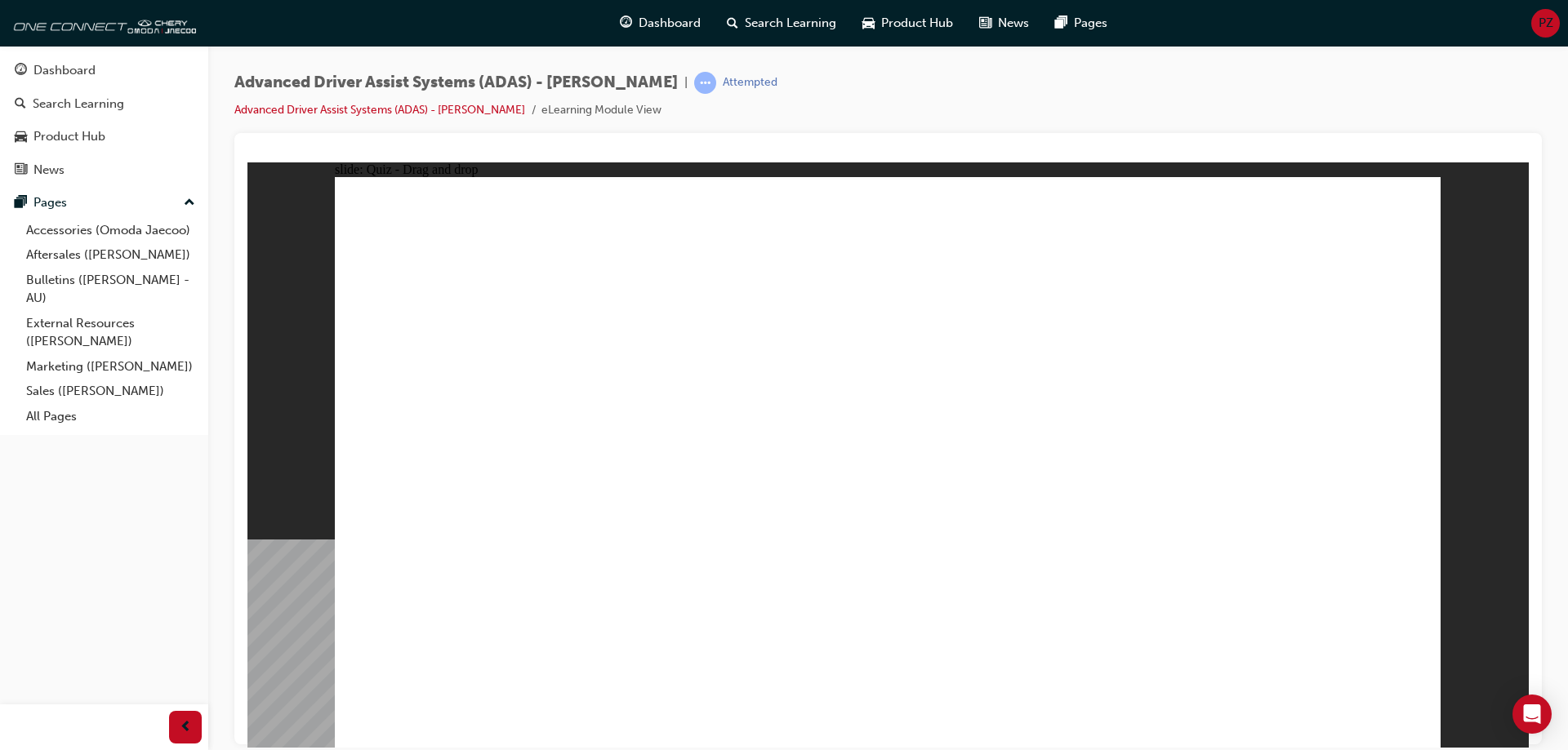
drag, startPoint x: 839, startPoint y: 284, endPoint x: 1327, endPoint y: 284, distance: 488.0
drag, startPoint x: 1382, startPoint y: 223, endPoint x: 954, endPoint y: 272, distance: 430.8
drag, startPoint x: 991, startPoint y: 224, endPoint x: 1200, endPoint y: 272, distance: 214.4
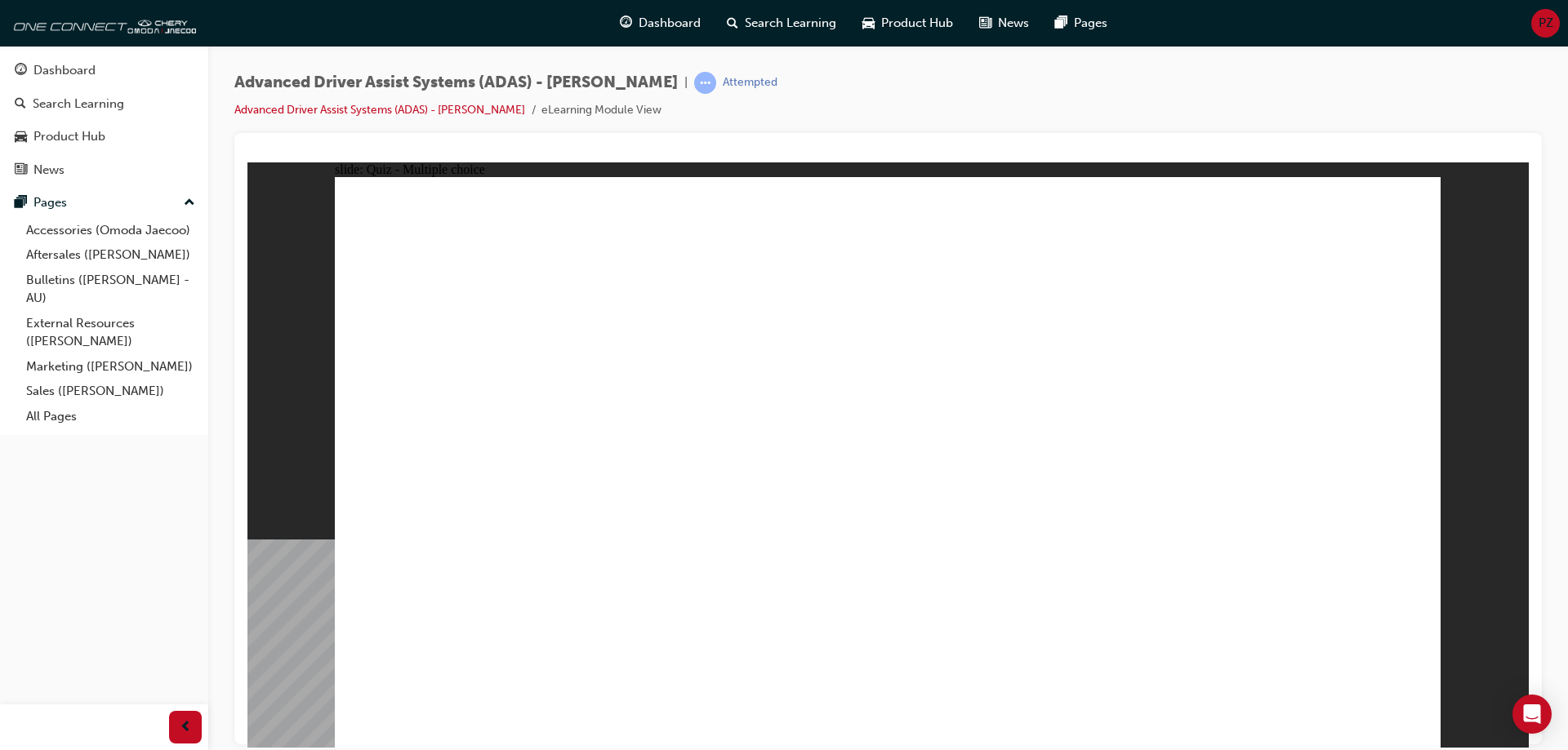
checkbox input "true"
drag, startPoint x: 983, startPoint y: 565, endPoint x: 993, endPoint y: 531, distance: 35.4
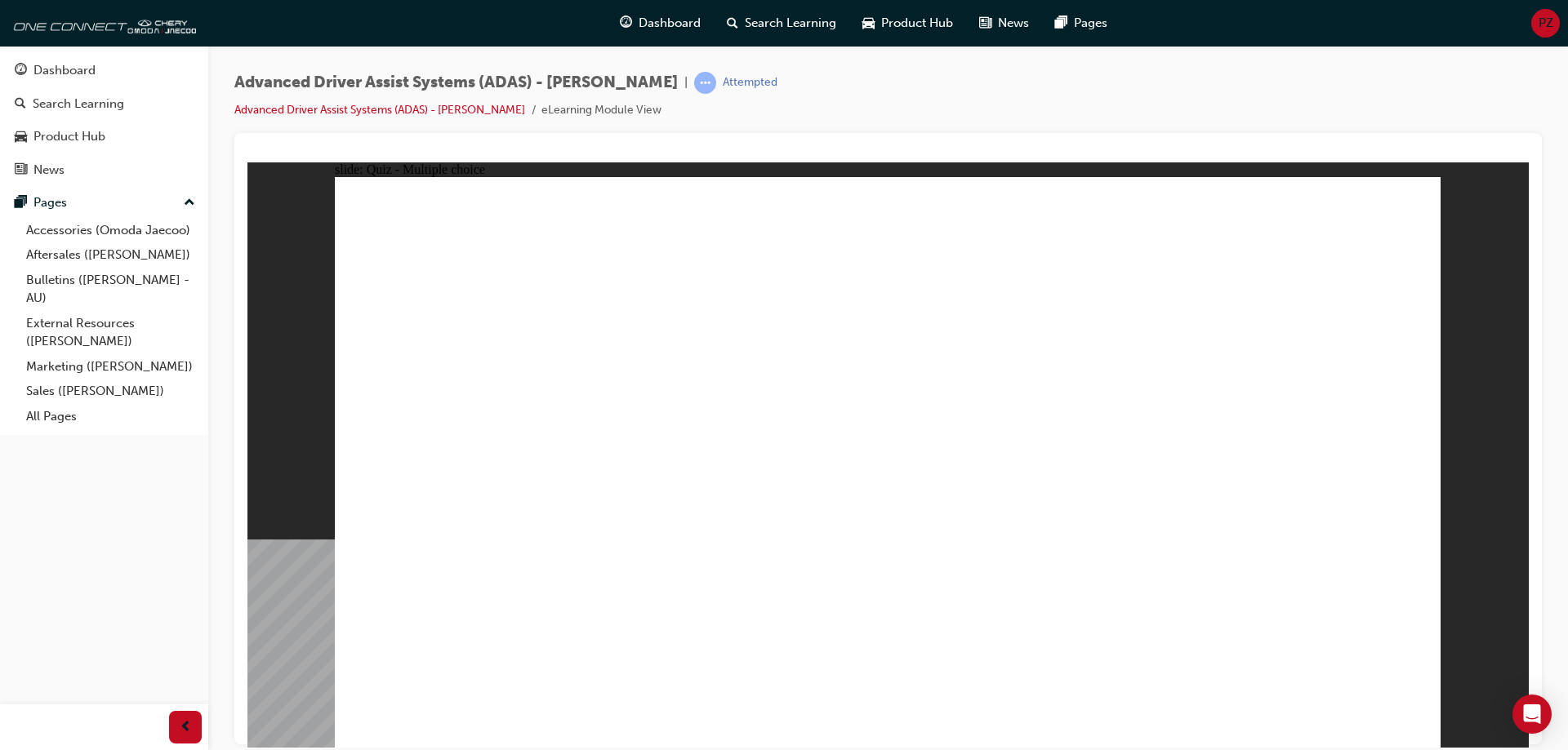
checkbox input "true"
drag, startPoint x: 1029, startPoint y: 394, endPoint x: 1042, endPoint y: 377, distance: 21.4
checkbox input "true"
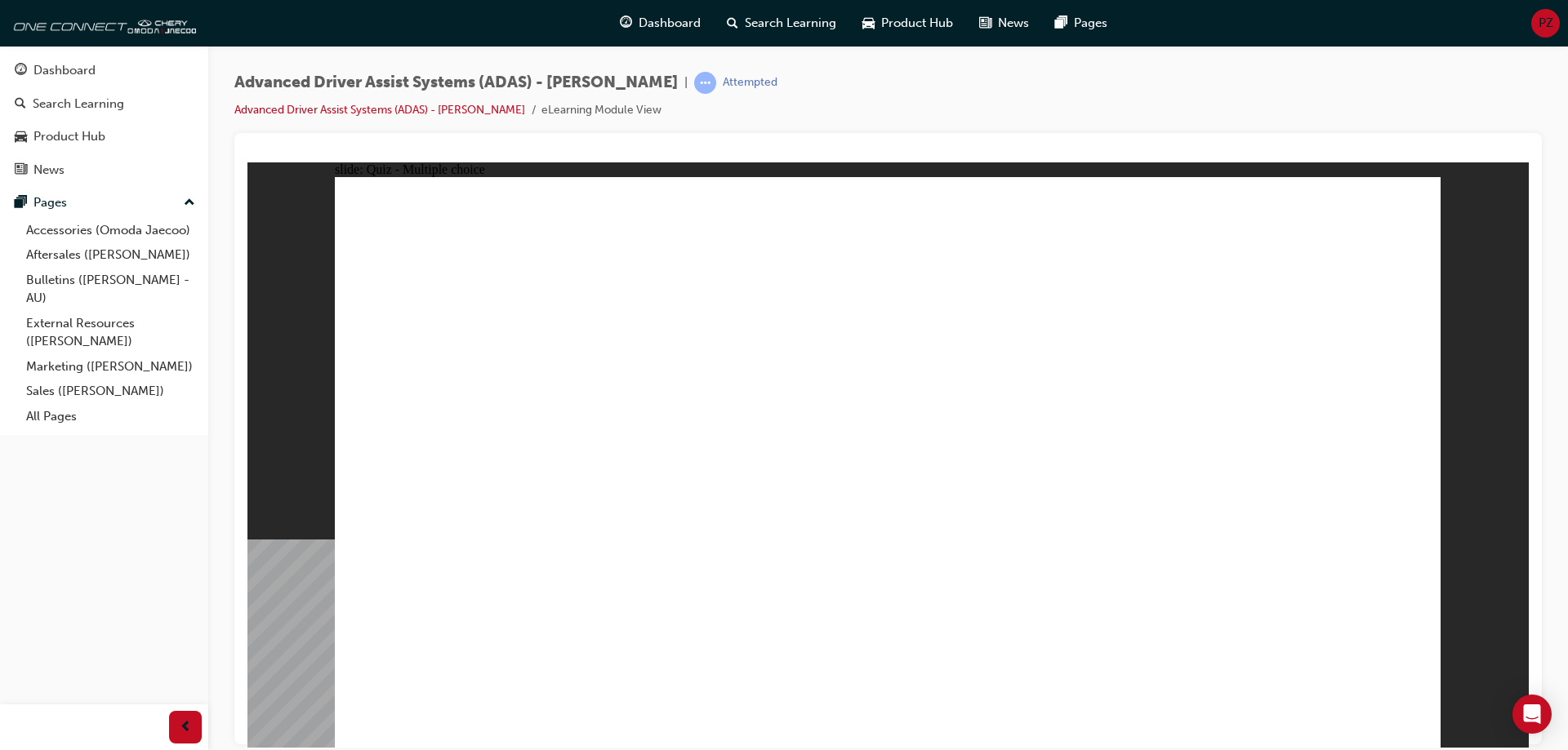
checkbox input "true"
drag, startPoint x: 1071, startPoint y: 236, endPoint x: 1049, endPoint y: 363, distance: 128.9
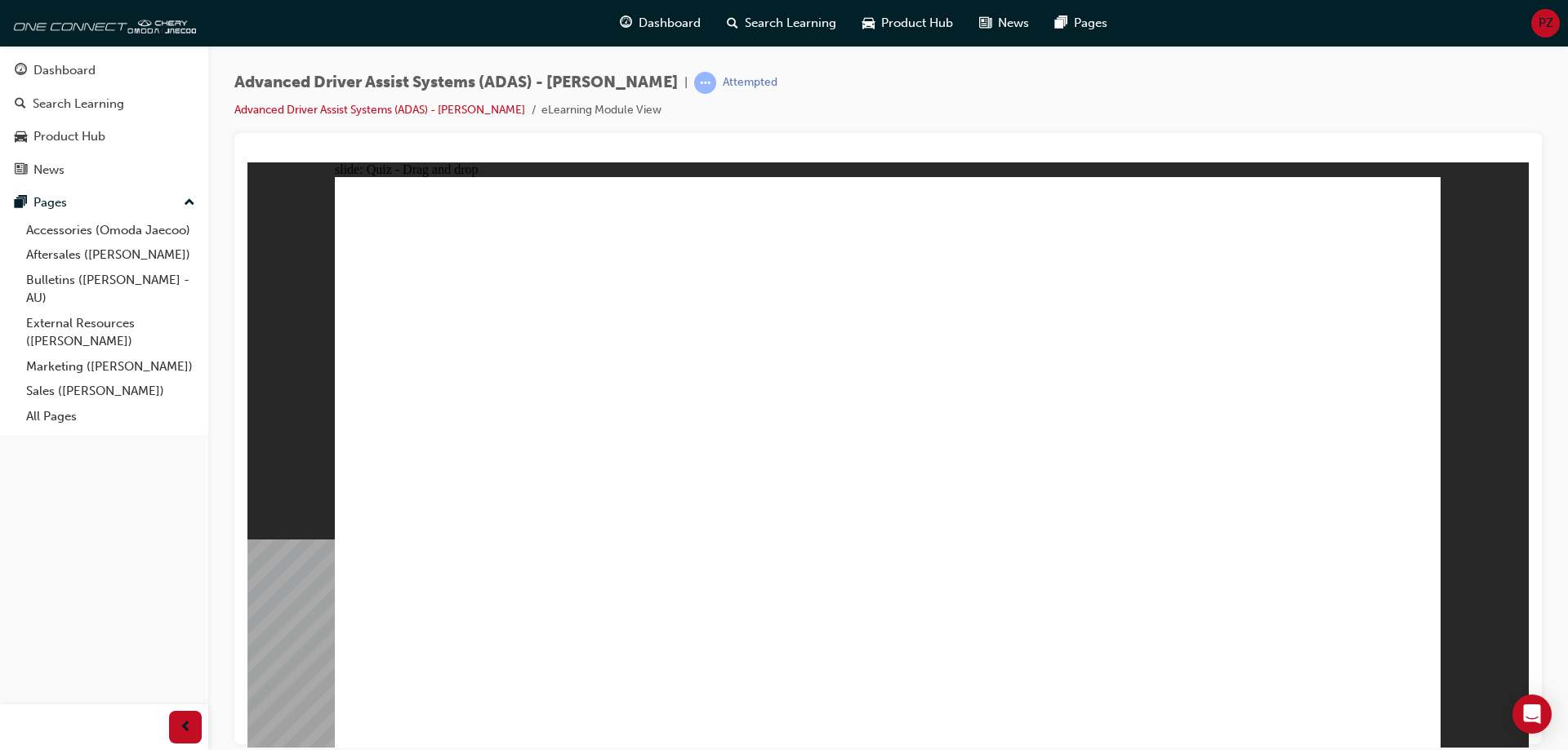
drag, startPoint x: 1044, startPoint y: 285, endPoint x: 1105, endPoint y: 588, distance: 309.1
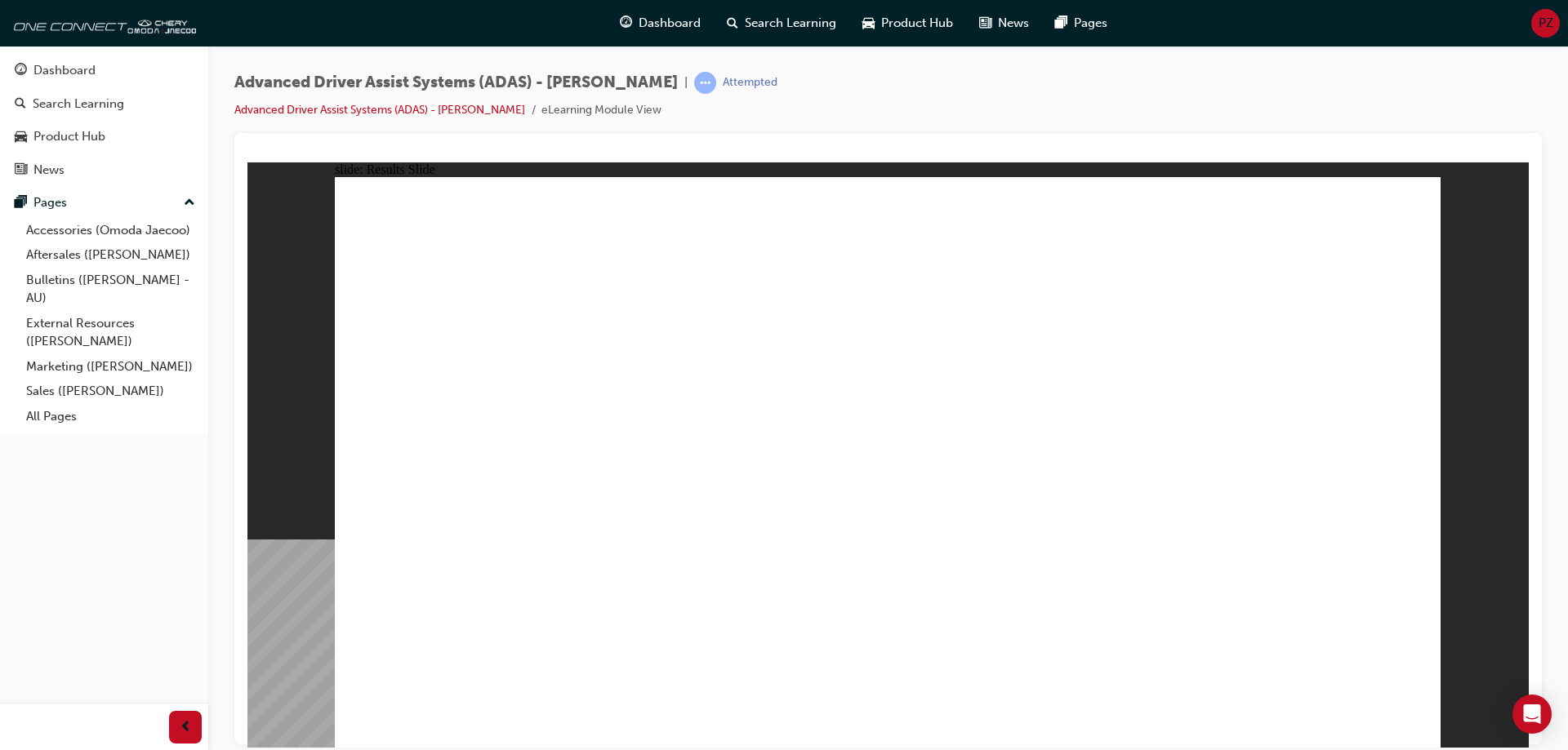
drag, startPoint x: 525, startPoint y: 619, endPoint x: 936, endPoint y: 320, distance: 508.3
drag, startPoint x: 1089, startPoint y: 618, endPoint x: 1245, endPoint y: 255, distance: 395.1
drag, startPoint x: 946, startPoint y: 609, endPoint x: 1281, endPoint y: 354, distance: 421.0
drag, startPoint x: 698, startPoint y: 629, endPoint x: 1271, endPoint y: 358, distance: 633.9
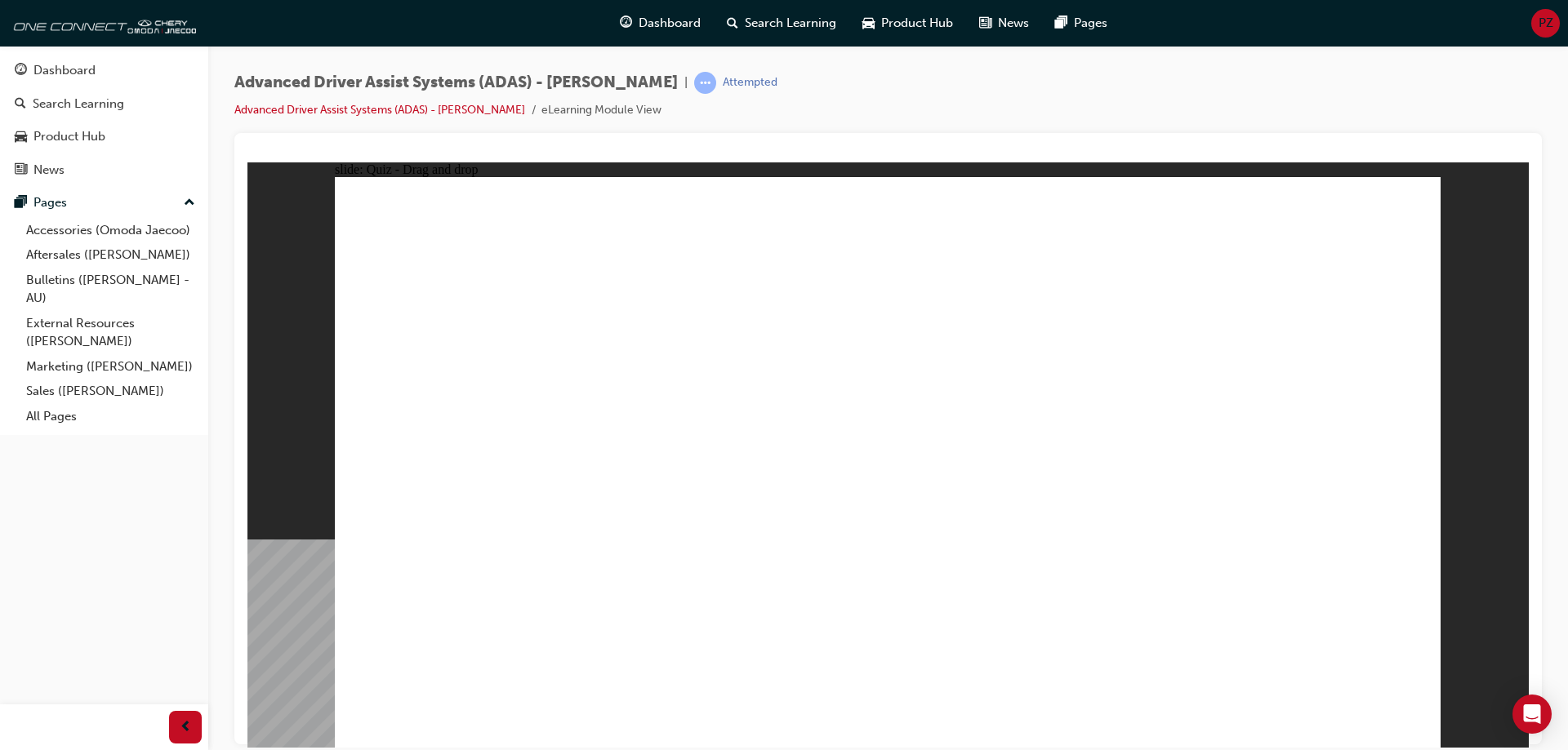
checkbox input "true"
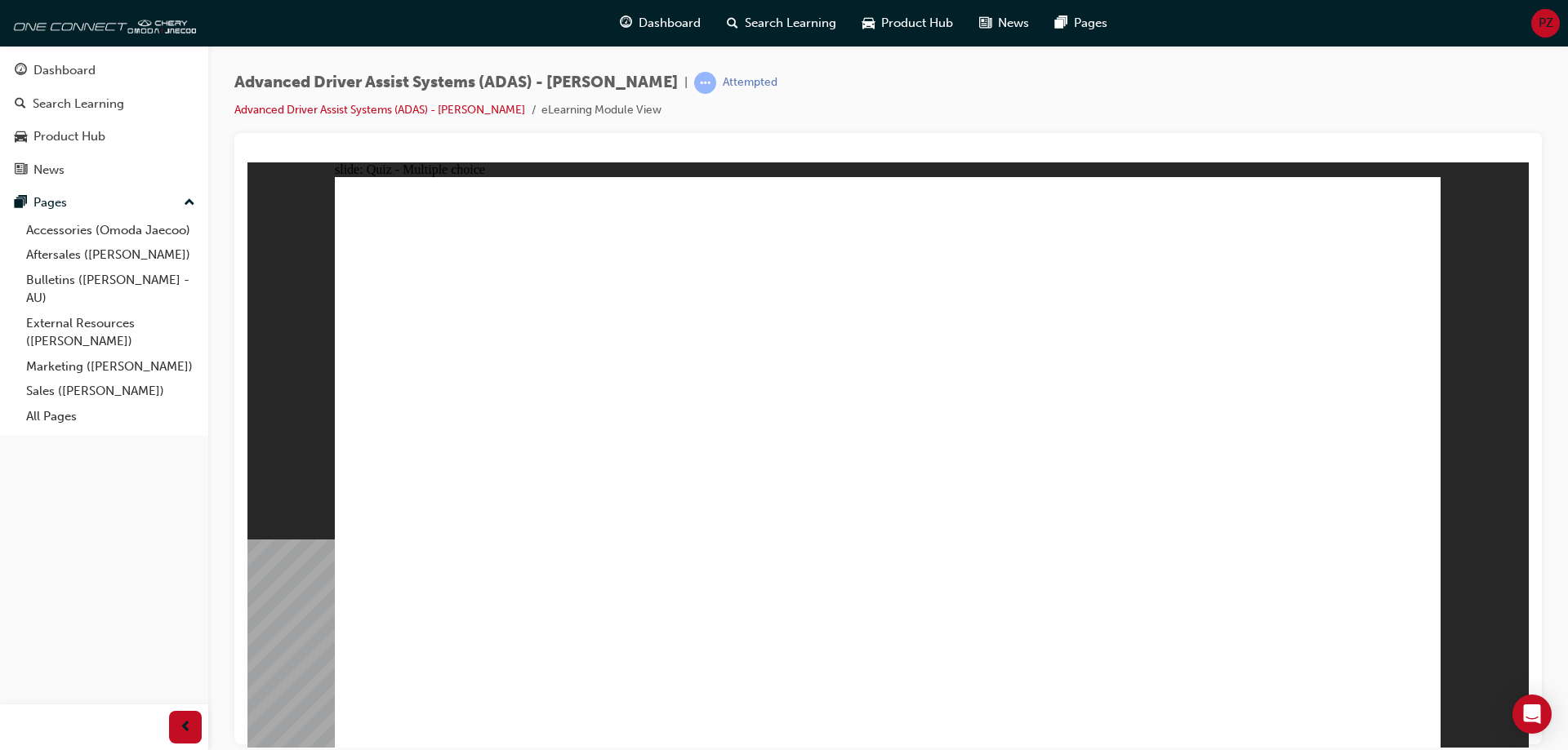
checkbox input "true"
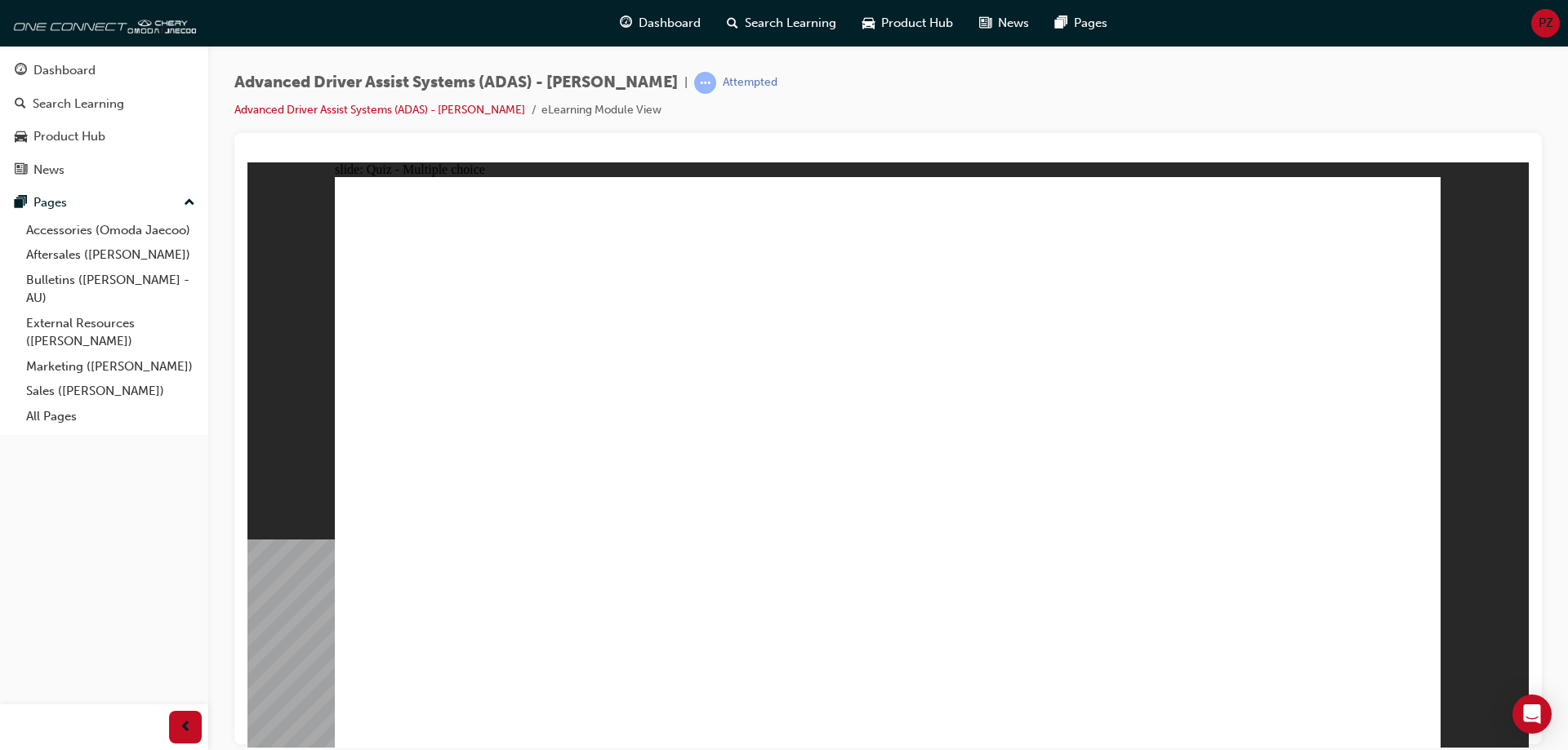
checkbox input "true"
drag, startPoint x: 910, startPoint y: 234, endPoint x: 650, endPoint y: 569, distance: 424.1
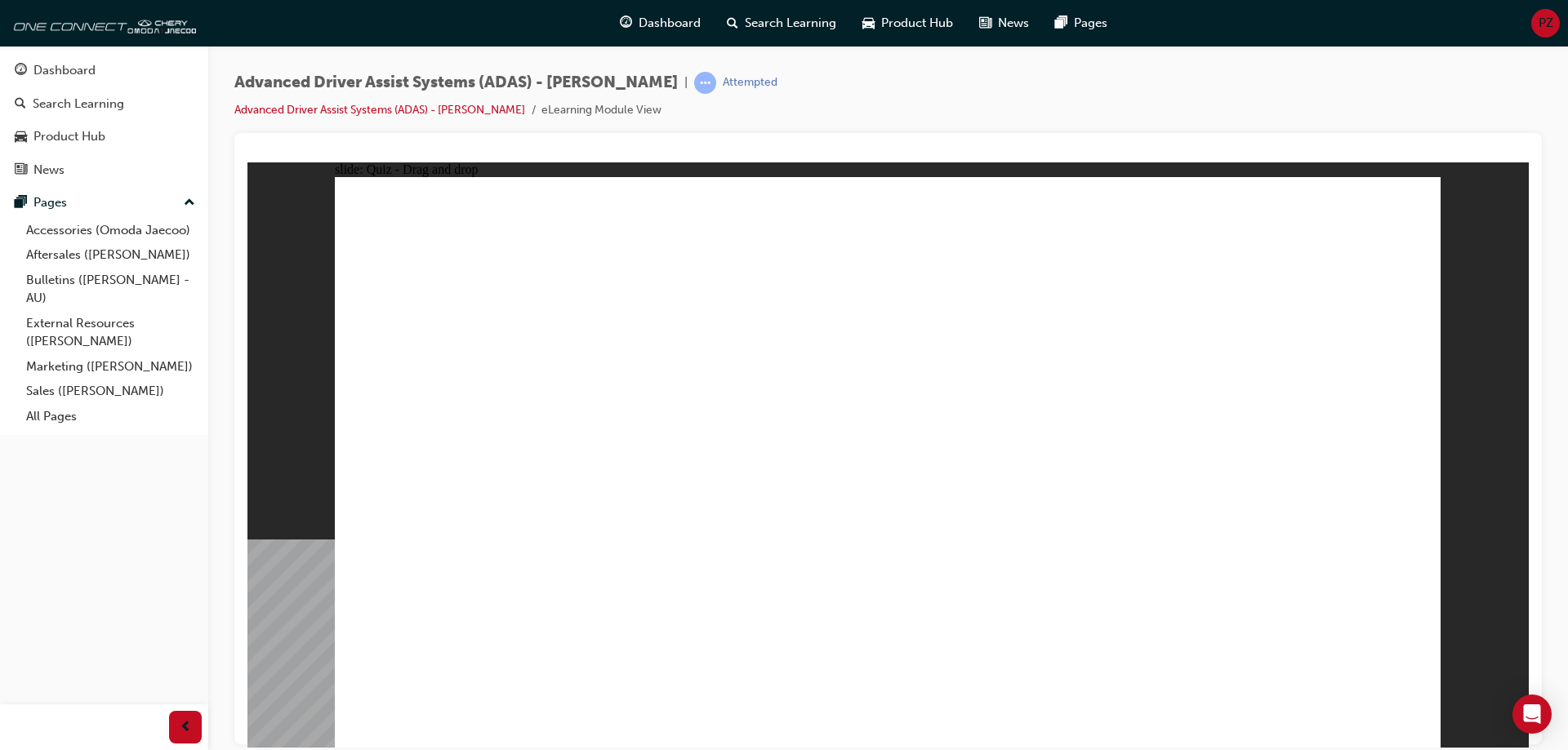
drag, startPoint x: 1027, startPoint y: 230, endPoint x: 912, endPoint y: 428, distance: 229.0
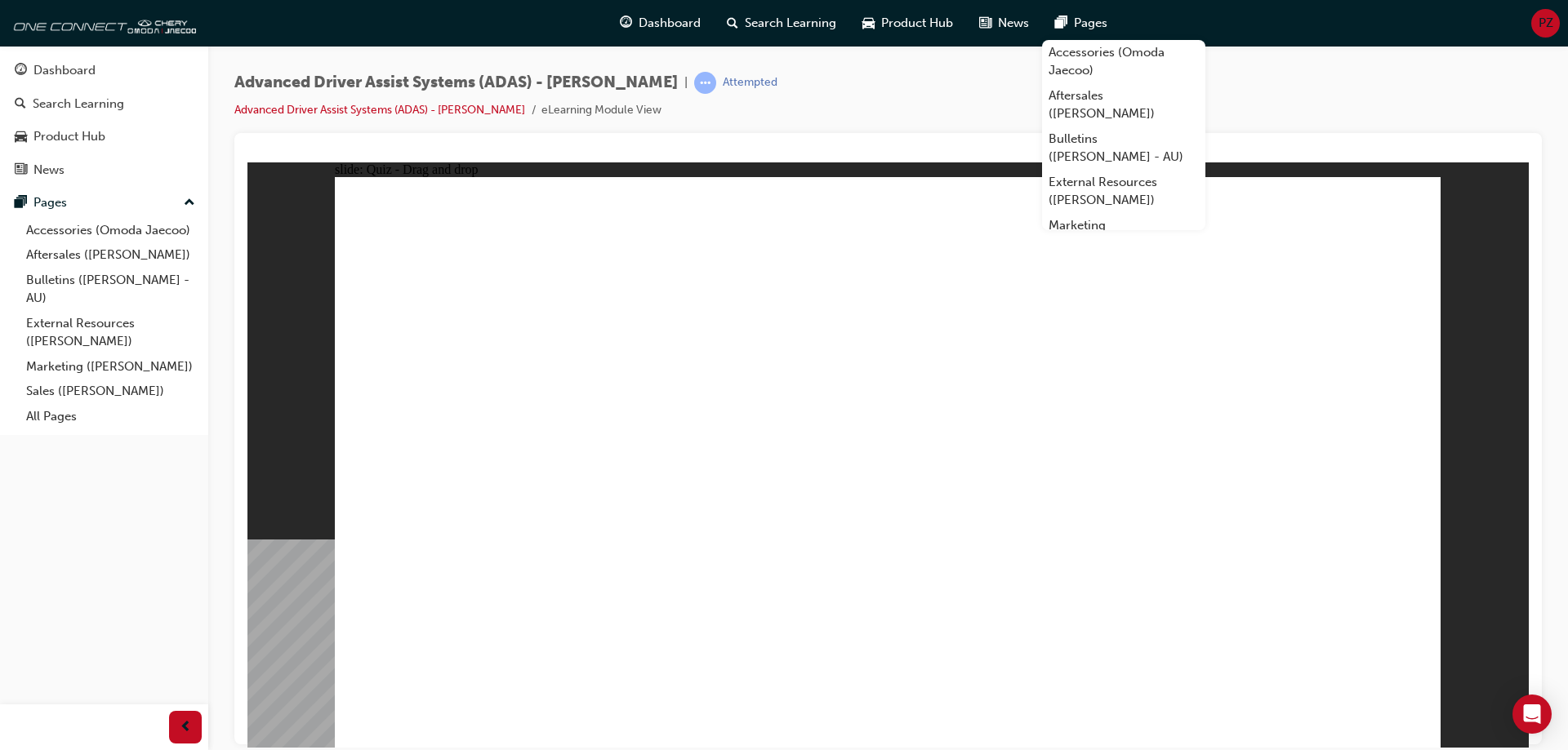
drag, startPoint x: 451, startPoint y: 527, endPoint x: 948, endPoint y: 411, distance: 510.4
drag, startPoint x: 1258, startPoint y: 238, endPoint x: 620, endPoint y: 541, distance: 706.3
drag, startPoint x: 911, startPoint y: 236, endPoint x: 938, endPoint y: 558, distance: 323.1
drag, startPoint x: 1019, startPoint y: 238, endPoint x: 996, endPoint y: 536, distance: 298.9
drag, startPoint x: 1150, startPoint y: 238, endPoint x: 720, endPoint y: 500, distance: 503.5
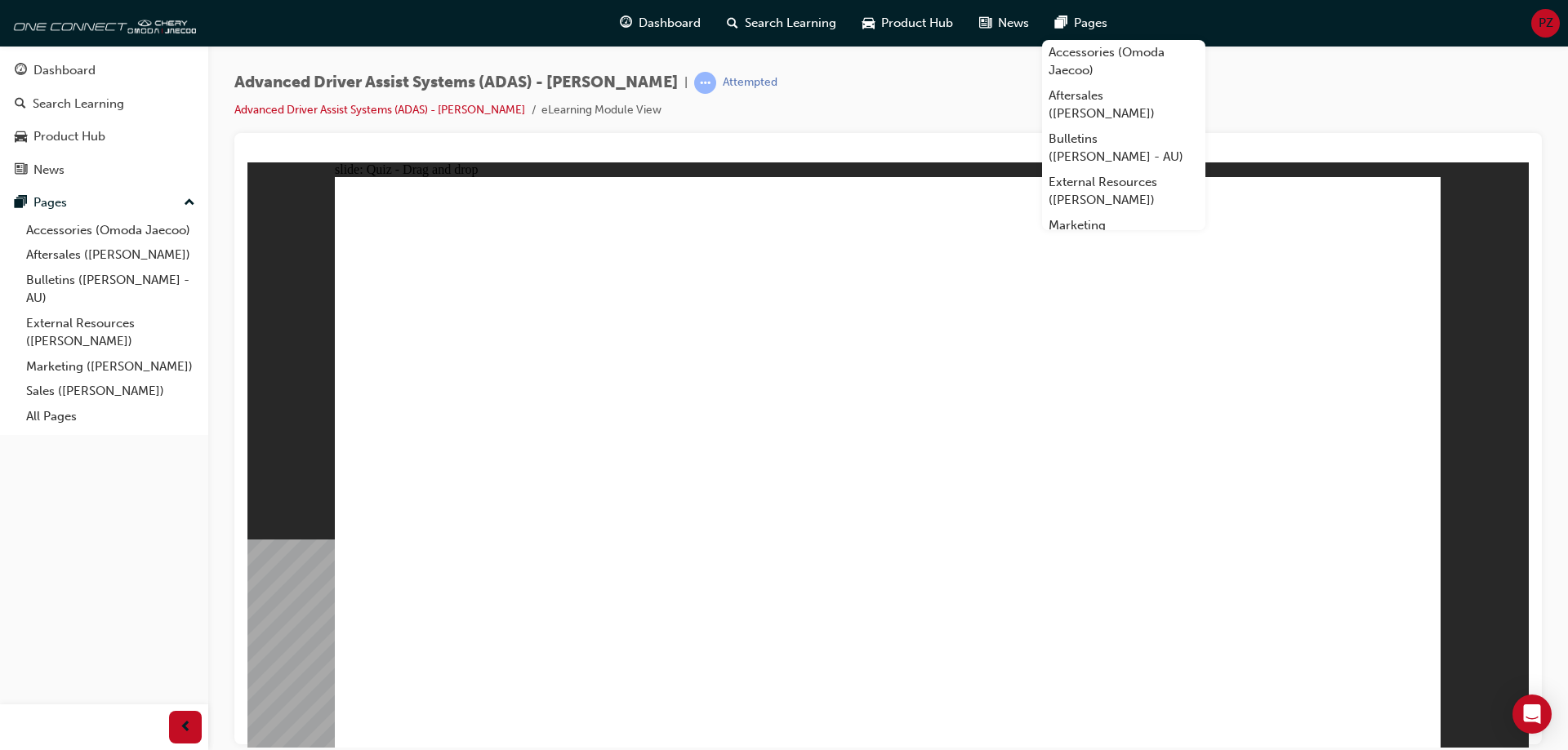
drag, startPoint x: 914, startPoint y: 277, endPoint x: 1090, endPoint y: 548, distance: 323.1
drag, startPoint x: 1036, startPoint y: 289, endPoint x: 646, endPoint y: 575, distance: 483.6
drag, startPoint x: 1162, startPoint y: 287, endPoint x: 737, endPoint y: 574, distance: 512.8
drag, startPoint x: 1258, startPoint y: 282, endPoint x: 1190, endPoint y: 583, distance: 308.6
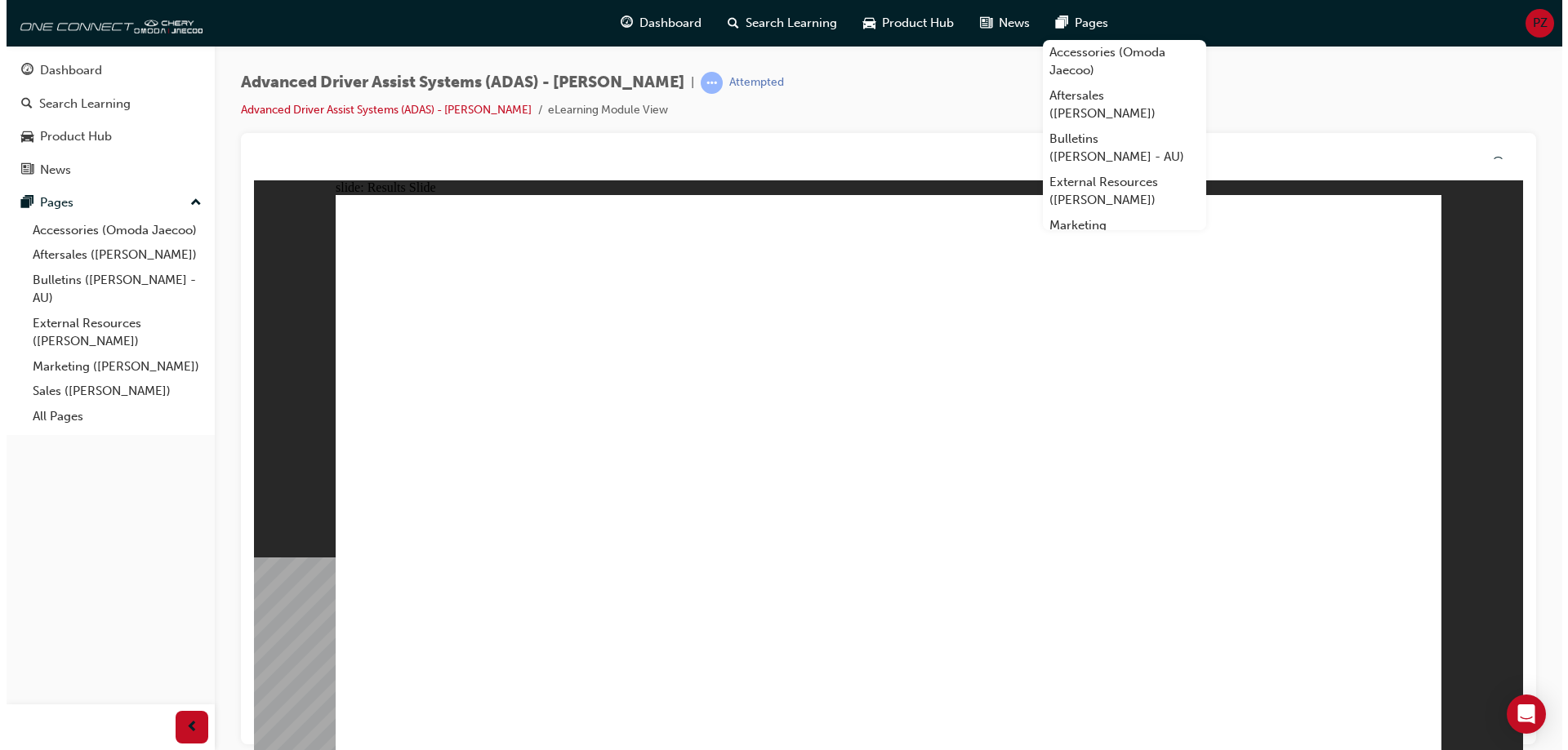
drag, startPoint x: 1094, startPoint y: 470, endPoint x: 1145, endPoint y: 481, distance: 52.2
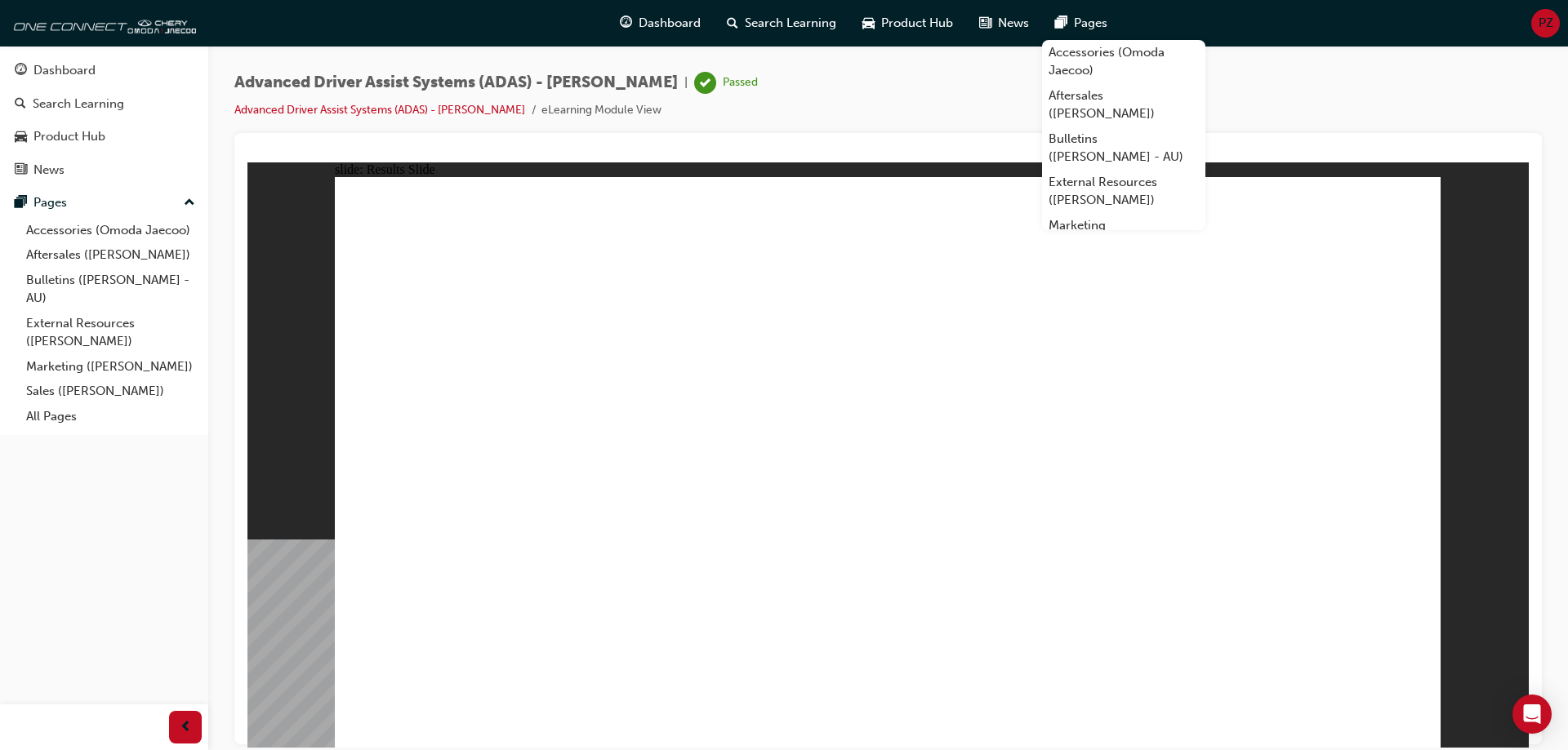
click at [72, 66] on div "Dashboard" at bounding box center [65, 70] width 62 height 19
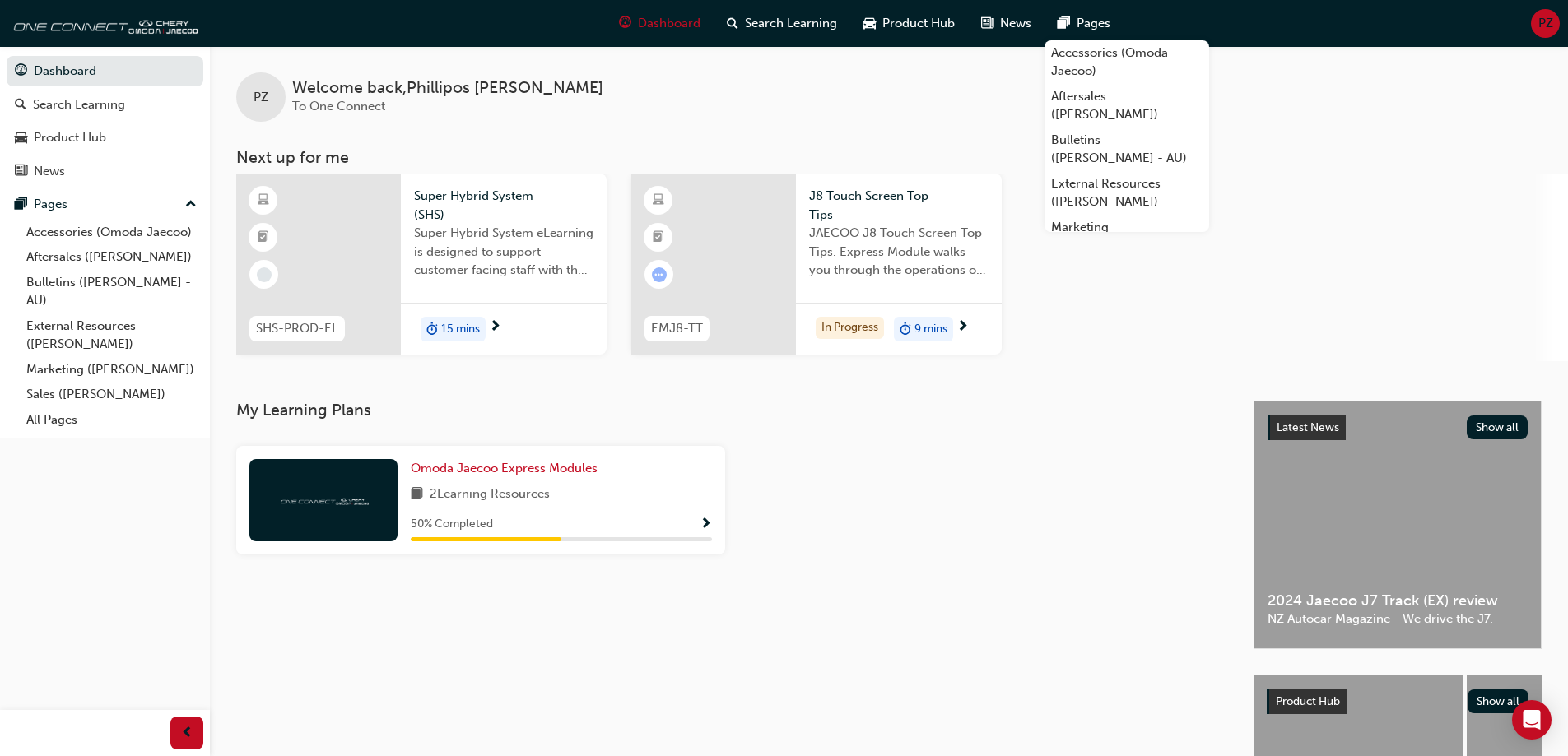
click at [524, 330] on div "15 mins" at bounding box center [503, 329] width 205 height 52
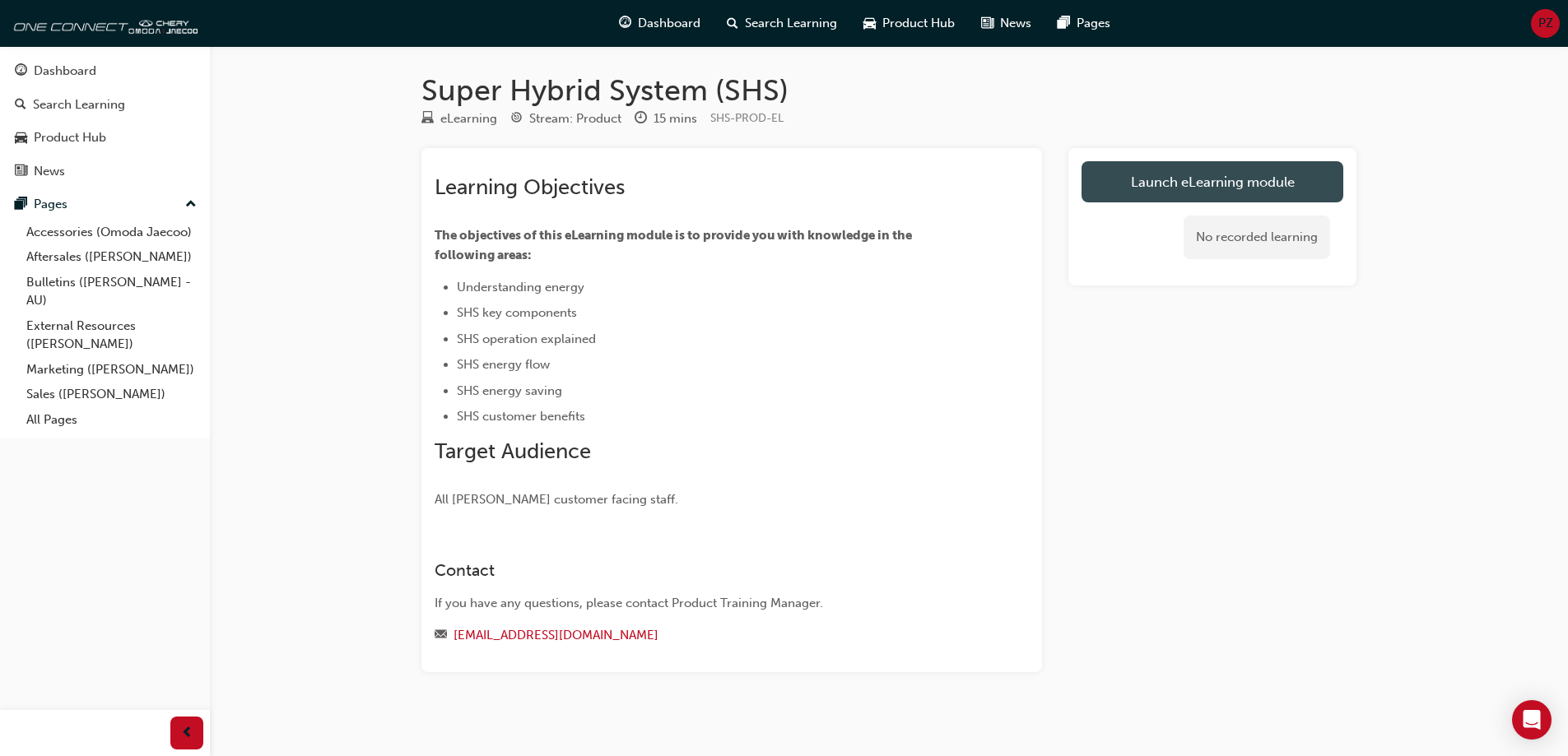
click at [1226, 170] on link "Launch eLearning module" at bounding box center [1213, 181] width 261 height 41
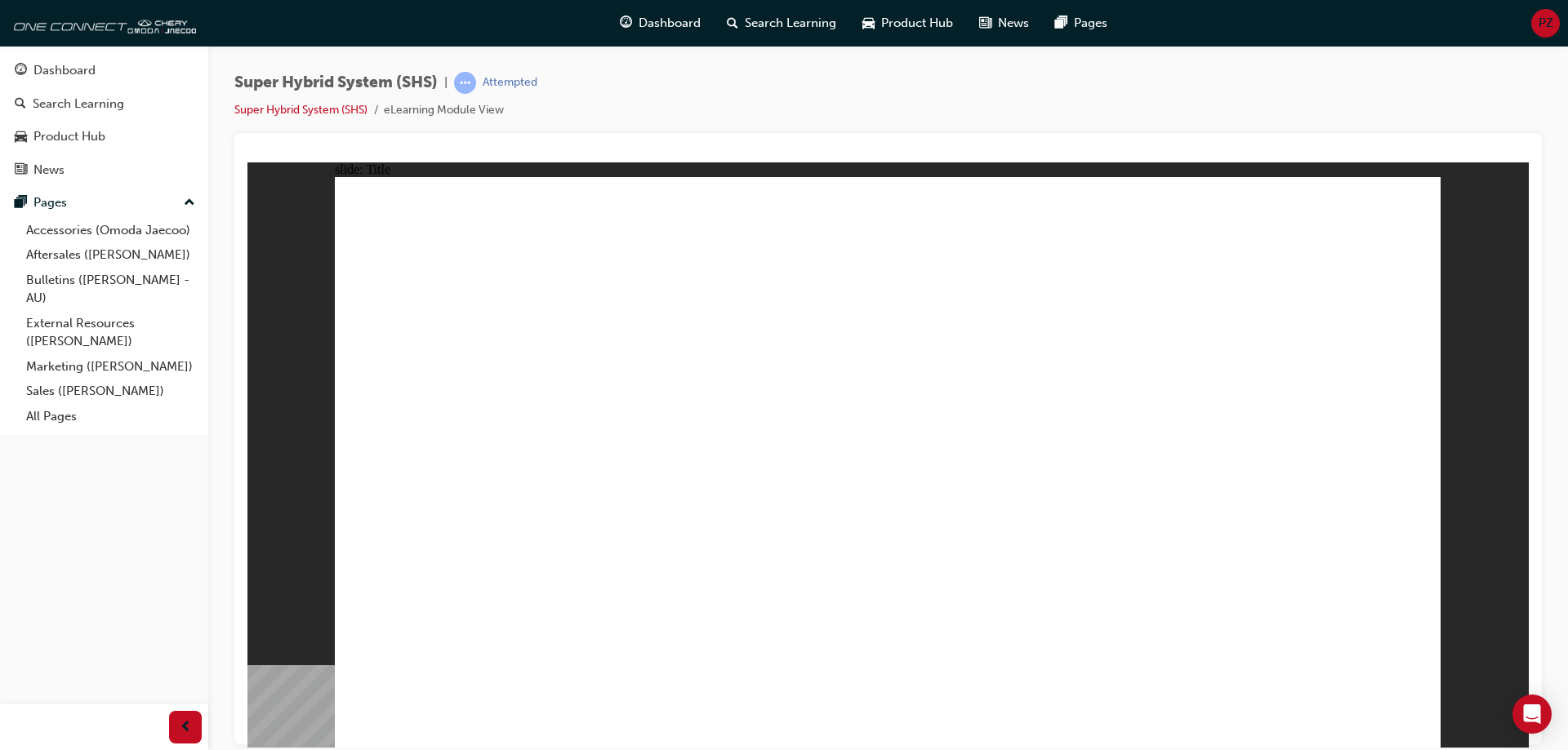
drag, startPoint x: 1058, startPoint y: 504, endPoint x: 1095, endPoint y: 495, distance: 38.1
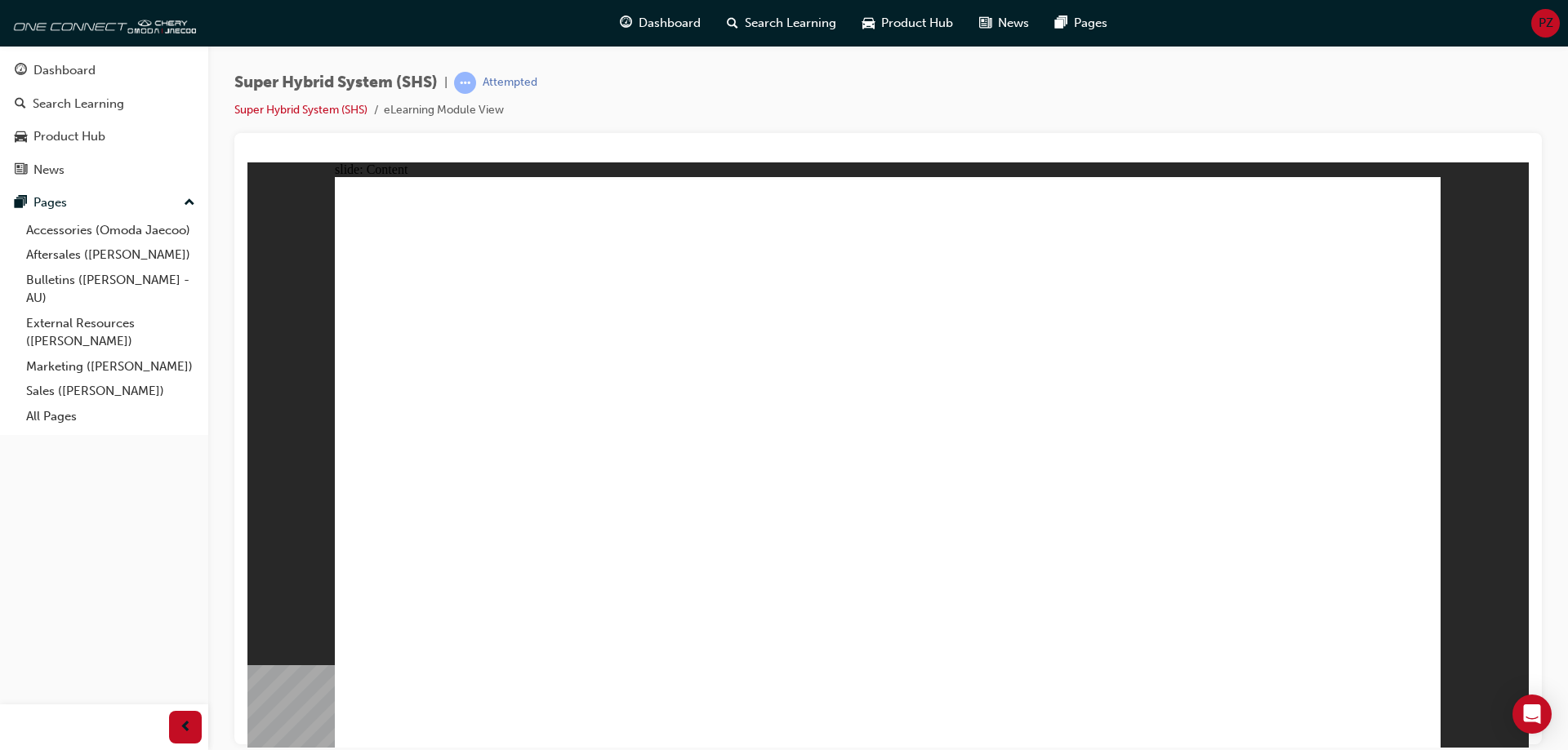
drag, startPoint x: 869, startPoint y: 472, endPoint x: 1091, endPoint y: 432, distance: 225.6
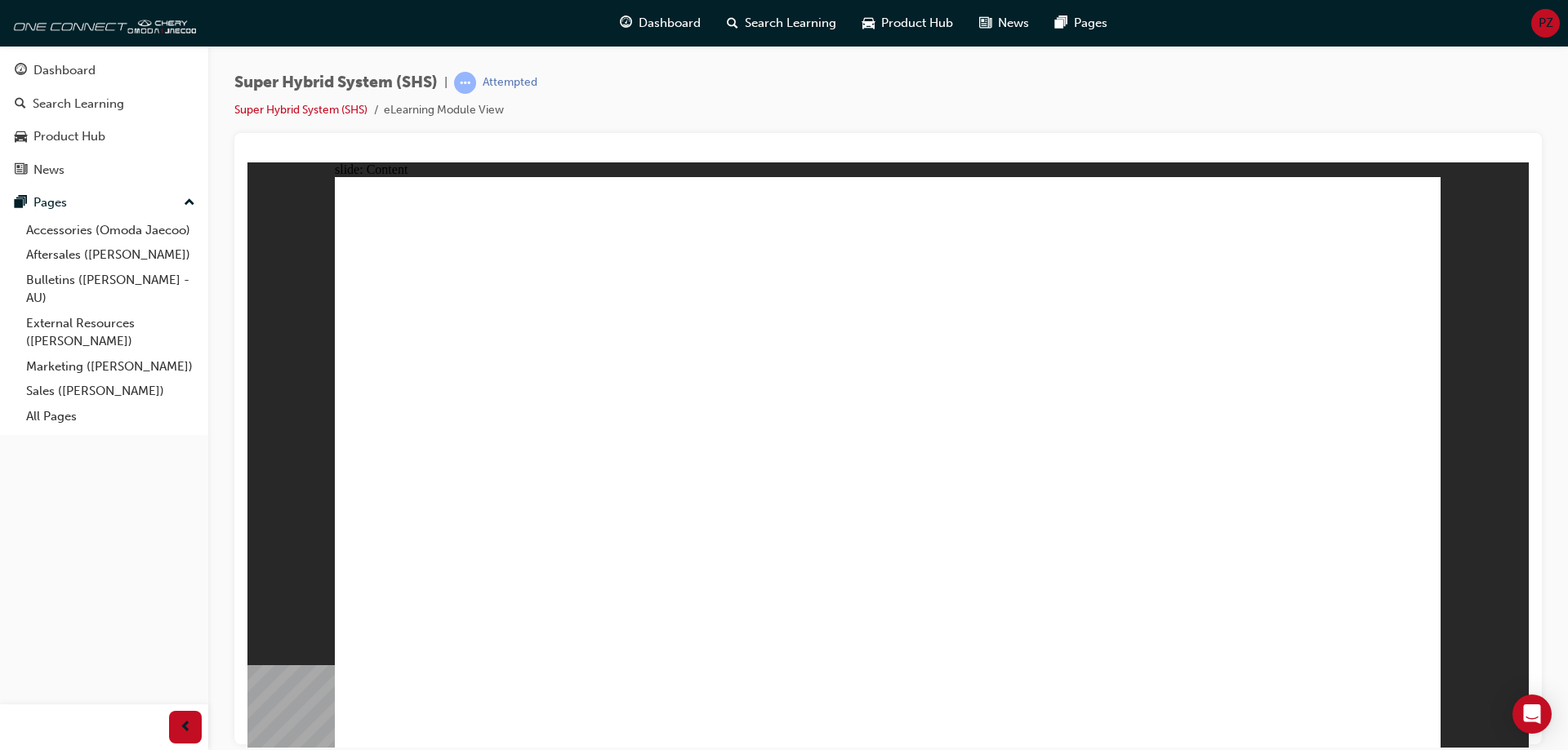
drag, startPoint x: 625, startPoint y: 629, endPoint x: 645, endPoint y: 629, distance: 20.0
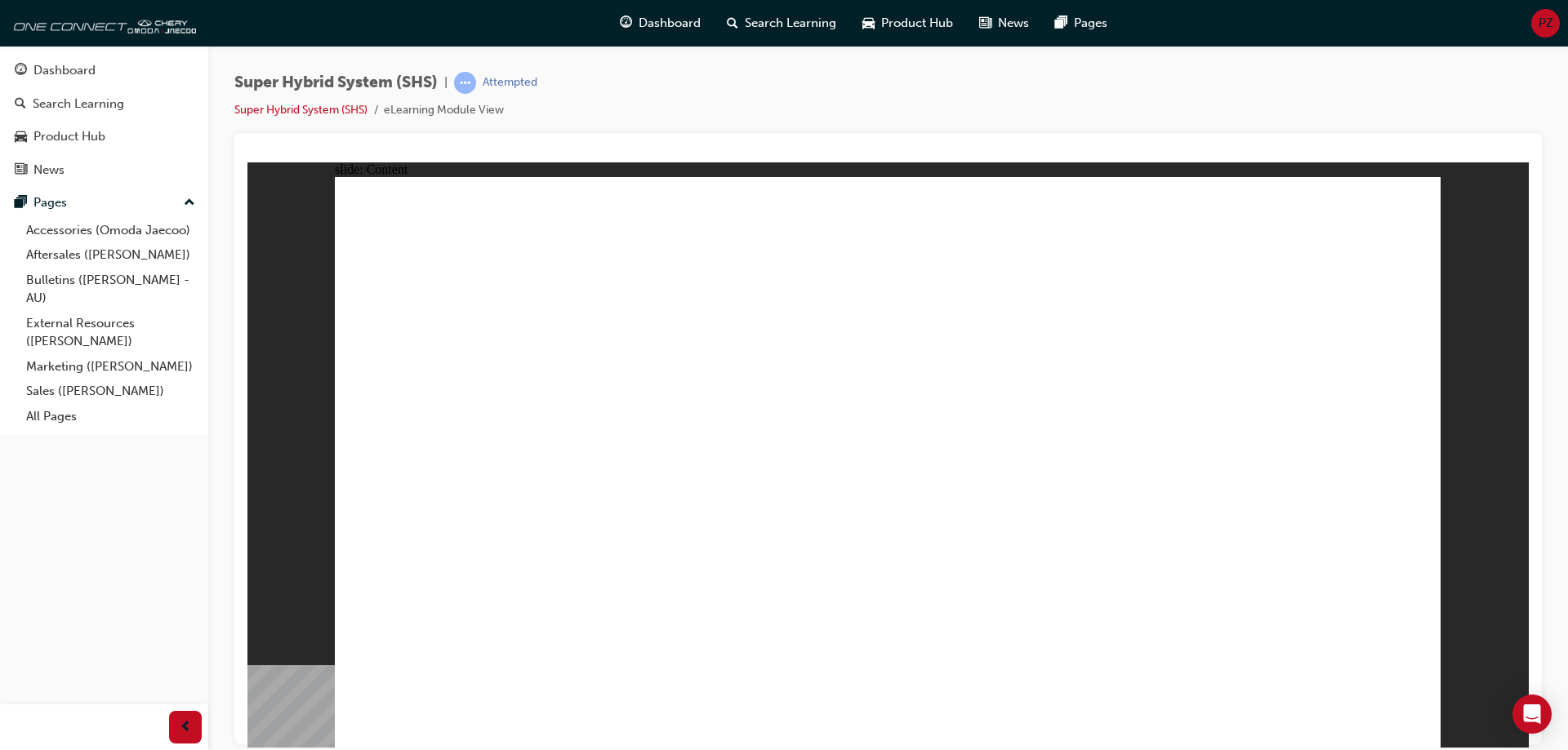
drag, startPoint x: 705, startPoint y: 518, endPoint x: 693, endPoint y: 550, distance: 34.2
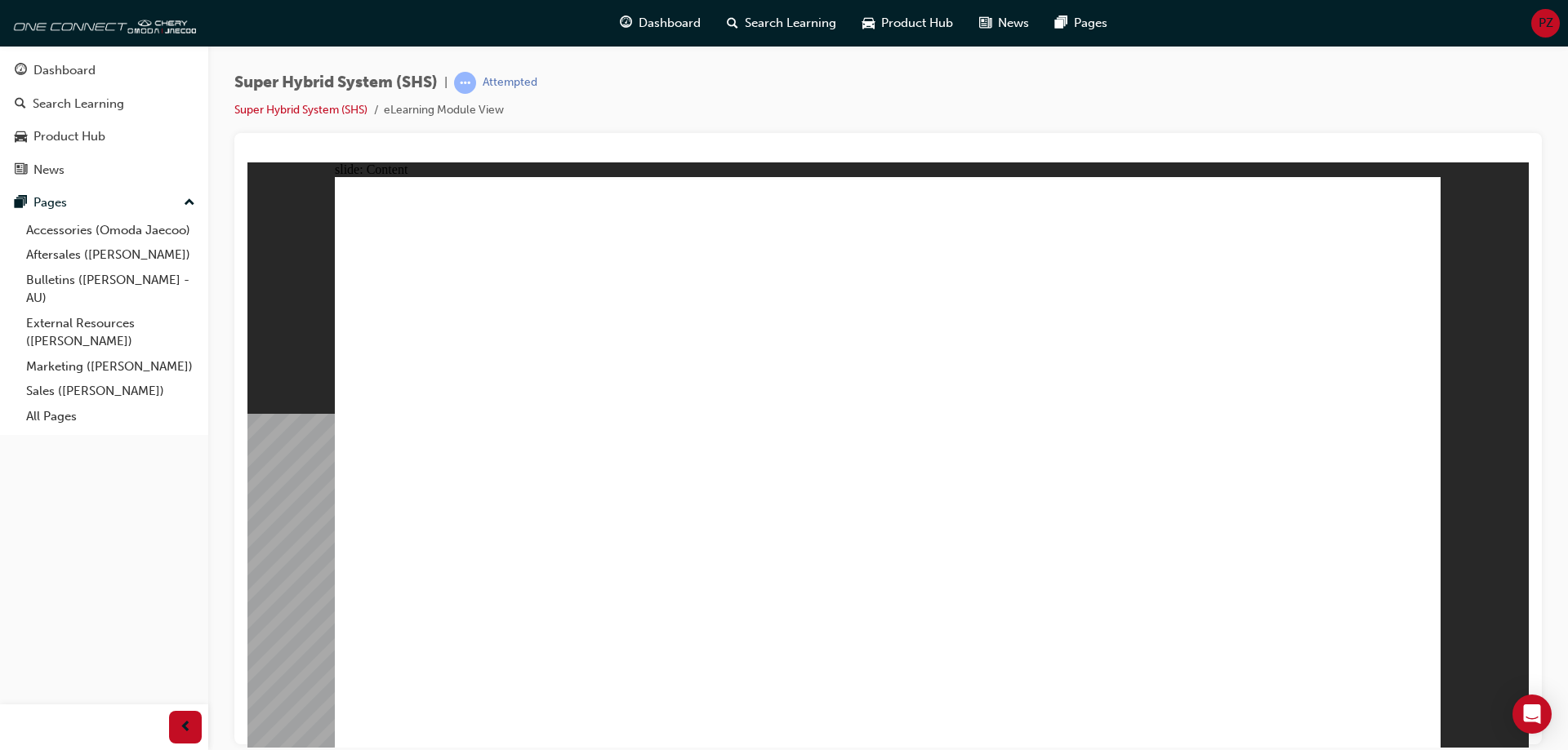
drag, startPoint x: 408, startPoint y: 552, endPoint x: 409, endPoint y: 575, distance: 23.0
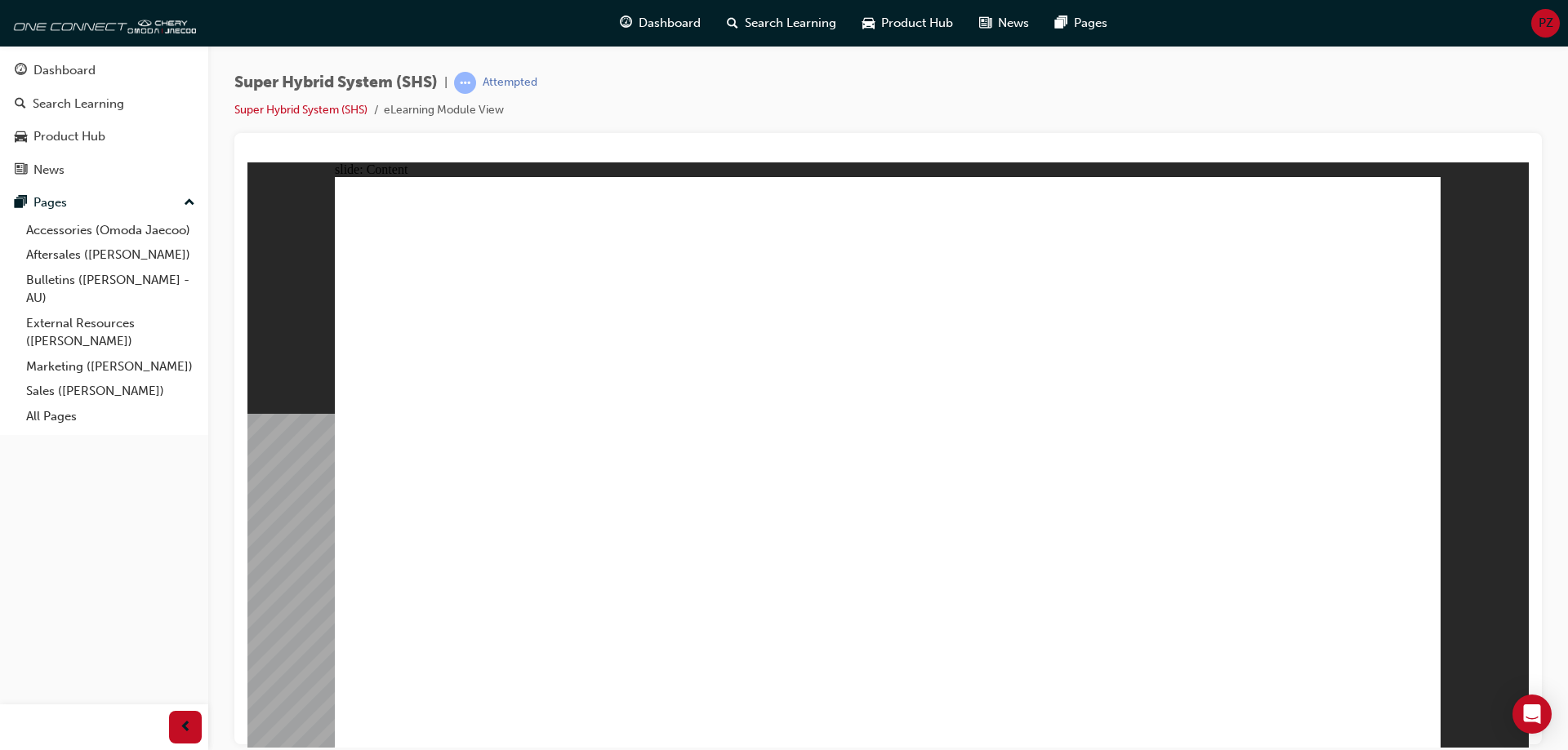
drag, startPoint x: 530, startPoint y: 443, endPoint x: 562, endPoint y: 440, distance: 32.1
drag, startPoint x: 563, startPoint y: 440, endPoint x: 635, endPoint y: 527, distance: 112.9
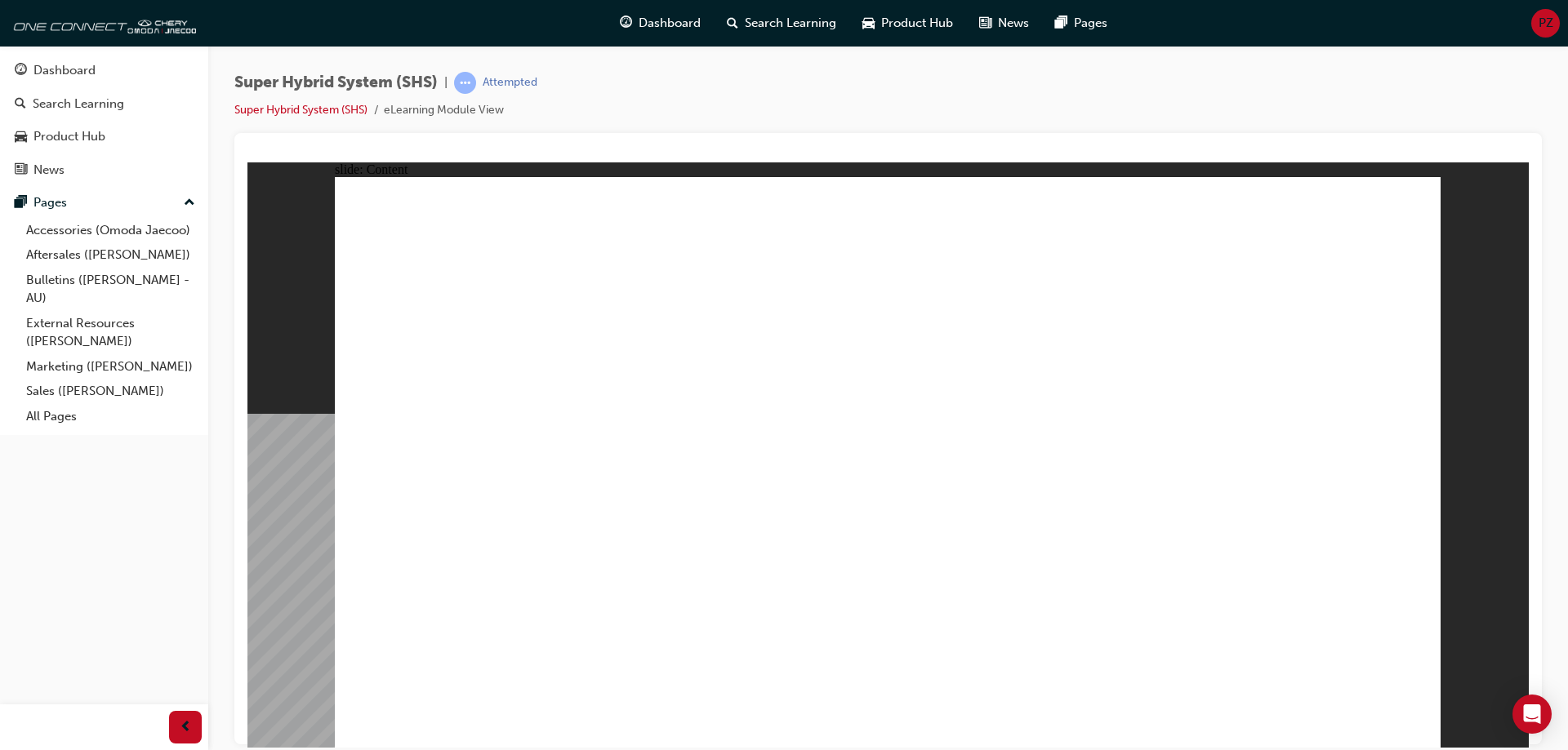
drag, startPoint x: 721, startPoint y: 625, endPoint x: 841, endPoint y: 630, distance: 120.1
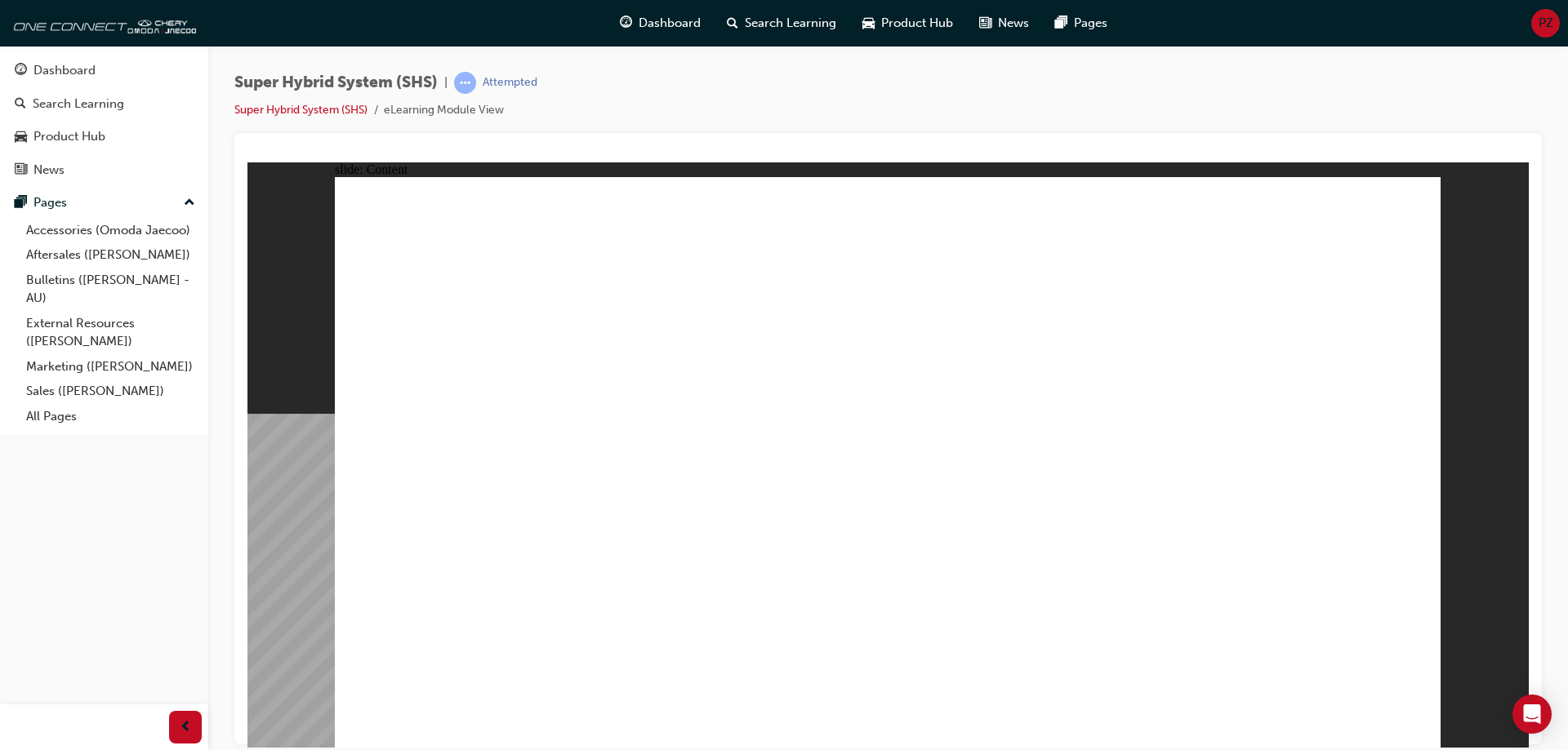
drag, startPoint x: 402, startPoint y: 456, endPoint x: 421, endPoint y: 602, distance: 147.2
drag, startPoint x: 424, startPoint y: 592, endPoint x: 452, endPoint y: 502, distance: 94.3
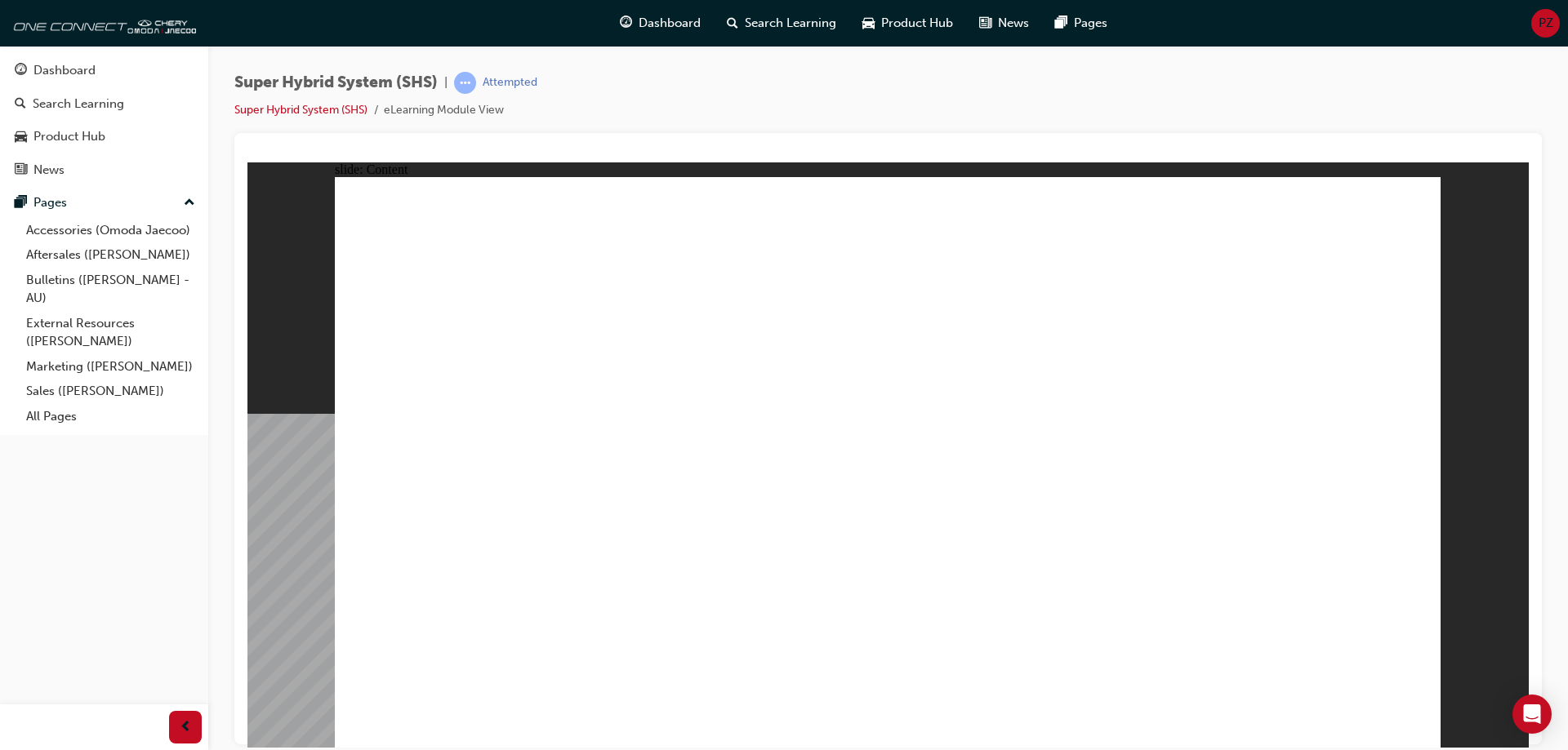
drag, startPoint x: 427, startPoint y: 471, endPoint x: 549, endPoint y: 469, distance: 122.0
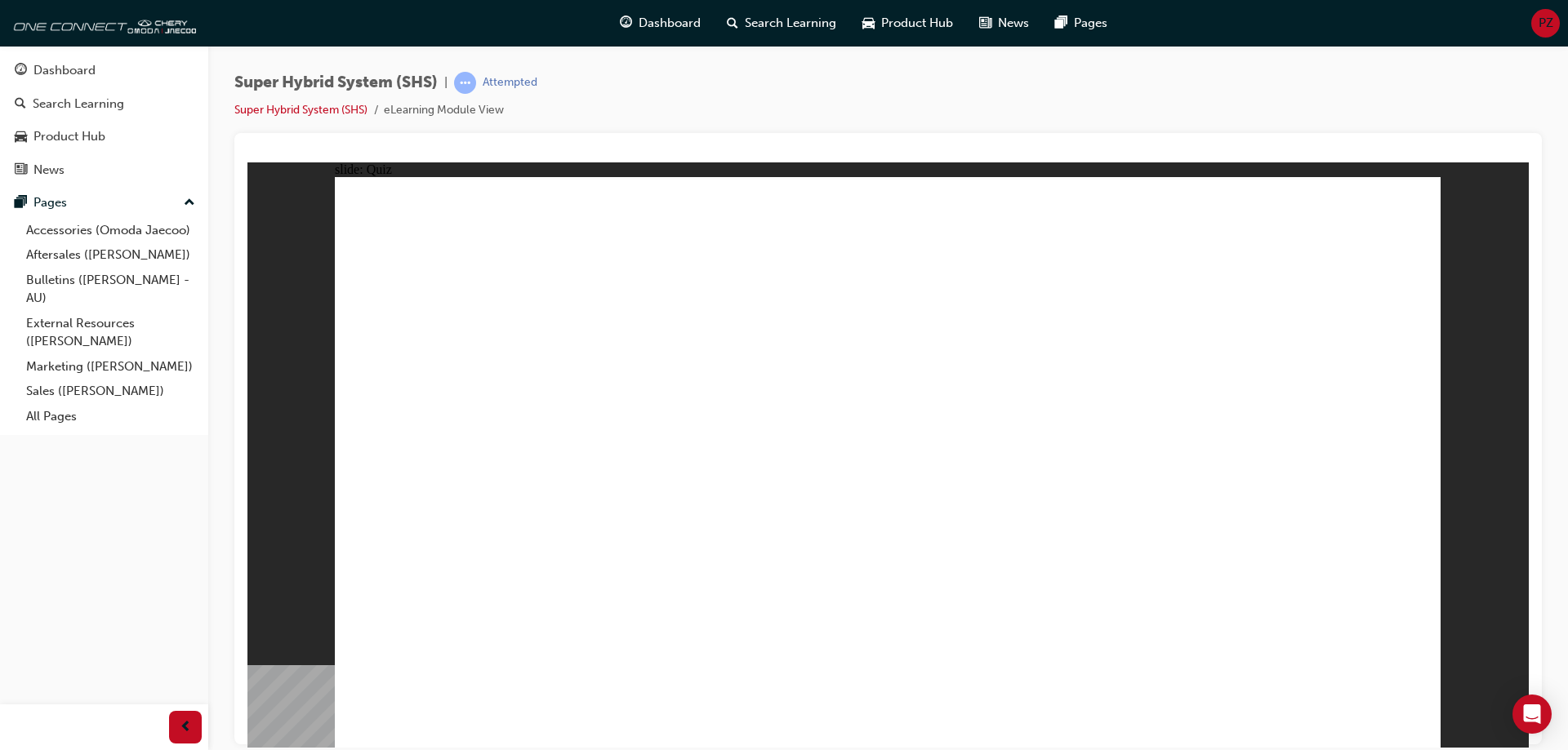
drag, startPoint x: 1426, startPoint y: 715, endPoint x: 1417, endPoint y: 714, distance: 9.1
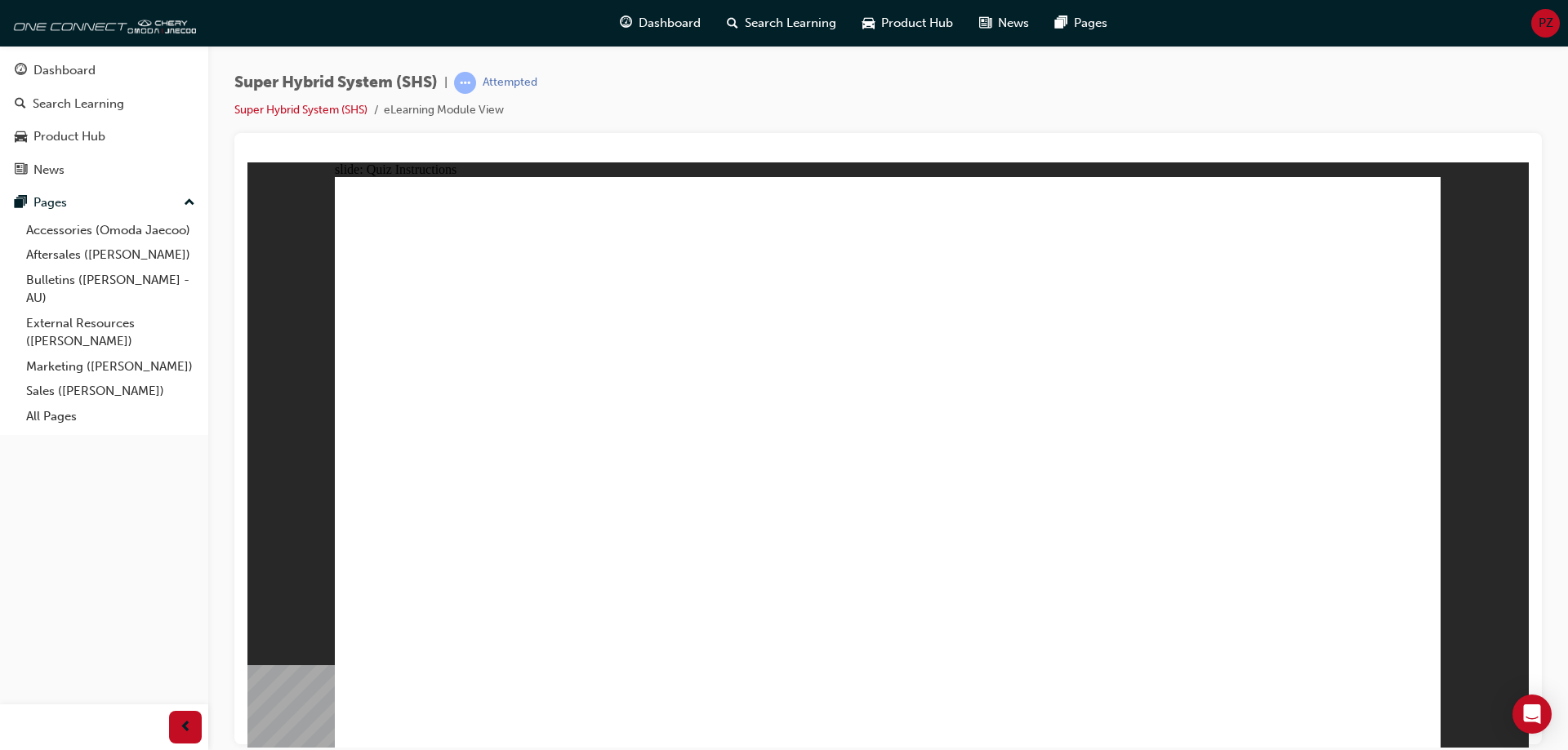
radio input "true"
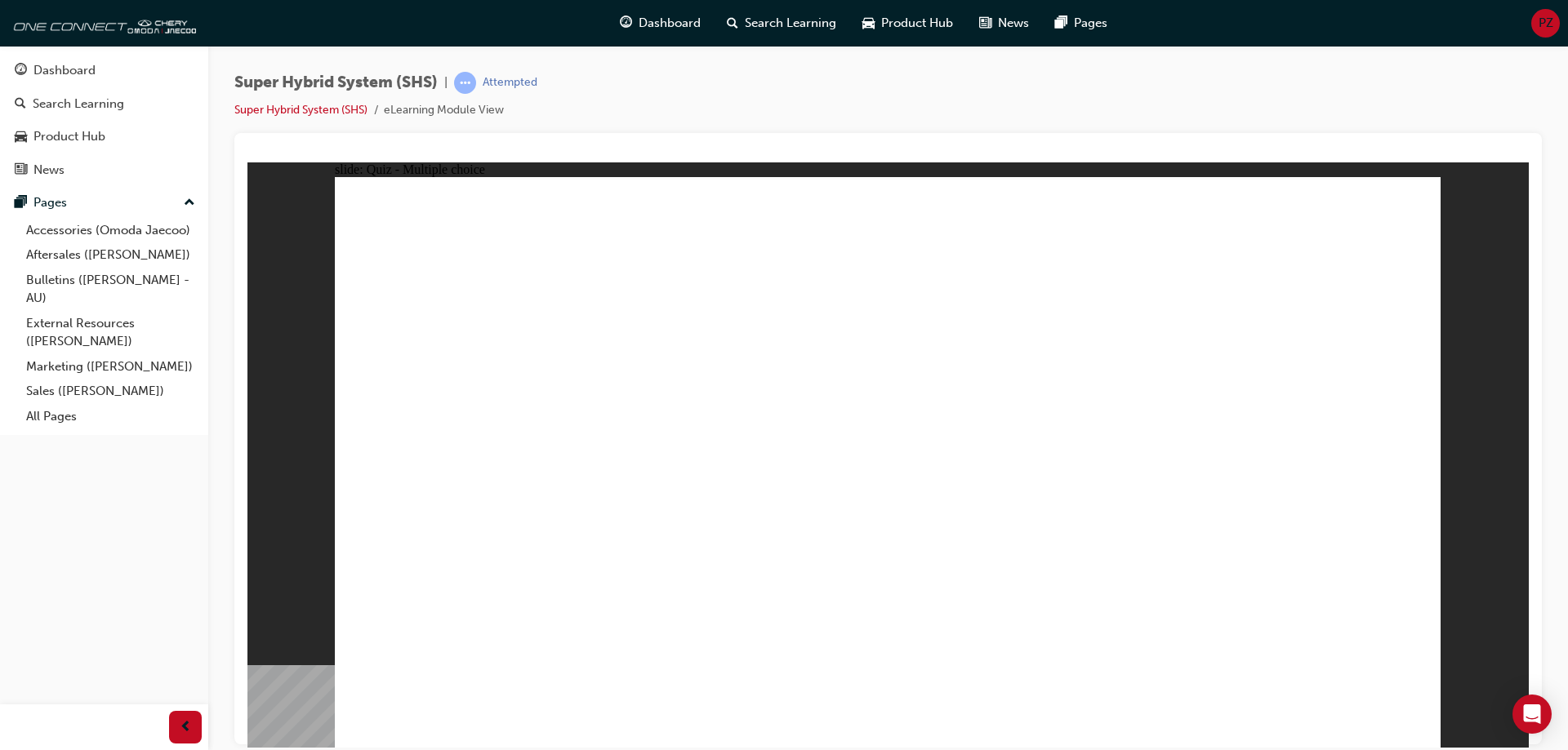
radio input "true"
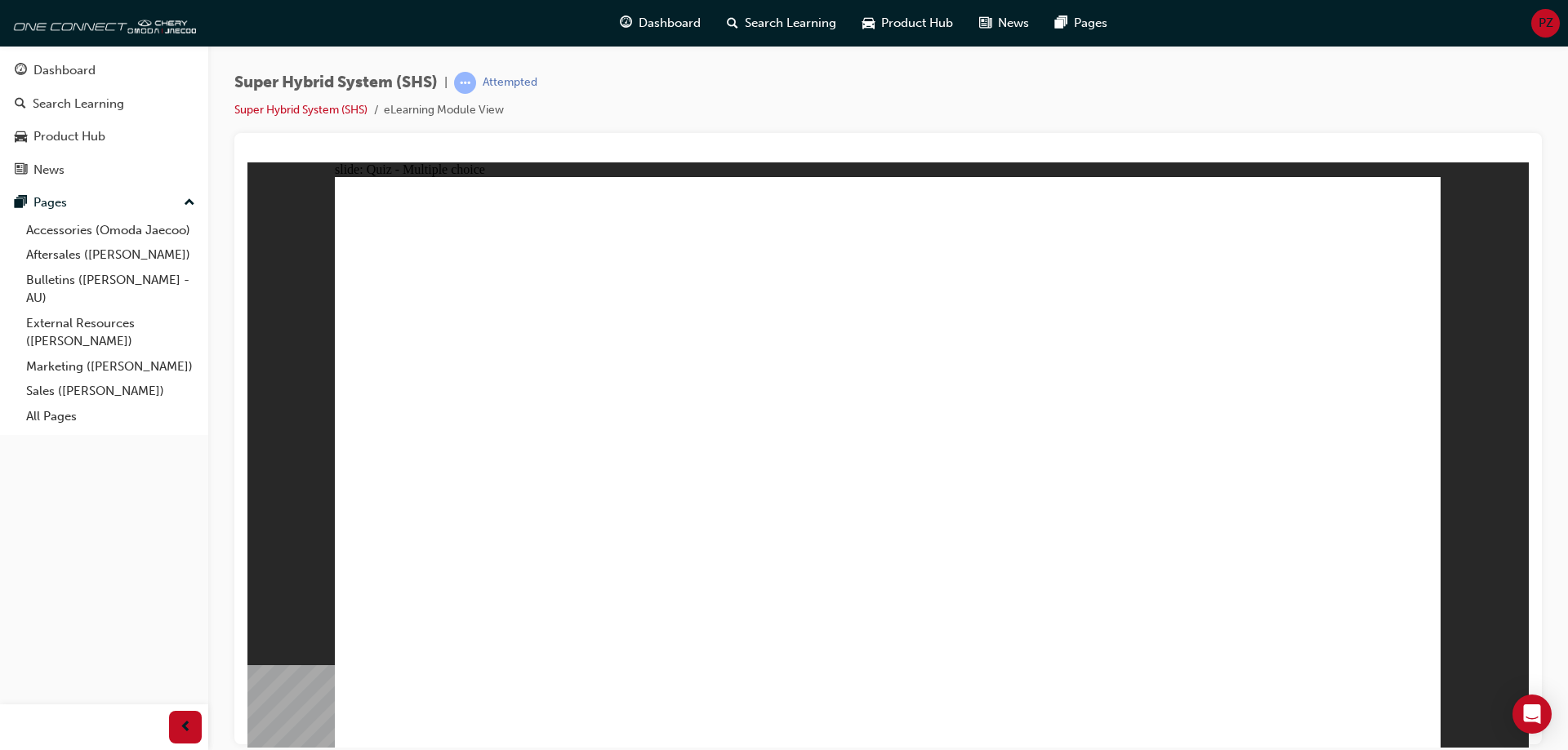
drag, startPoint x: 1003, startPoint y: 320, endPoint x: 489, endPoint y: 516, distance: 550.1
radio input "true"
drag, startPoint x: 797, startPoint y: 552, endPoint x: 768, endPoint y: 546, distance: 29.6
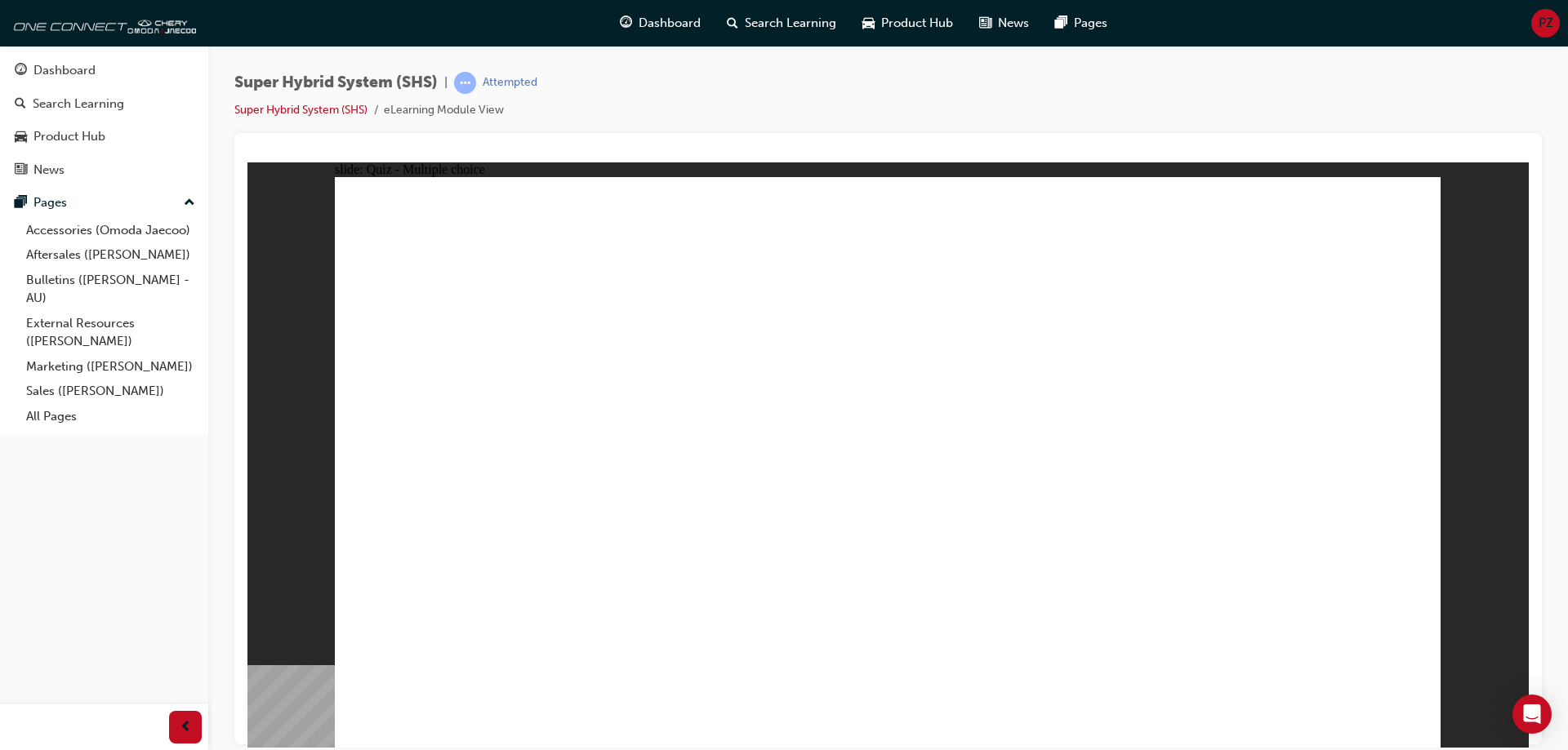
radio input "true"
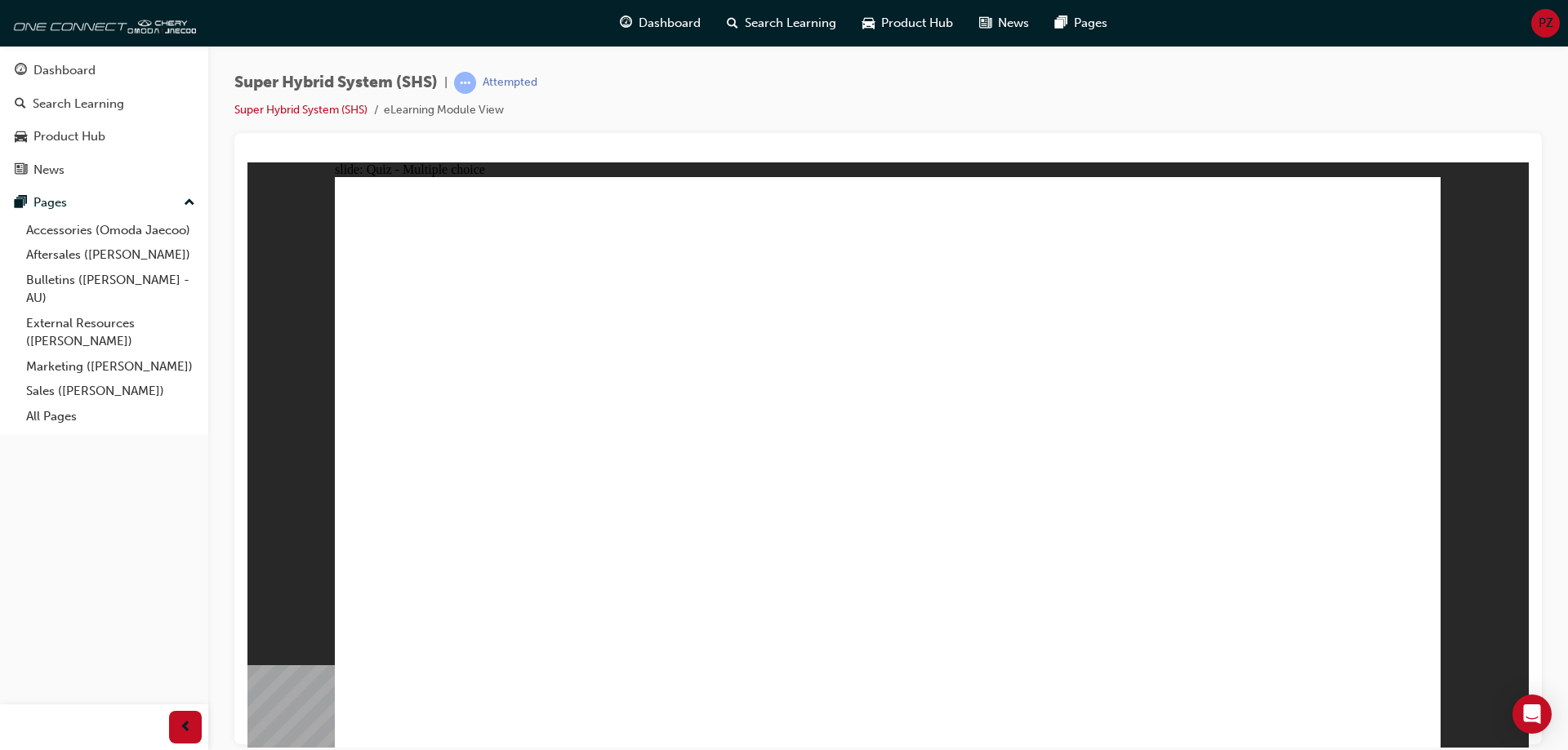
radio input "true"
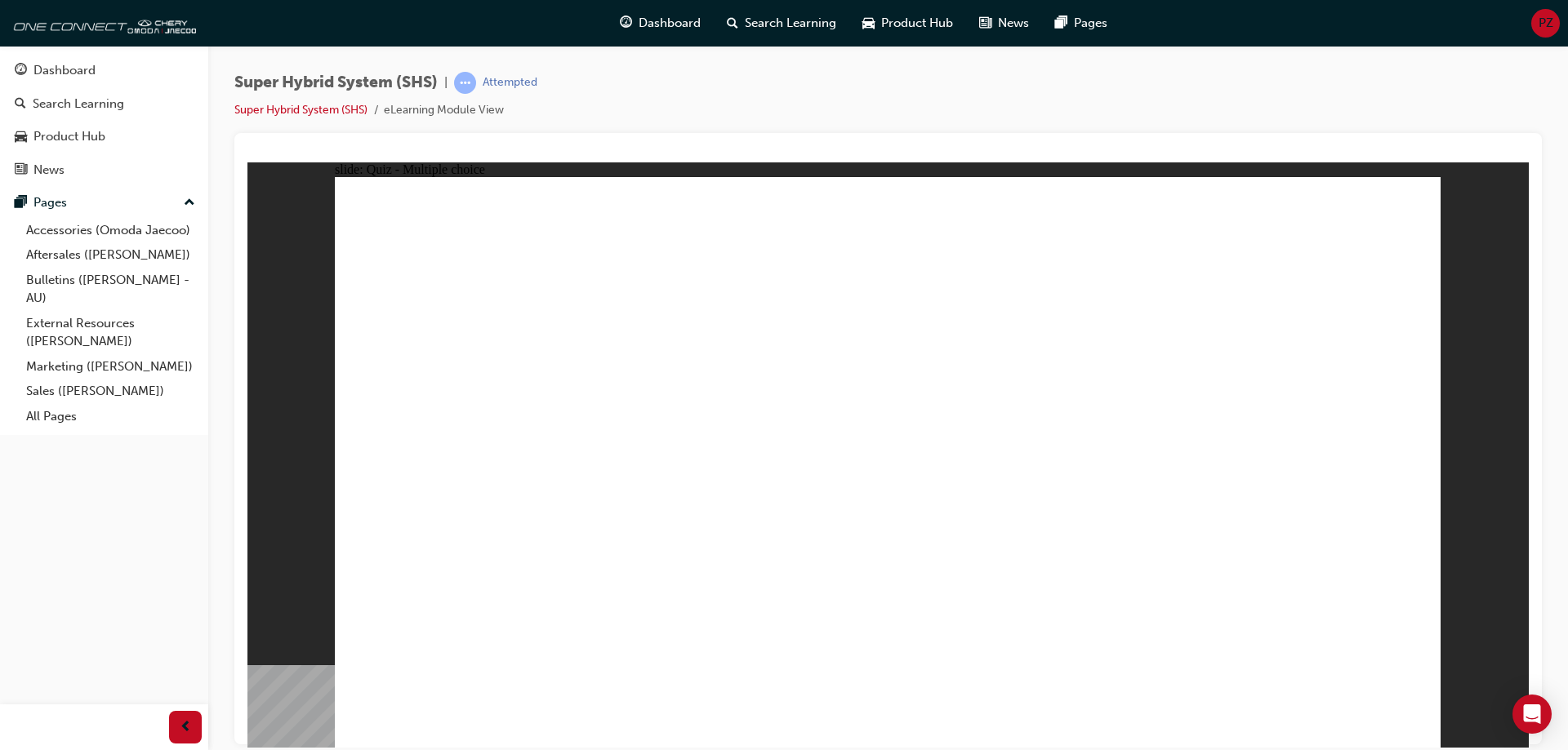
radio input "true"
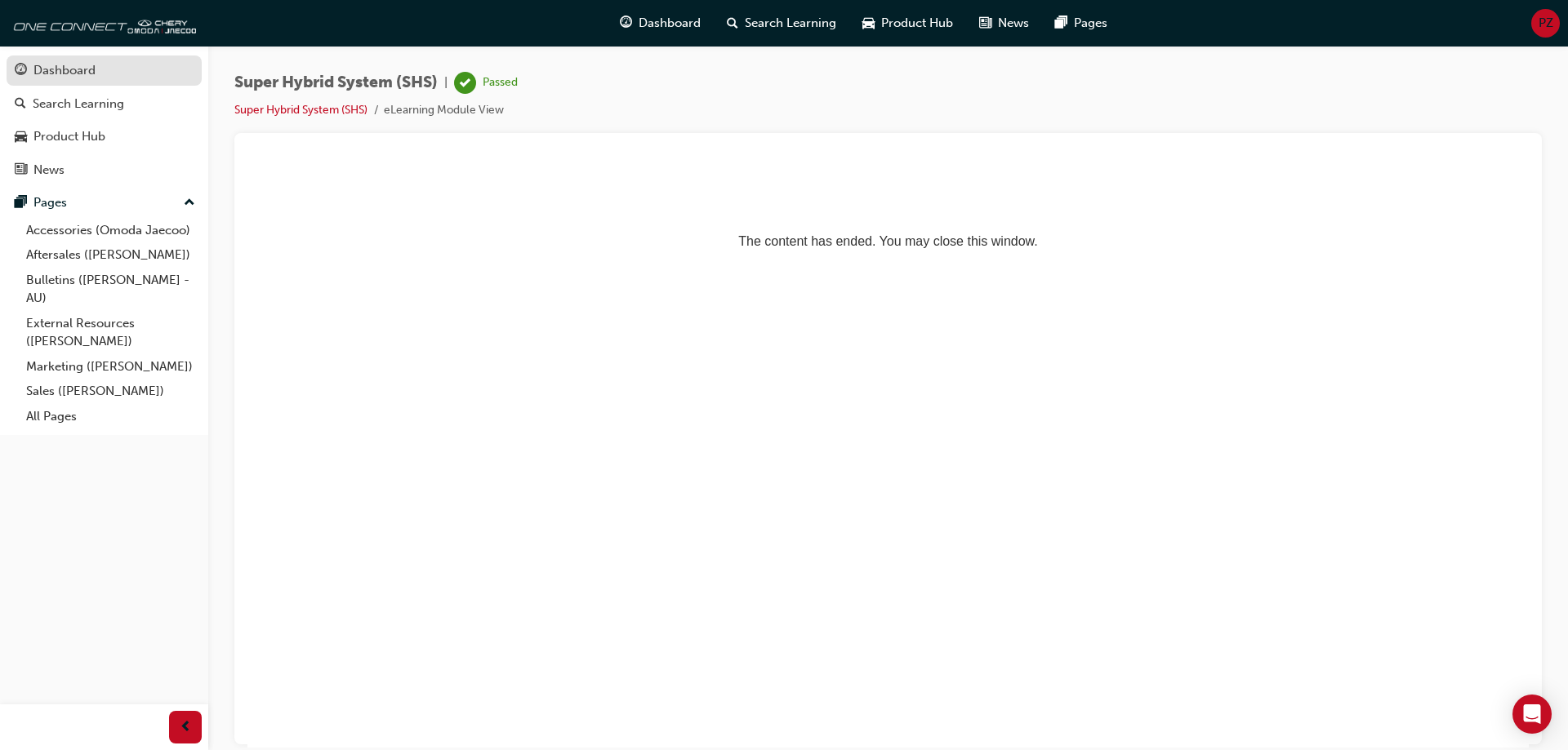
click at [74, 82] on link "Dashboard" at bounding box center [104, 70] width 196 height 30
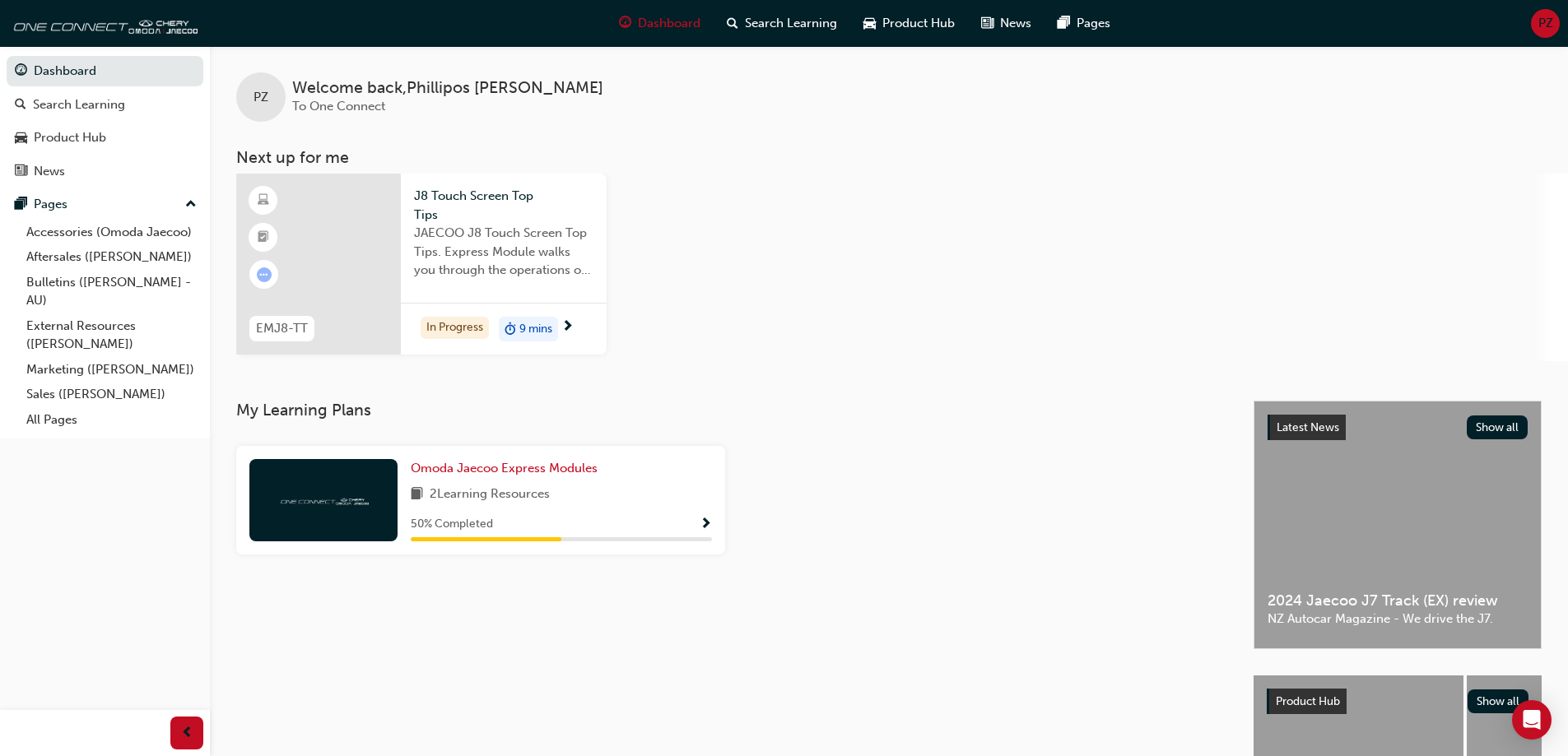
click at [337, 238] on div at bounding box center [319, 264] width 165 height 181
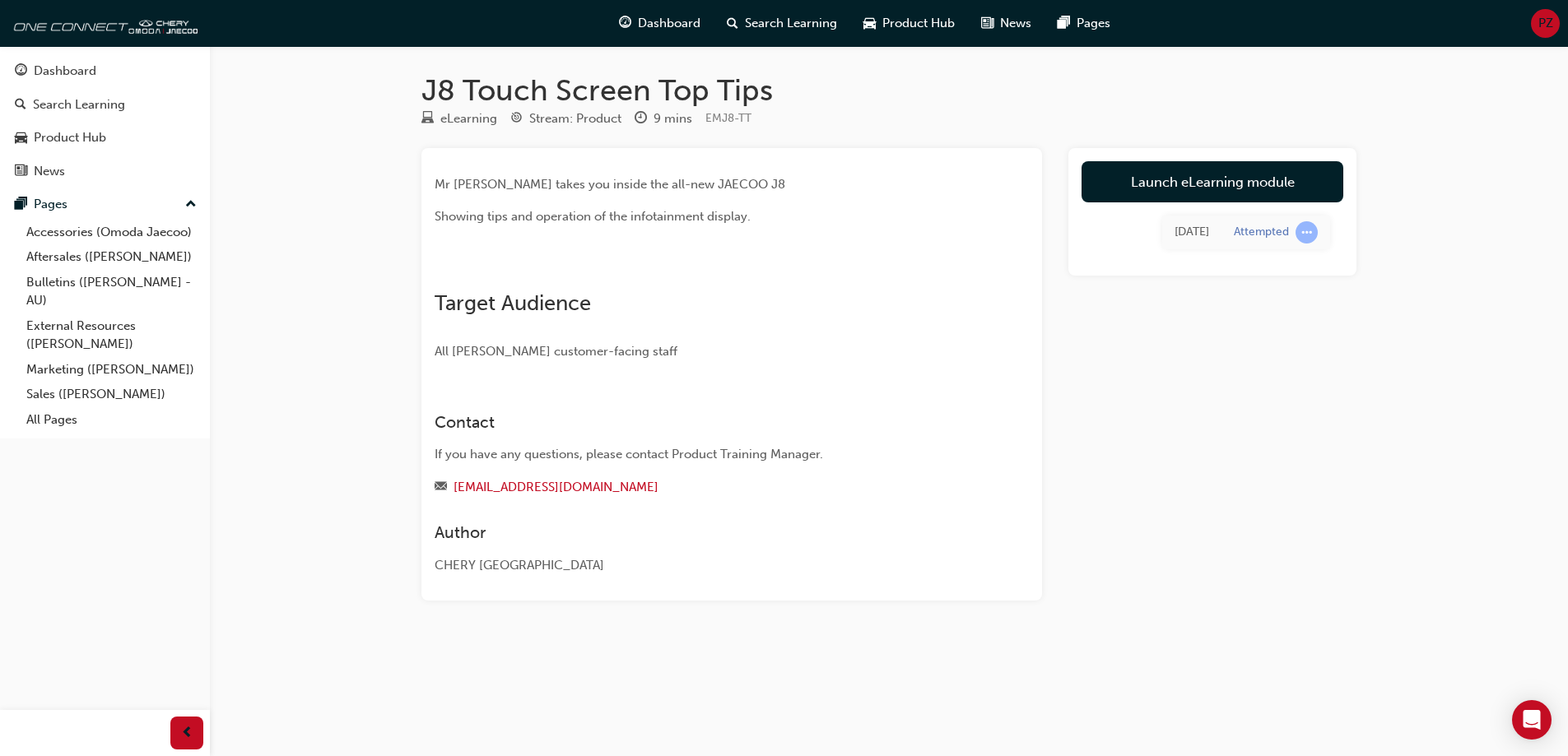
click at [1220, 180] on link "Launch eLearning module" at bounding box center [1213, 181] width 261 height 41
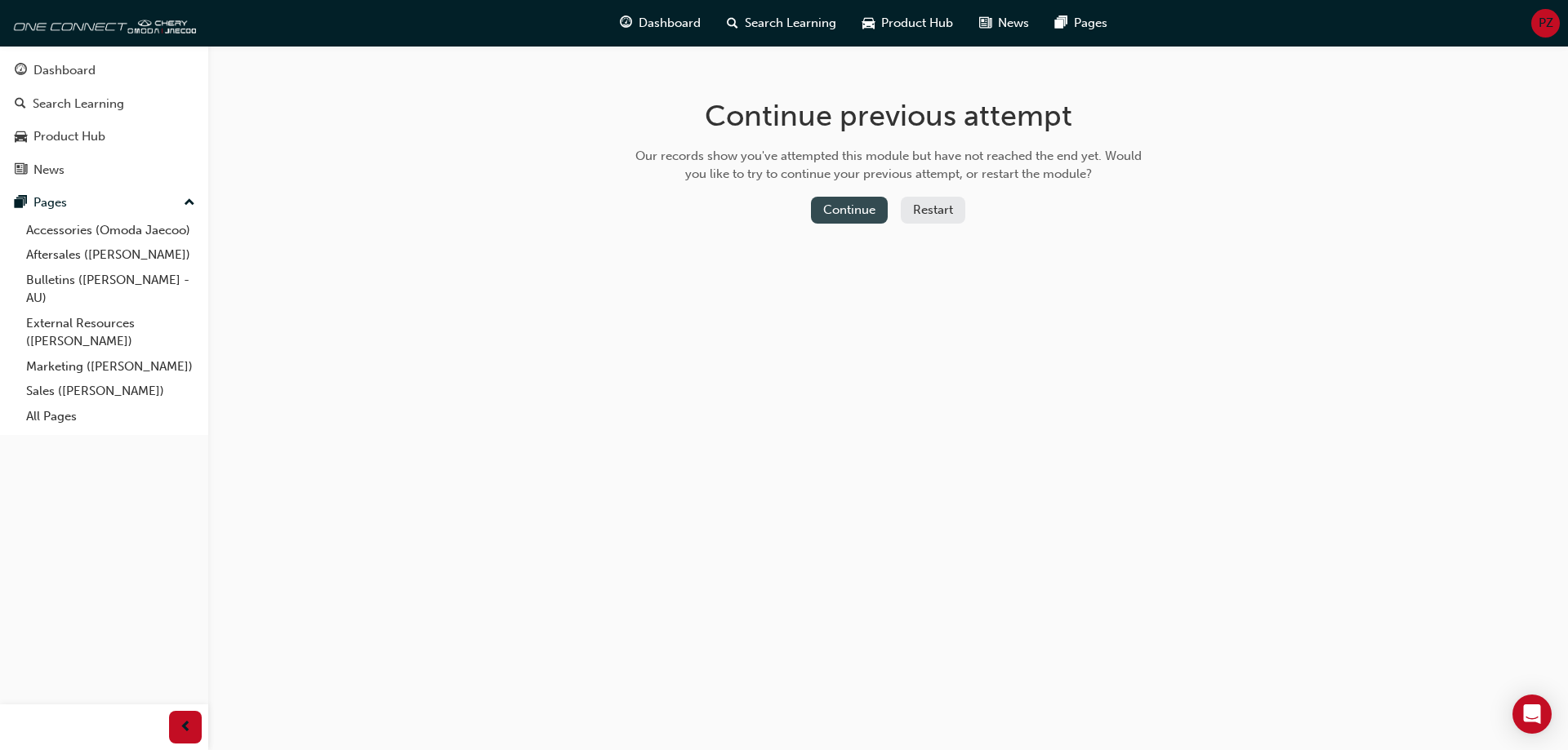
click at [853, 198] on button "Continue" at bounding box center [850, 209] width 77 height 26
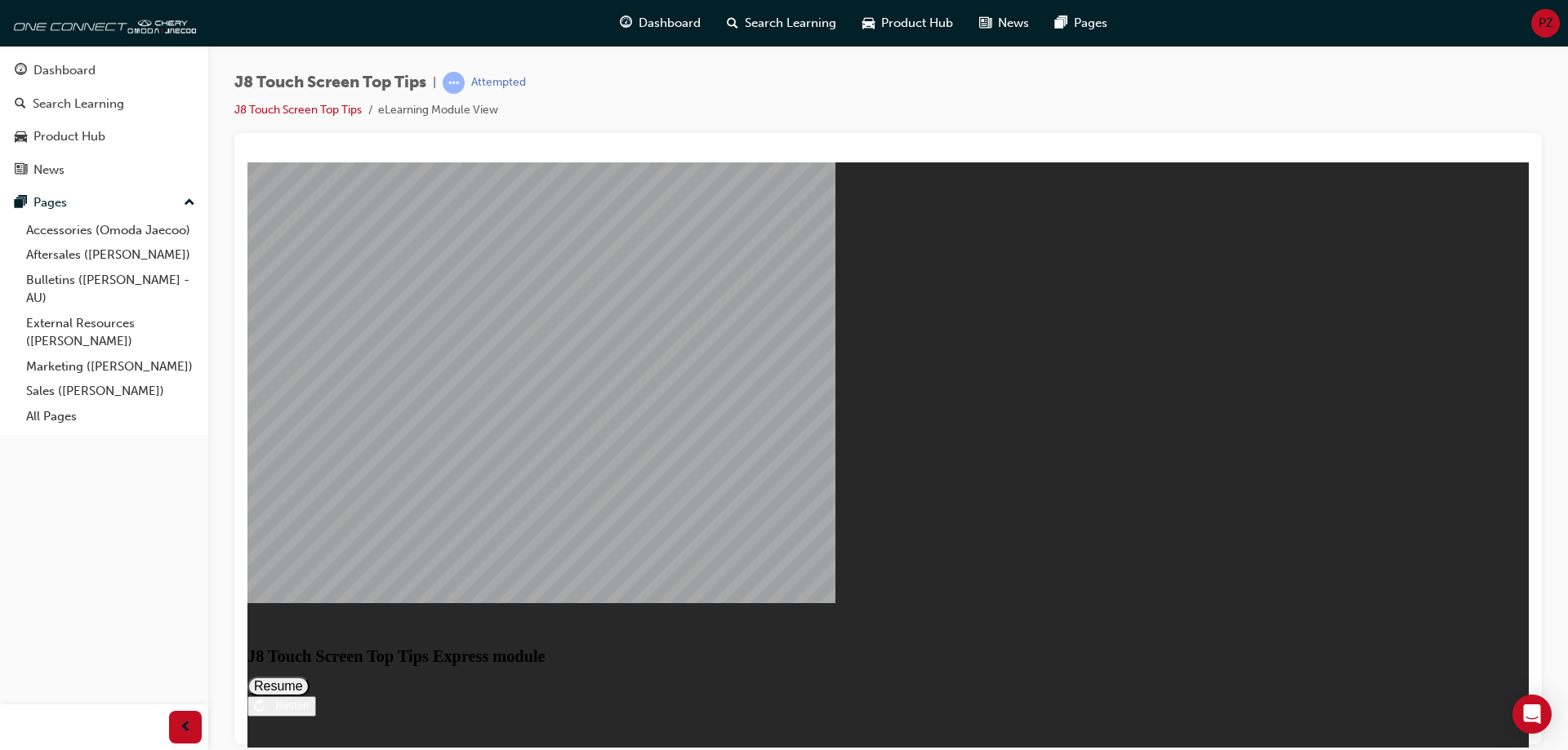
click at [310, 676] on button "Resume" at bounding box center [279, 685] width 62 height 19
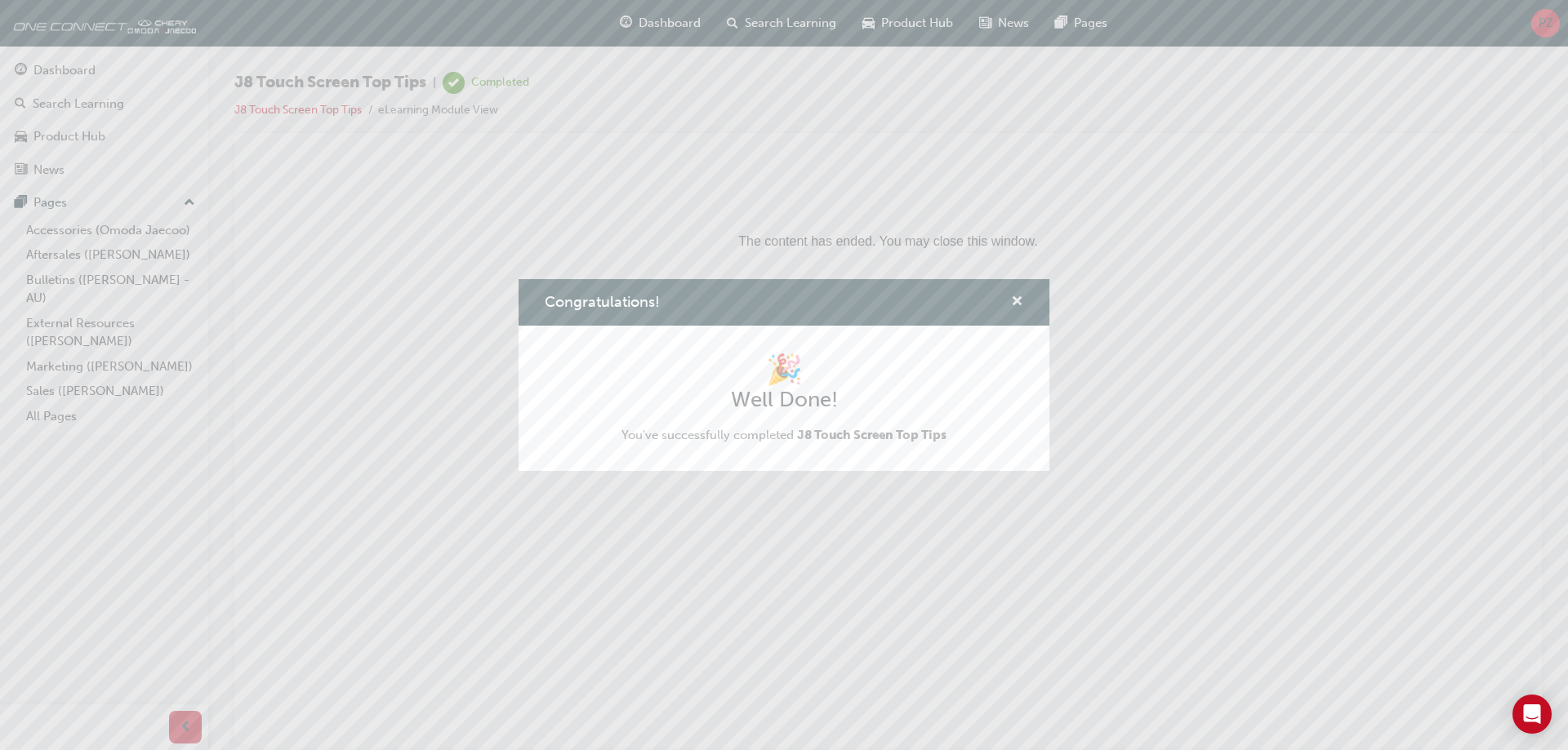
drag, startPoint x: 1014, startPoint y: 299, endPoint x: 753, endPoint y: 139, distance: 306.1
click at [1014, 299] on span "cross-icon" at bounding box center [1017, 303] width 12 height 15
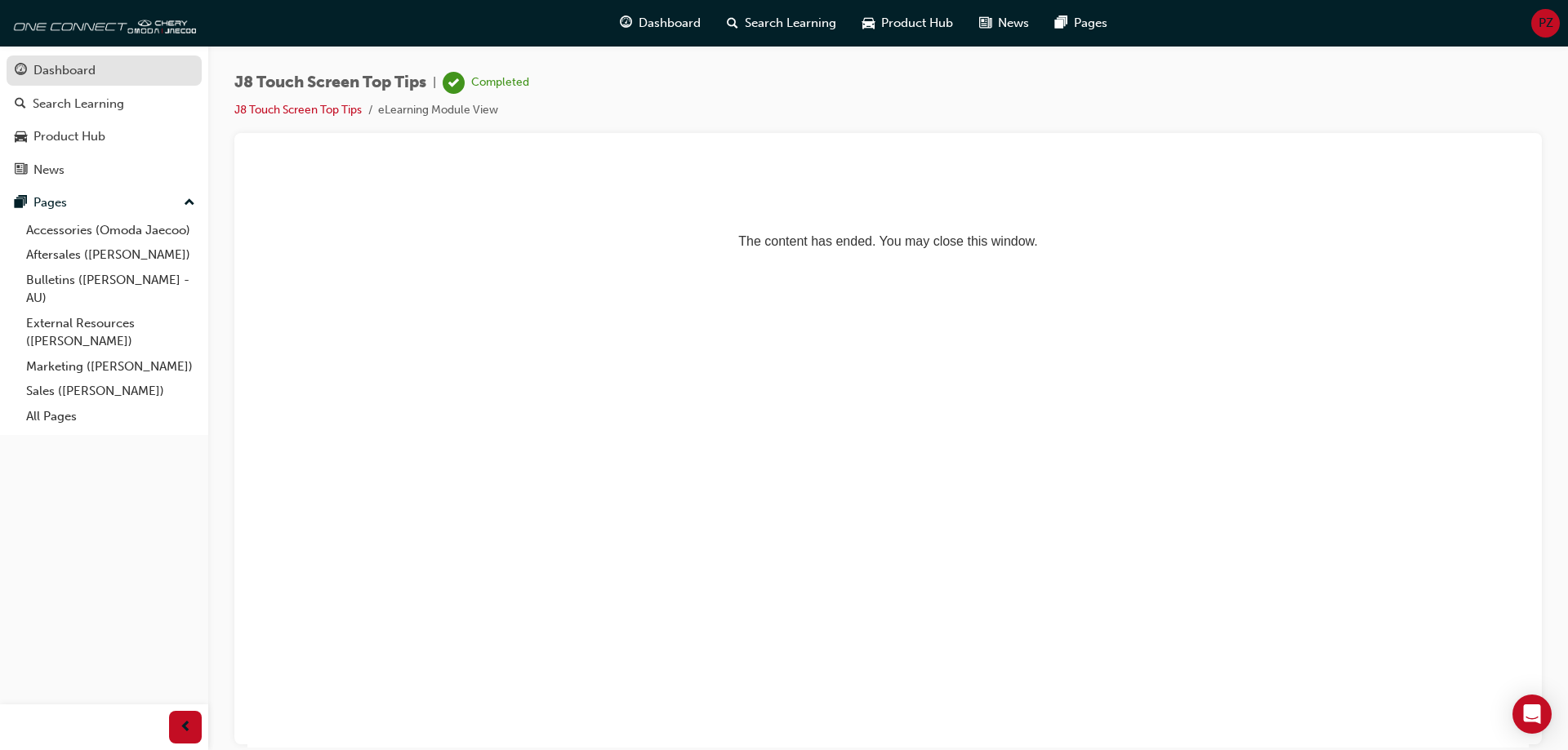
click at [98, 76] on div "Dashboard" at bounding box center [104, 70] width 179 height 20
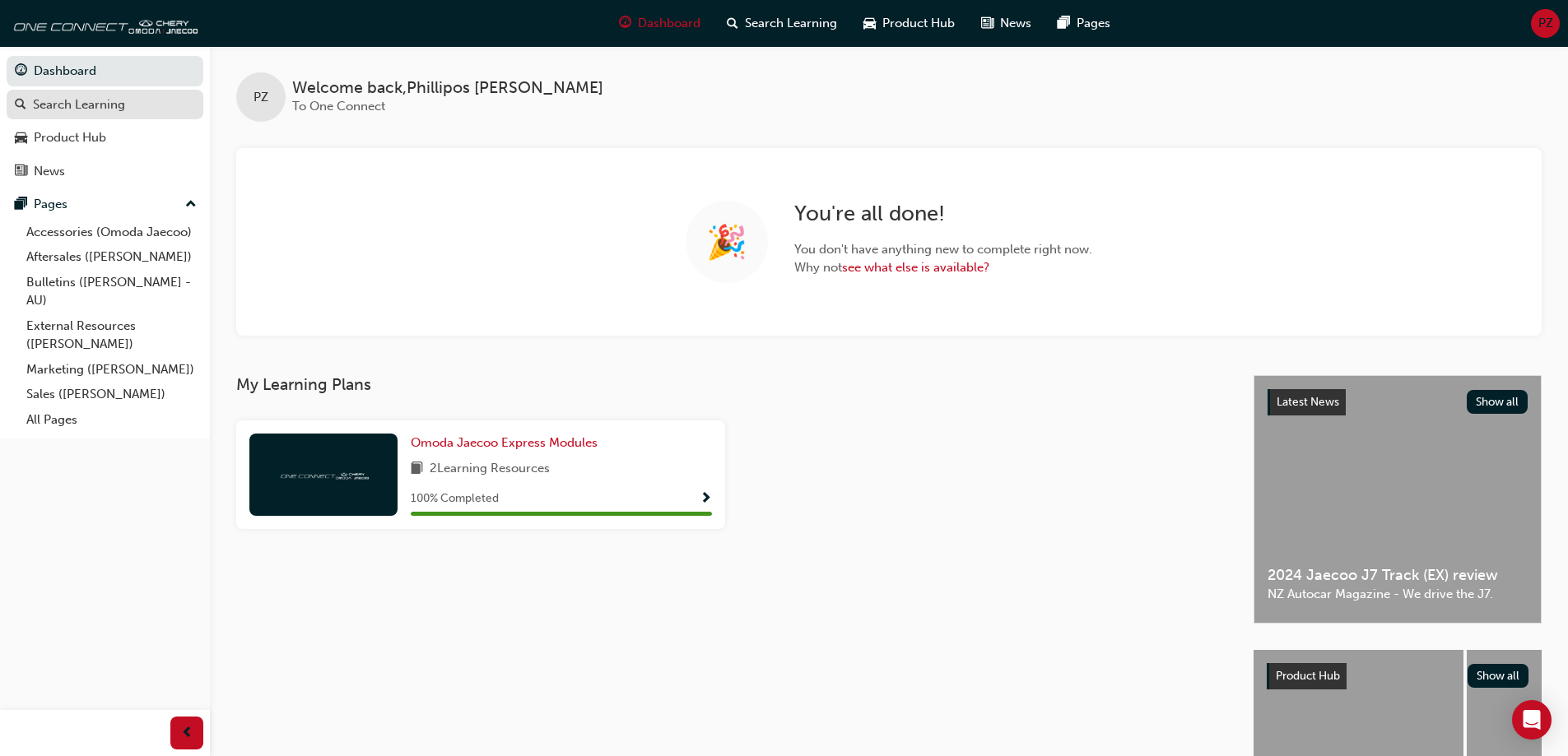
click at [81, 104] on div "Search Learning" at bounding box center [79, 105] width 92 height 19
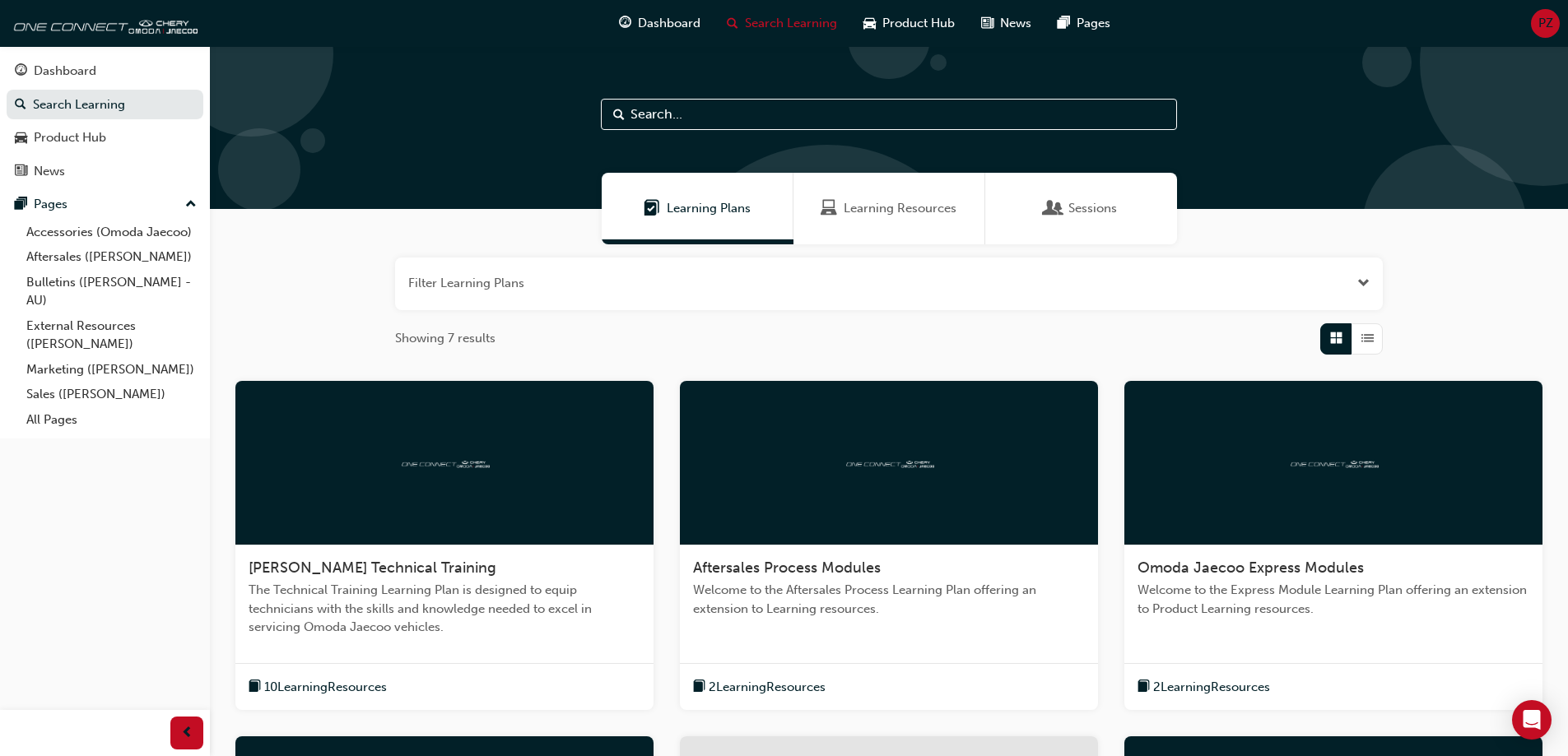
click at [852, 203] on span "Learning Resources" at bounding box center [900, 208] width 112 height 19
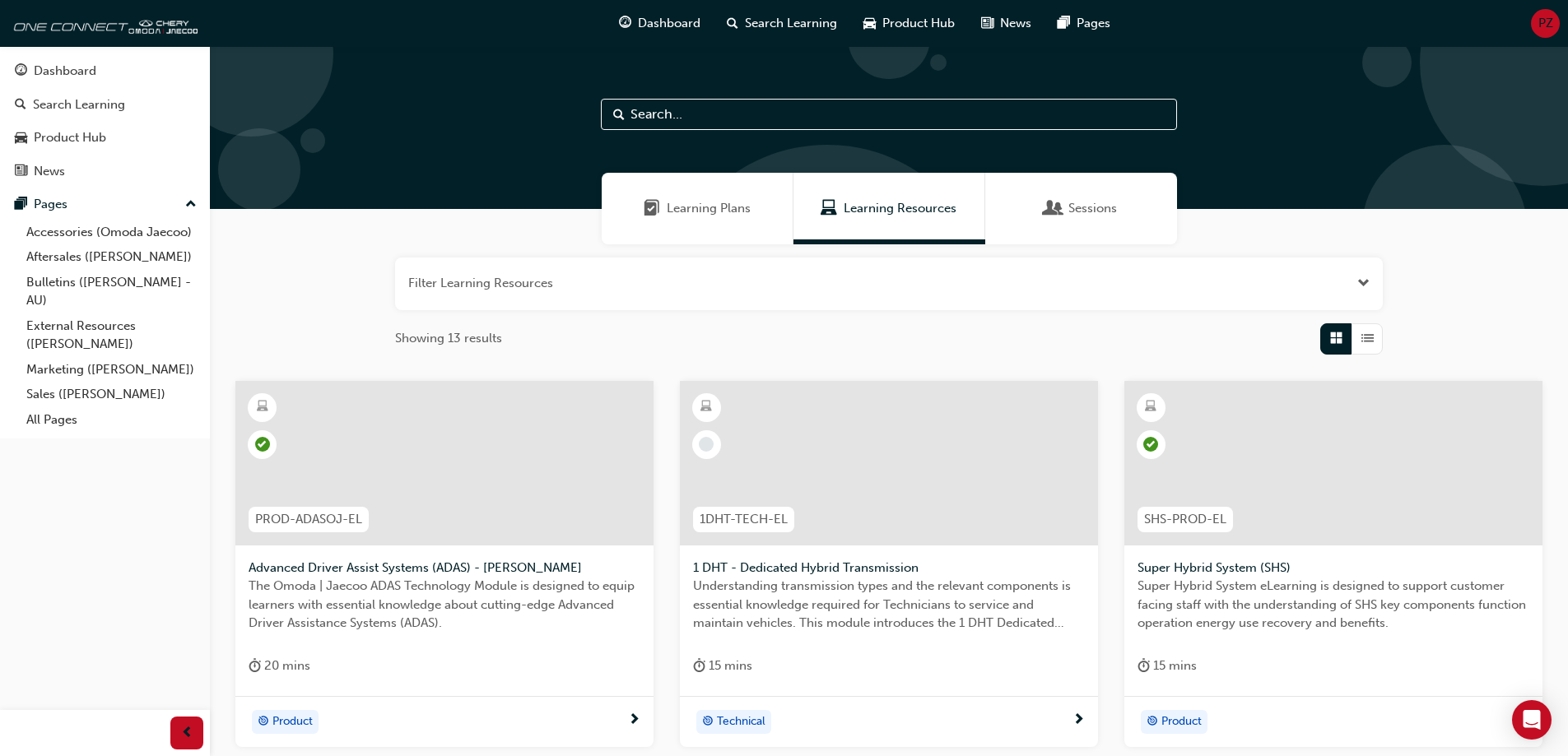
click at [1063, 171] on div at bounding box center [889, 127] width 1358 height 163
click at [1058, 211] on span "Sessions" at bounding box center [1053, 208] width 17 height 19
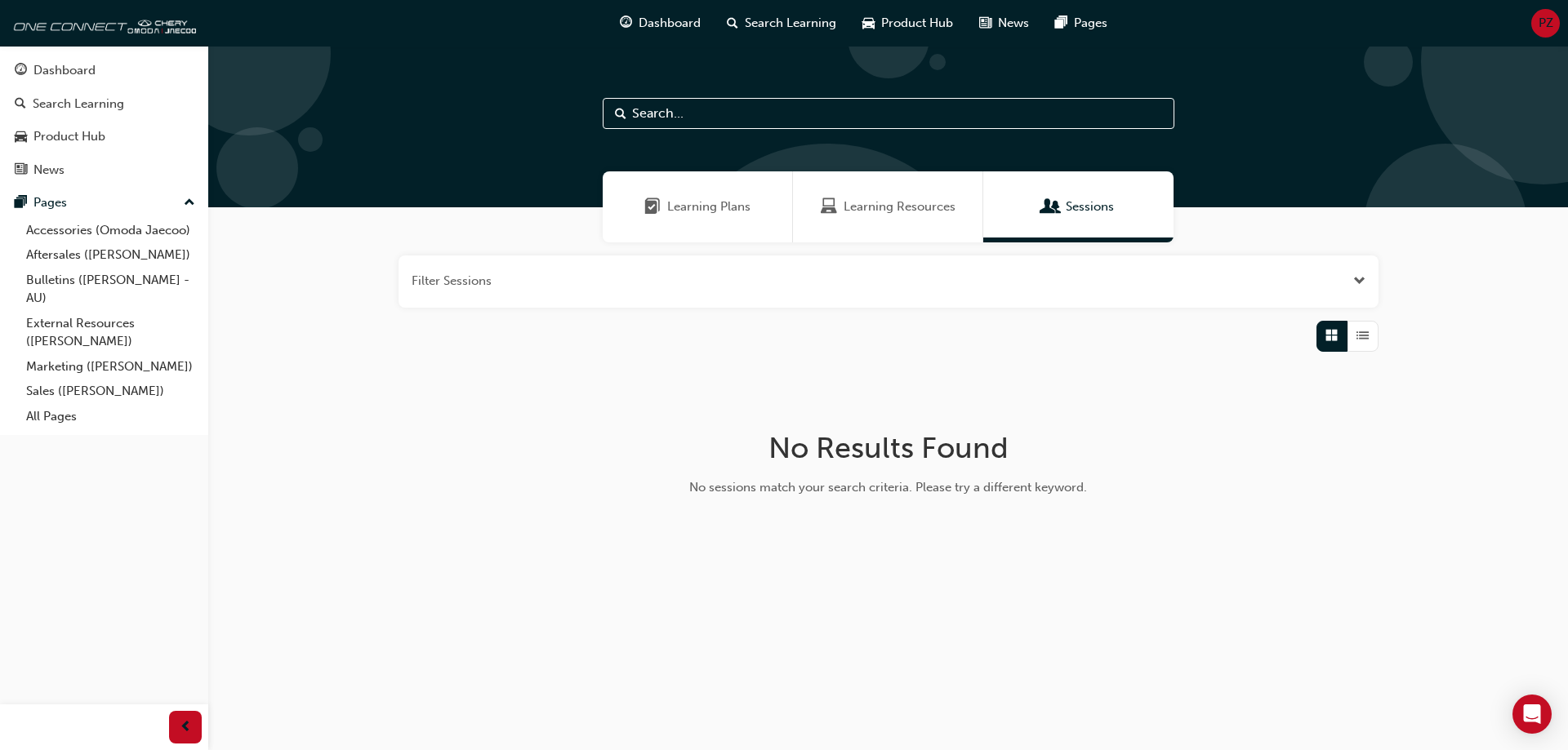
click at [702, 207] on span "Learning Plans" at bounding box center [708, 206] width 83 height 19
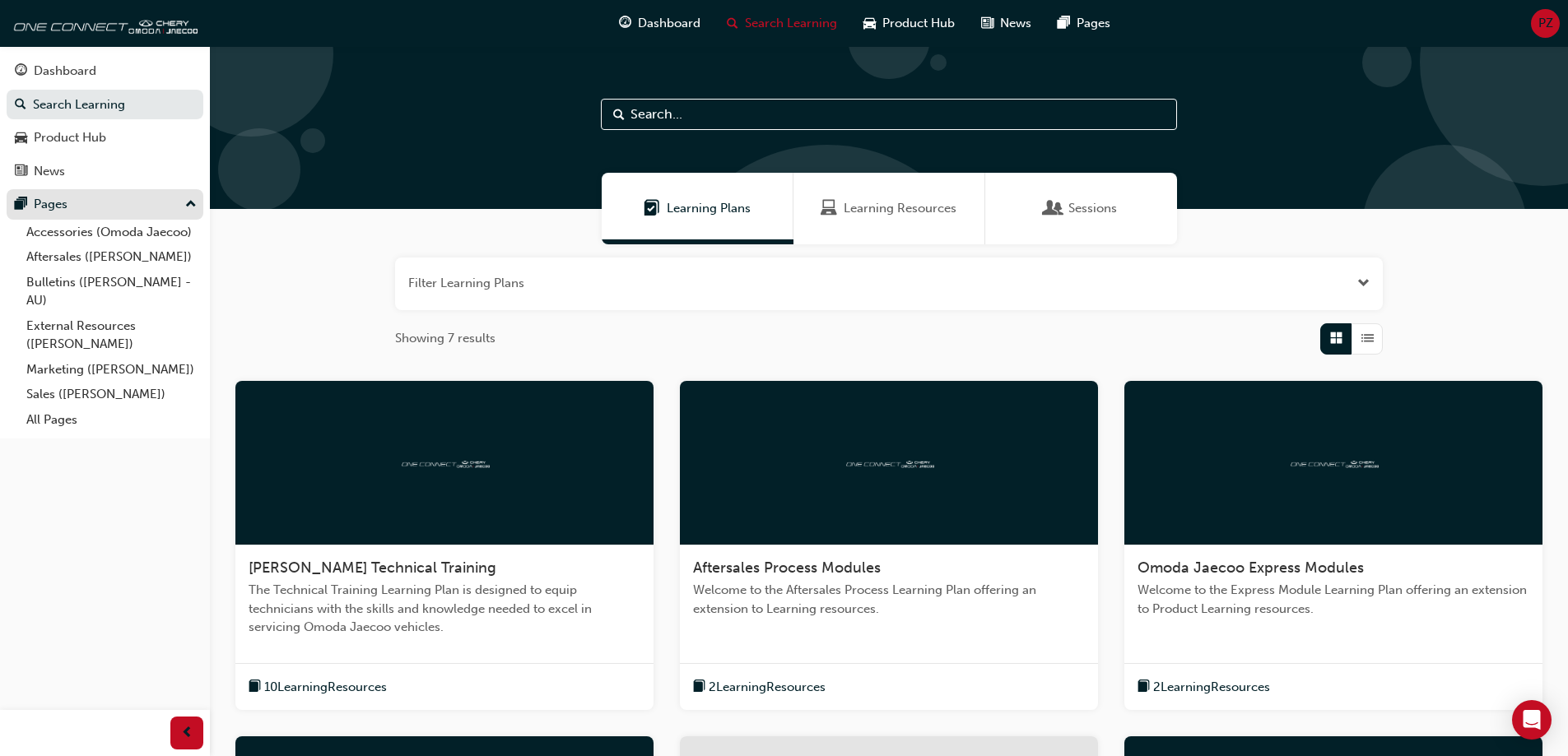
click at [66, 205] on div "Pages" at bounding box center [51, 204] width 34 height 19
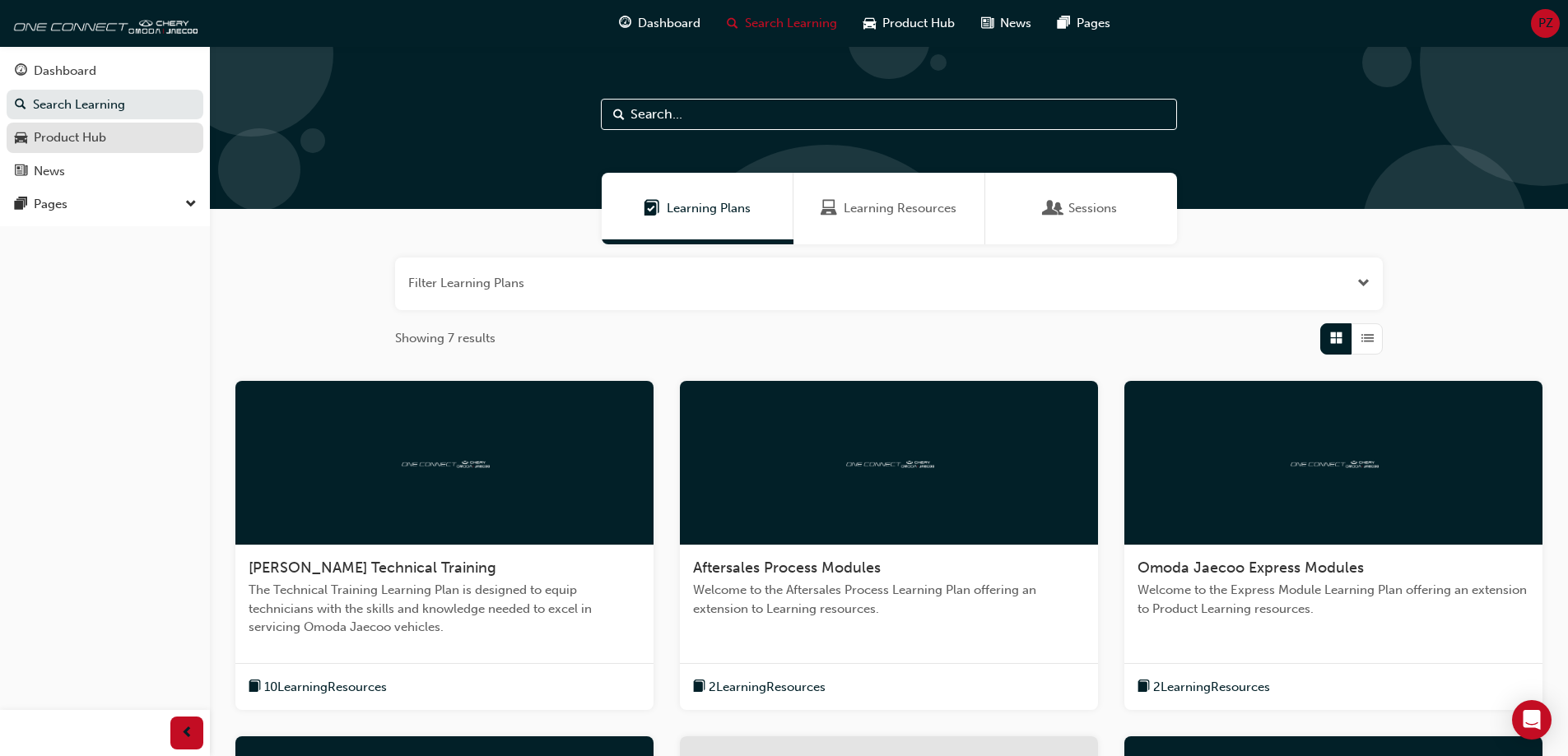
click at [68, 145] on div "Product Hub" at bounding box center [70, 137] width 73 height 19
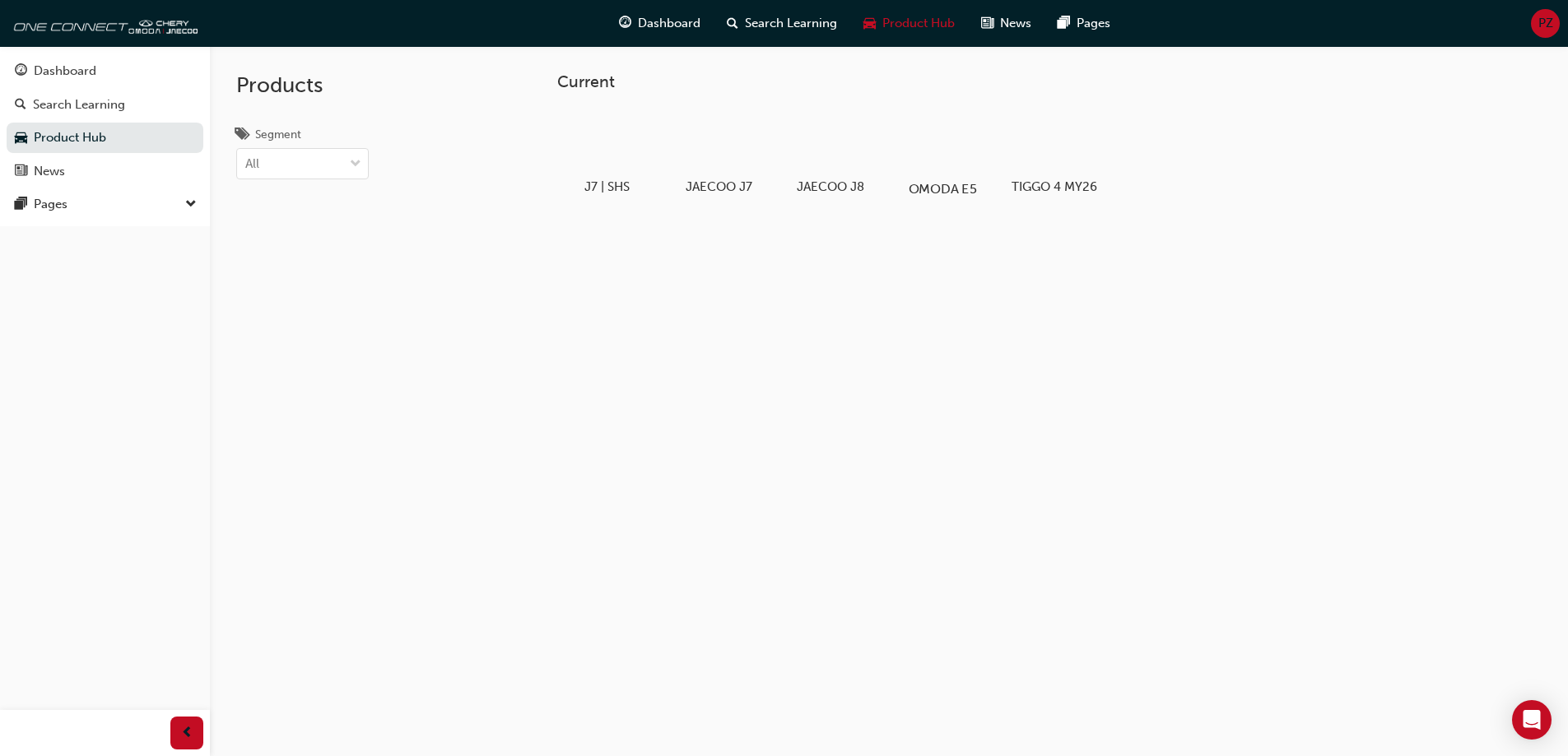
click at [947, 144] on div at bounding box center [941, 142] width 91 height 66
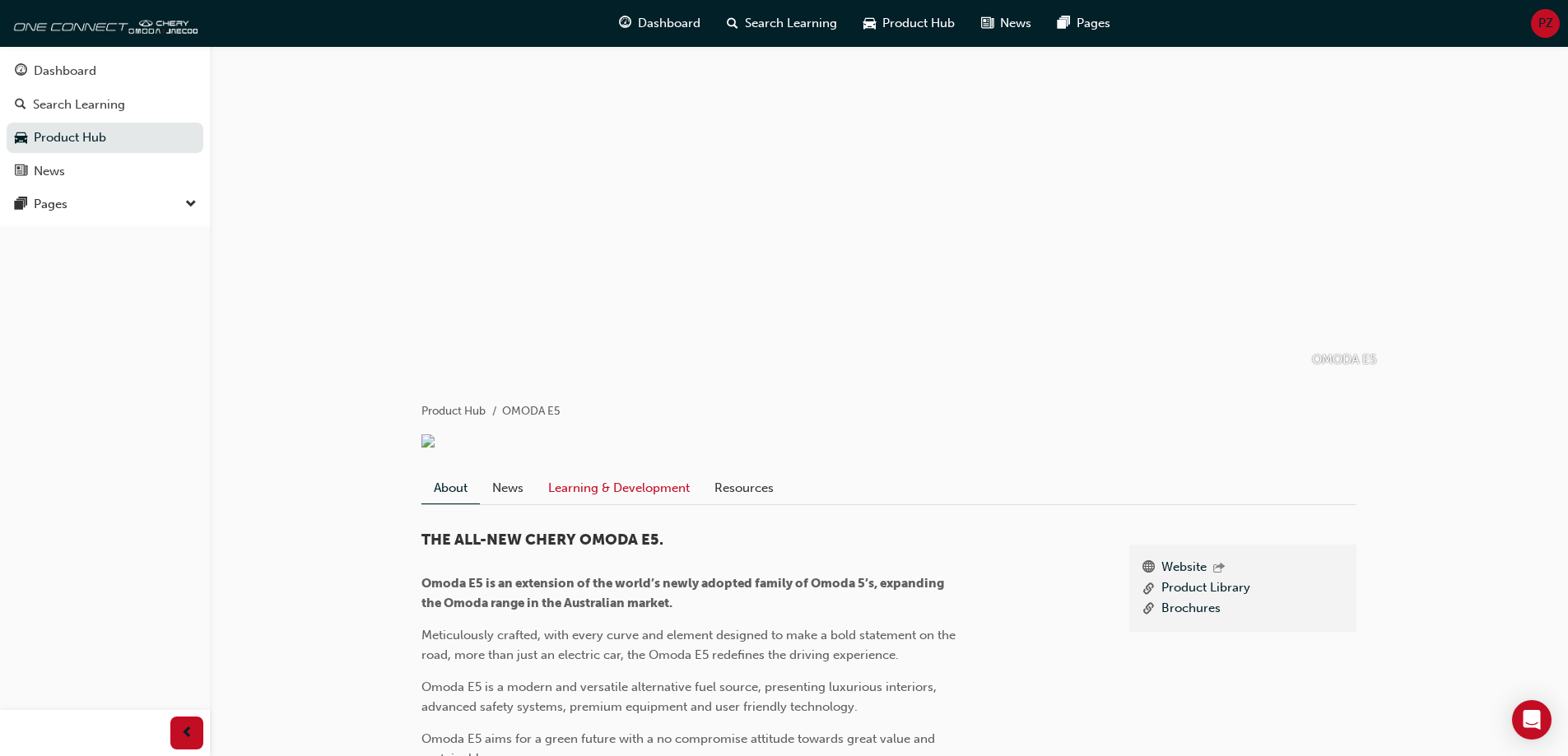
click at [625, 504] on link "Learning & Development" at bounding box center [619, 488] width 167 height 31
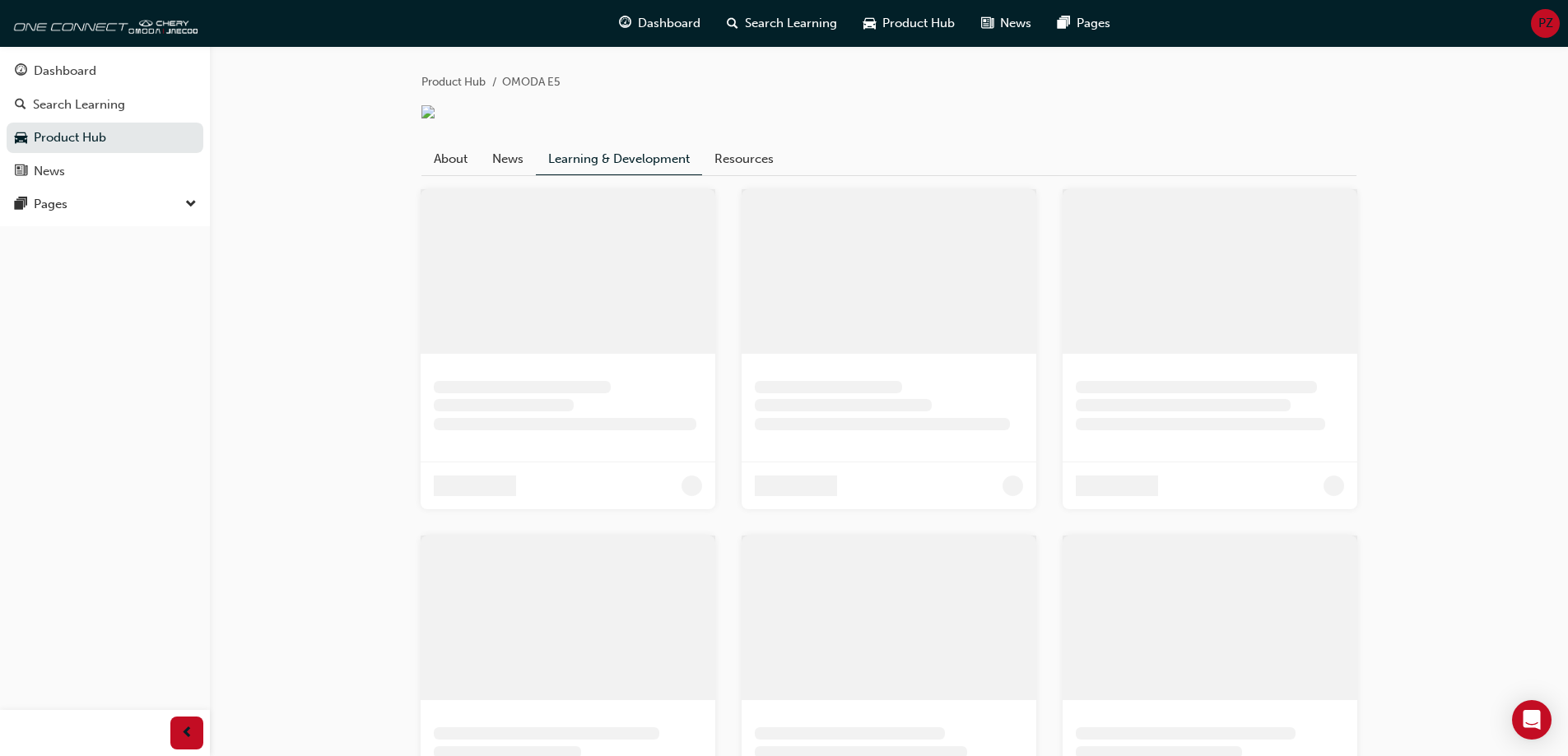
scroll to position [104, 0]
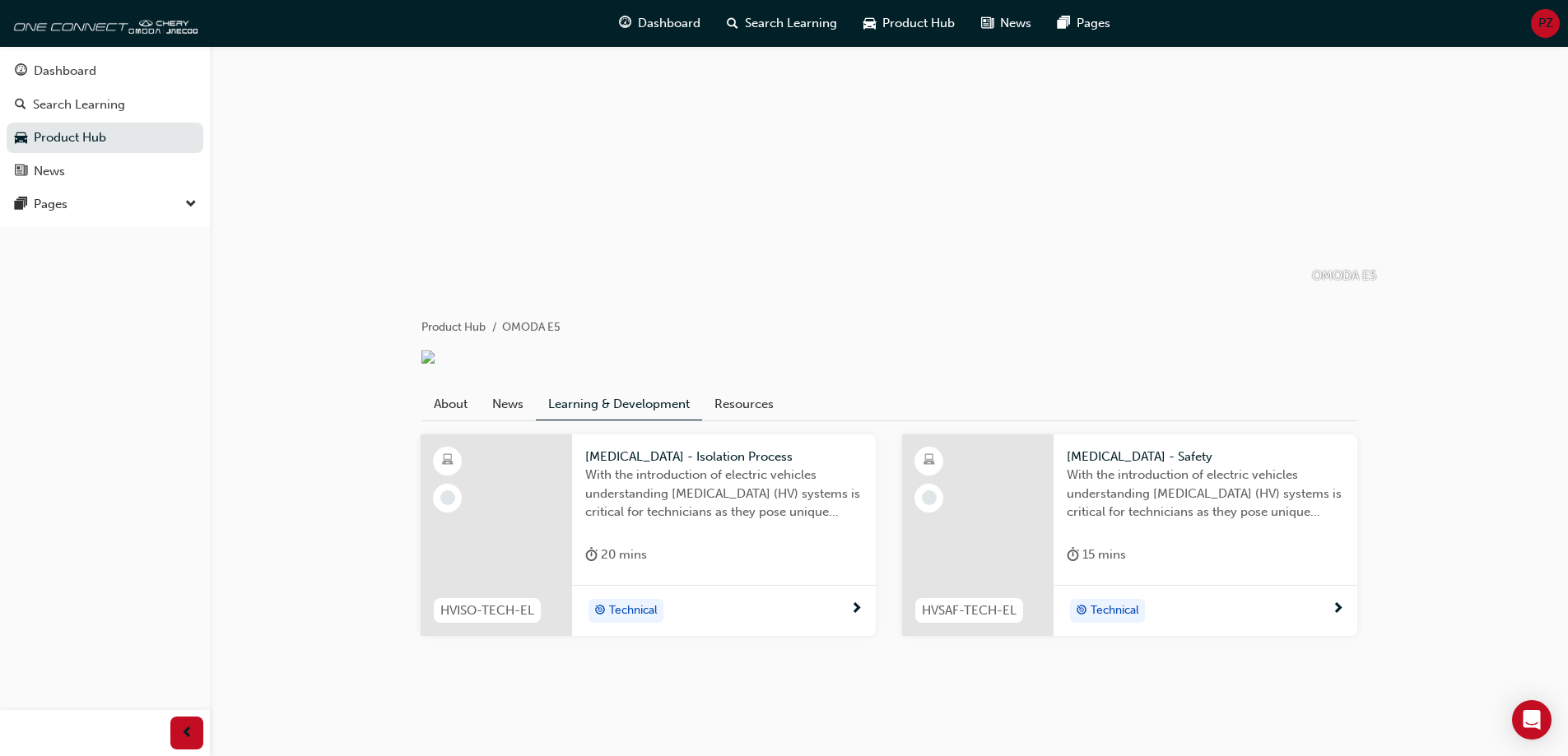
click at [848, 599] on div "Technical" at bounding box center [718, 611] width 265 height 25
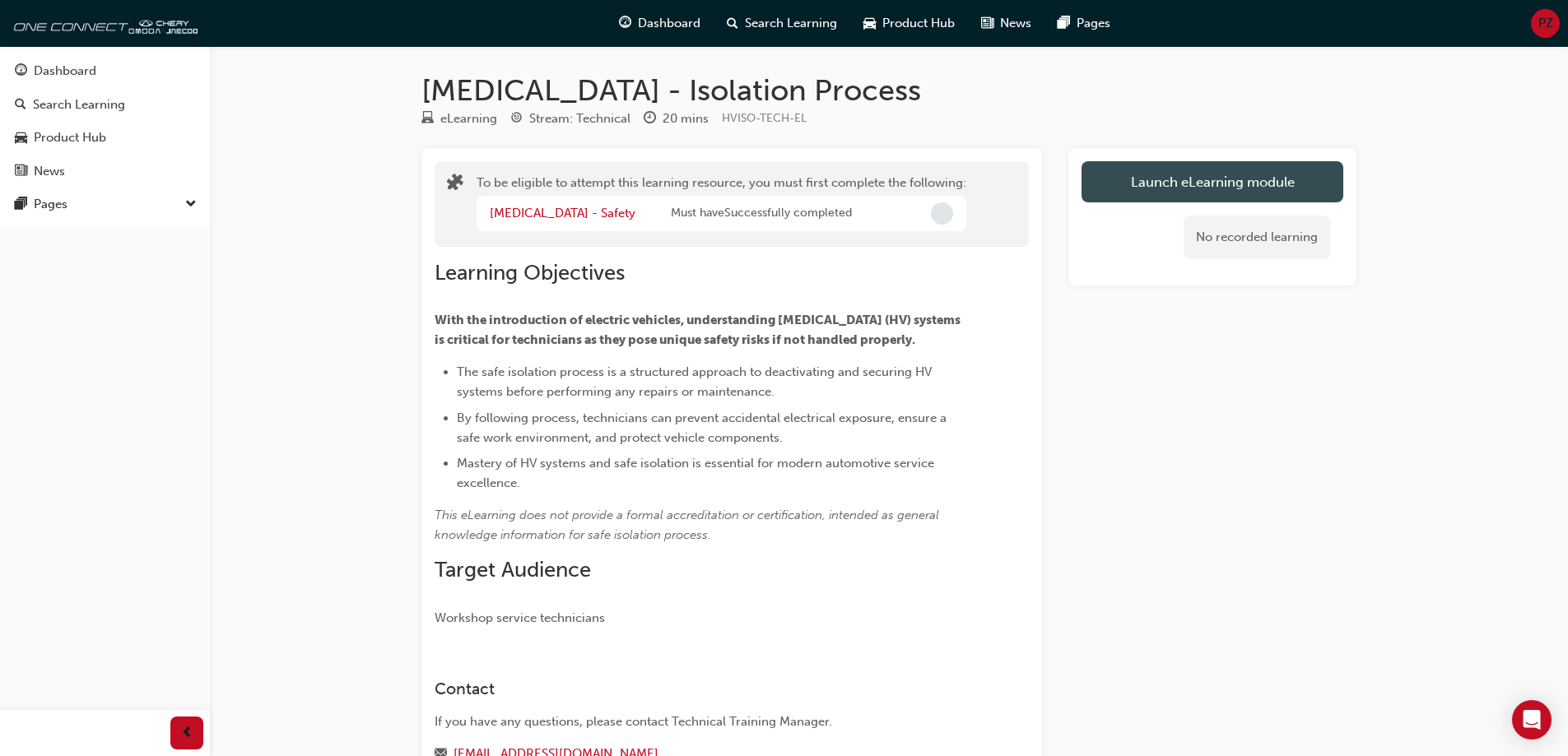
click at [1112, 175] on button "Launch eLearning module" at bounding box center [1213, 181] width 261 height 41
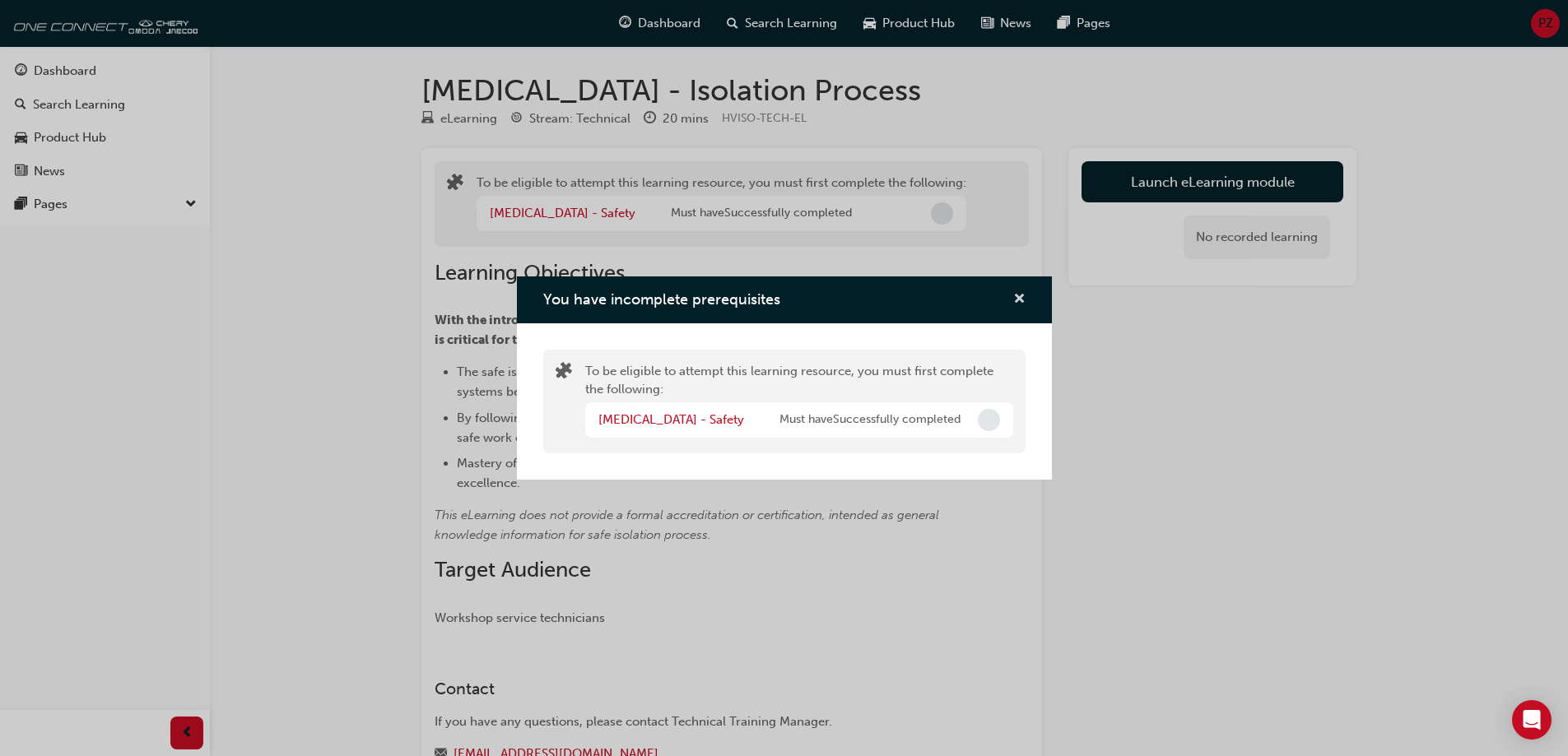
drag, startPoint x: 1018, startPoint y: 298, endPoint x: 605, endPoint y: 137, distance: 443.3
click at [1014, 299] on span "cross-icon" at bounding box center [1018, 300] width 12 height 15
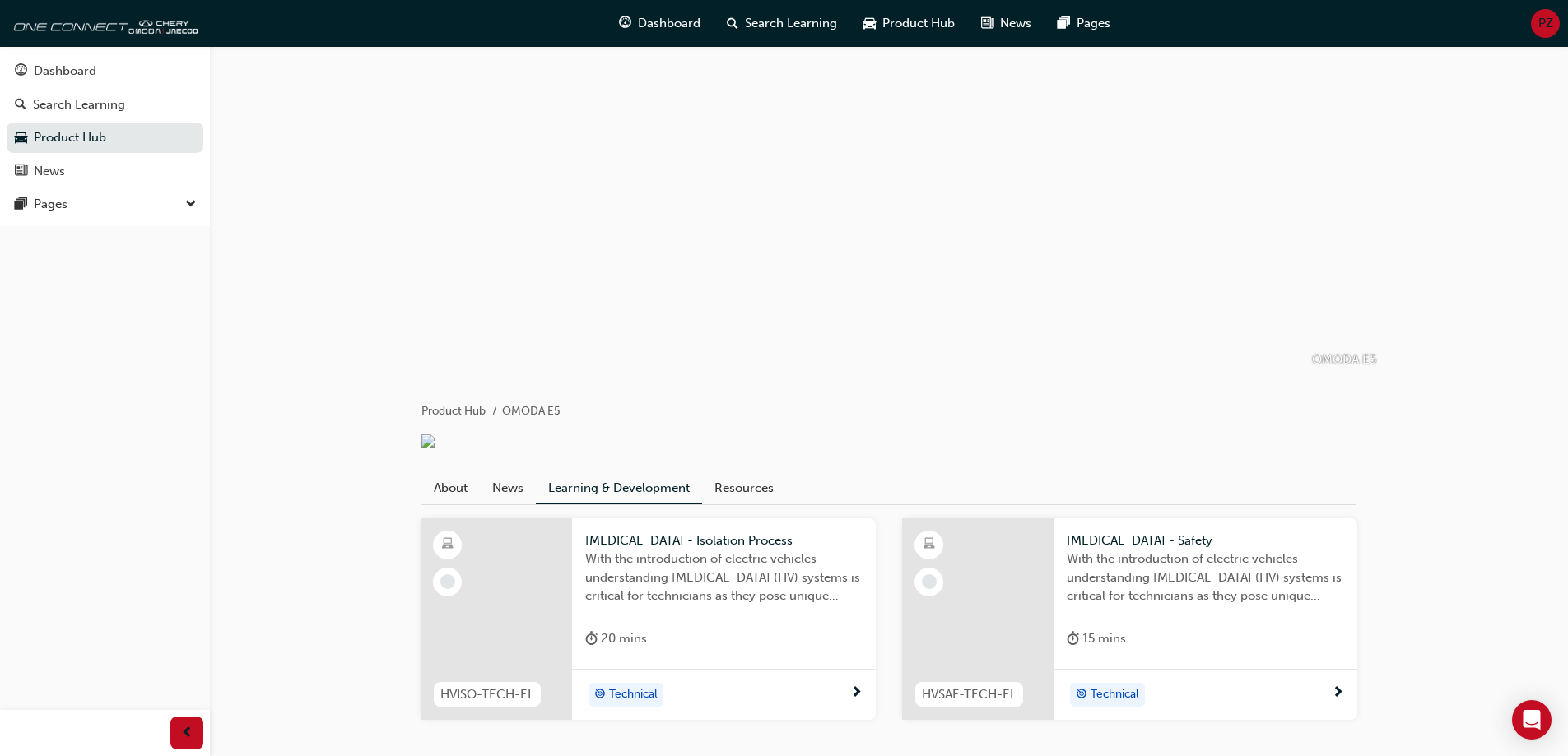
scroll to position [104, 0]
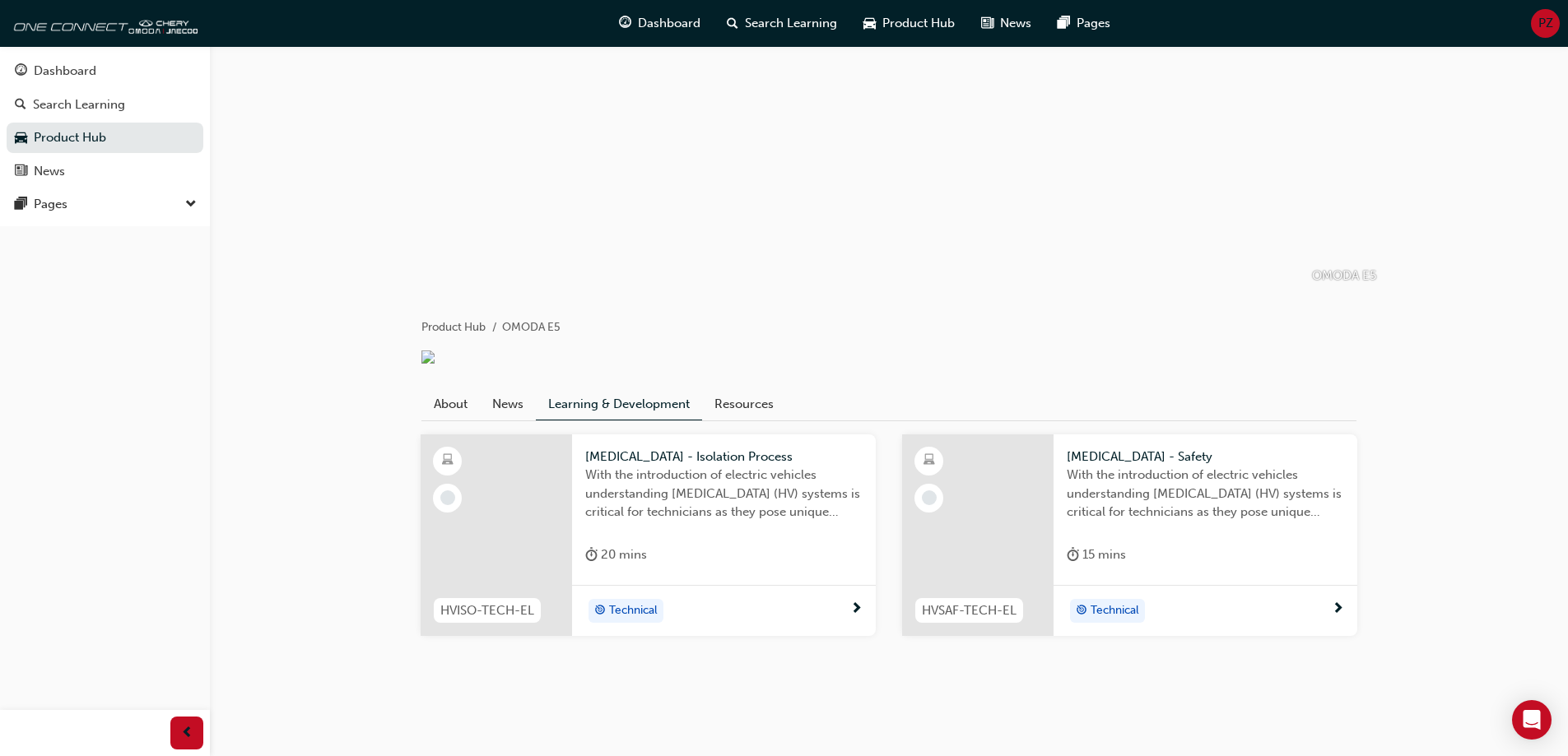
click at [1182, 448] on span "HIGH VOLTAGE - Safety" at bounding box center [1204, 457] width 277 height 19
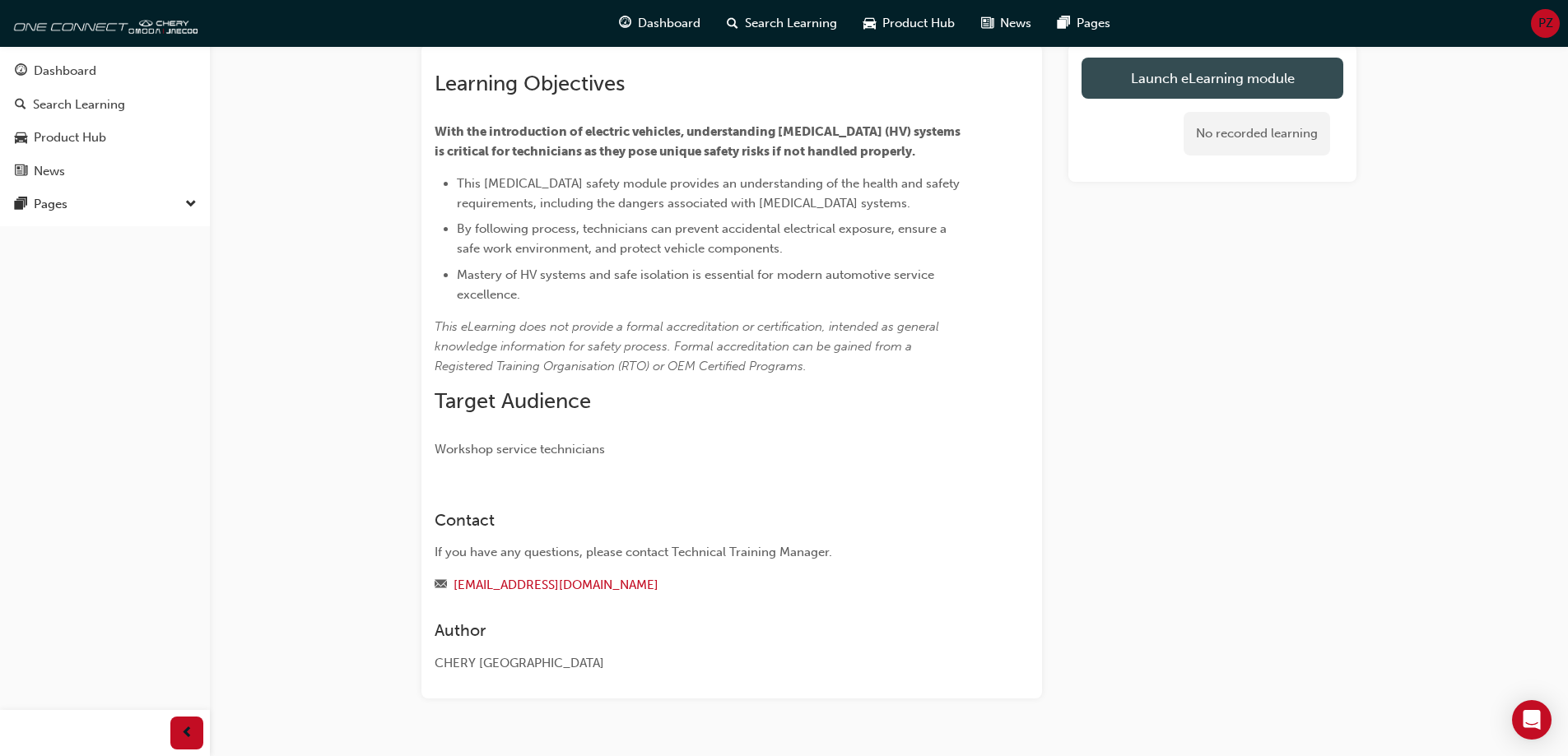
click at [1110, 81] on link "Launch eLearning module" at bounding box center [1213, 78] width 261 height 41
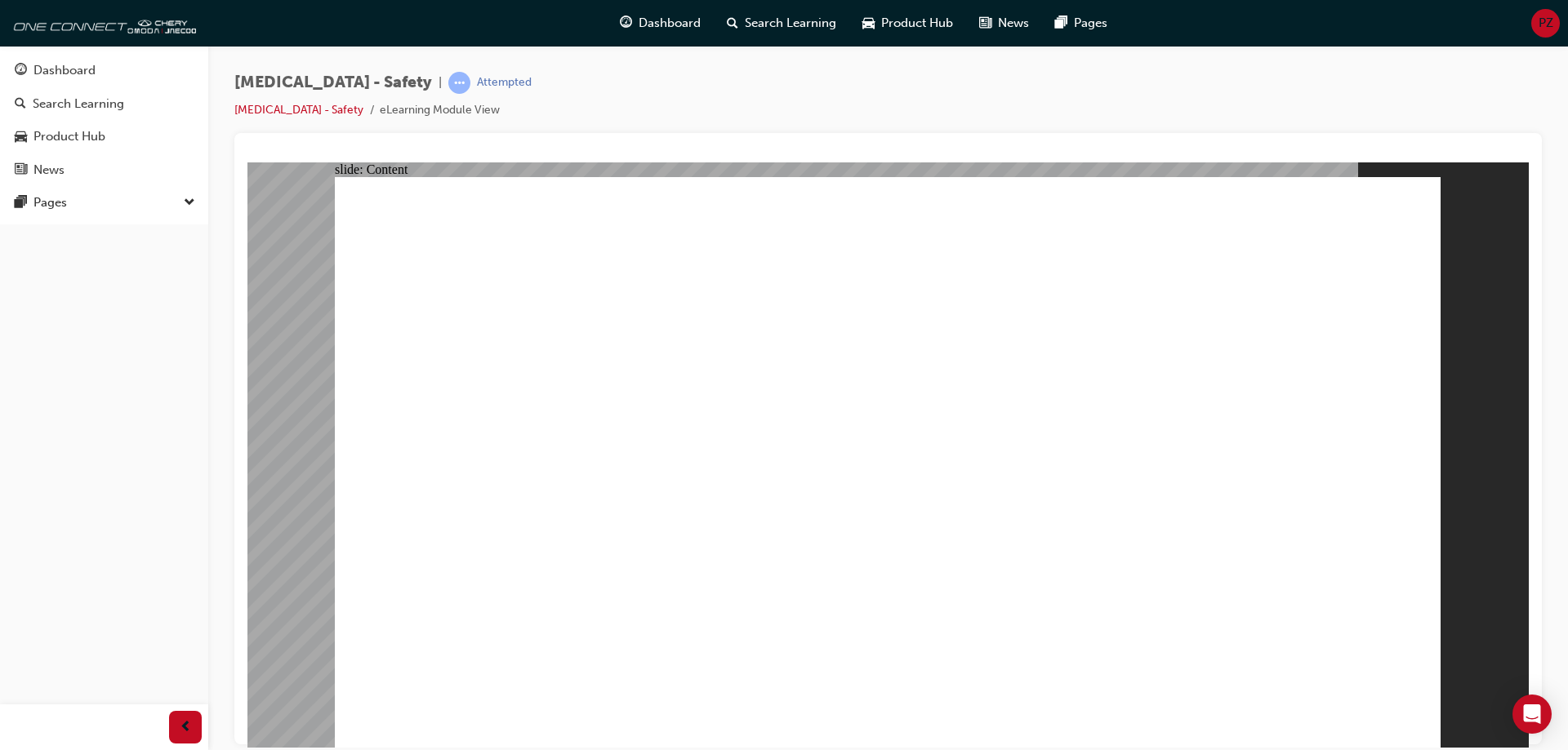
drag, startPoint x: 1094, startPoint y: 528, endPoint x: 1187, endPoint y: 656, distance: 158.2
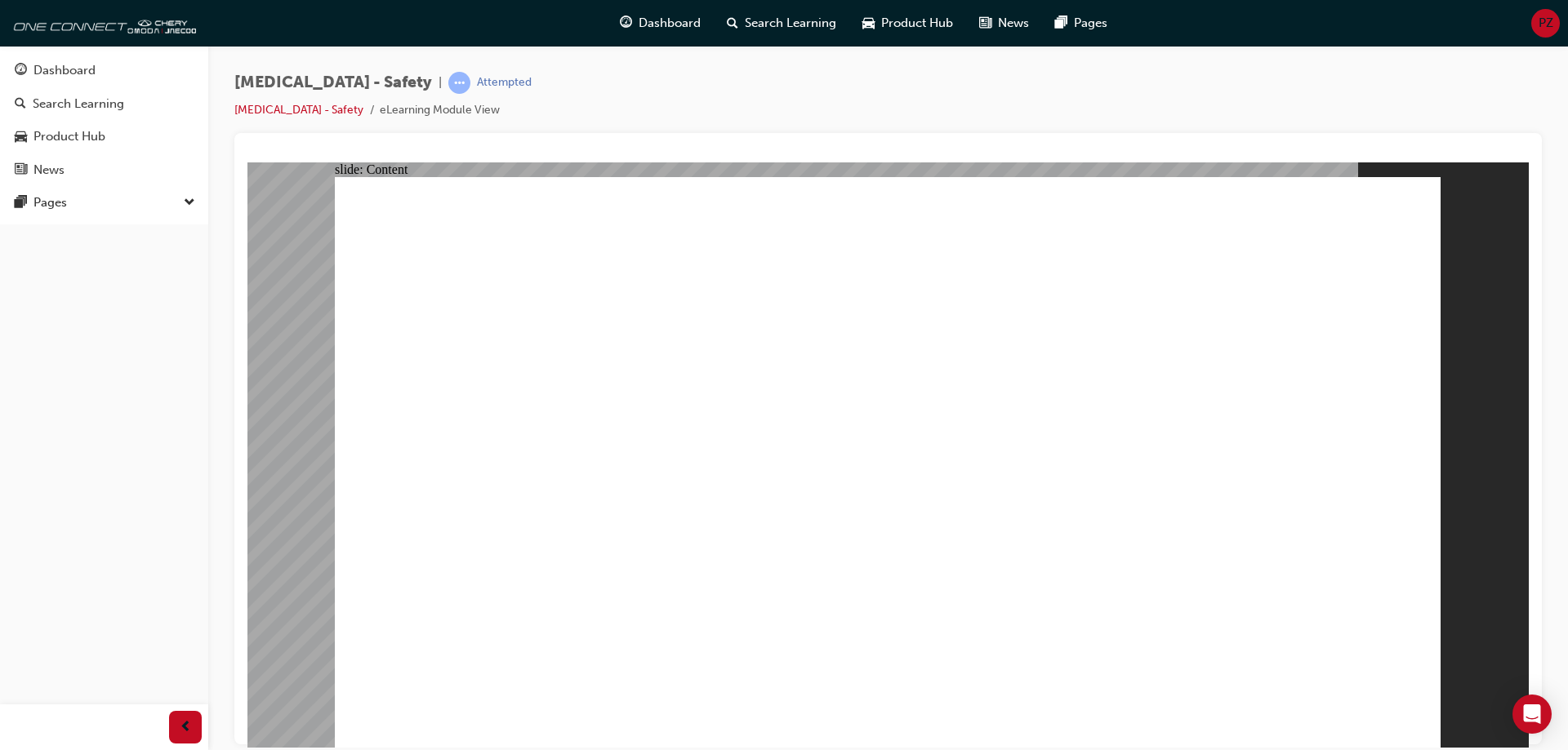
drag, startPoint x: 974, startPoint y: 512, endPoint x: 994, endPoint y: 507, distance: 20.6
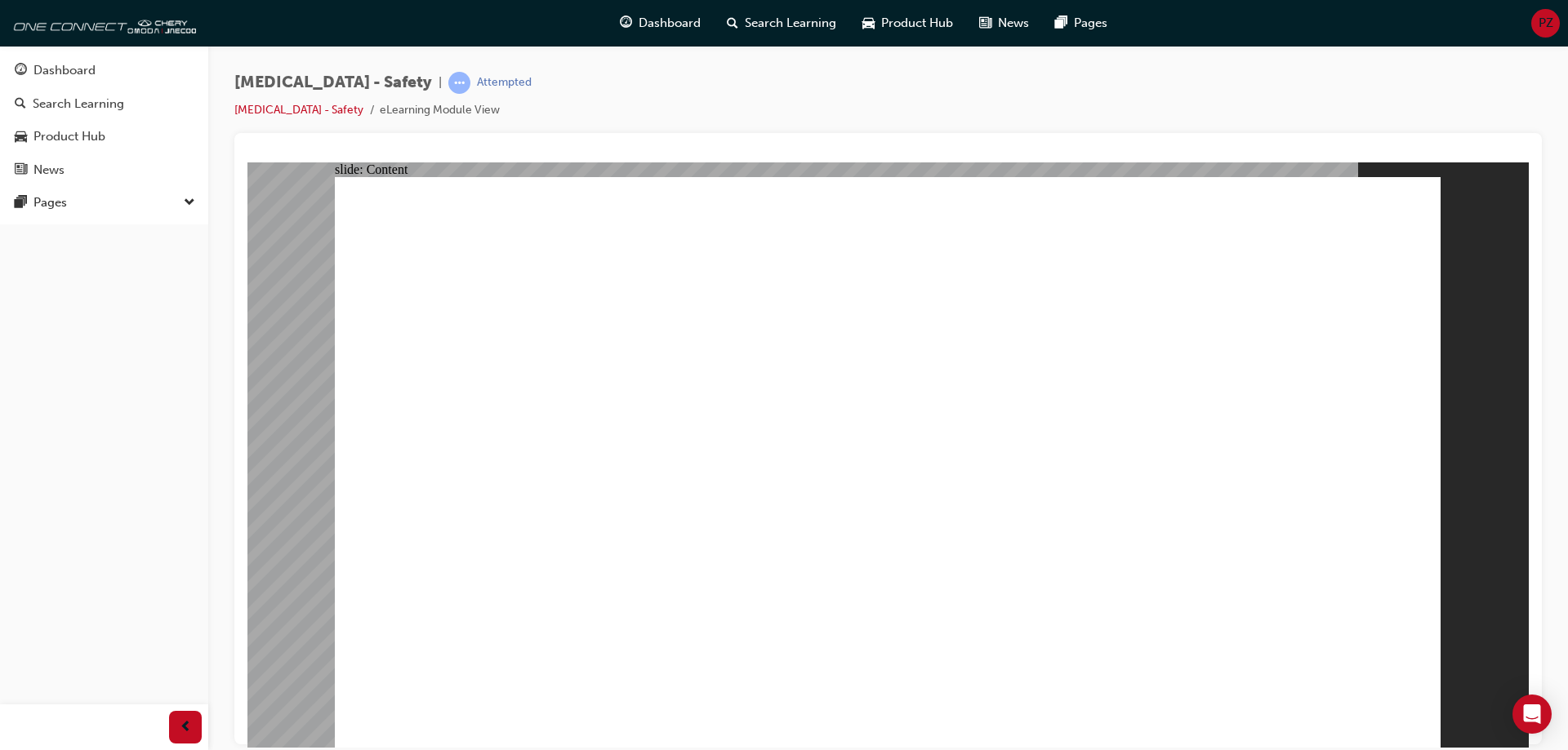
drag, startPoint x: 688, startPoint y: 583, endPoint x: 696, endPoint y: 582, distance: 8.1
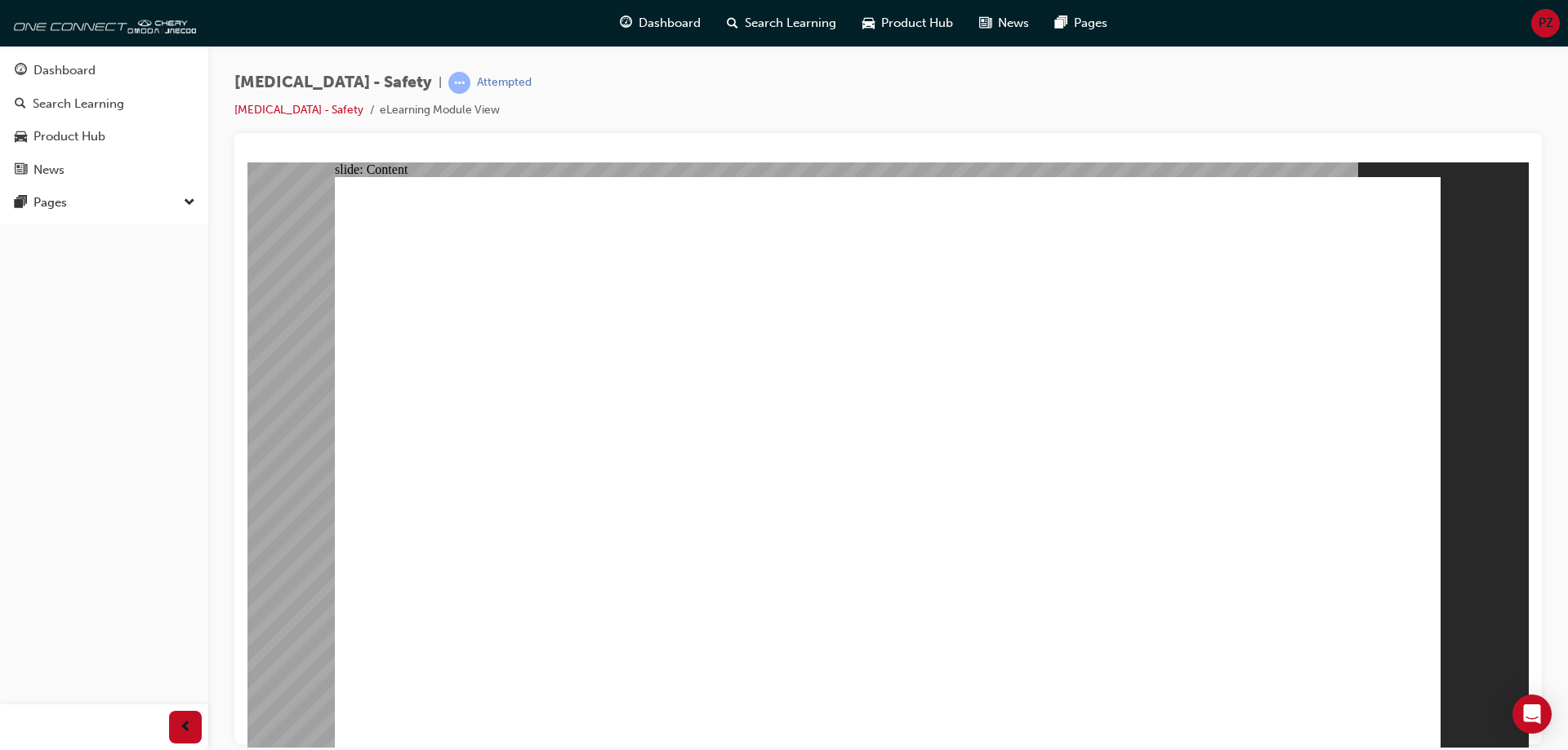
drag, startPoint x: 1415, startPoint y: 724, endPoint x: 1402, endPoint y: 721, distance: 13.3
drag, startPoint x: 906, startPoint y: 567, endPoint x: 1251, endPoint y: 662, distance: 357.8
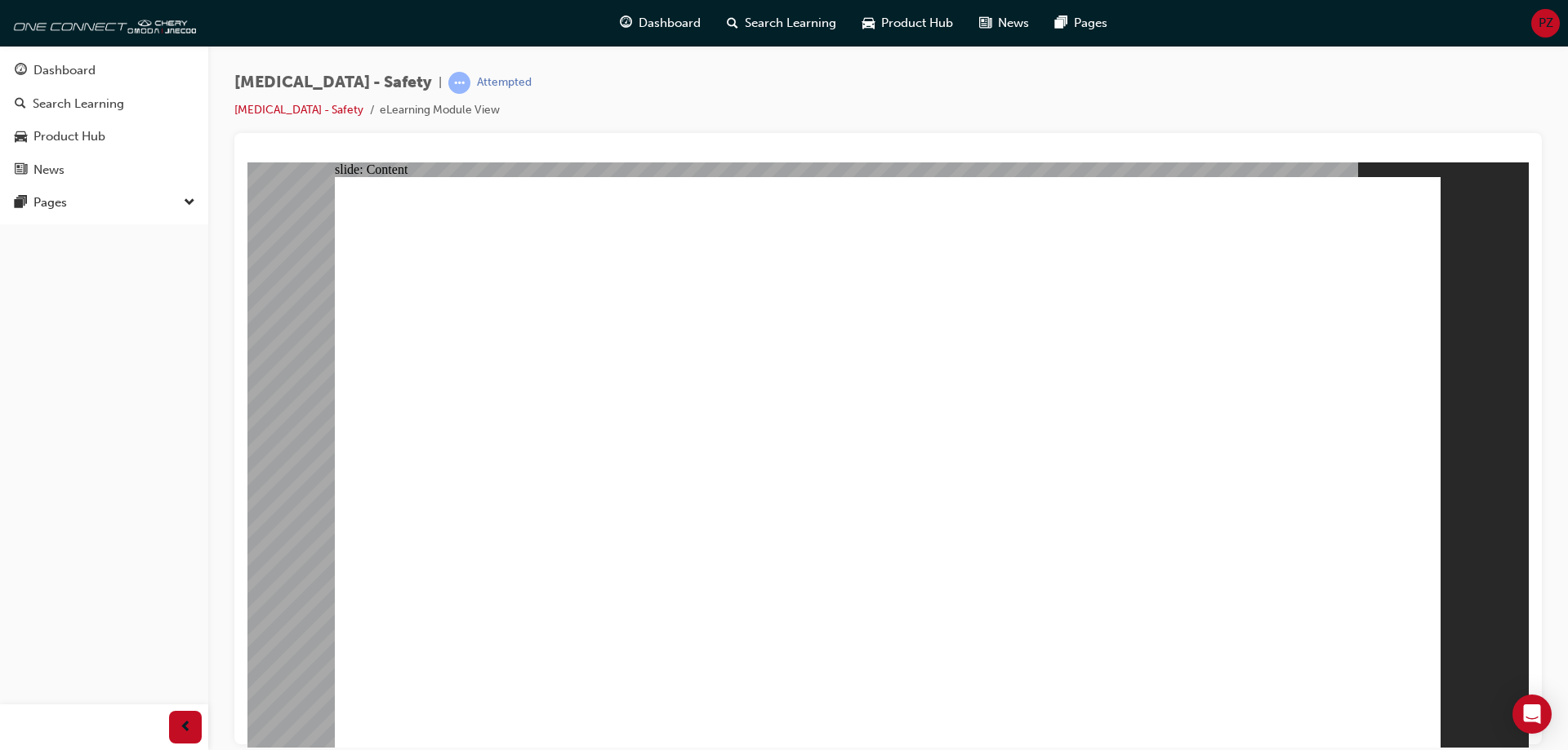
drag, startPoint x: 1138, startPoint y: 584, endPoint x: 1173, endPoint y: 581, distance: 35.1
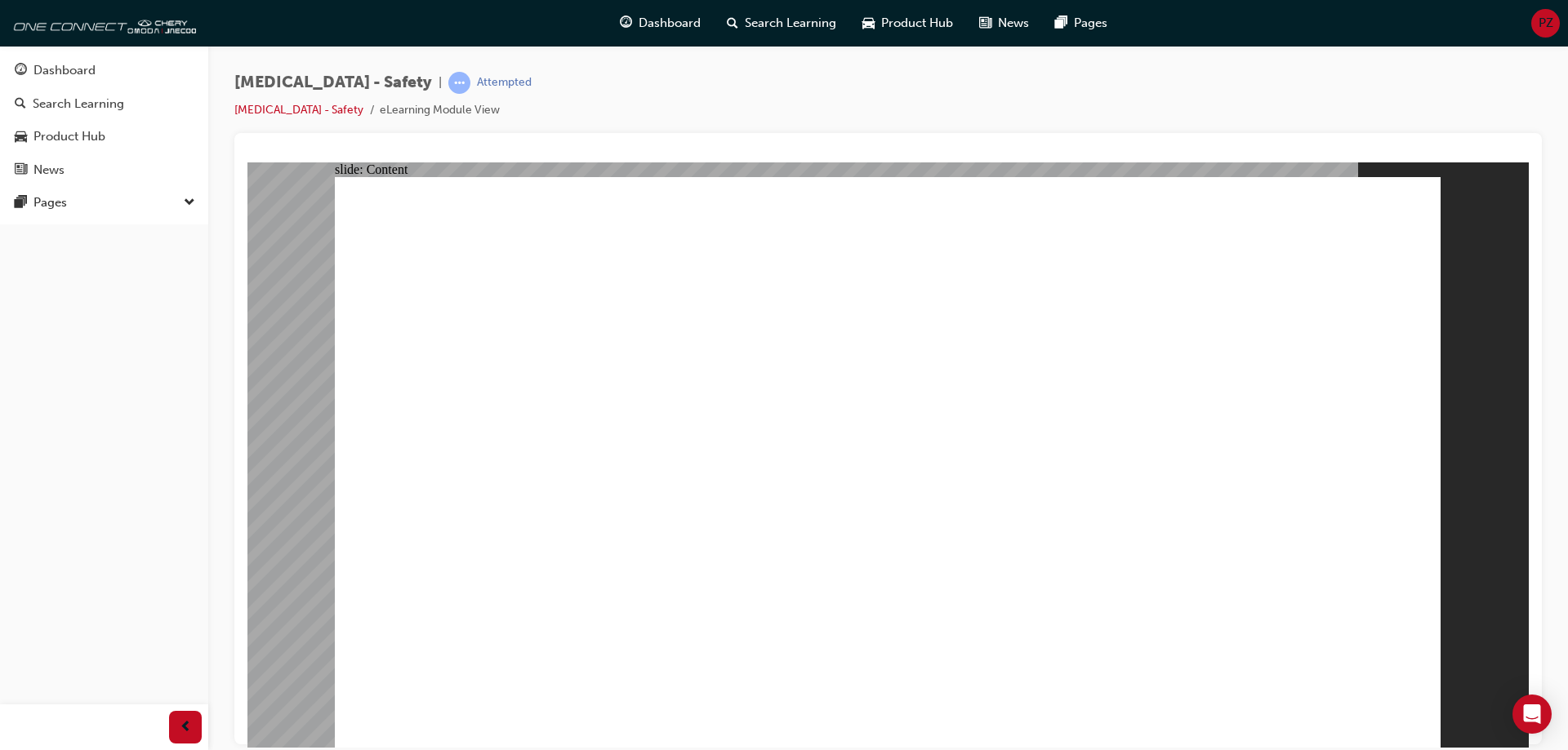
drag, startPoint x: 1099, startPoint y: 452, endPoint x: 1120, endPoint y: 488, distance: 41.7
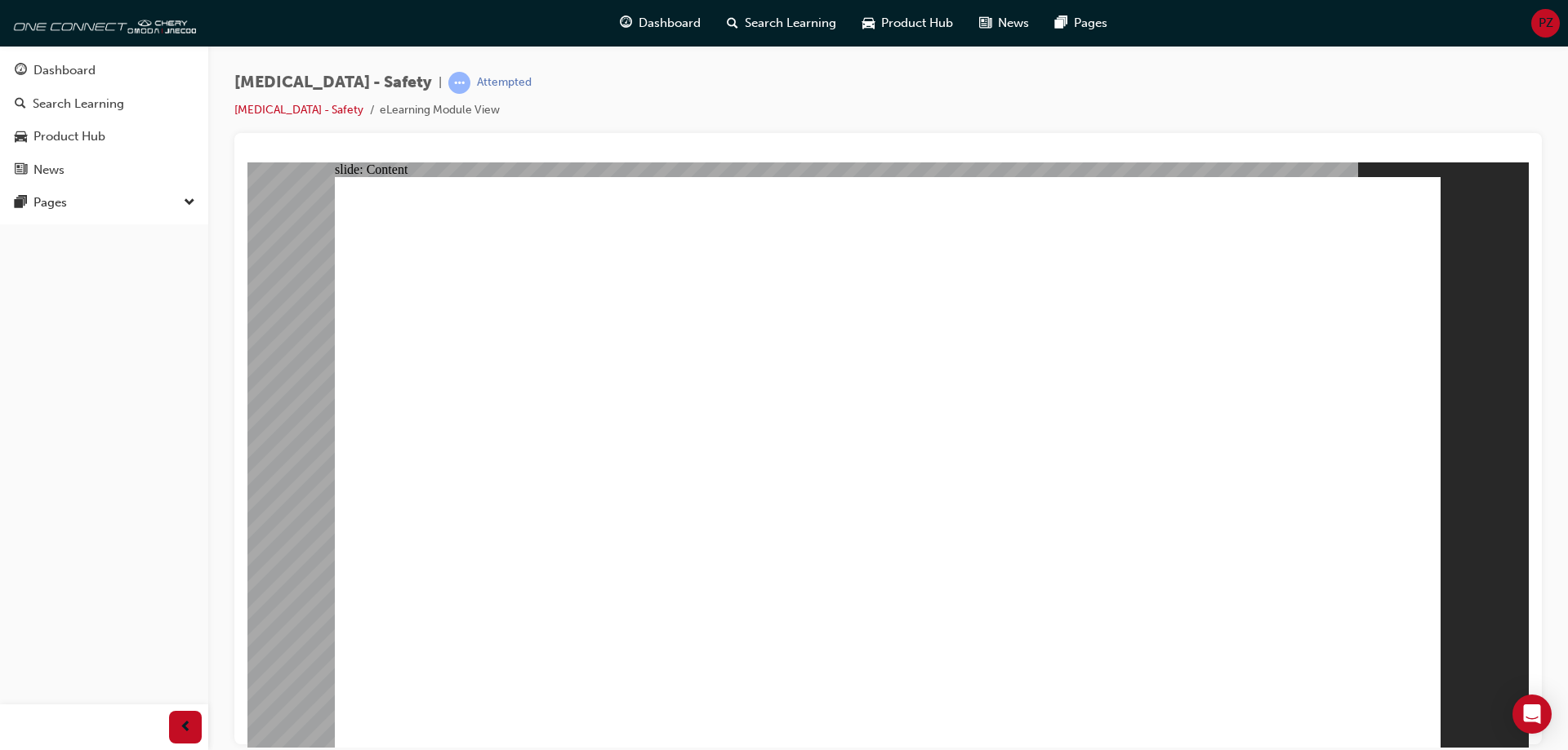
drag, startPoint x: 1399, startPoint y: 722, endPoint x: 1387, endPoint y: 714, distance: 14.4
drag, startPoint x: 1153, startPoint y: 507, endPoint x: 1130, endPoint y: 513, distance: 23.8
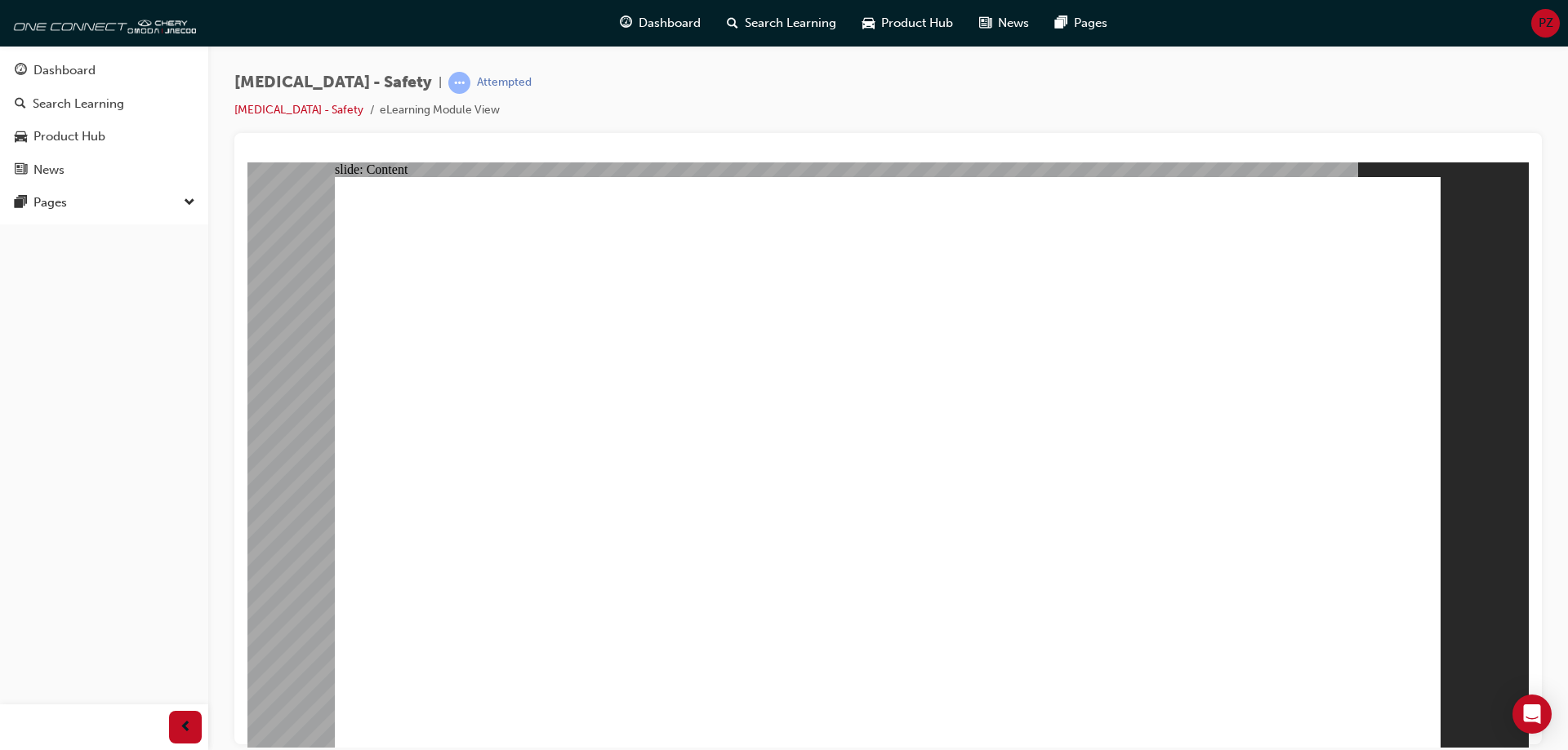
drag, startPoint x: 889, startPoint y: 375, endPoint x: 941, endPoint y: 393, distance: 55.0
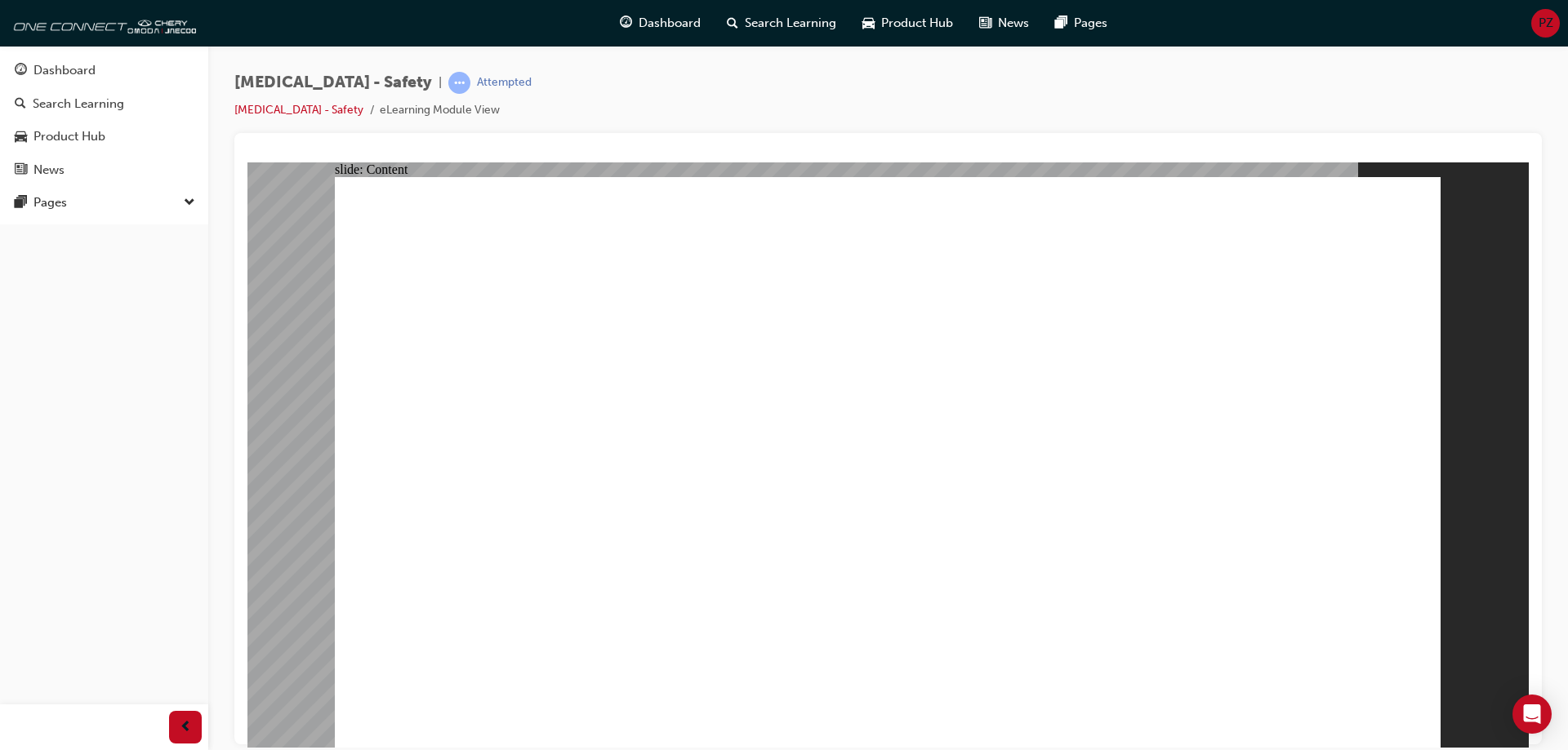
click at [646, 13] on div "Dashboard" at bounding box center [660, 23] width 107 height 34
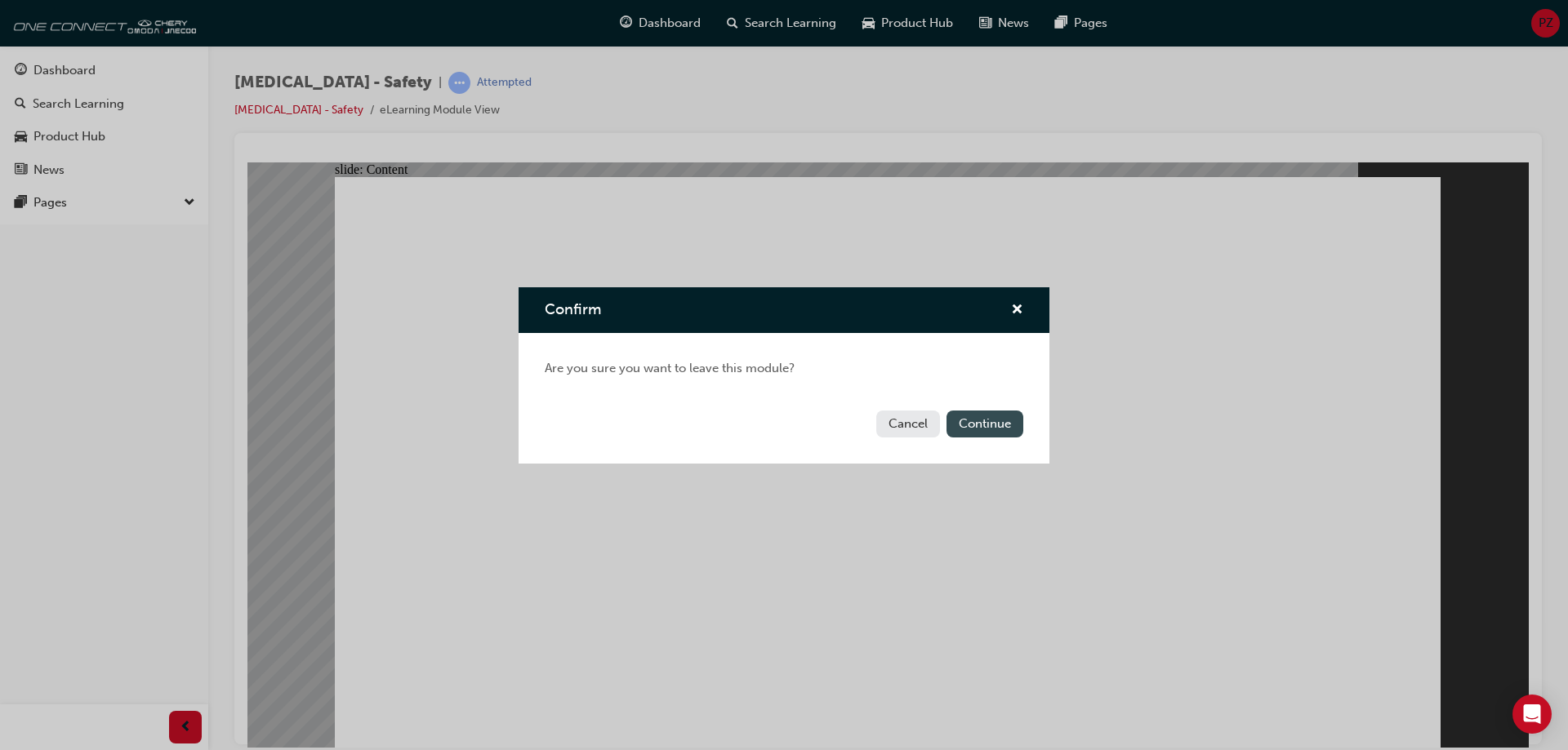
click at [974, 427] on button "Continue" at bounding box center [985, 424] width 77 height 26
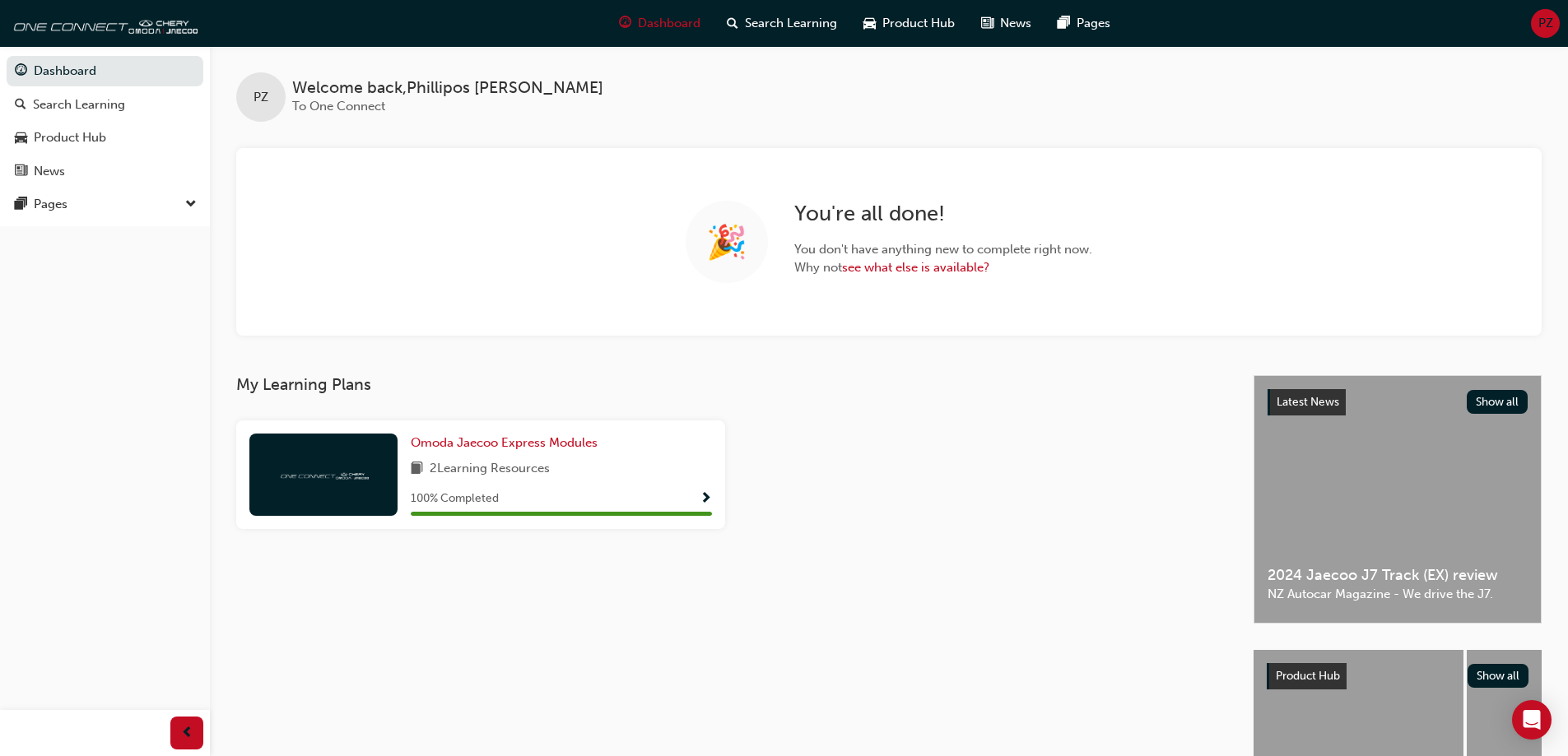
click at [337, 221] on div "🎉 You ' re all done! You don ' t have anything new to complete right now. Why n…" at bounding box center [889, 242] width 1306 height 188
click at [39, 99] on div "Search Learning" at bounding box center [79, 105] width 92 height 19
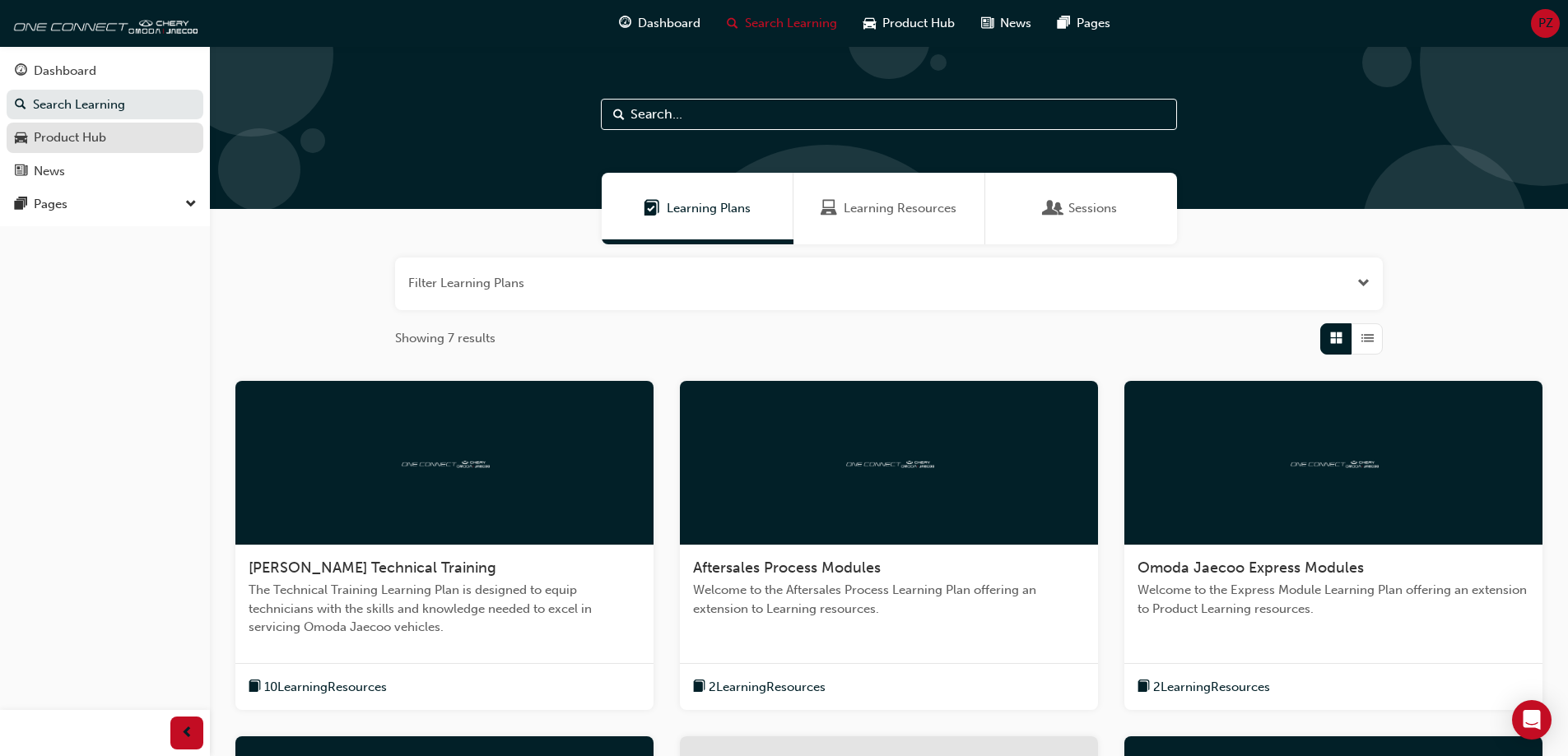
click at [53, 134] on div "Product Hub" at bounding box center [70, 137] width 73 height 19
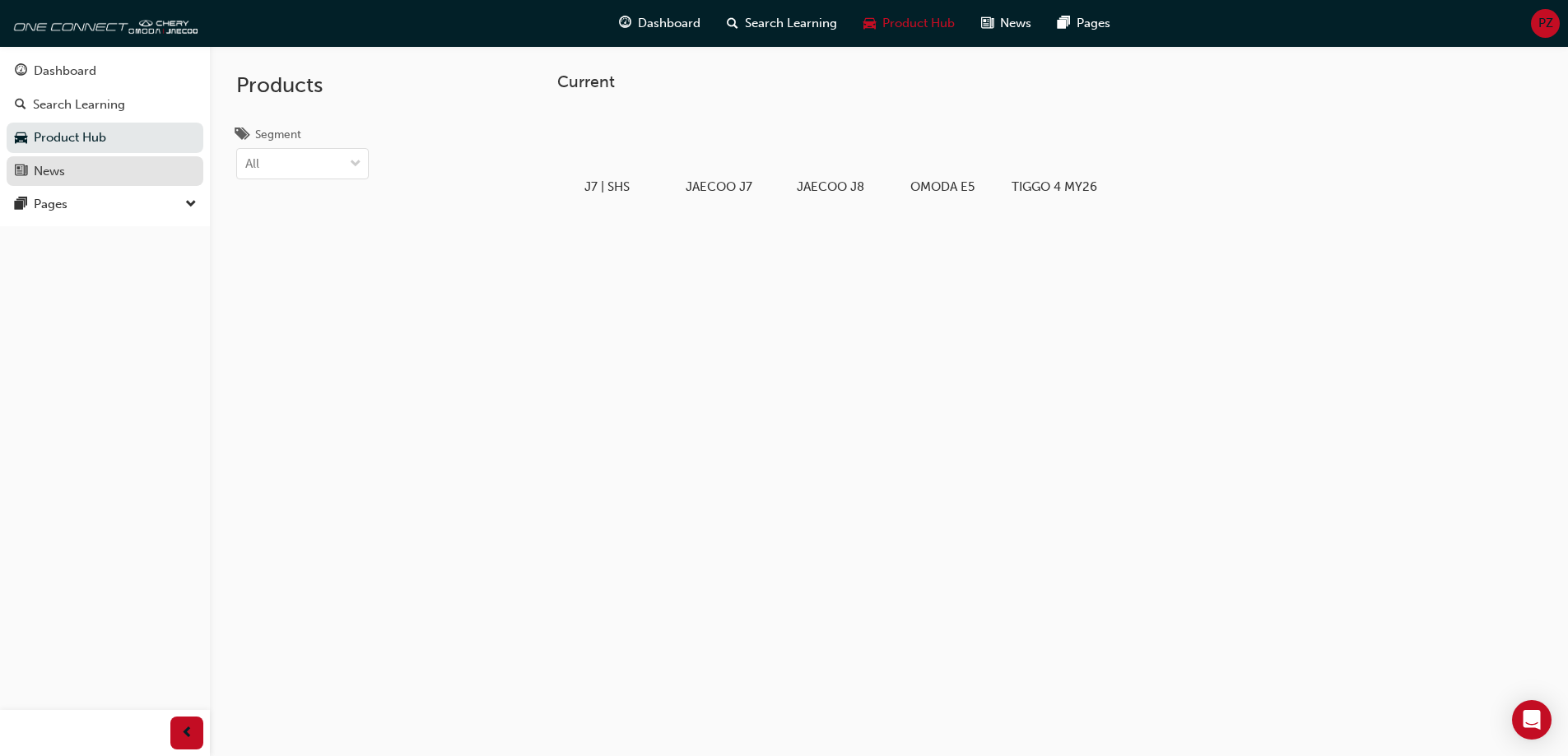
click at [63, 182] on link "News" at bounding box center [105, 171] width 197 height 30
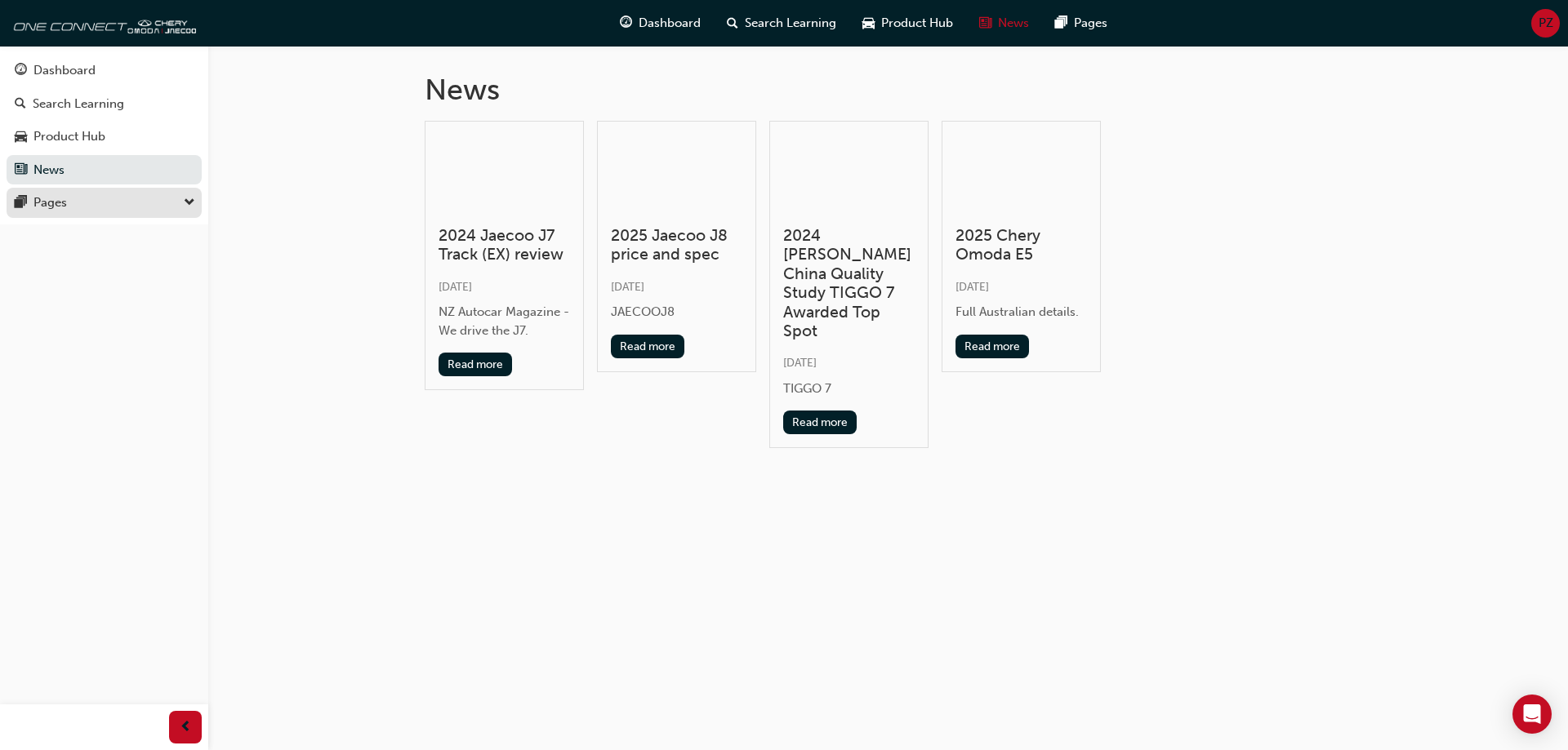
click at [66, 204] on div "Pages" at bounding box center [50, 203] width 34 height 19
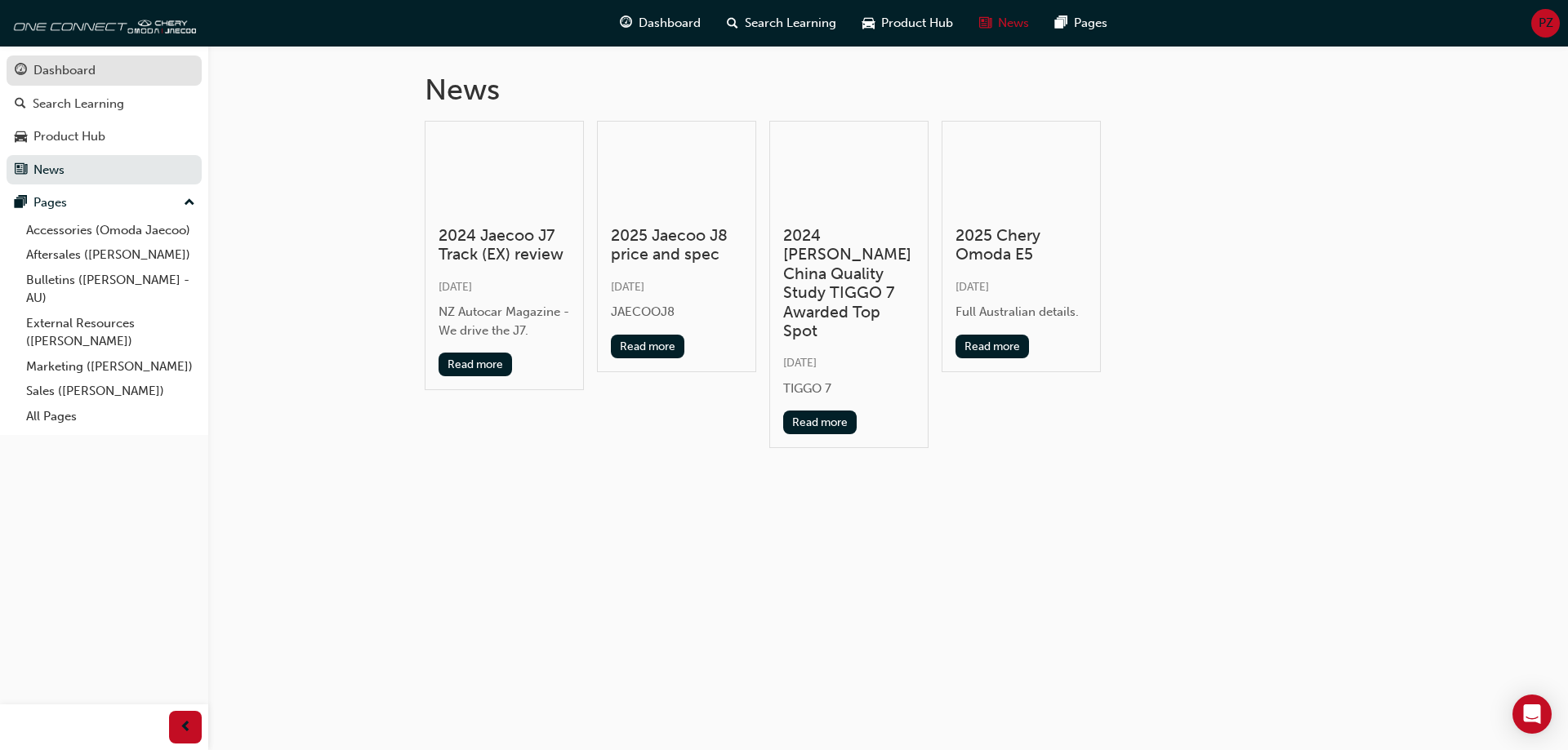
click at [81, 66] on div "Dashboard" at bounding box center [65, 70] width 62 height 19
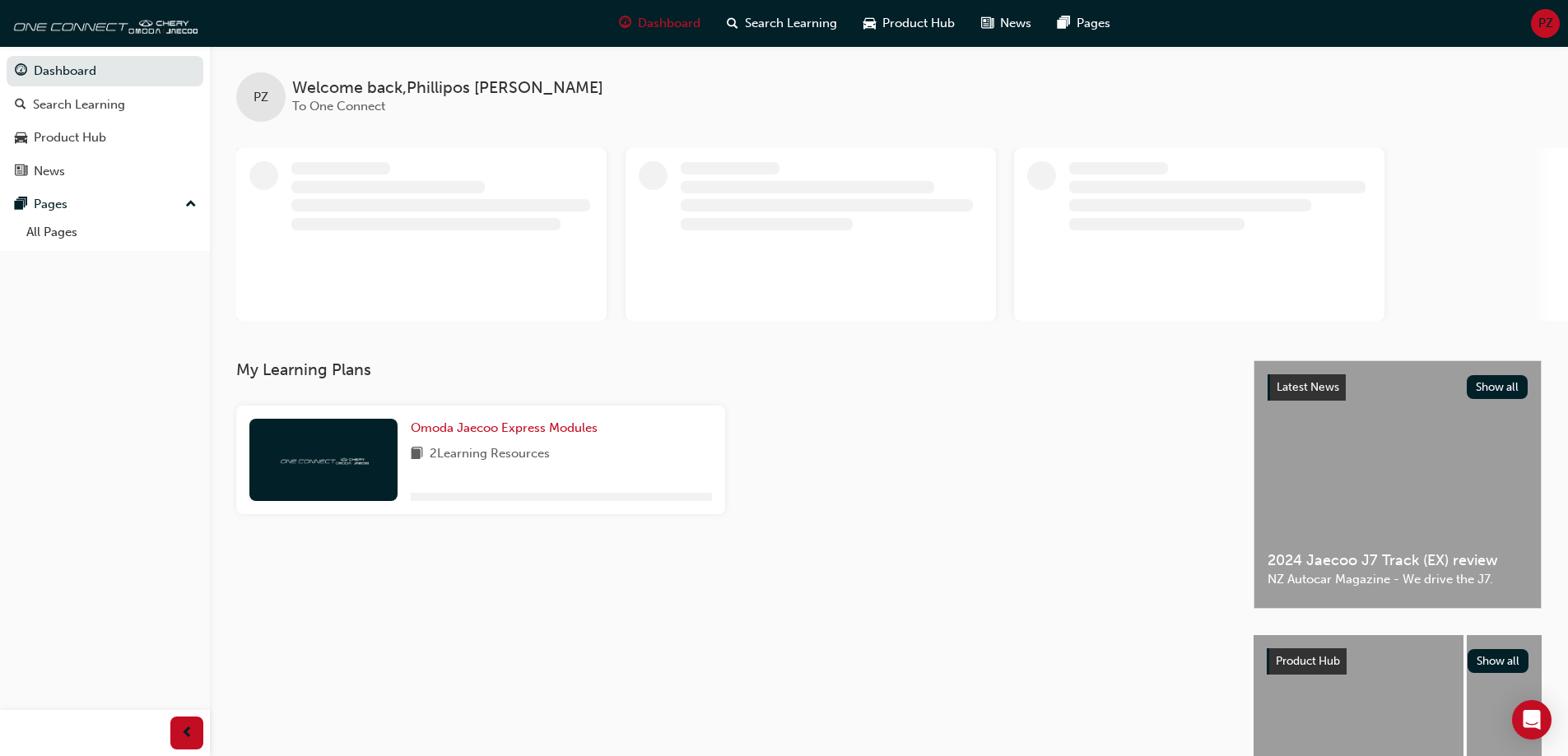
click at [1547, 21] on span "PZ" at bounding box center [1546, 23] width 15 height 19
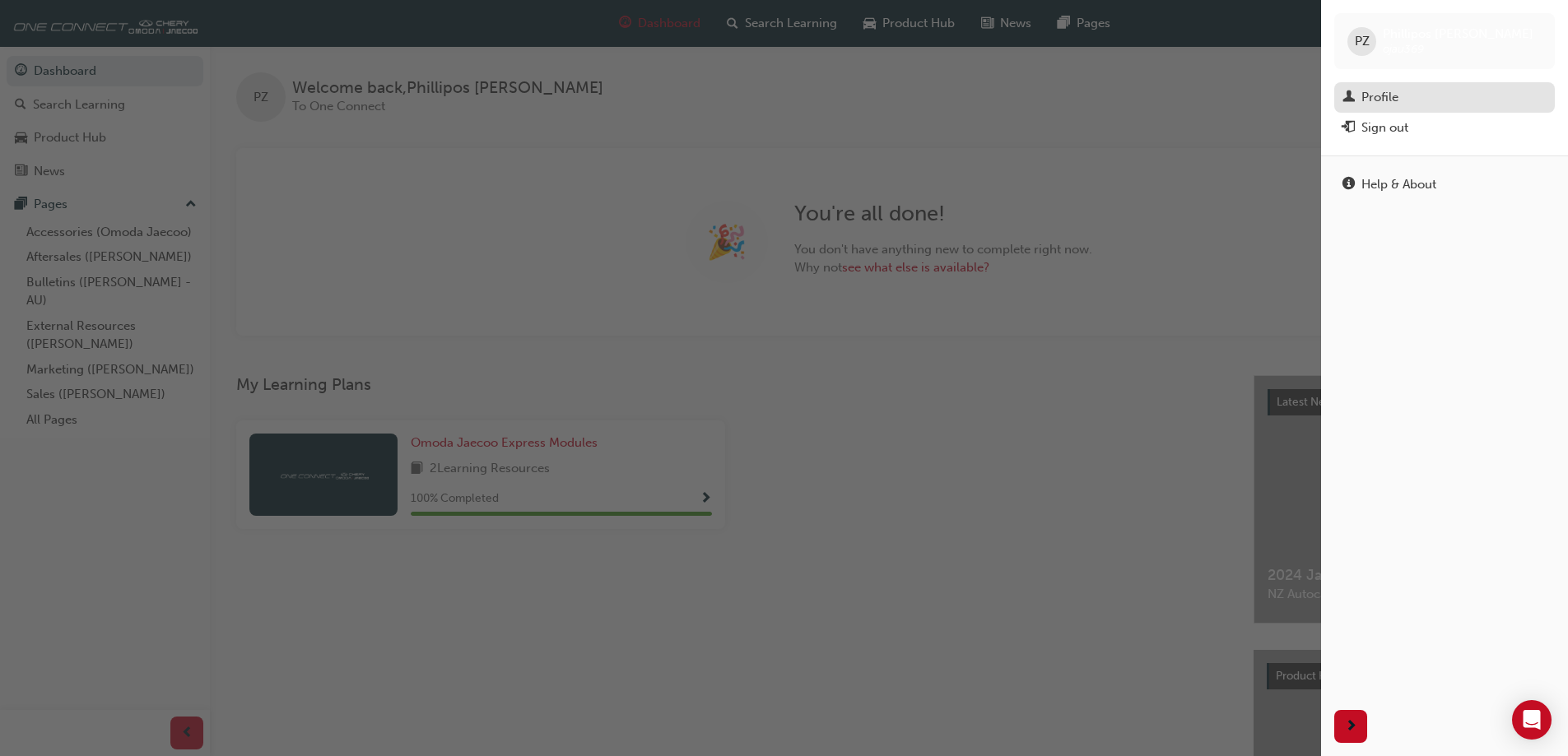
click at [1374, 83] on link "Profile" at bounding box center [1445, 97] width 221 height 30
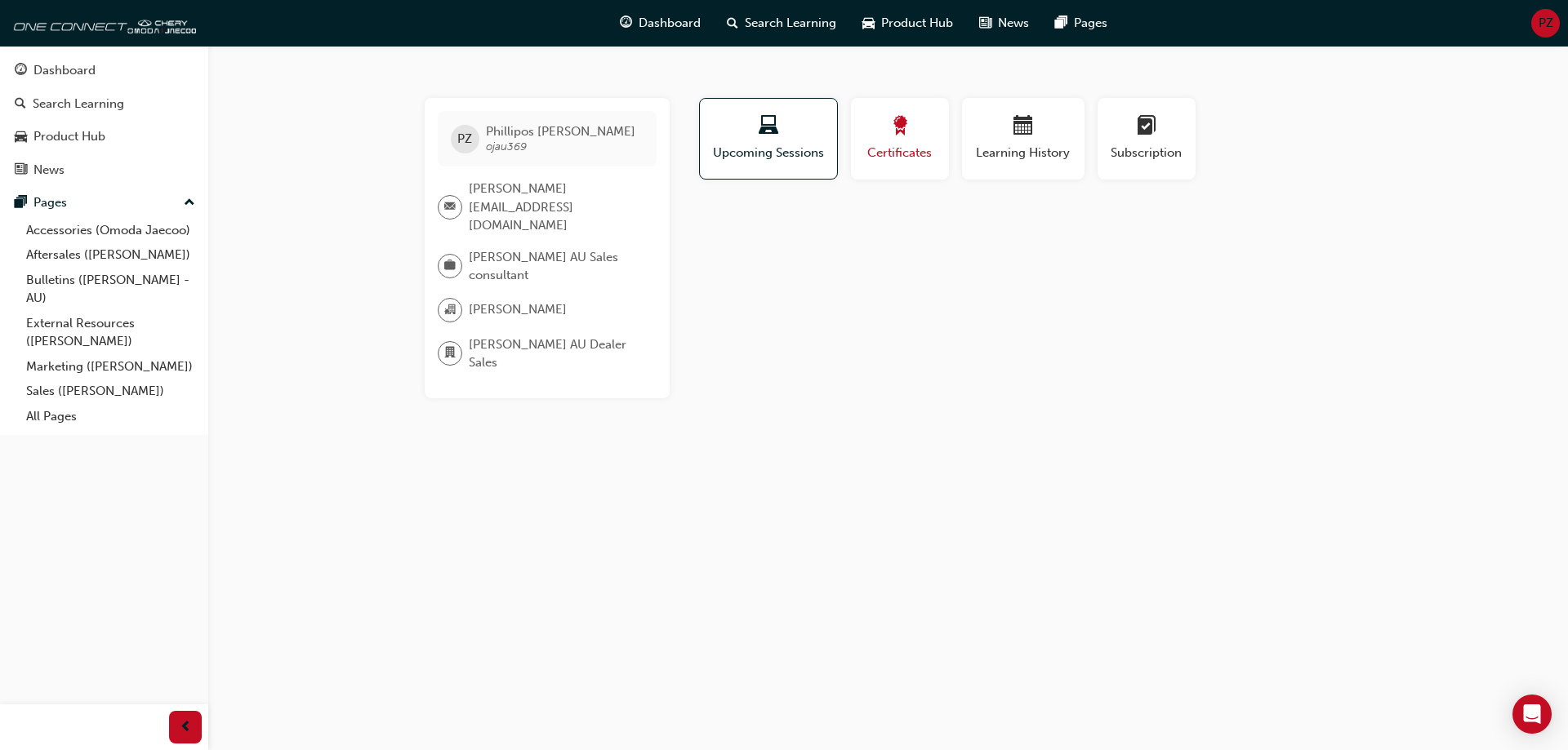
click at [936, 119] on div "button" at bounding box center [900, 129] width 73 height 26
click at [1020, 129] on span "calendar-icon" at bounding box center [1022, 127] width 19 height 22
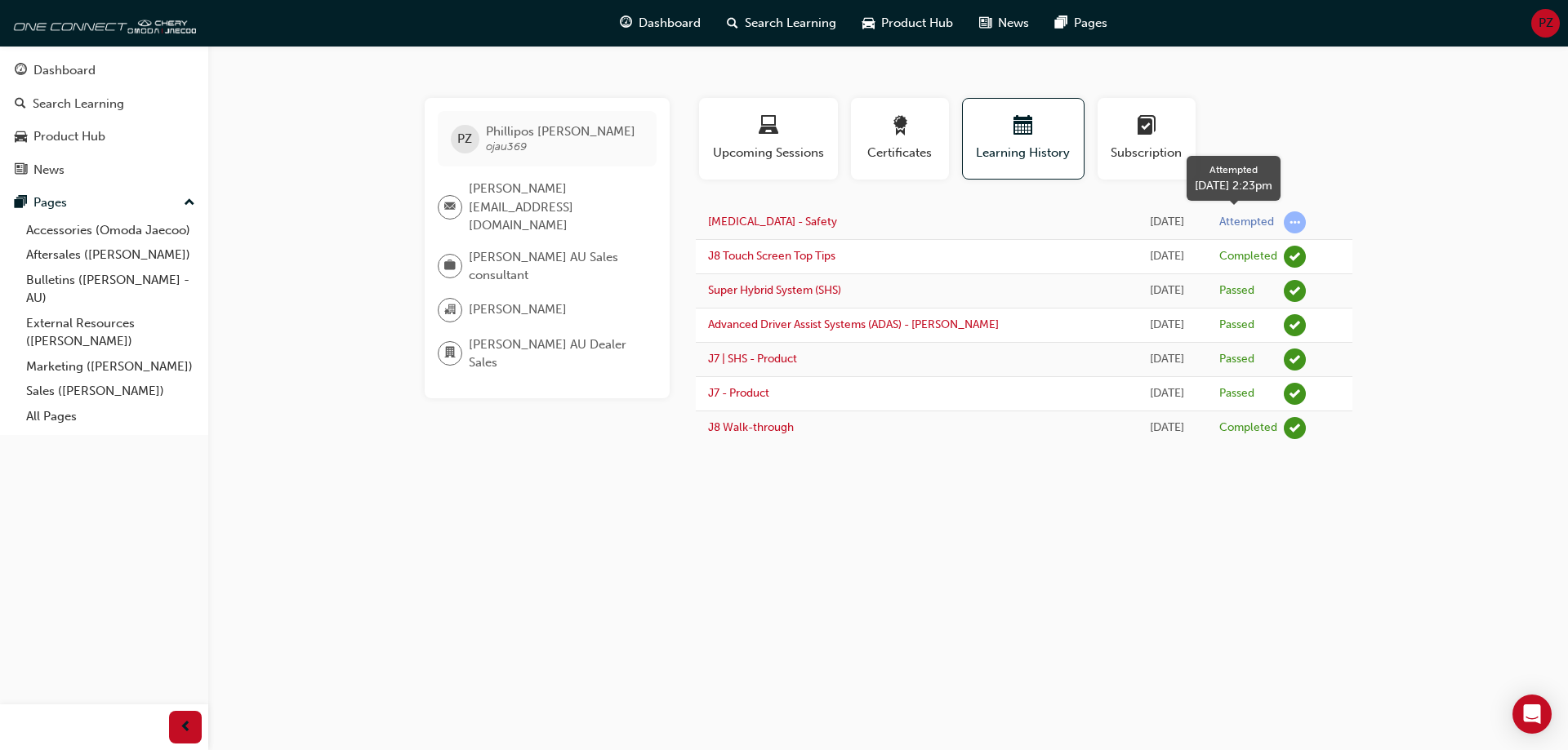
click at [1287, 225] on span "learningRecordVerb_ATTEMPT-icon" at bounding box center [1295, 223] width 22 height 22
click at [1159, 125] on div "button" at bounding box center [1147, 129] width 73 height 26
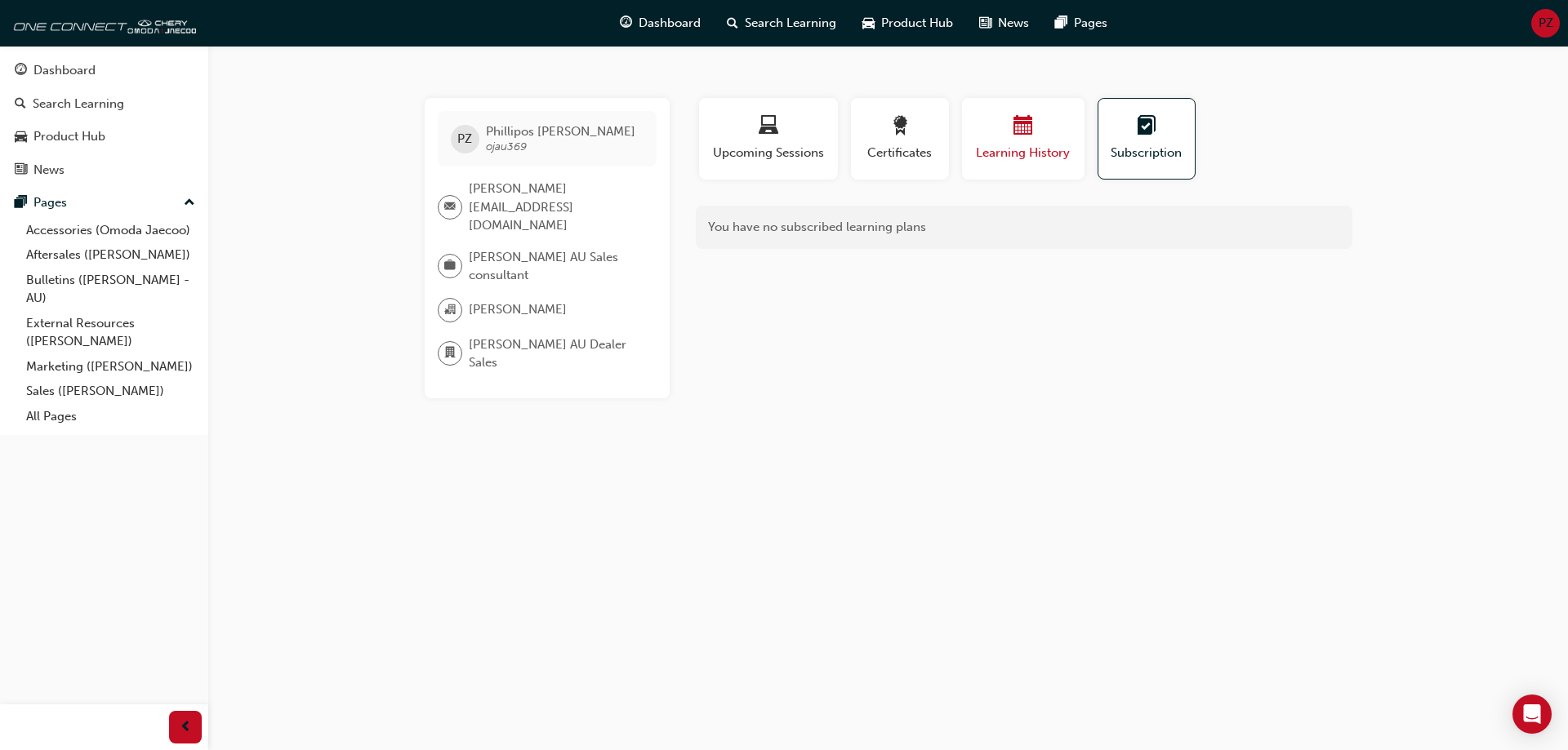
click at [1022, 124] on span "calendar-icon" at bounding box center [1022, 127] width 19 height 22
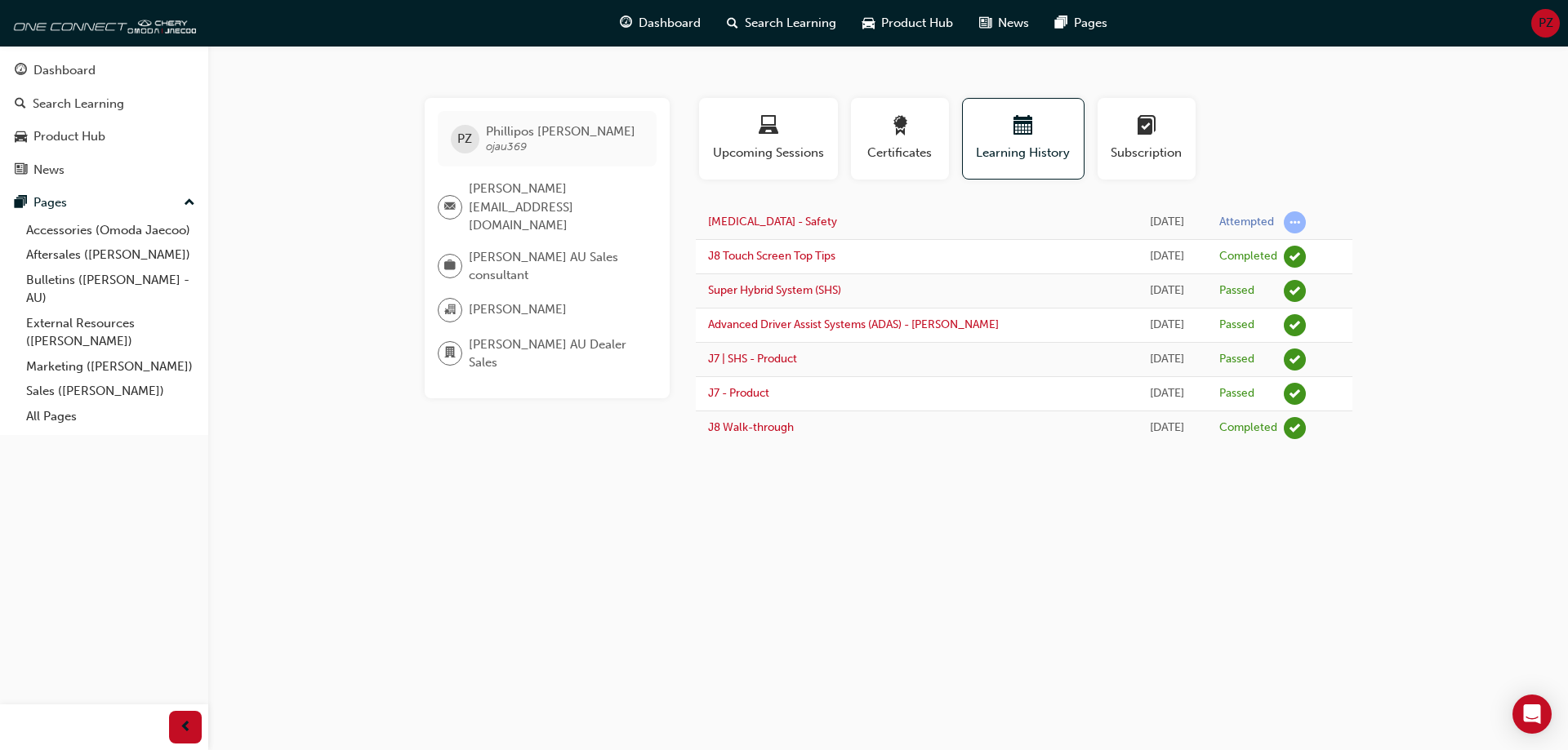
click at [956, 143] on div "Learning History" at bounding box center [1023, 145] width 135 height 95
click at [947, 145] on button "Certificates" at bounding box center [899, 138] width 98 height 81
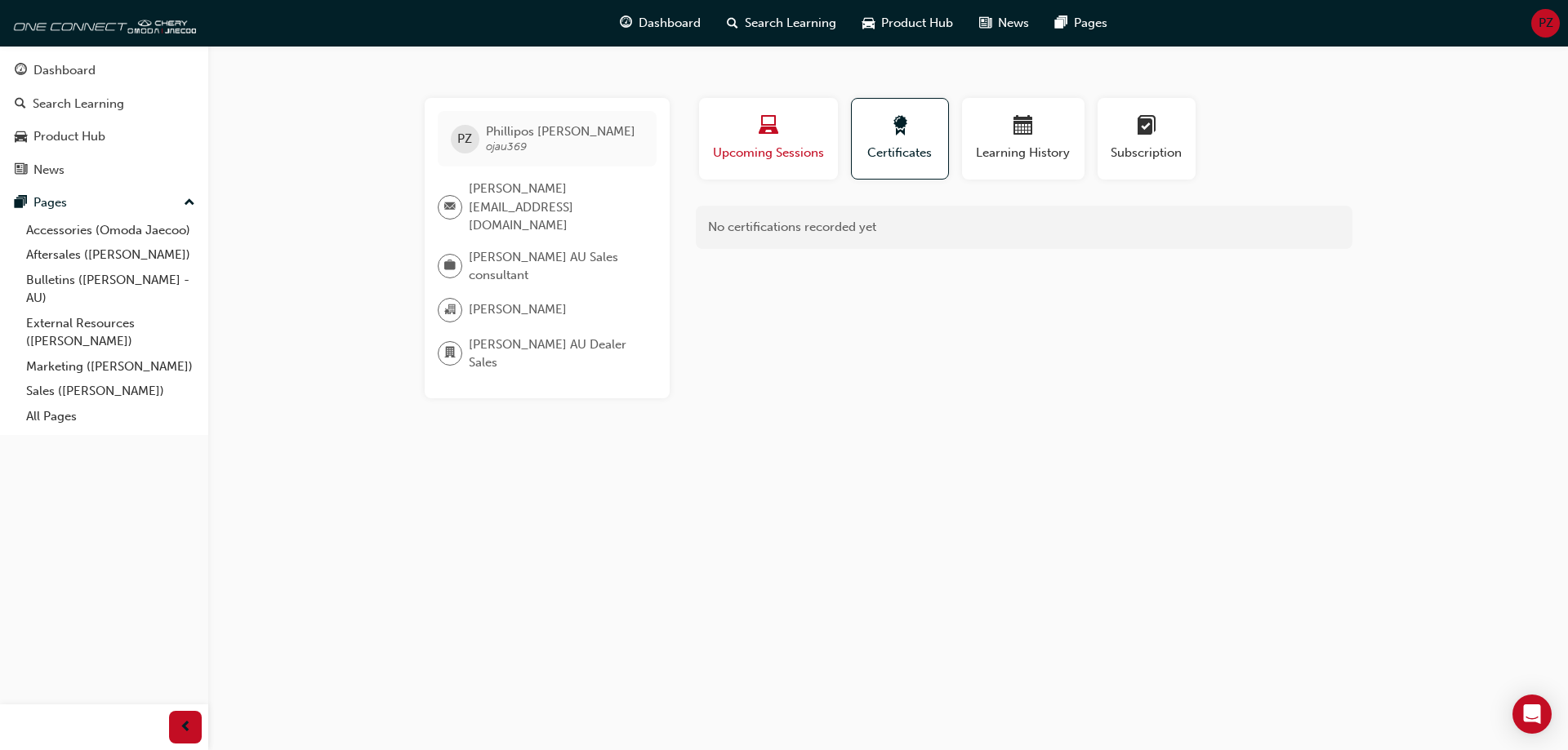
click at [810, 143] on div "Upcoming Sessions" at bounding box center [768, 139] width 114 height 47
click at [674, 23] on span "Dashboard" at bounding box center [670, 23] width 62 height 19
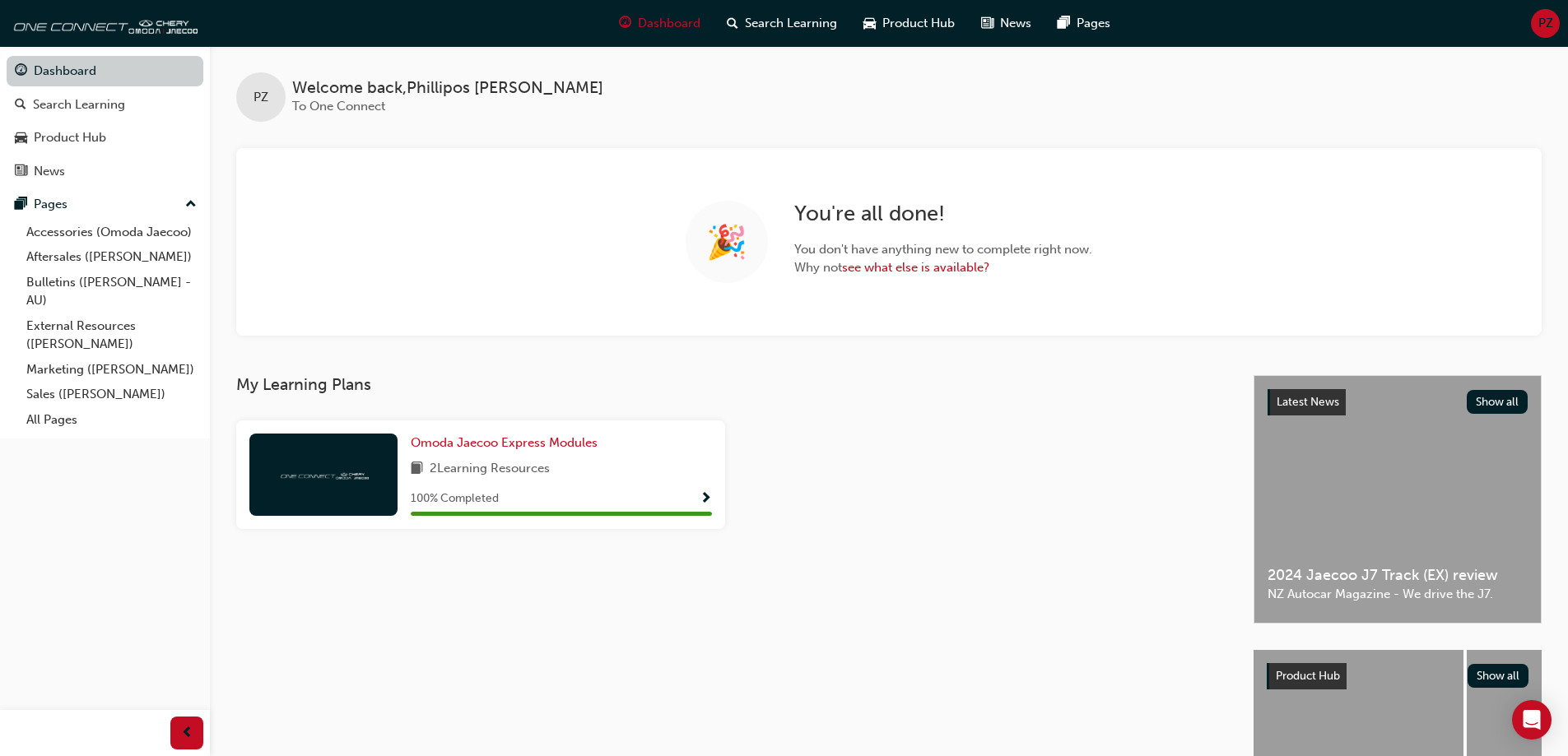
click at [93, 78] on link "Dashboard" at bounding box center [105, 71] width 197 height 30
click at [119, 80] on link "Dashboard" at bounding box center [105, 71] width 197 height 30
click at [65, 105] on div "Search Learning" at bounding box center [79, 105] width 92 height 19
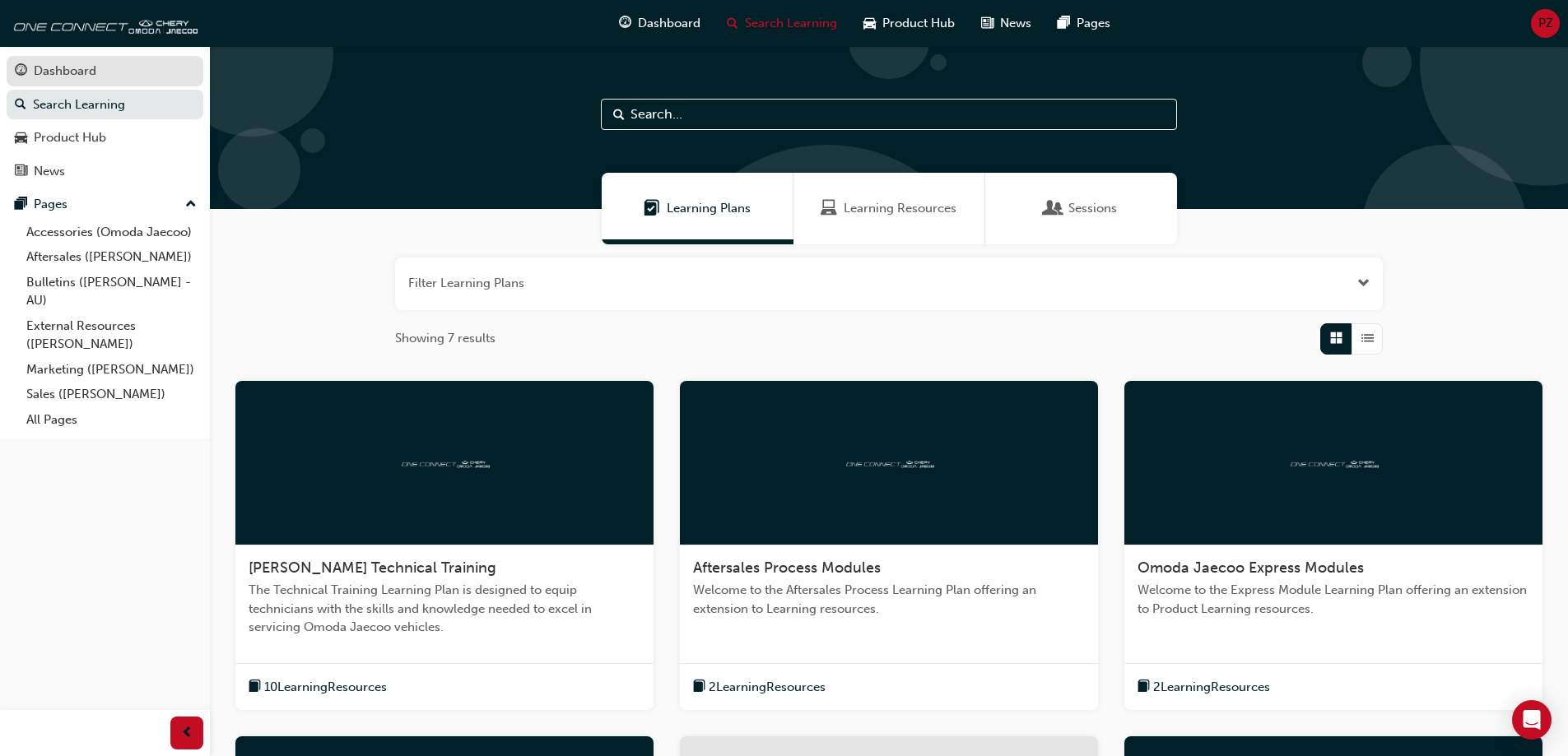
click at [99, 81] on div "Dashboard" at bounding box center [105, 71] width 180 height 20
